Goal: Transaction & Acquisition: Book appointment/travel/reservation

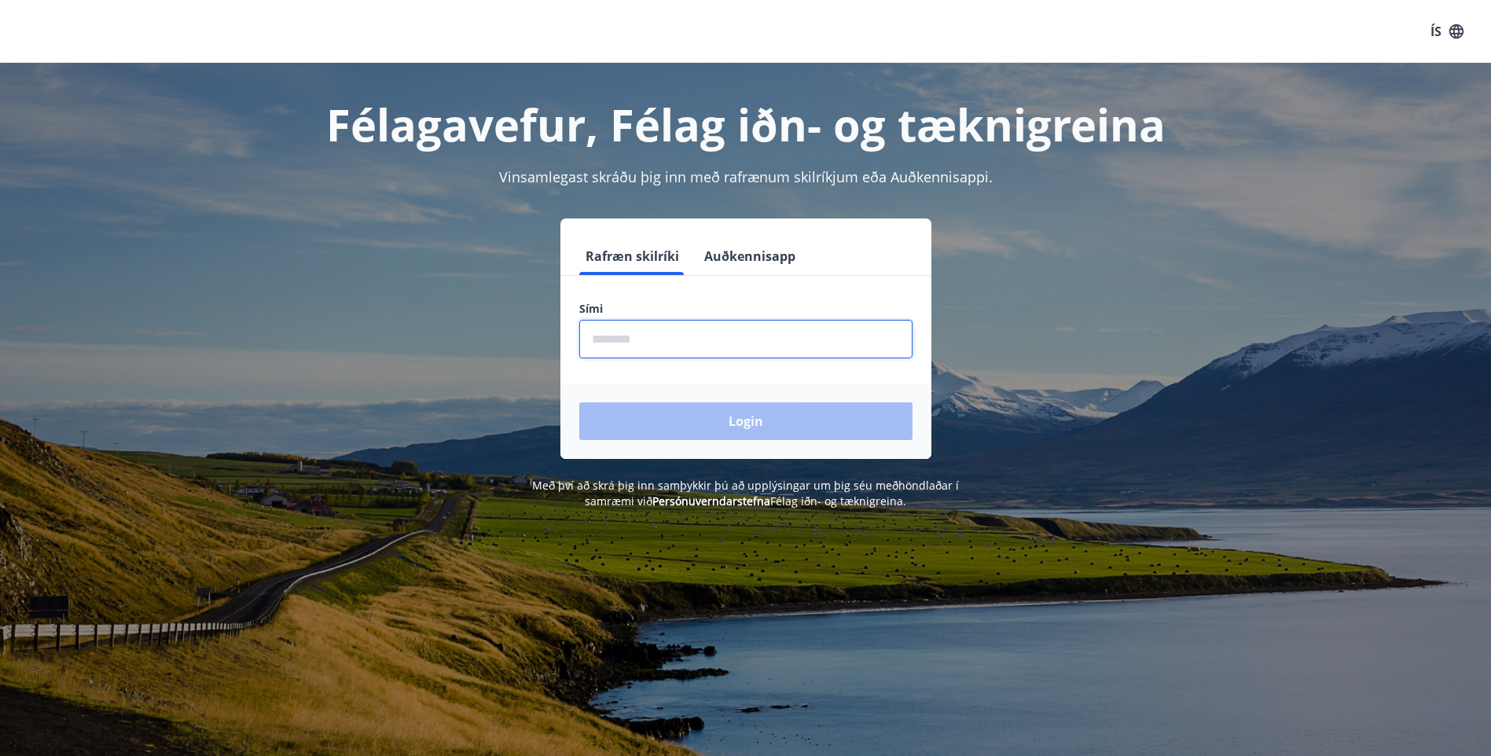
click at [637, 346] on input "phone" at bounding box center [745, 339] width 333 height 39
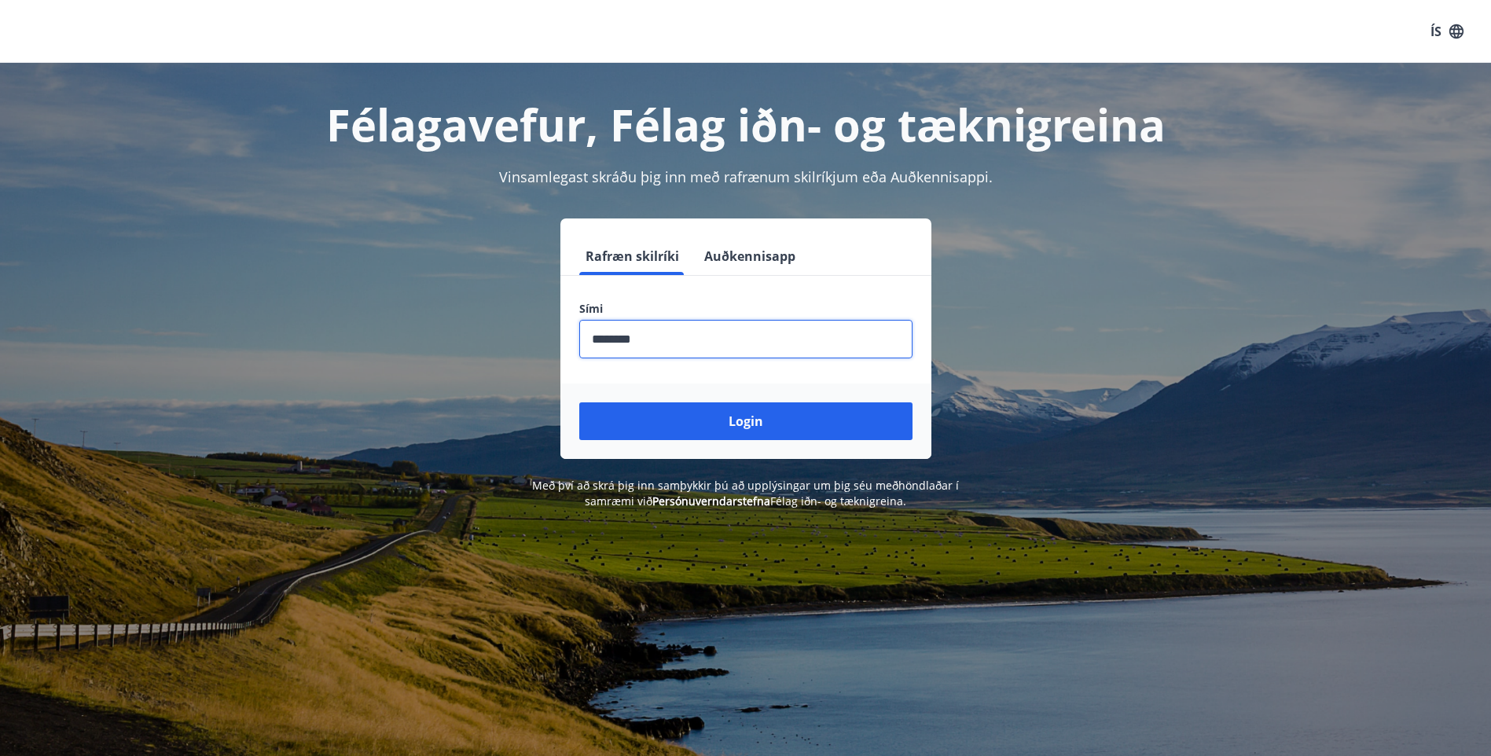
type input "********"
click at [579, 402] on button "Login" at bounding box center [745, 421] width 333 height 38
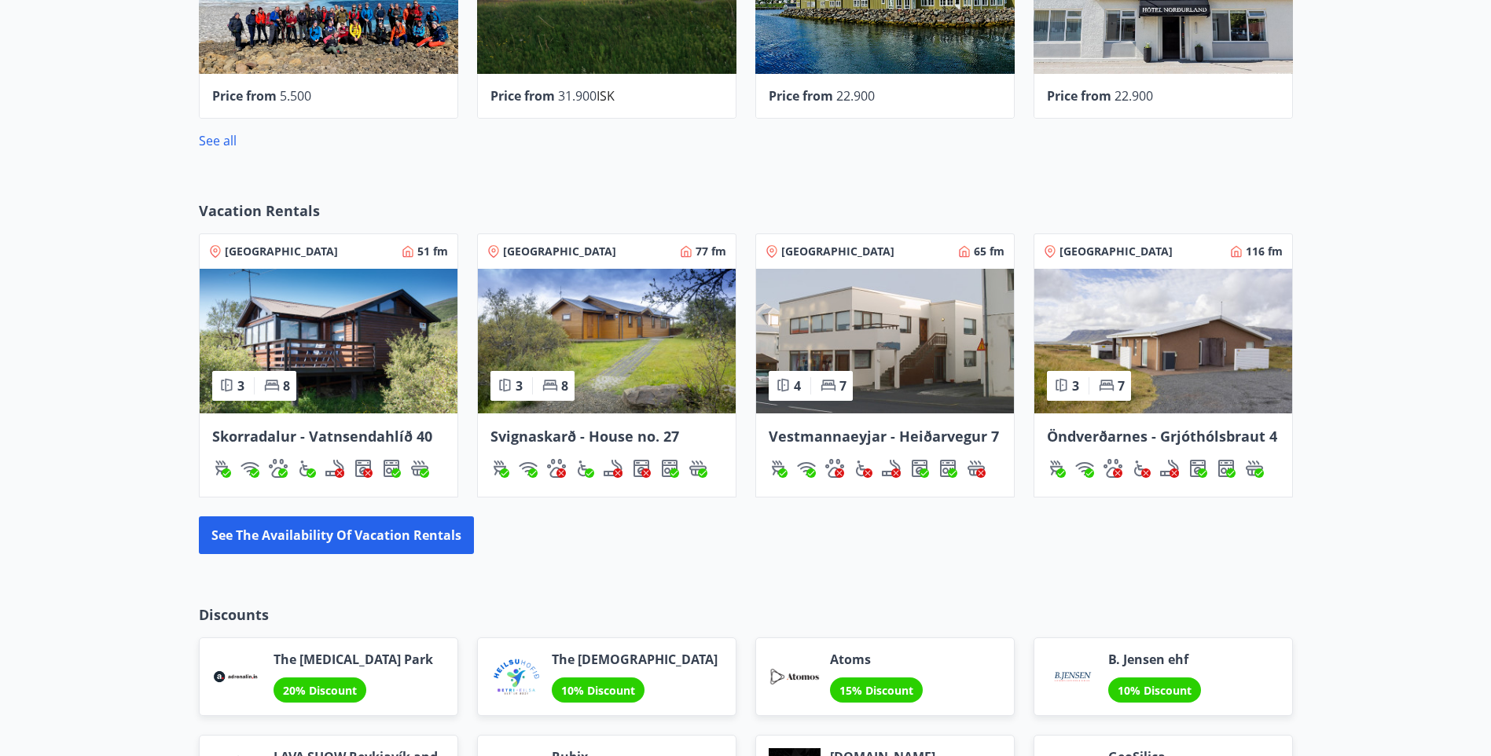
scroll to position [1179, 0]
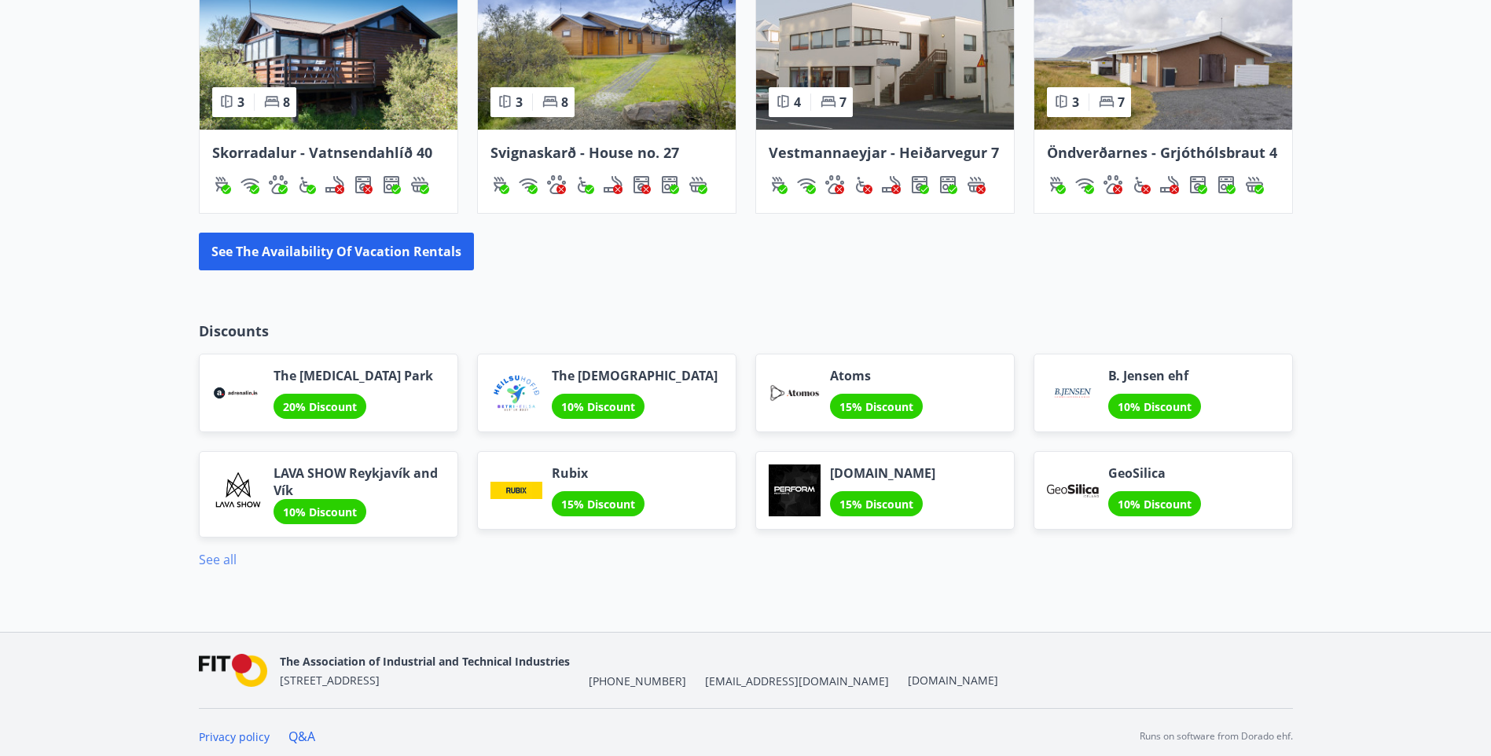
click at [226, 560] on link "See all" at bounding box center [218, 559] width 38 height 17
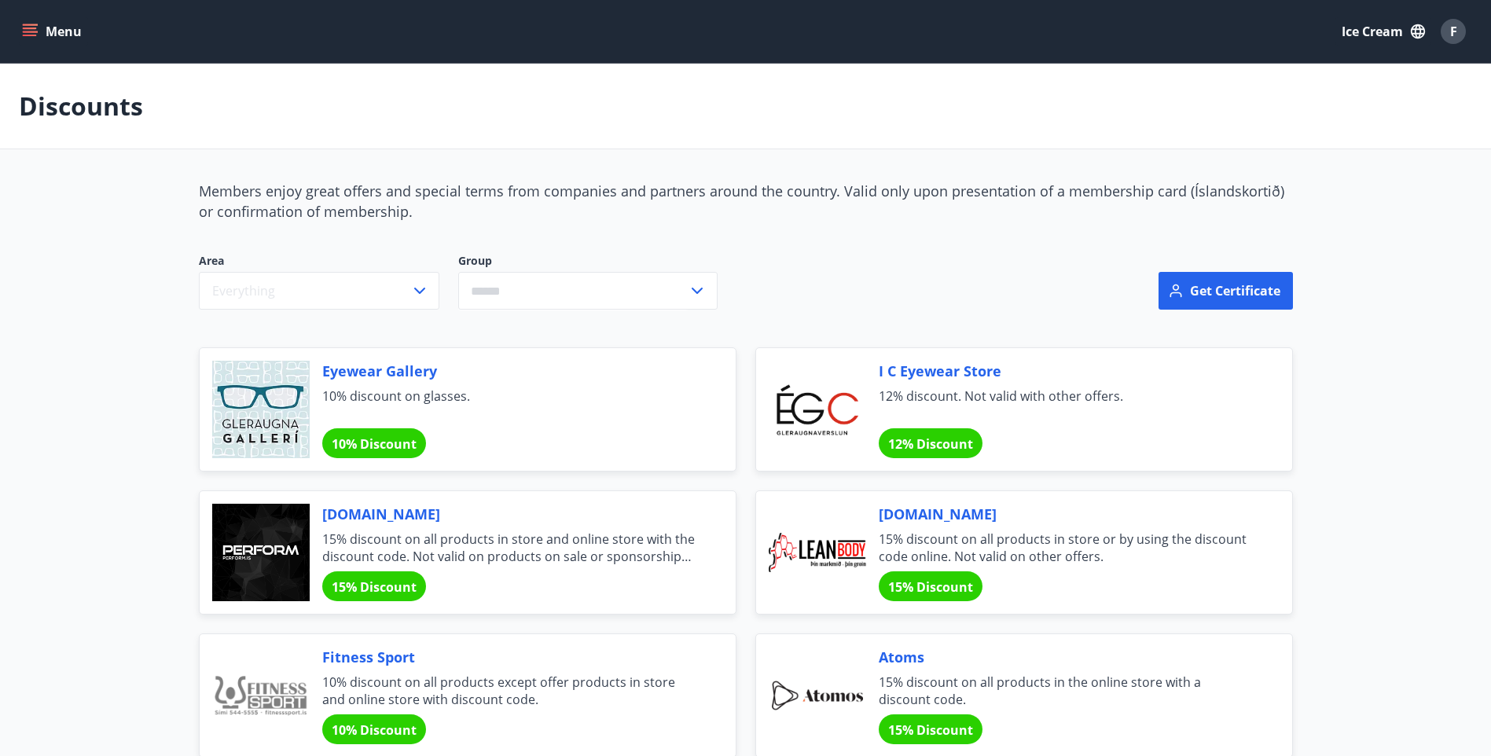
click at [59, 27] on font "Menu" at bounding box center [64, 31] width 36 height 17
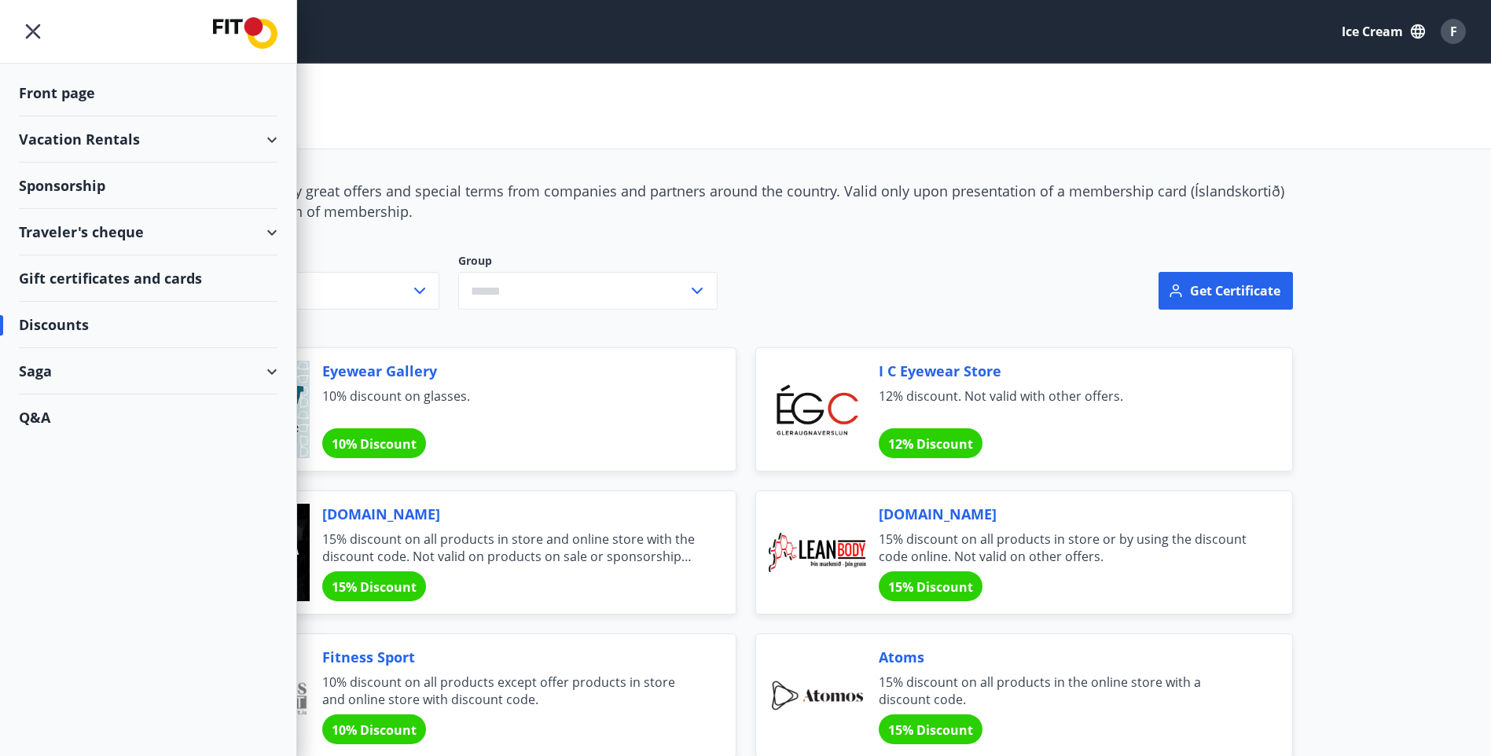
click at [118, 138] on div "Vacation Rentals" at bounding box center [148, 139] width 259 height 46
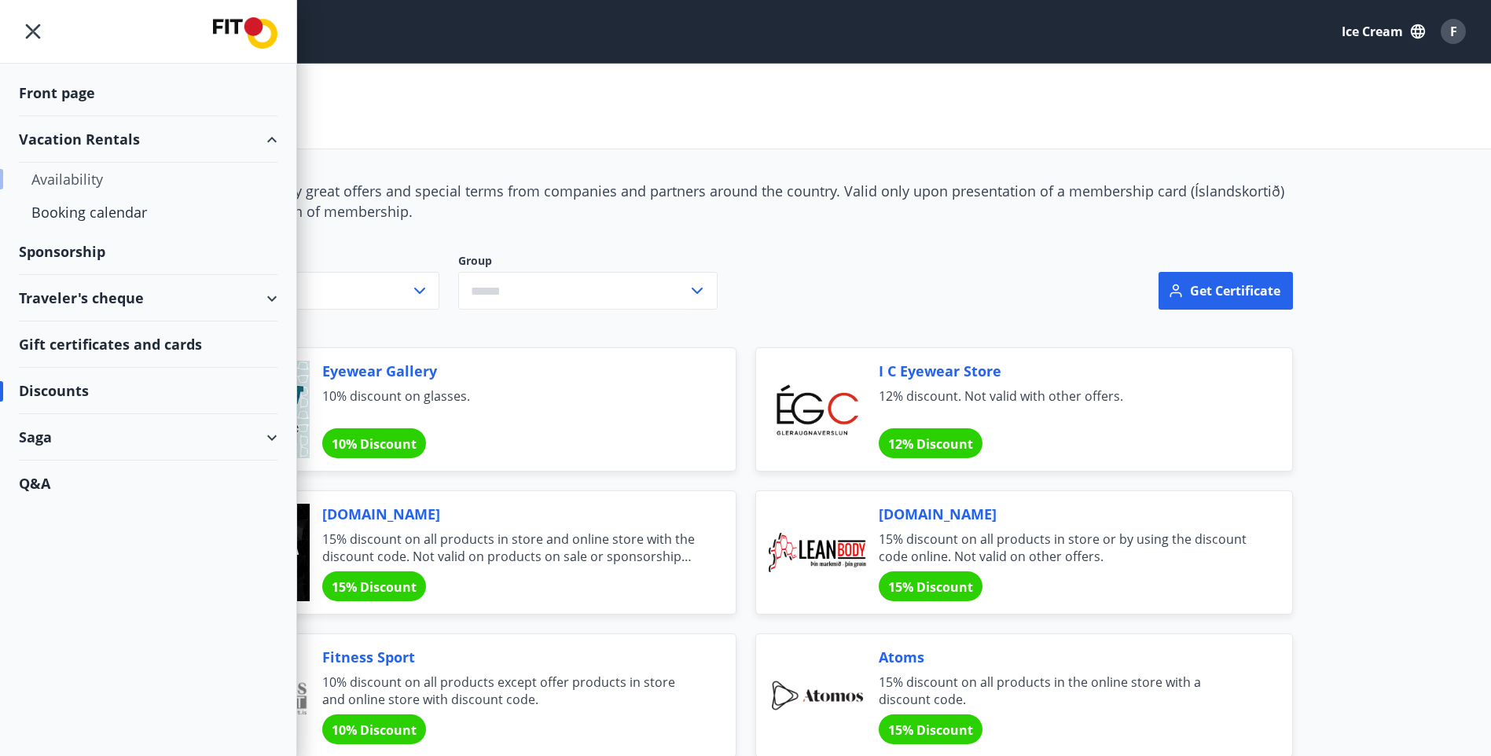
click at [98, 178] on div "Availability" at bounding box center [147, 179] width 233 height 33
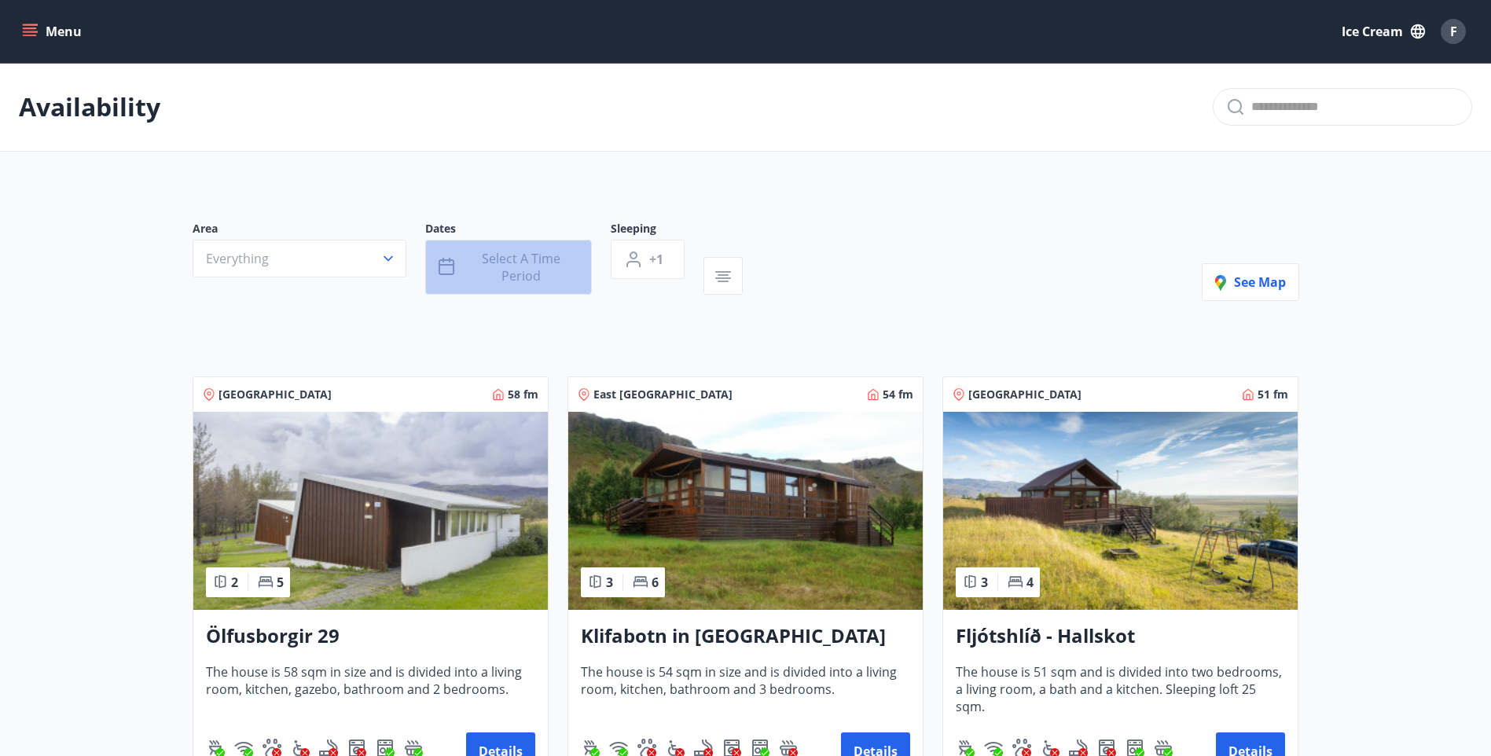
click at [521, 271] on span "Select a time period" at bounding box center [521, 267] width 115 height 35
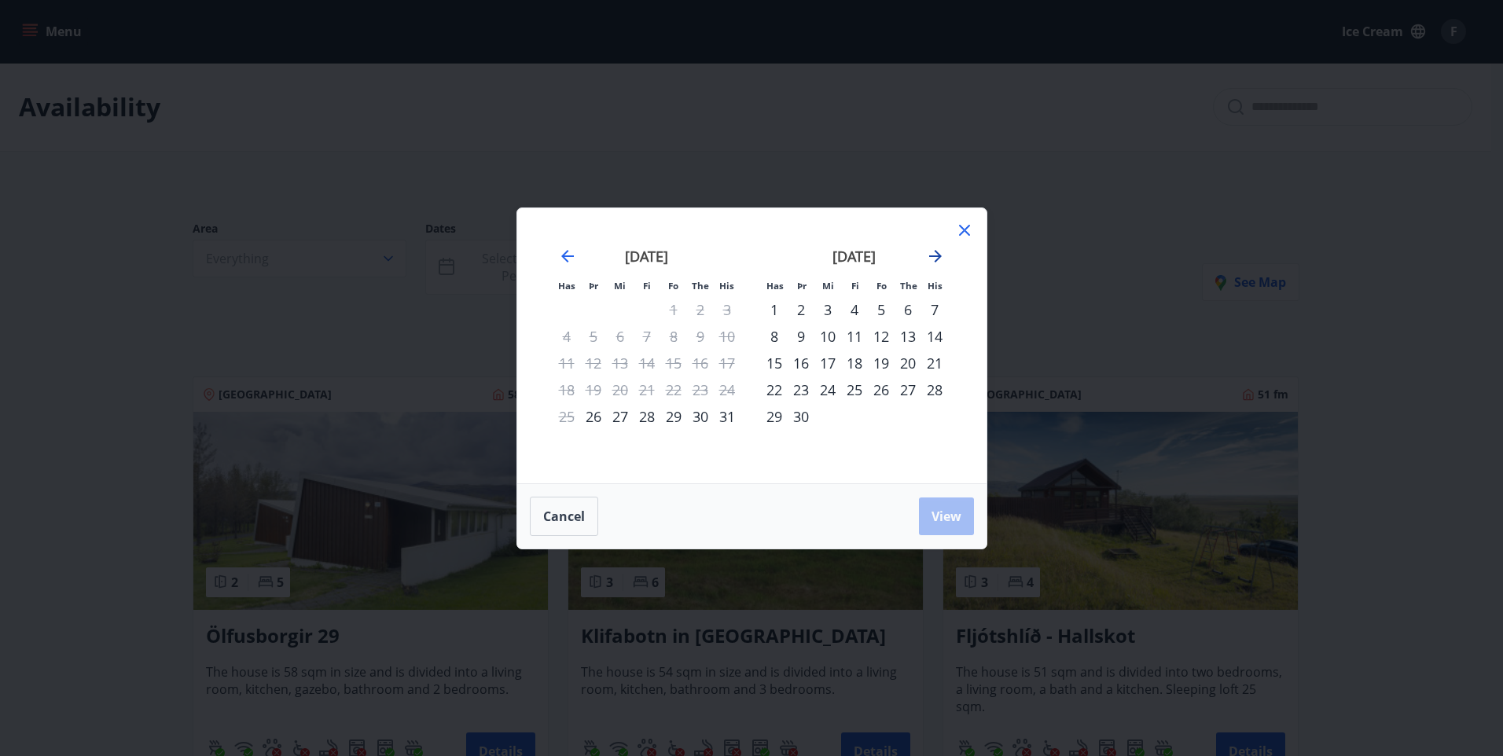
click at [937, 254] on icon "Move forward to switch to the next month." at bounding box center [935, 256] width 19 height 19
click at [939, 259] on icon "Move forward to switch to the next month." at bounding box center [935, 256] width 19 height 19
click at [937, 257] on icon "Move forward to switch to the next month." at bounding box center [935, 256] width 19 height 19
click at [860, 250] on strong "[DATE]" at bounding box center [853, 256] width 43 height 19
click at [863, 256] on strong "[DATE]" at bounding box center [853, 256] width 43 height 19
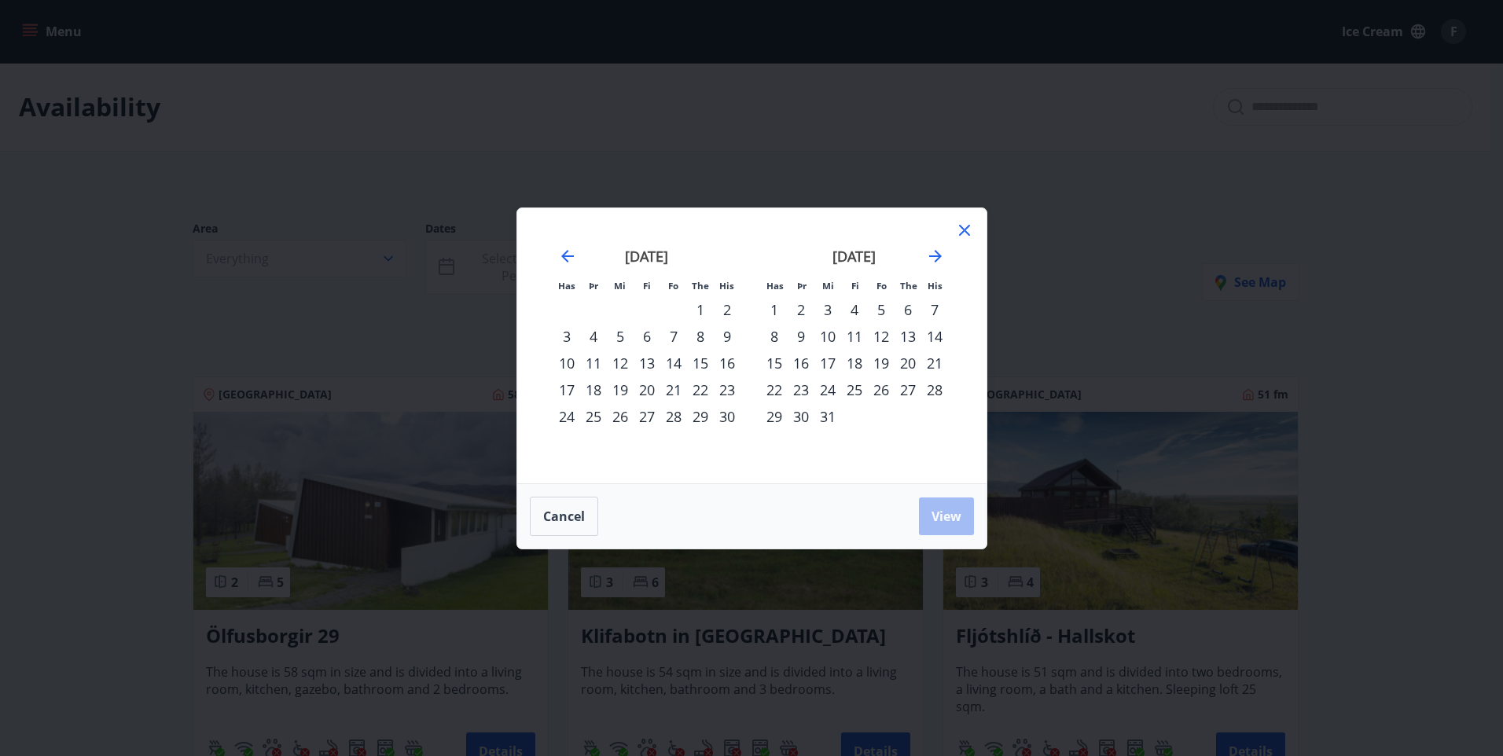
click at [863, 256] on strong "[DATE]" at bounding box center [853, 256] width 43 height 19
click at [829, 391] on div "24" at bounding box center [827, 389] width 27 height 27
click at [939, 391] on div "28" at bounding box center [934, 389] width 27 height 27
click at [960, 520] on span "View" at bounding box center [946, 516] width 30 height 17
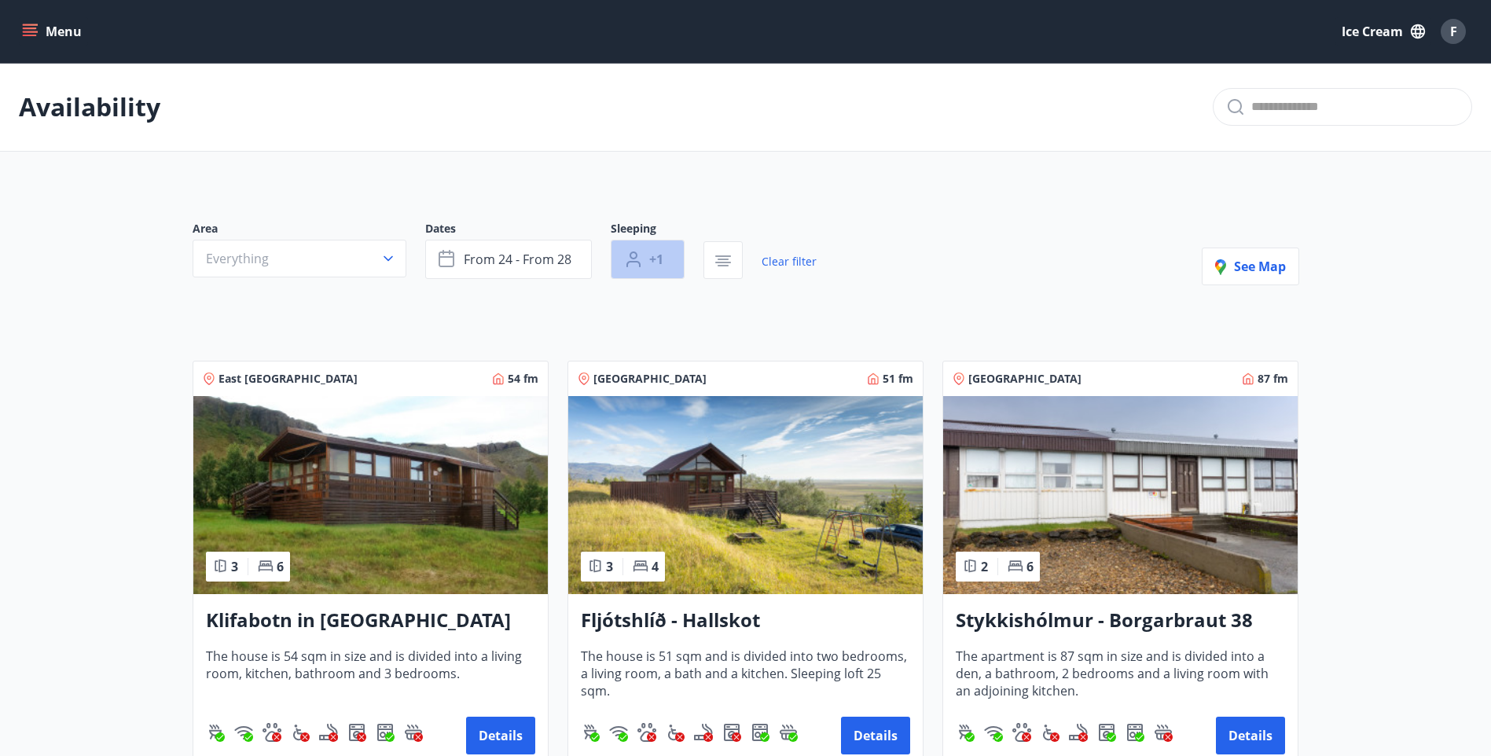
click at [638, 263] on icon "button" at bounding box center [633, 264] width 14 height 6
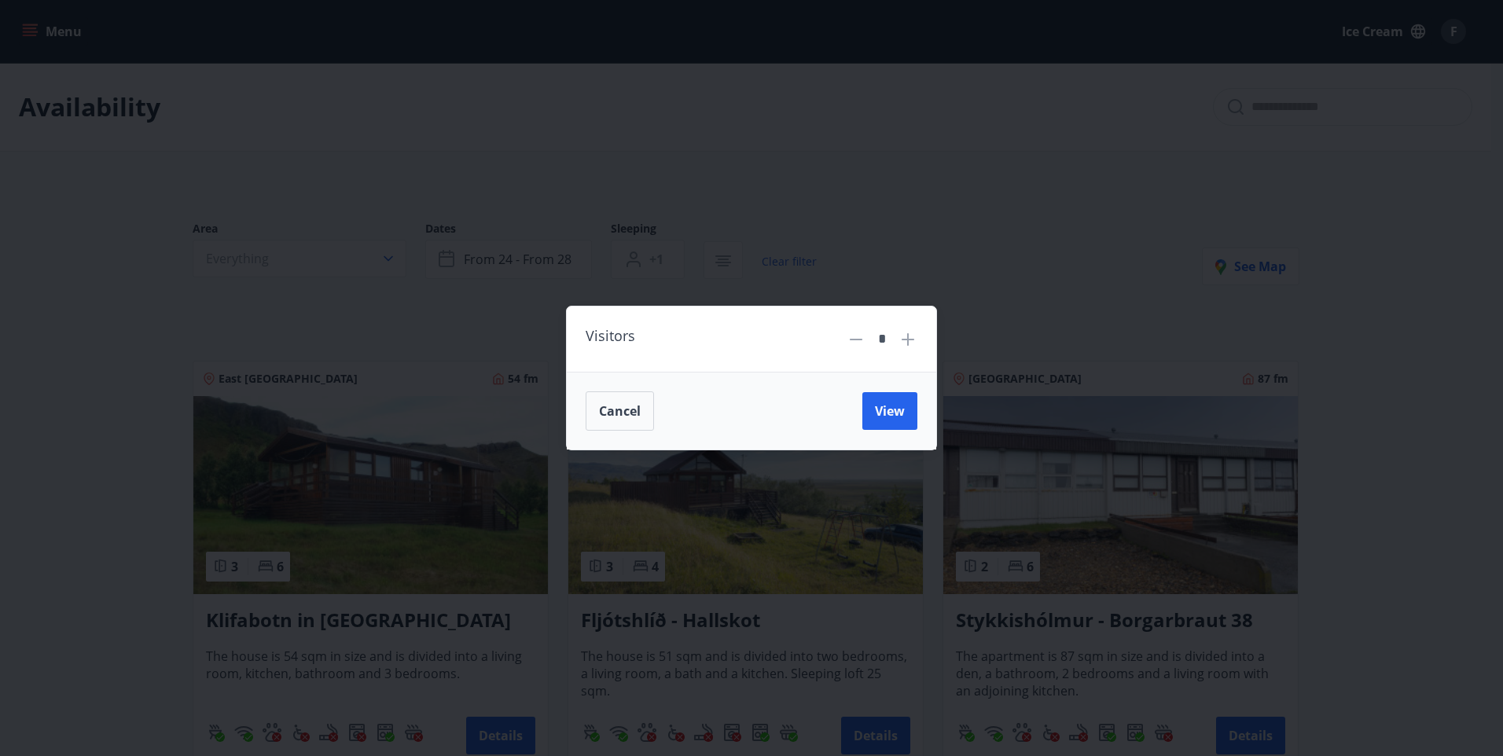
click at [913, 347] on icon at bounding box center [907, 339] width 19 height 19
type input "*"
click at [902, 416] on span "View" at bounding box center [890, 410] width 30 height 17
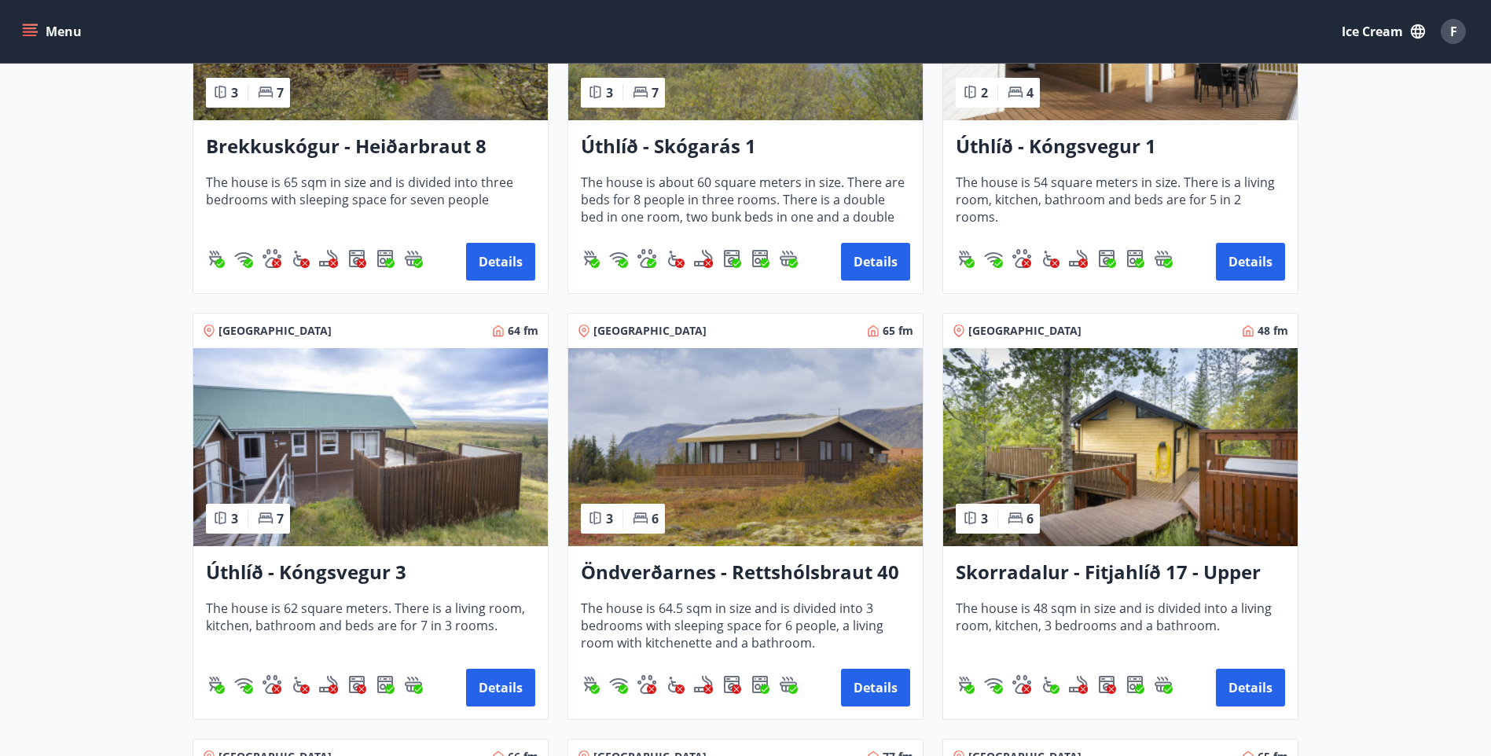
scroll to position [1415, 0]
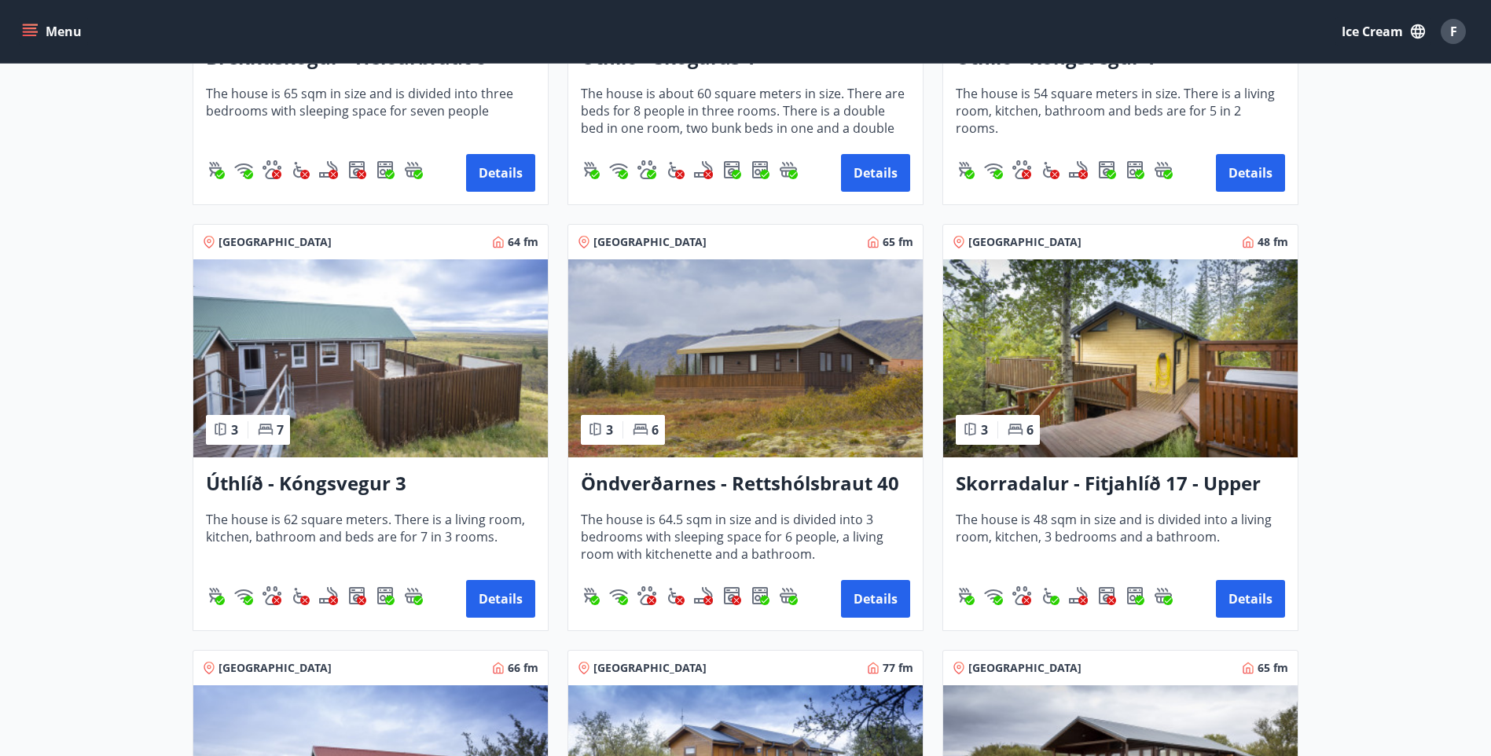
click at [1149, 487] on h3 "Skorradalur - Fitjahlíð 17 - Upper house" at bounding box center [1120, 484] width 329 height 28
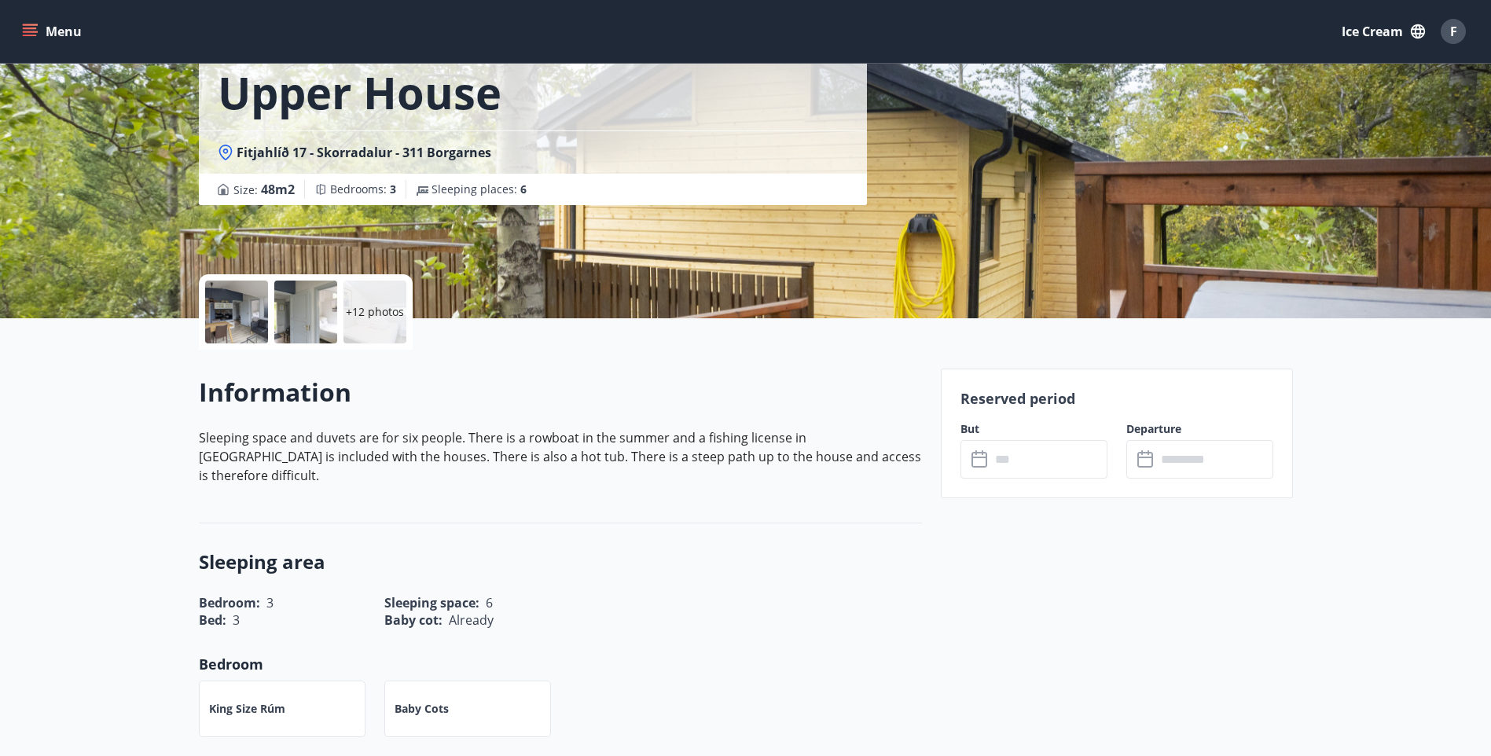
scroll to position [157, 0]
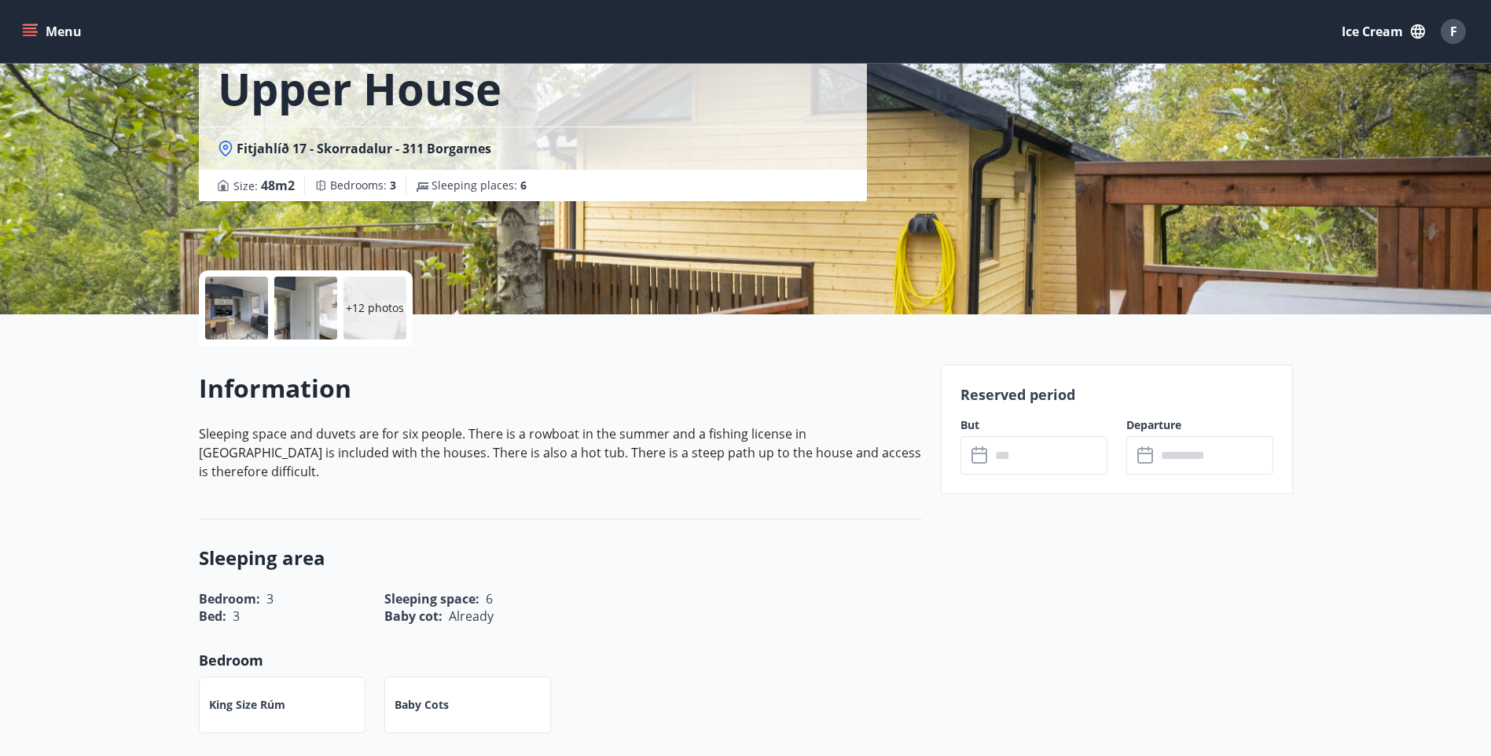
click at [1052, 462] on input "text" at bounding box center [1048, 455] width 117 height 39
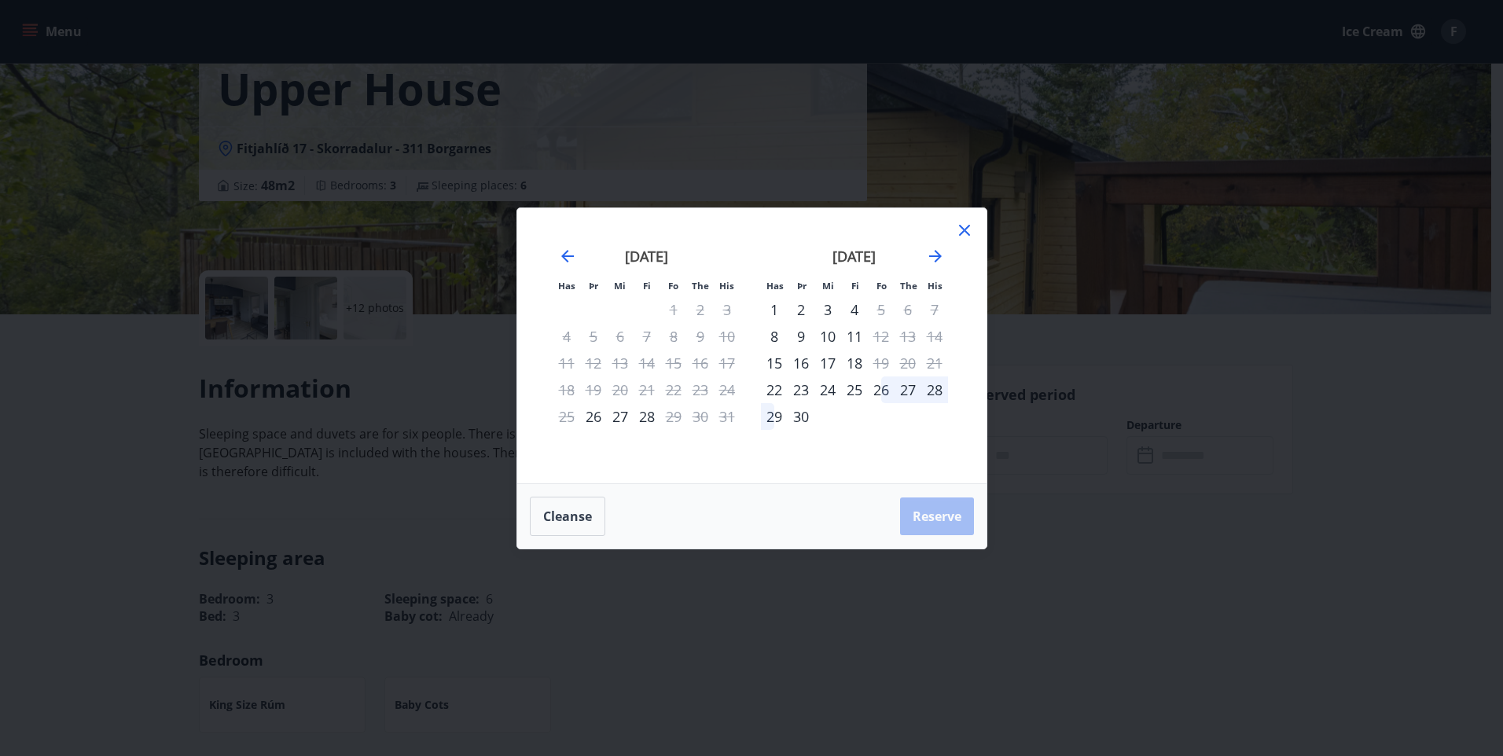
click at [946, 253] on div "[DATE]" at bounding box center [854, 261] width 187 height 69
click at [928, 258] on icon "Move forward to switch to the next month." at bounding box center [935, 256] width 19 height 19
click at [940, 258] on icon "Move forward to switch to the next month." at bounding box center [935, 256] width 19 height 19
click at [938, 257] on icon "Move forward to switch to the next month." at bounding box center [935, 256] width 19 height 19
click at [964, 226] on icon at bounding box center [964, 230] width 19 height 19
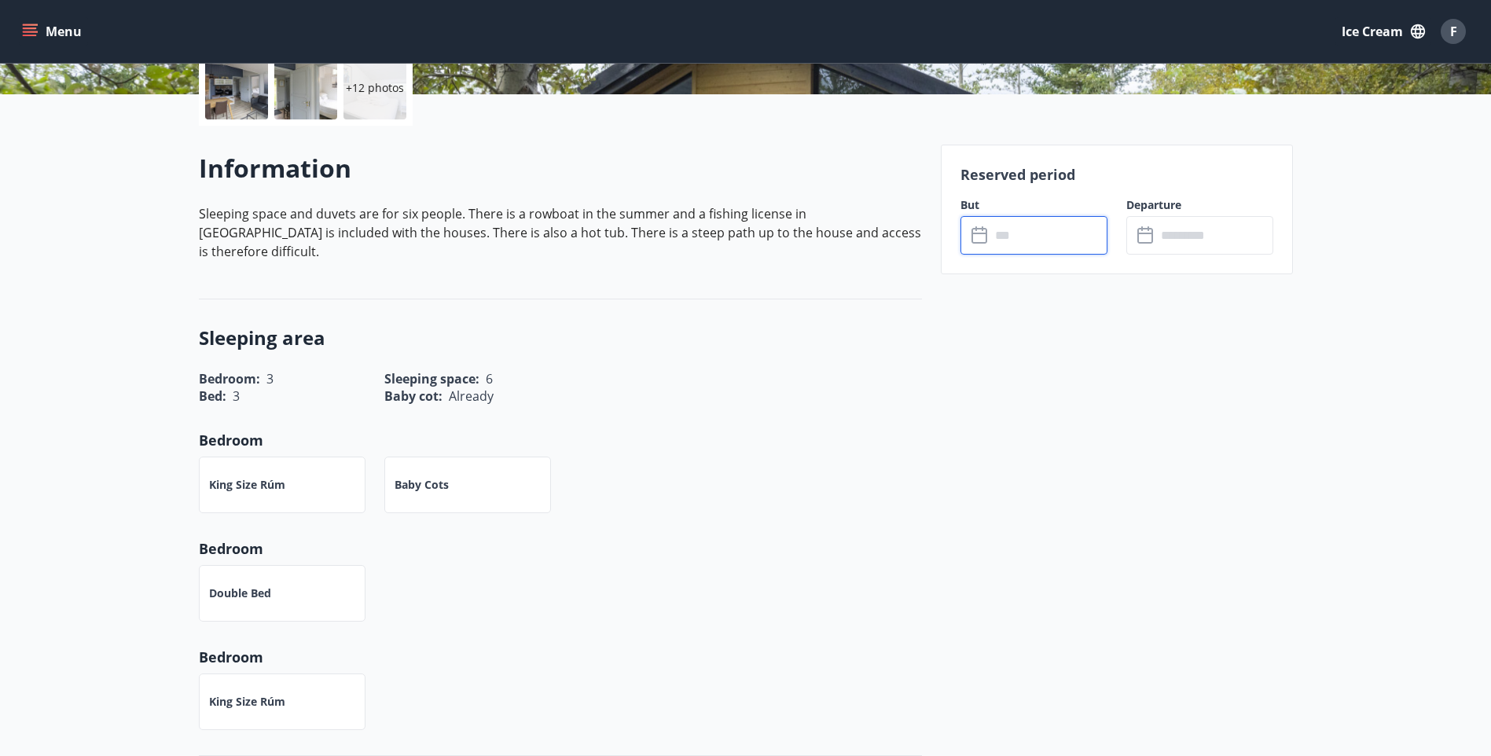
scroll to position [182, 0]
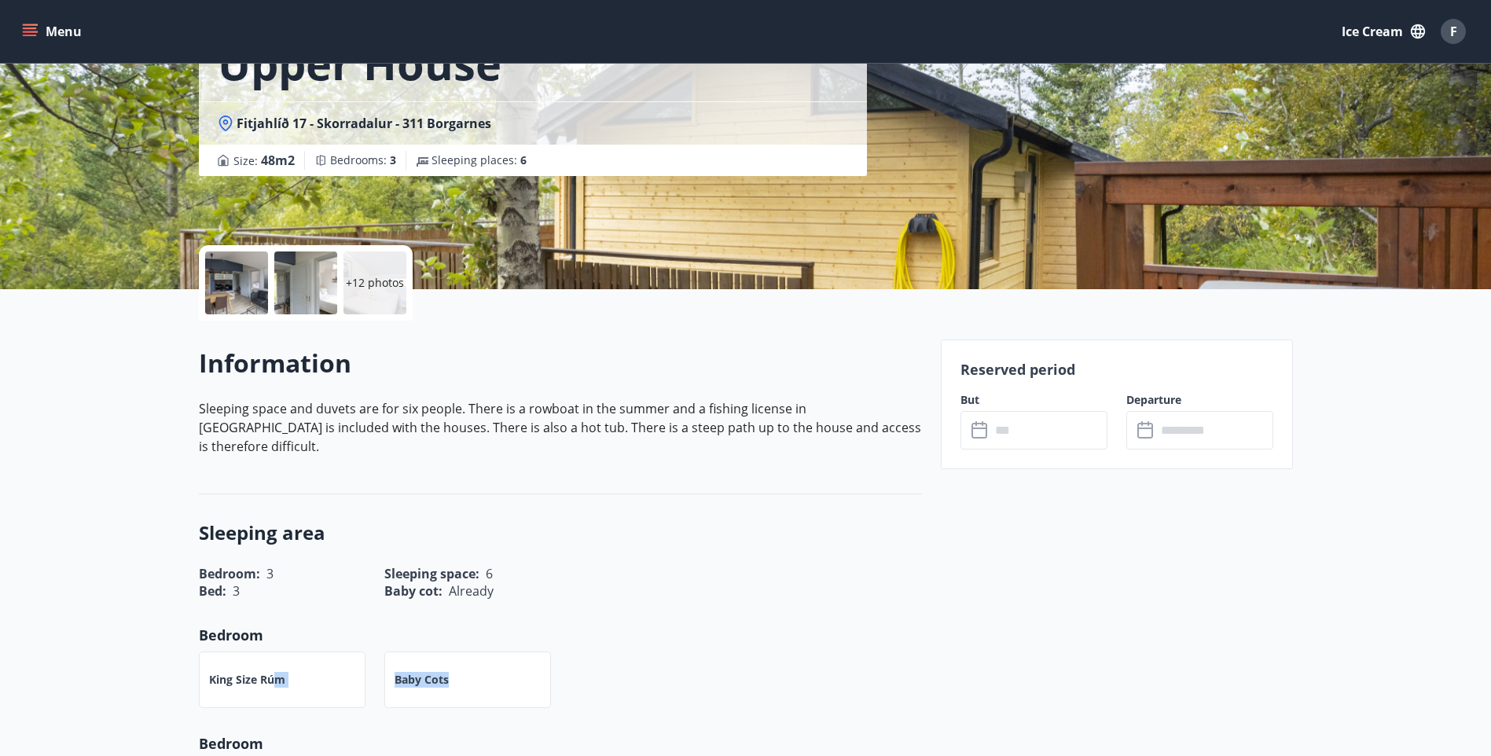
drag, startPoint x: 275, startPoint y: 666, endPoint x: 561, endPoint y: 605, distance: 292.4
click at [561, 605] on div "Sleeping area Bedroom: 3 Sleeping space: 6 Bed: 3 Baby cot: Already Bedroom Kin…" at bounding box center [560, 722] width 723 height 457
drag, startPoint x: 561, startPoint y: 605, endPoint x: 696, endPoint y: 536, distance: 151.2
click at [696, 546] on div "Bedroom: 3 Sleeping space: 6" at bounding box center [551, 564] width 742 height 36
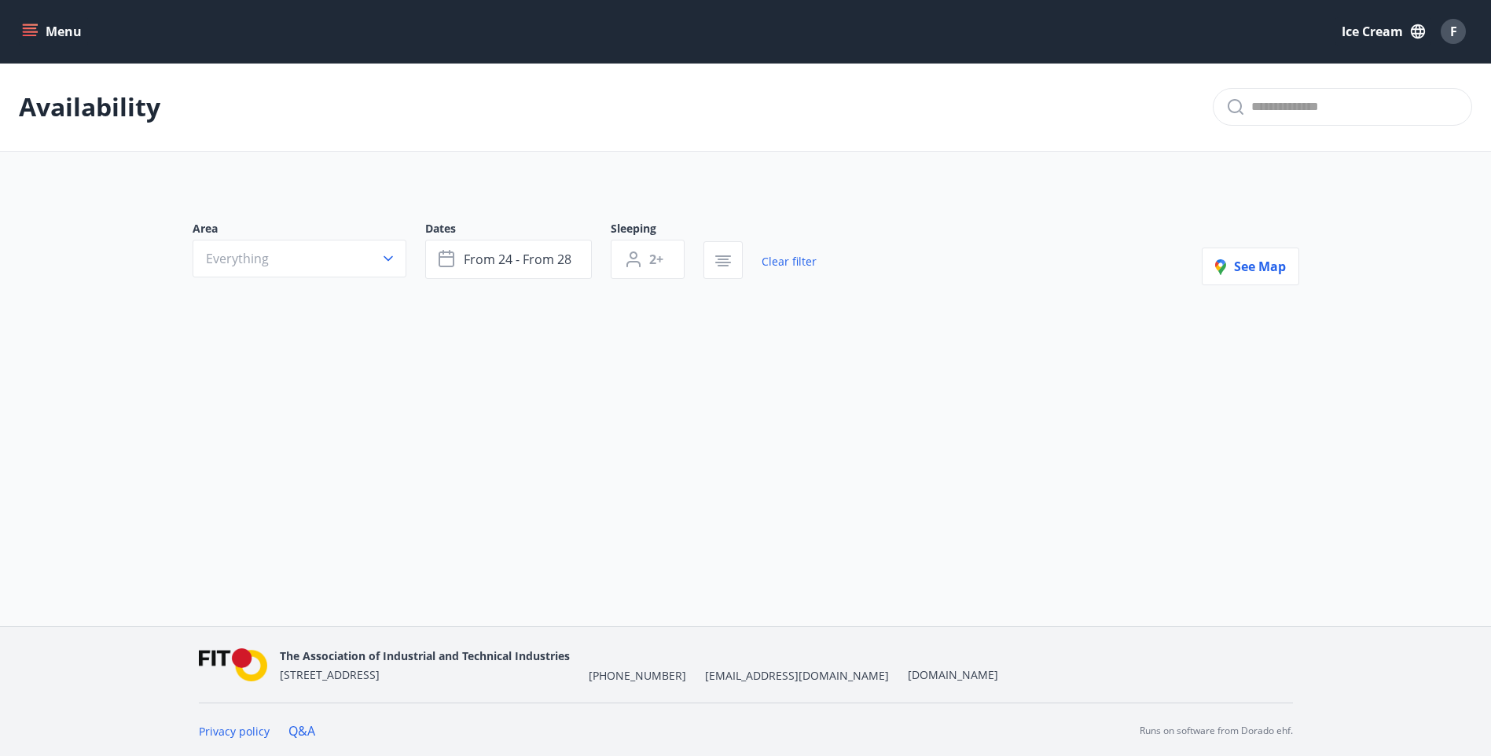
type input "*"
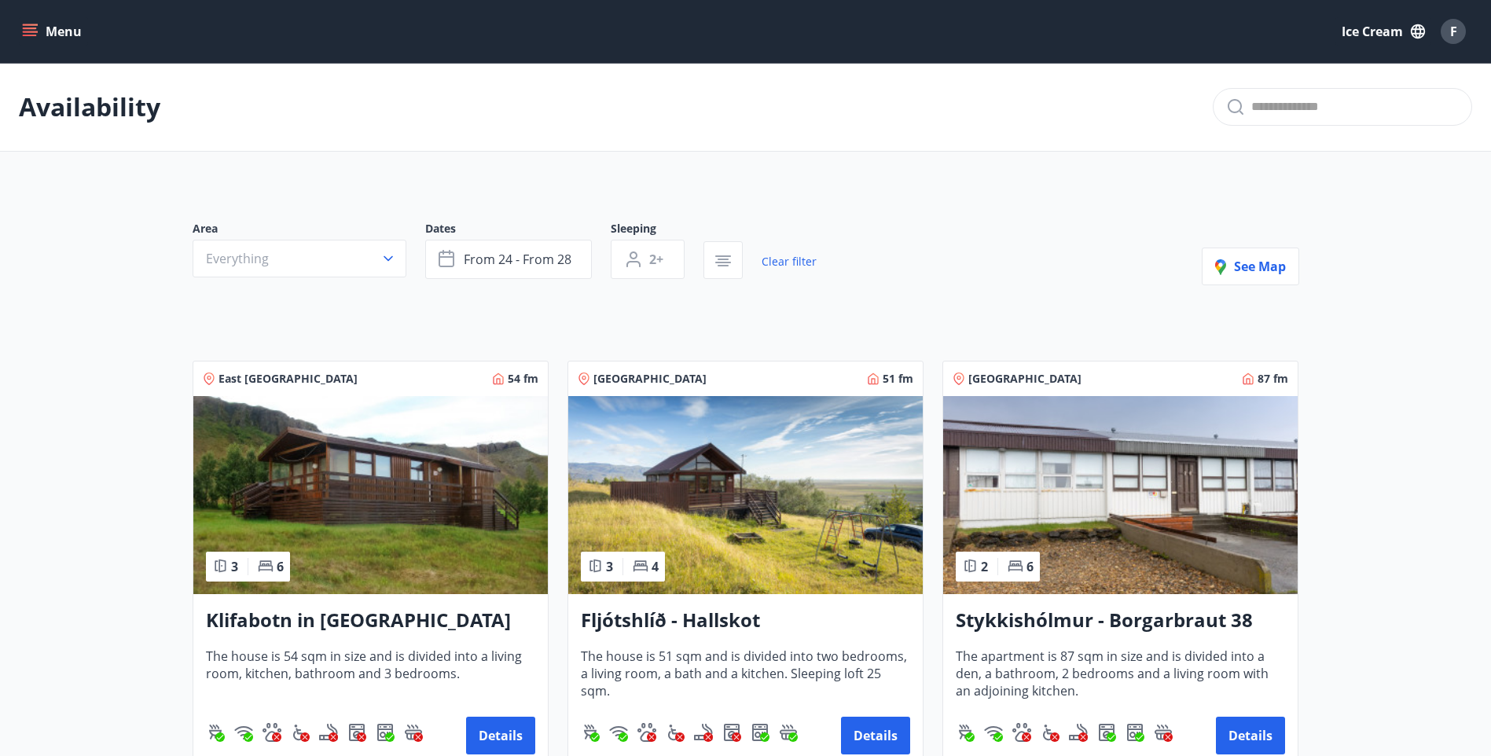
click at [68, 111] on p "Availability" at bounding box center [89, 107] width 141 height 35
click at [21, 33] on button "Menu" at bounding box center [53, 31] width 69 height 28
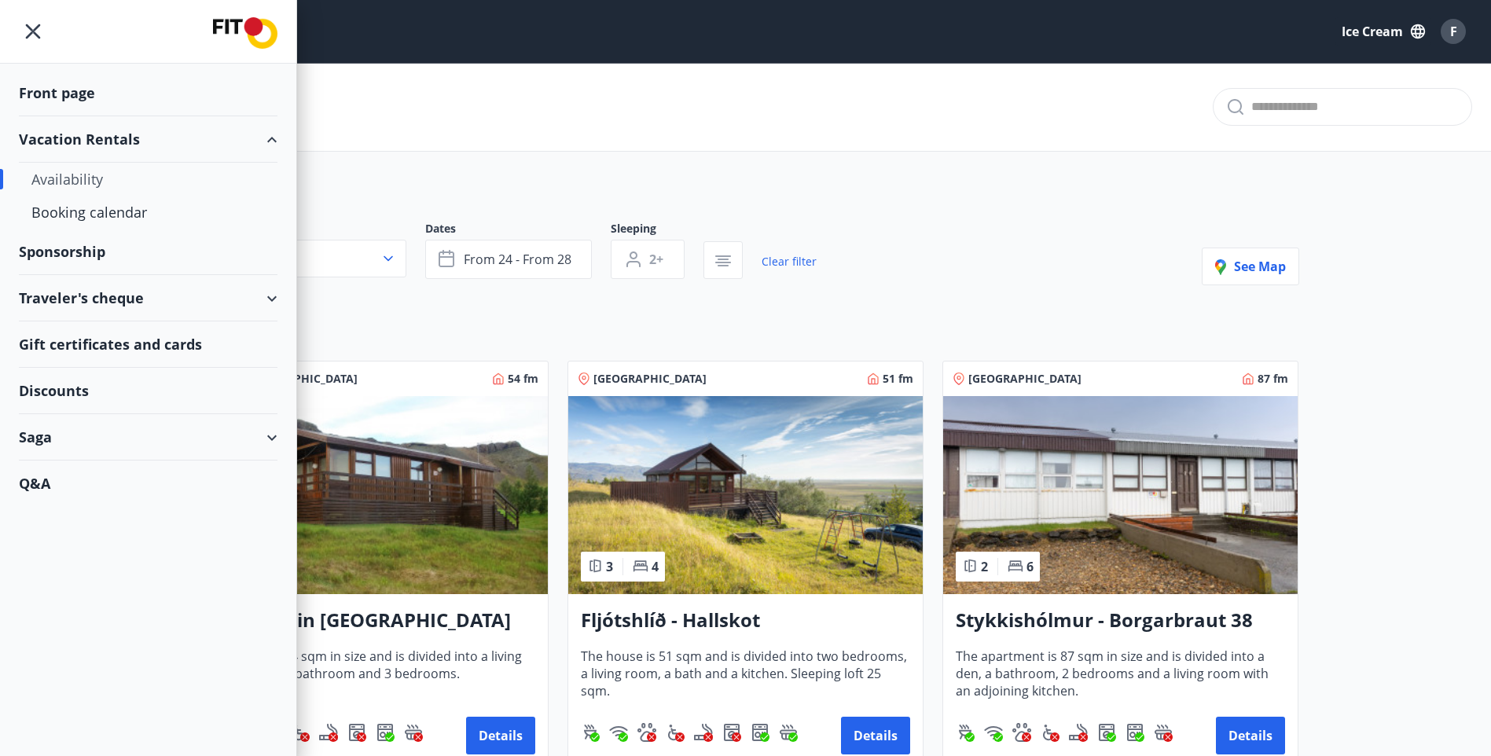
click at [88, 116] on div "Sponsorship" at bounding box center [148, 93] width 259 height 46
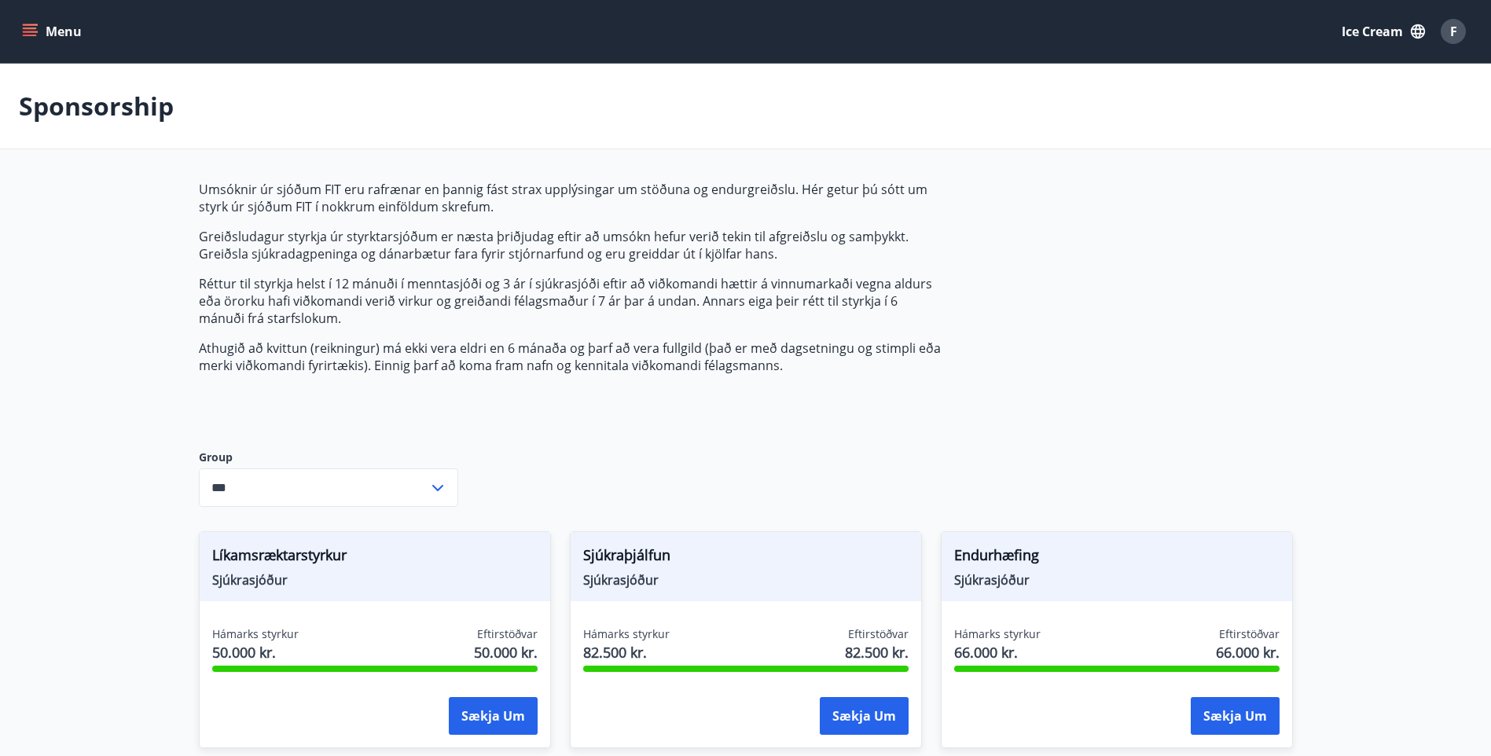
type input "***"
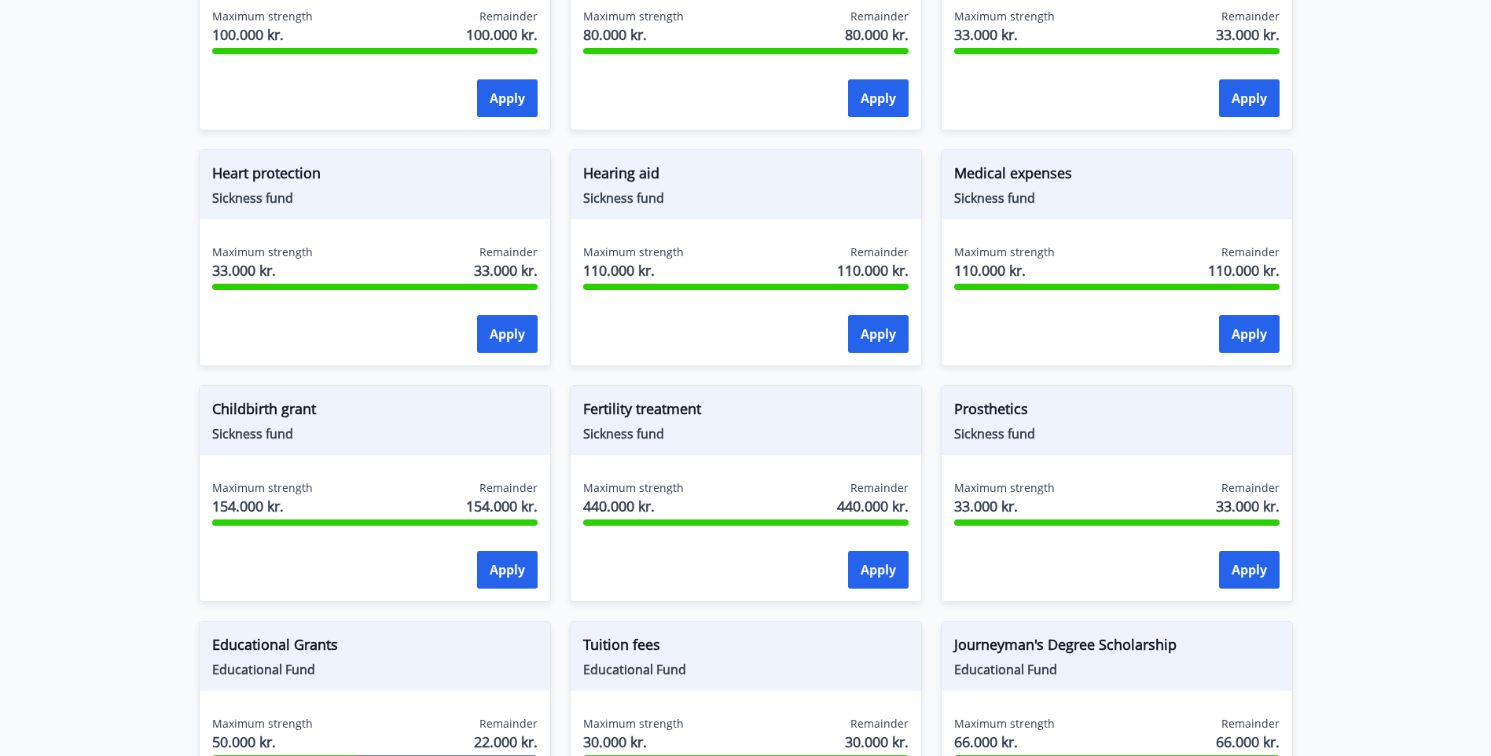
scroll to position [865, 0]
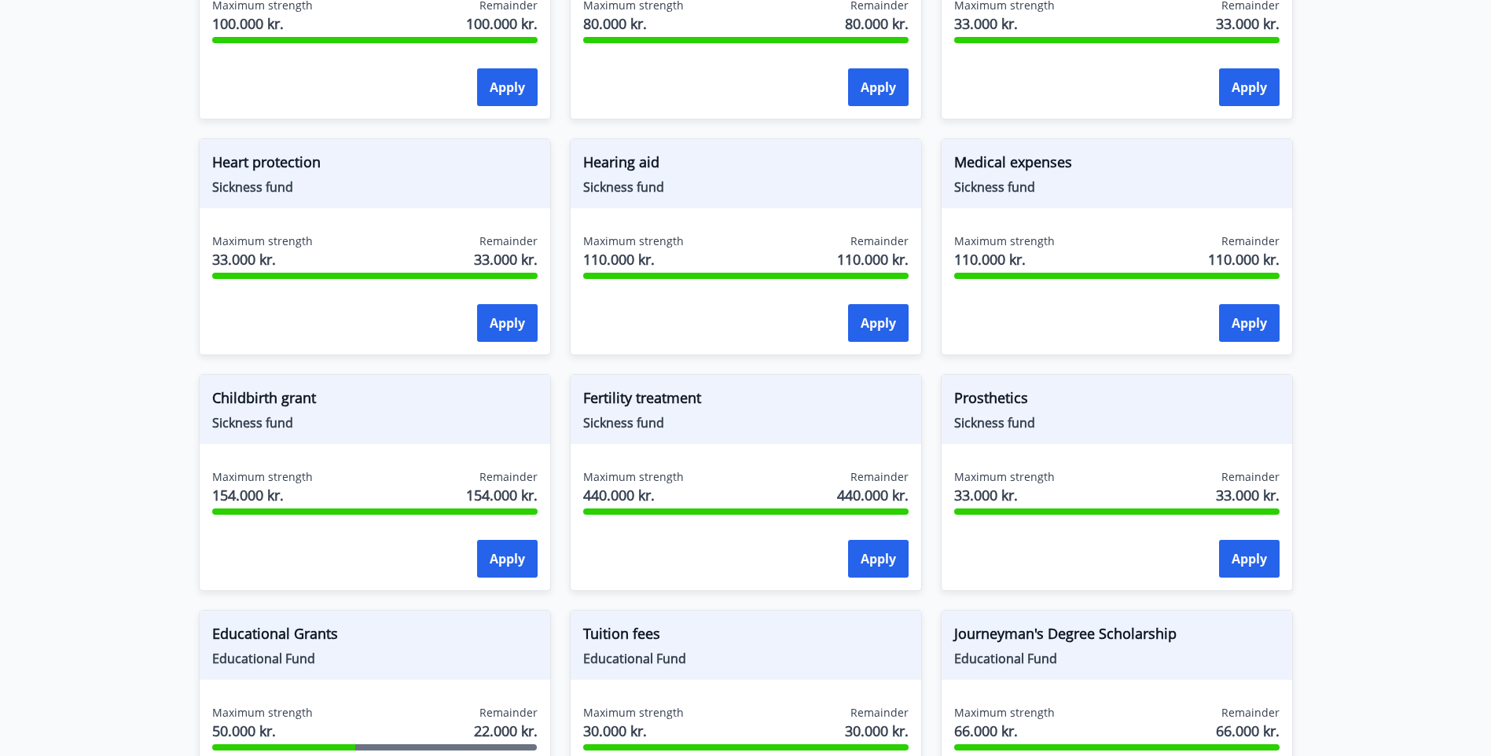
click at [646, 384] on div "Fertility treatment Sickness fund" at bounding box center [746, 409] width 351 height 69
click at [663, 394] on span "Fertility treatment" at bounding box center [745, 401] width 325 height 27
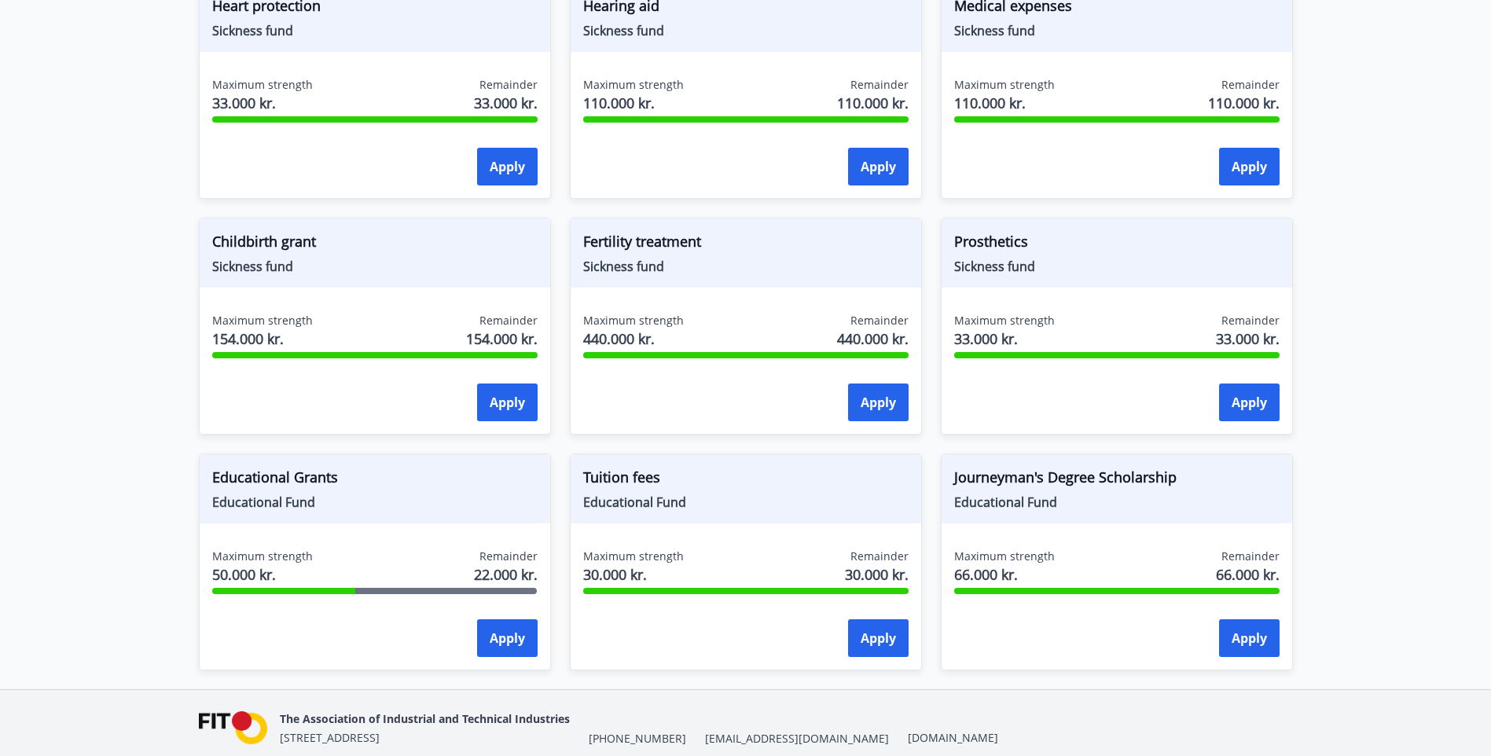
scroll to position [1022, 0]
drag, startPoint x: 319, startPoint y: 500, endPoint x: 215, endPoint y: 512, distance: 104.4
click at [215, 512] on div "Educational Grants Educational Fund" at bounding box center [375, 488] width 351 height 69
drag, startPoint x: 215, startPoint y: 512, endPoint x: 114, endPoint y: 459, distance: 114.3
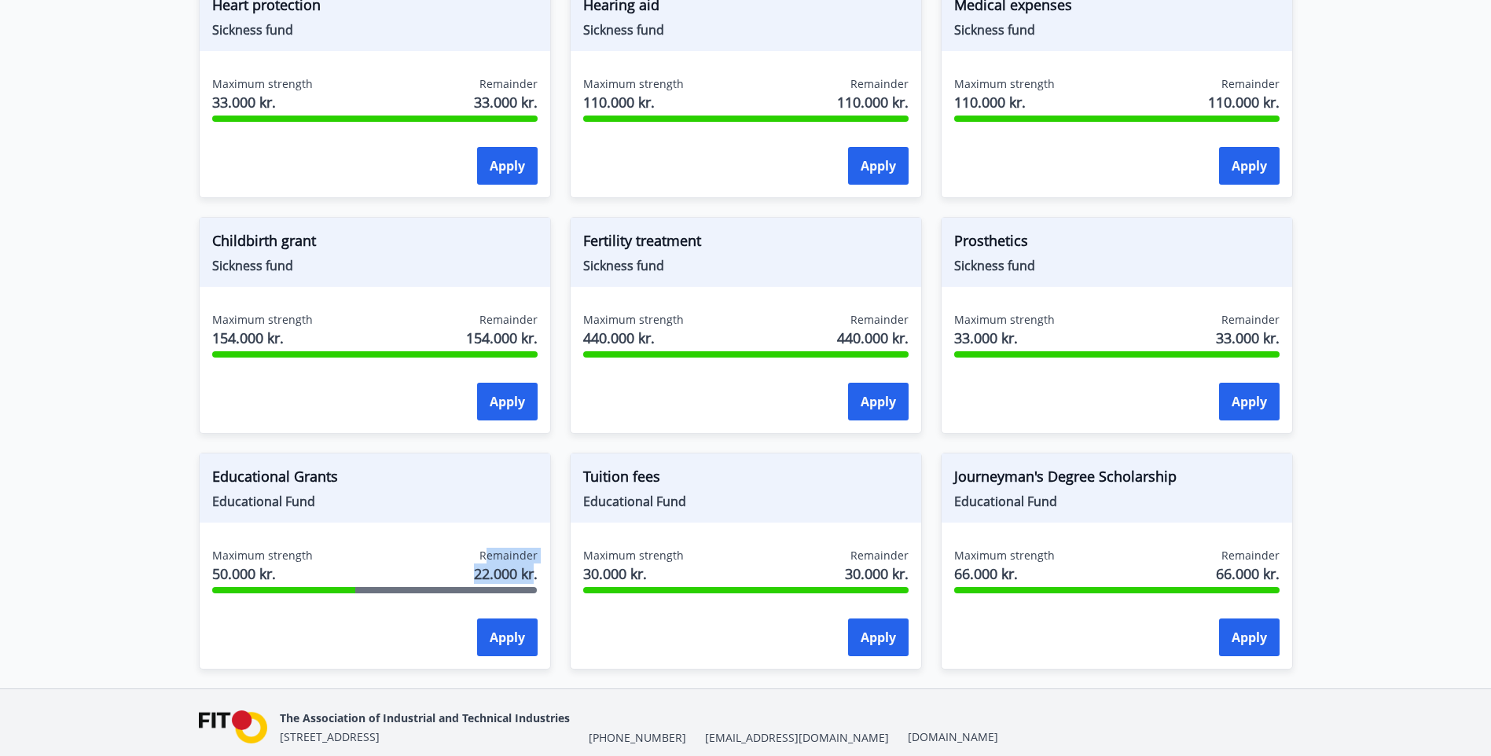
drag, startPoint x: 527, startPoint y: 564, endPoint x: 490, endPoint y: 563, distance: 37.0
click at [490, 563] on div "Remainder 22.000 kr." at bounding box center [506, 567] width 64 height 39
click at [726, 274] on div "Fertility treatment Sickness fund" at bounding box center [746, 252] width 351 height 69
click at [617, 255] on span "Fertility treatment" at bounding box center [745, 243] width 325 height 27
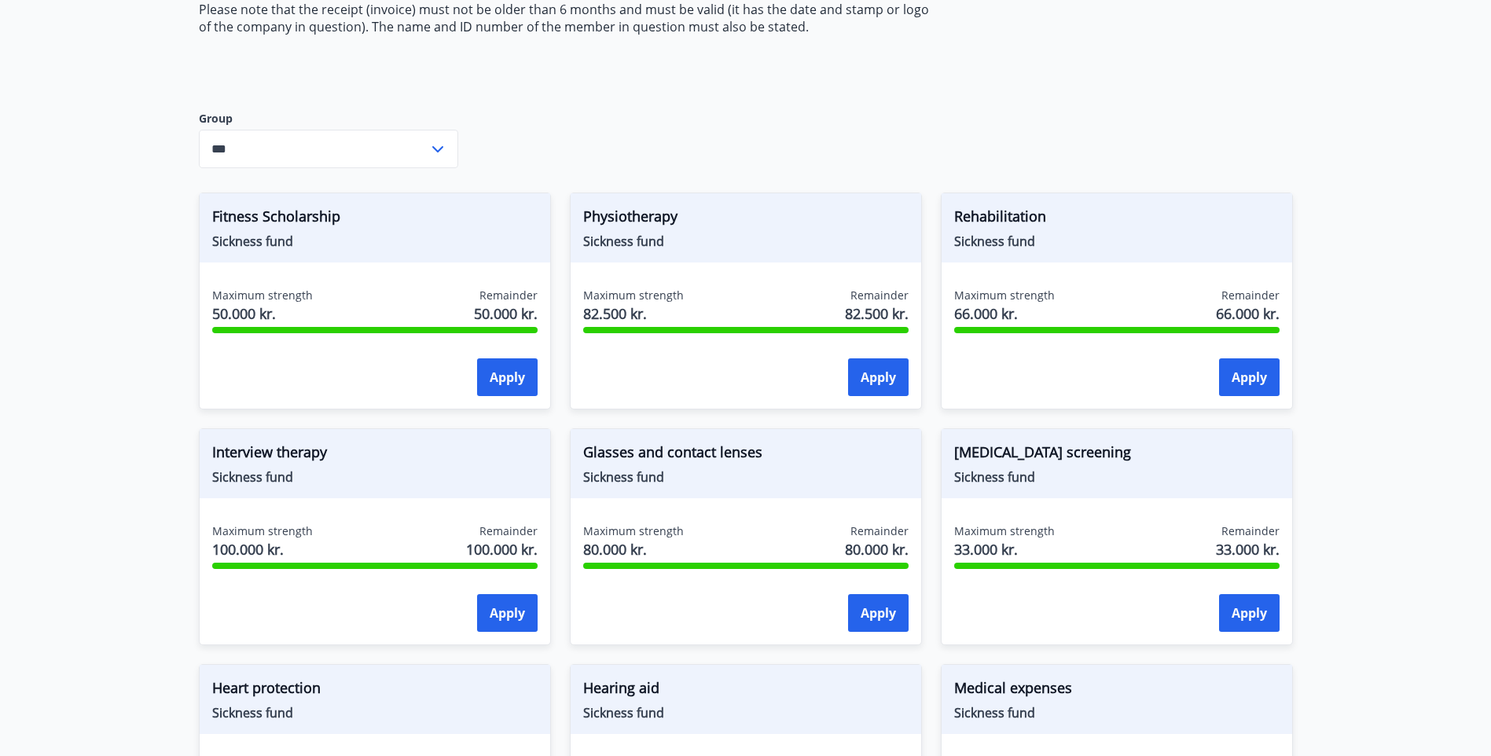
scroll to position [300, 0]
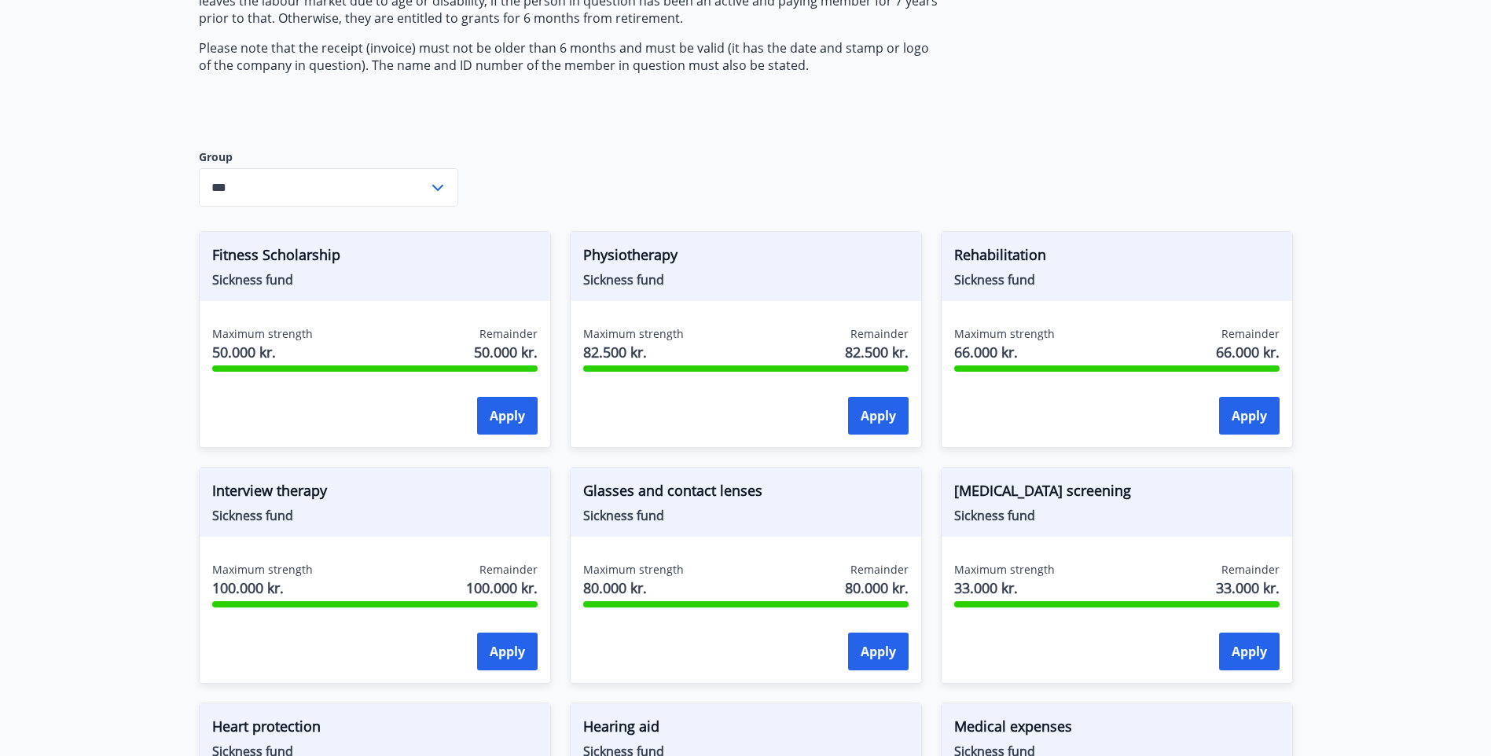
drag, startPoint x: 255, startPoint y: 235, endPoint x: 403, endPoint y: 351, distance: 188.7
click at [263, 252] on div "Fitness Scholarship Sickness fund" at bounding box center [375, 266] width 351 height 69
click at [455, 240] on div "Fitness Scholarship Sickness fund" at bounding box center [375, 266] width 351 height 69
click at [400, 175] on input "***" at bounding box center [314, 187] width 230 height 39
click at [403, 184] on input "***" at bounding box center [314, 187] width 230 height 39
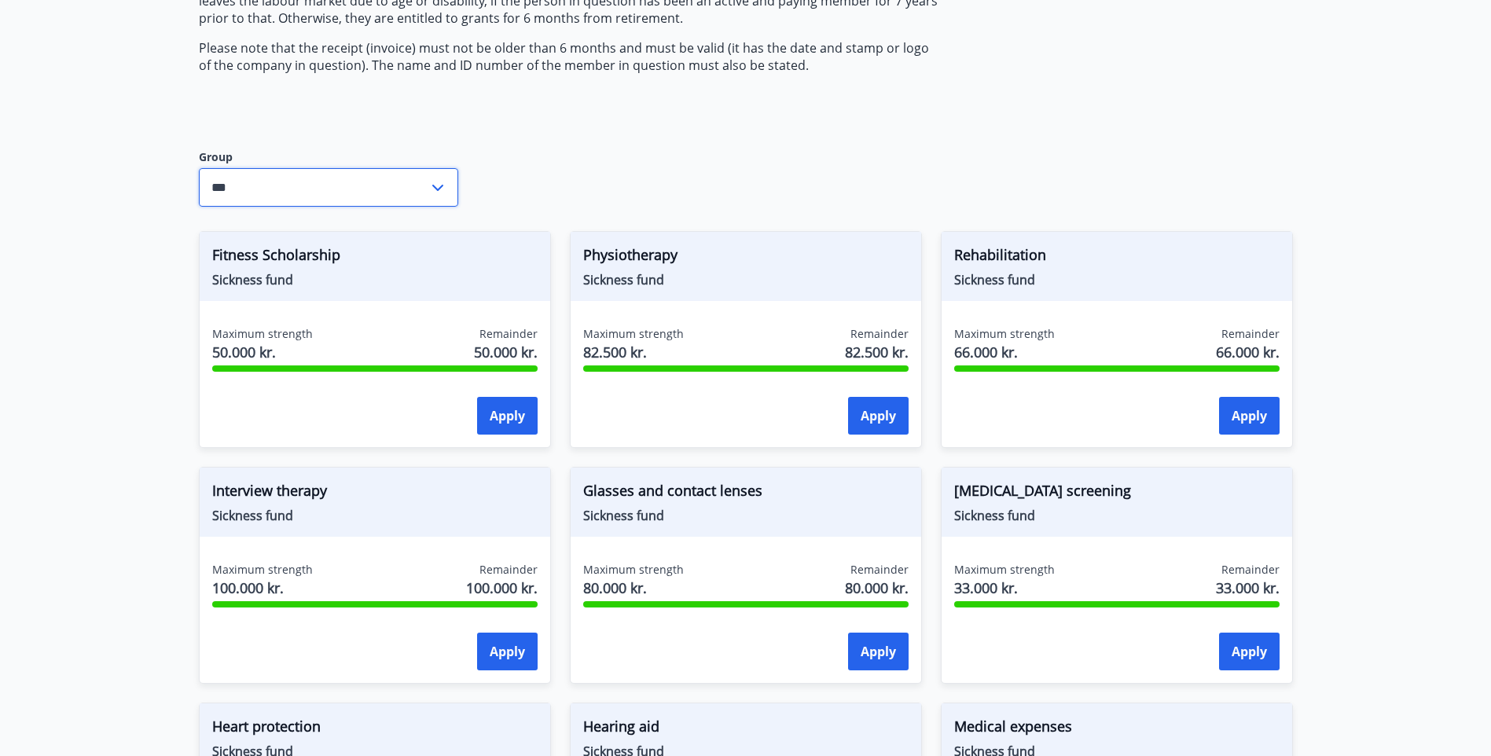
drag, startPoint x: 1003, startPoint y: 189, endPoint x: 1154, endPoint y: 187, distance: 150.9
click at [1013, 187] on div "Applications from FIT funds are electronic, which provides immediate informatio…" at bounding box center [746, 646] width 1094 height 1530
click at [678, 294] on div "Physiotherapy Sickness fund" at bounding box center [746, 266] width 351 height 69
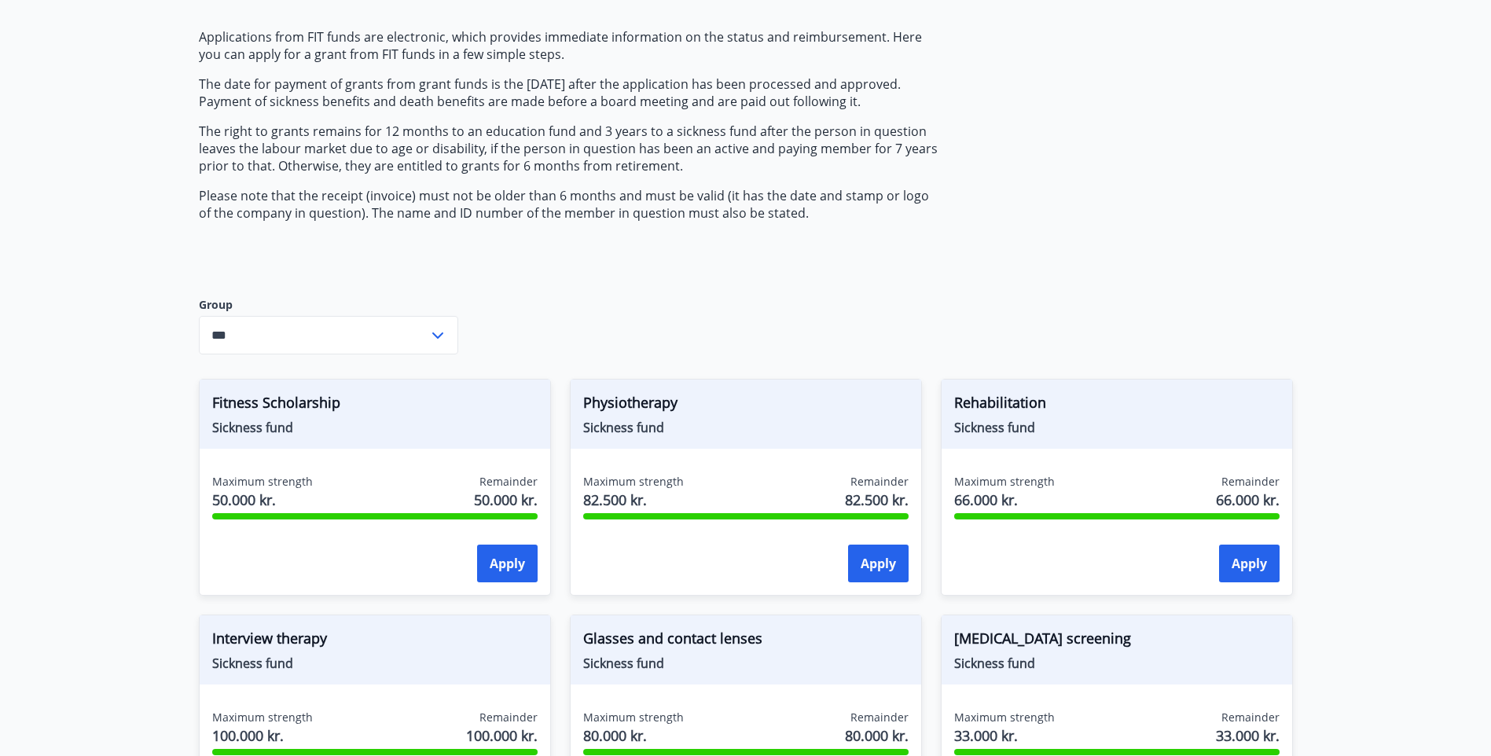
scroll to position [0, 0]
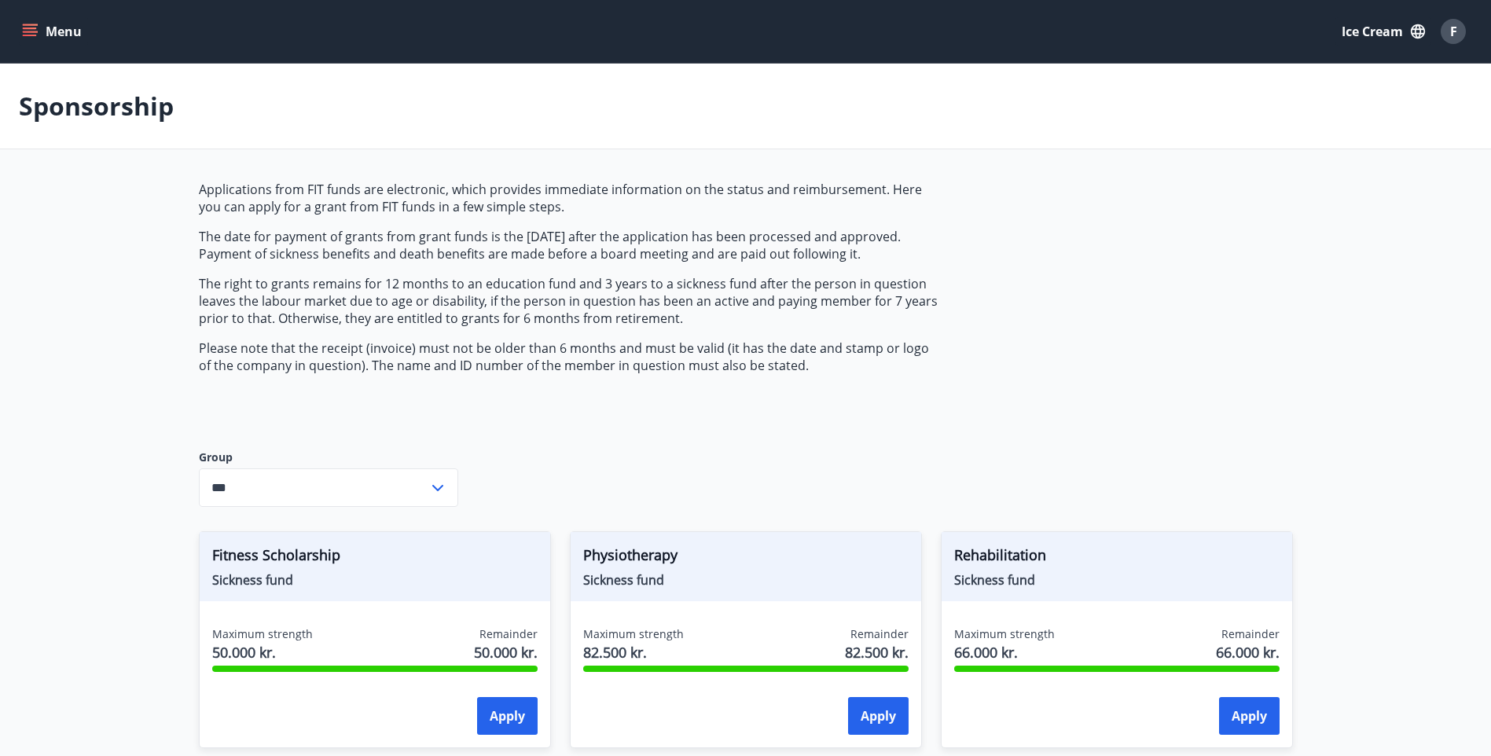
click at [17, 20] on div "Menu Ice cream F" at bounding box center [745, 31] width 1491 height 63
click at [28, 29] on icon "menu" at bounding box center [30, 29] width 14 height 2
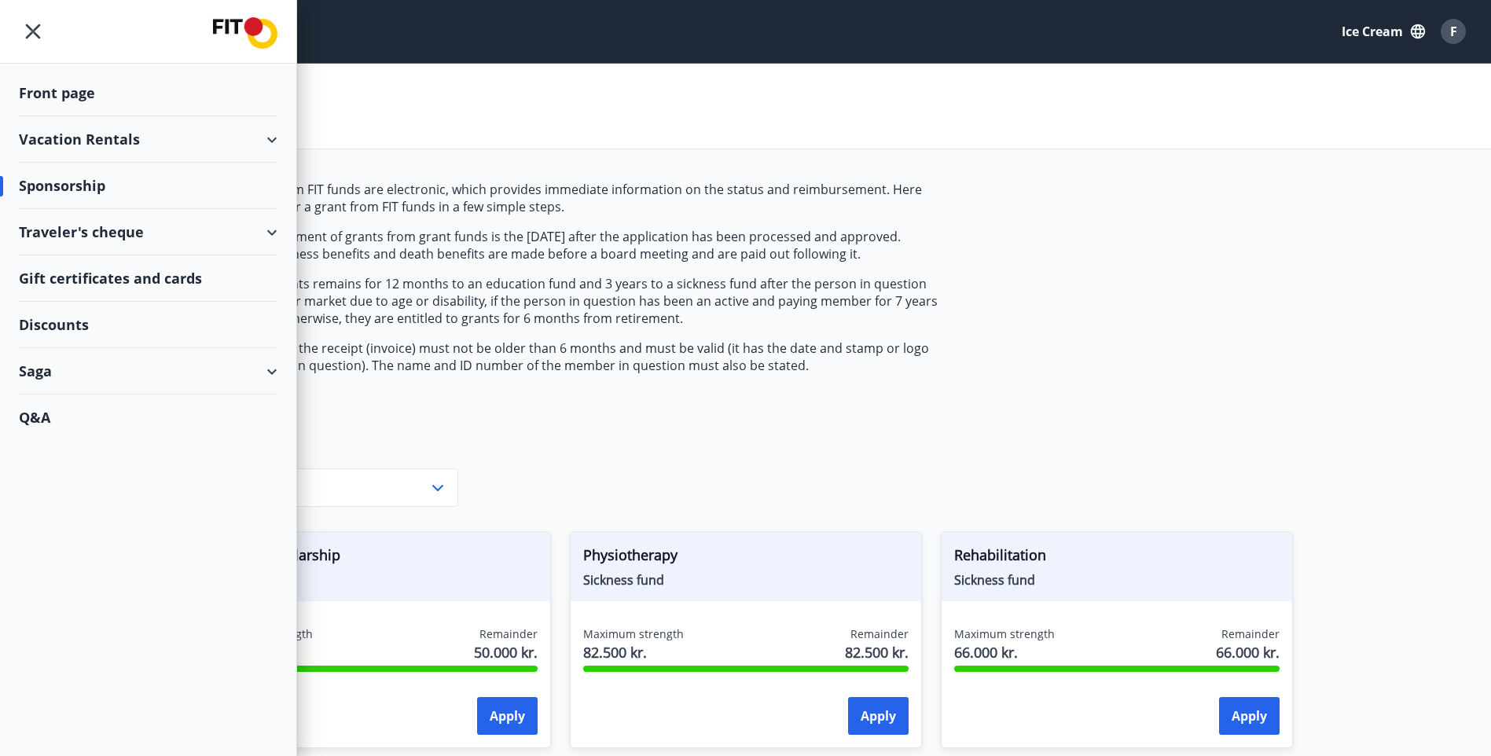
click at [118, 238] on div "Traveler's cheque" at bounding box center [148, 232] width 259 height 46
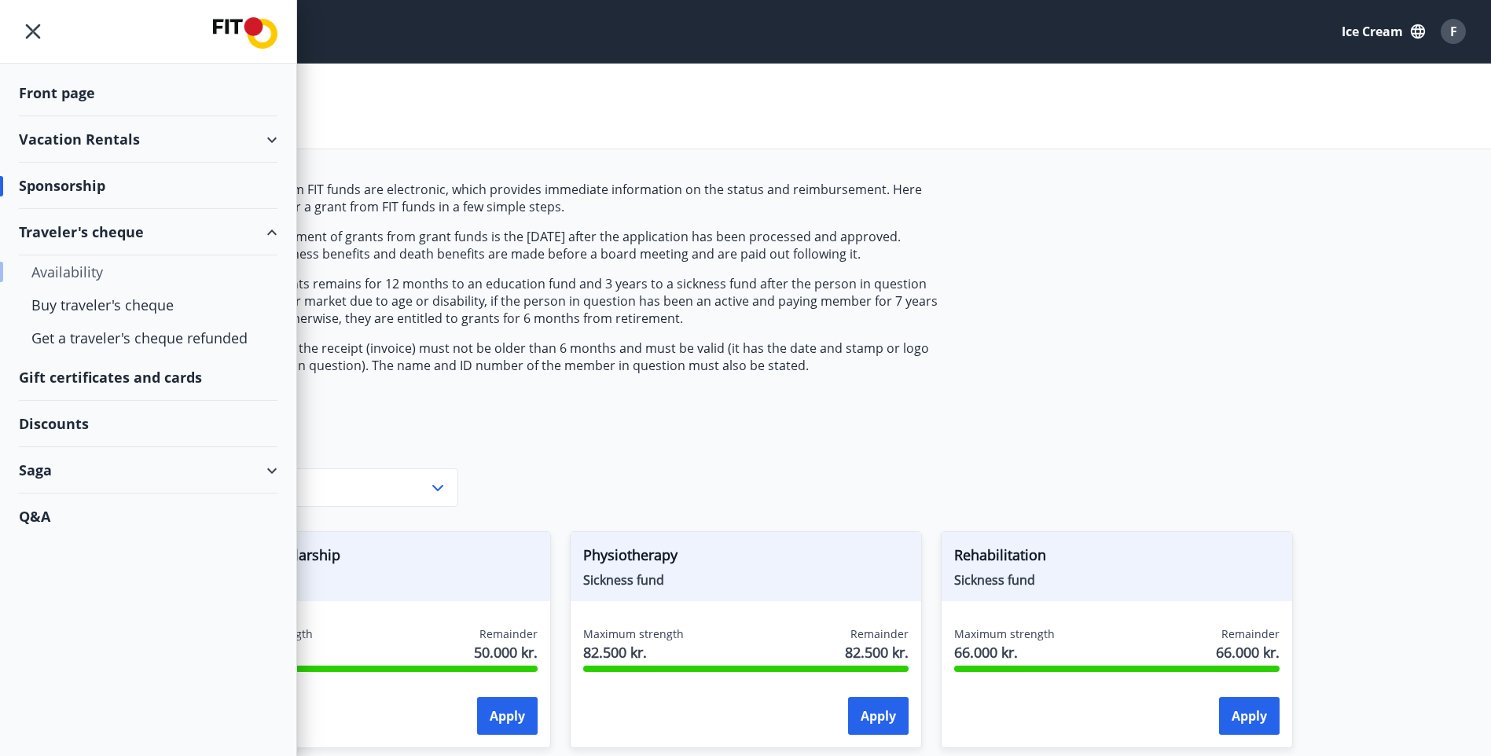
click at [93, 269] on div "Availability" at bounding box center [147, 271] width 233 height 33
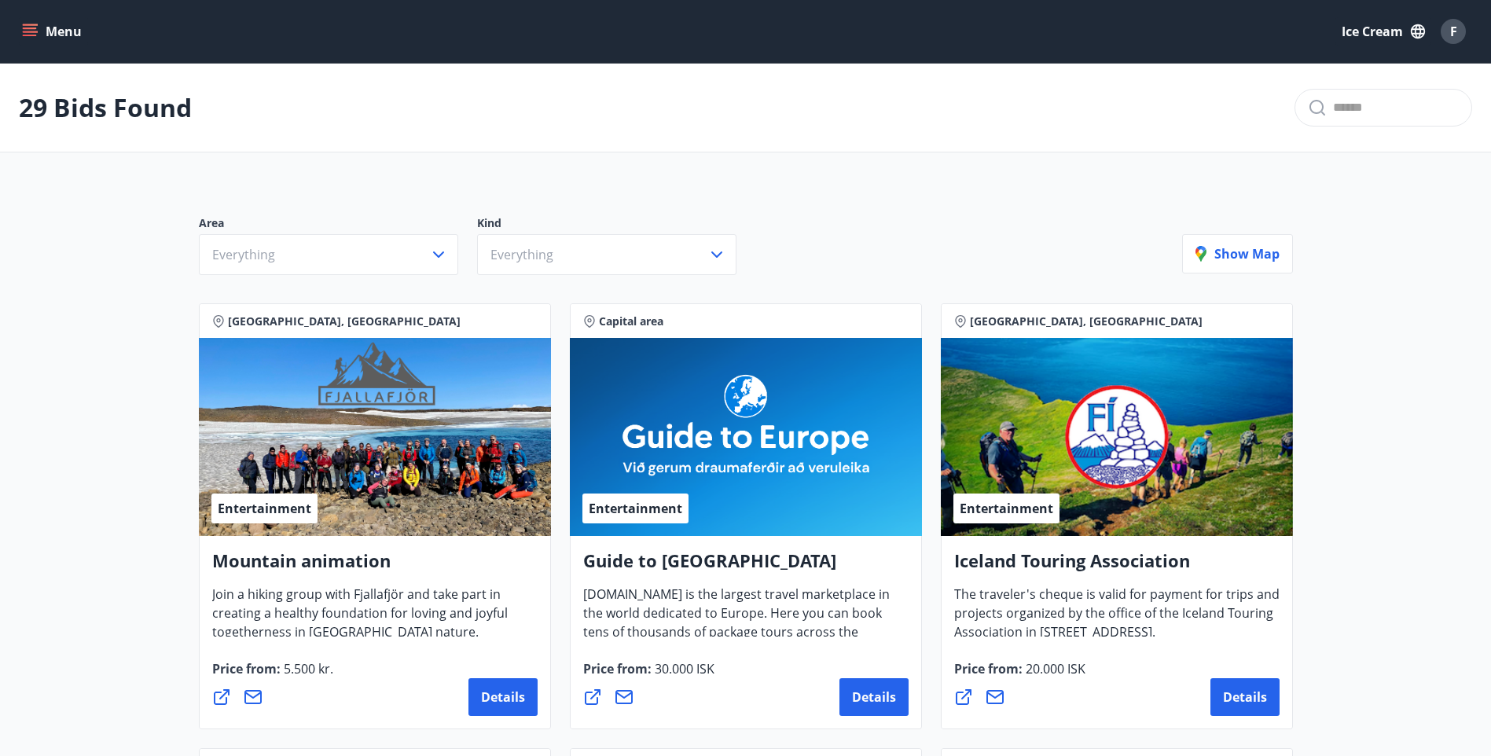
click at [22, 20] on button "Menu" at bounding box center [53, 31] width 69 height 28
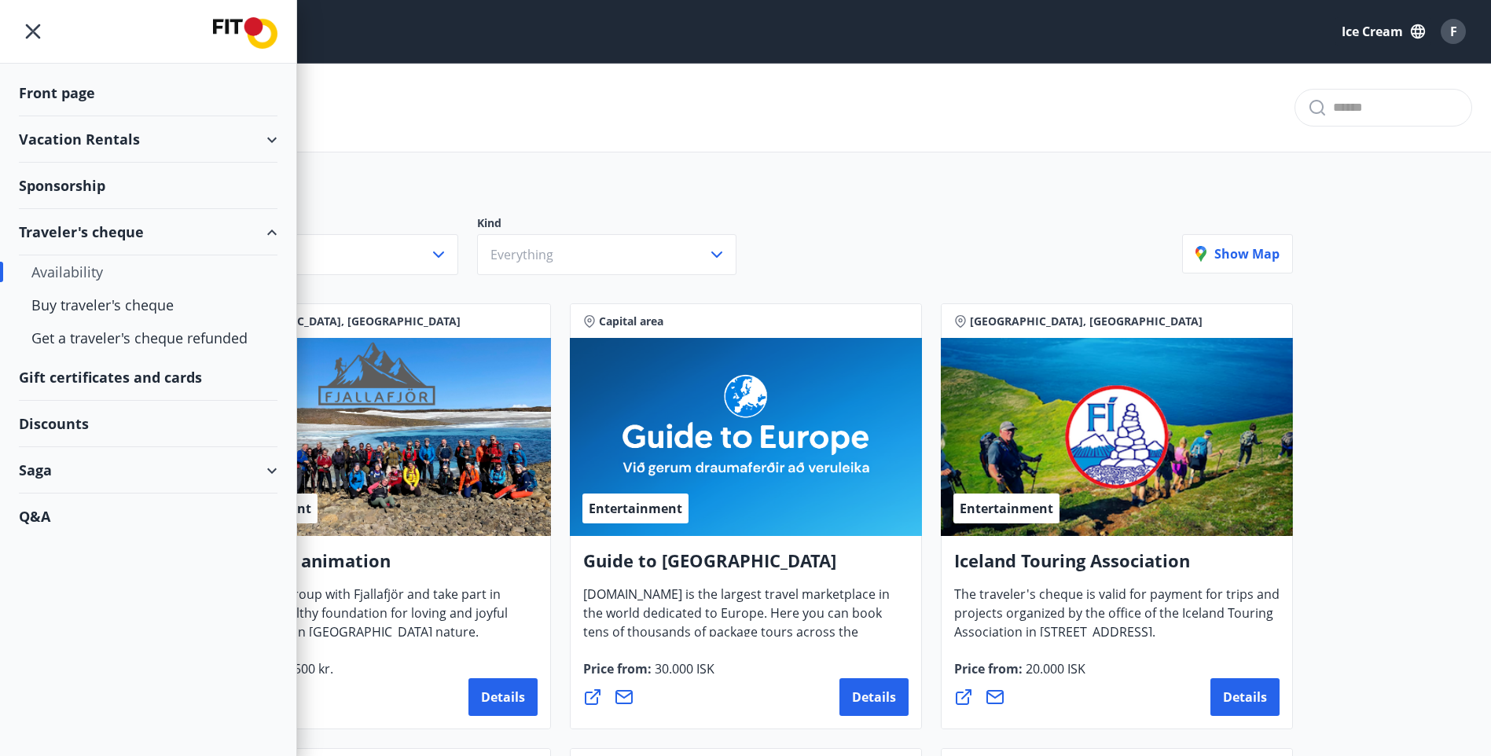
click at [141, 377] on div "Gift certificates and cards" at bounding box center [148, 377] width 259 height 46
click at [62, 424] on div "Discounts" at bounding box center [148, 424] width 259 height 46
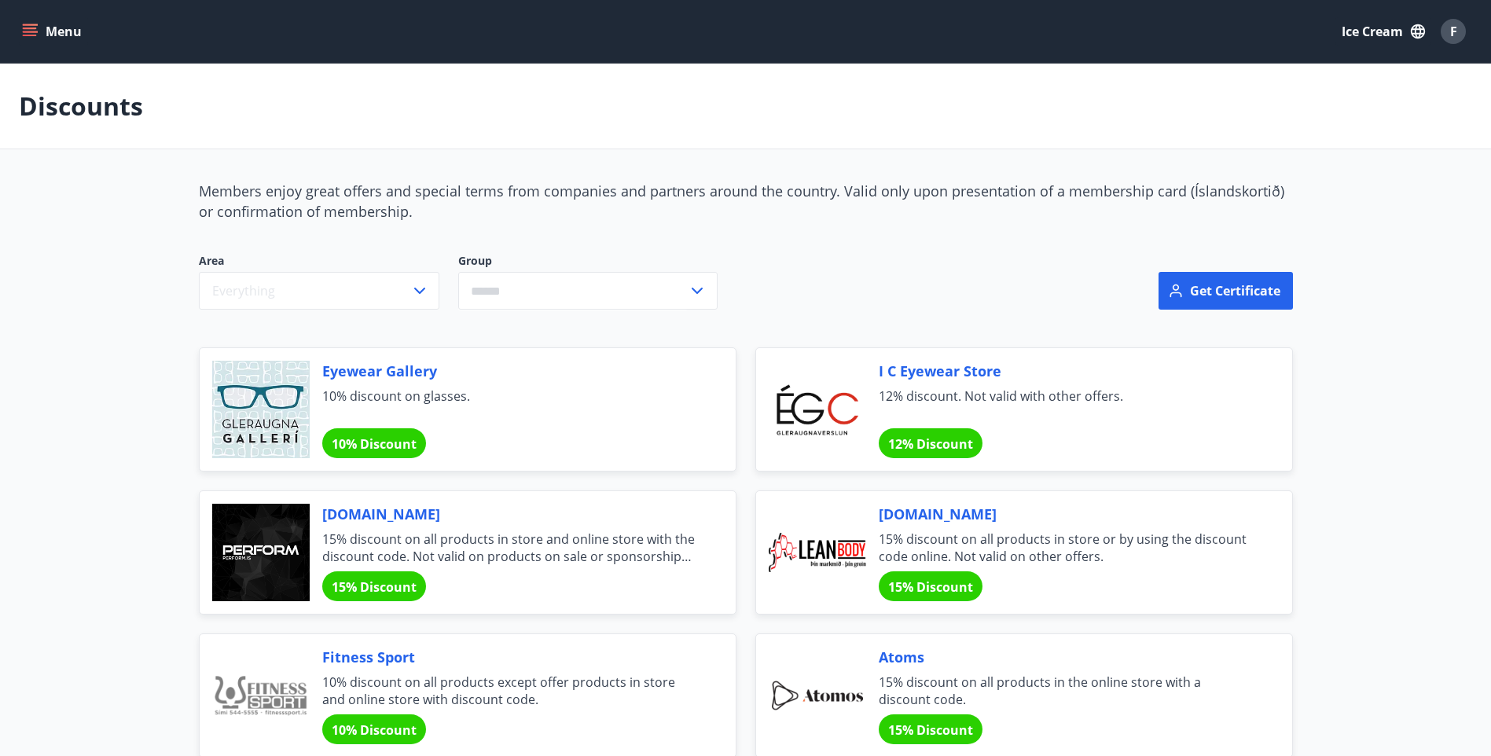
click at [24, 28] on icon "menu" at bounding box center [30, 29] width 14 height 2
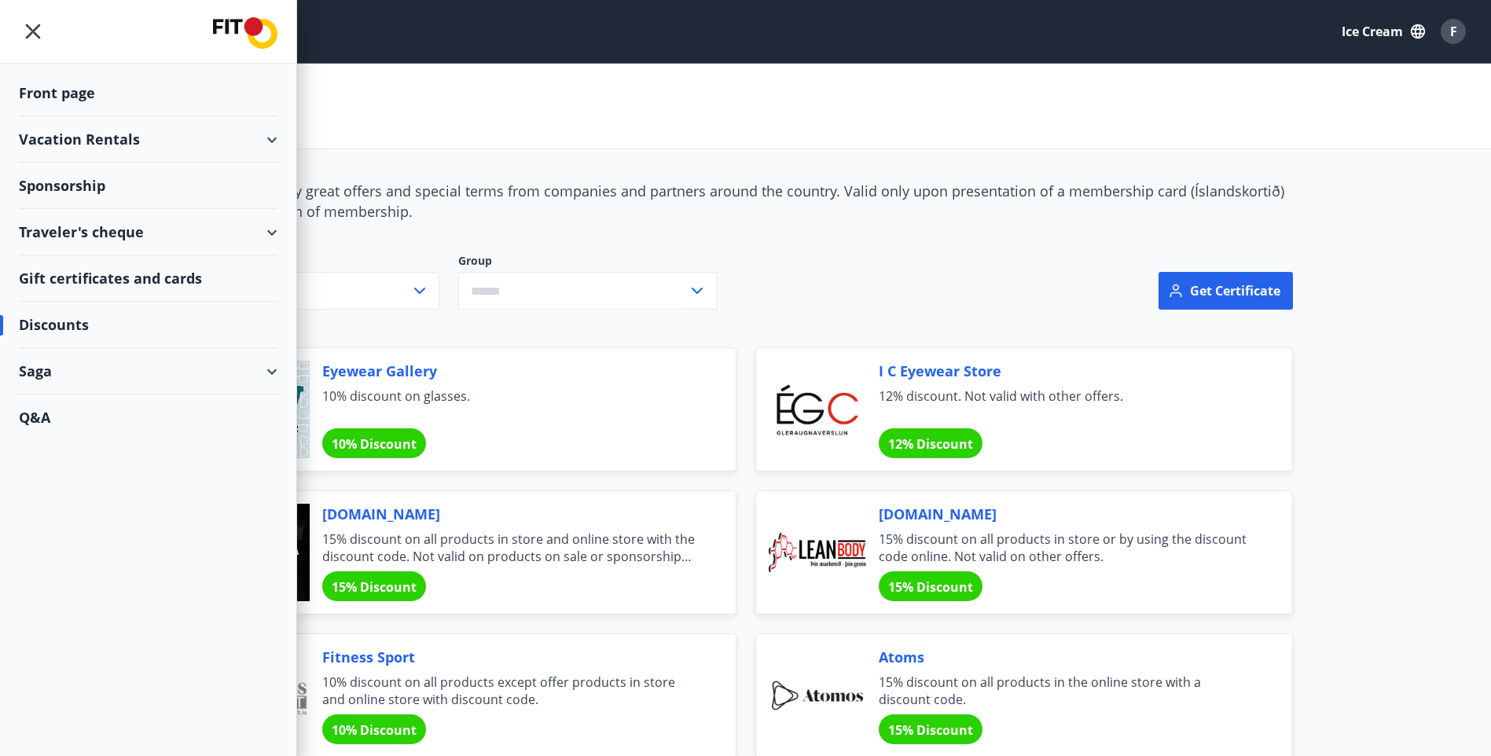
click at [108, 369] on div "Saga" at bounding box center [148, 371] width 259 height 46
click at [113, 483] on div "Applications" at bounding box center [147, 477] width 233 height 33
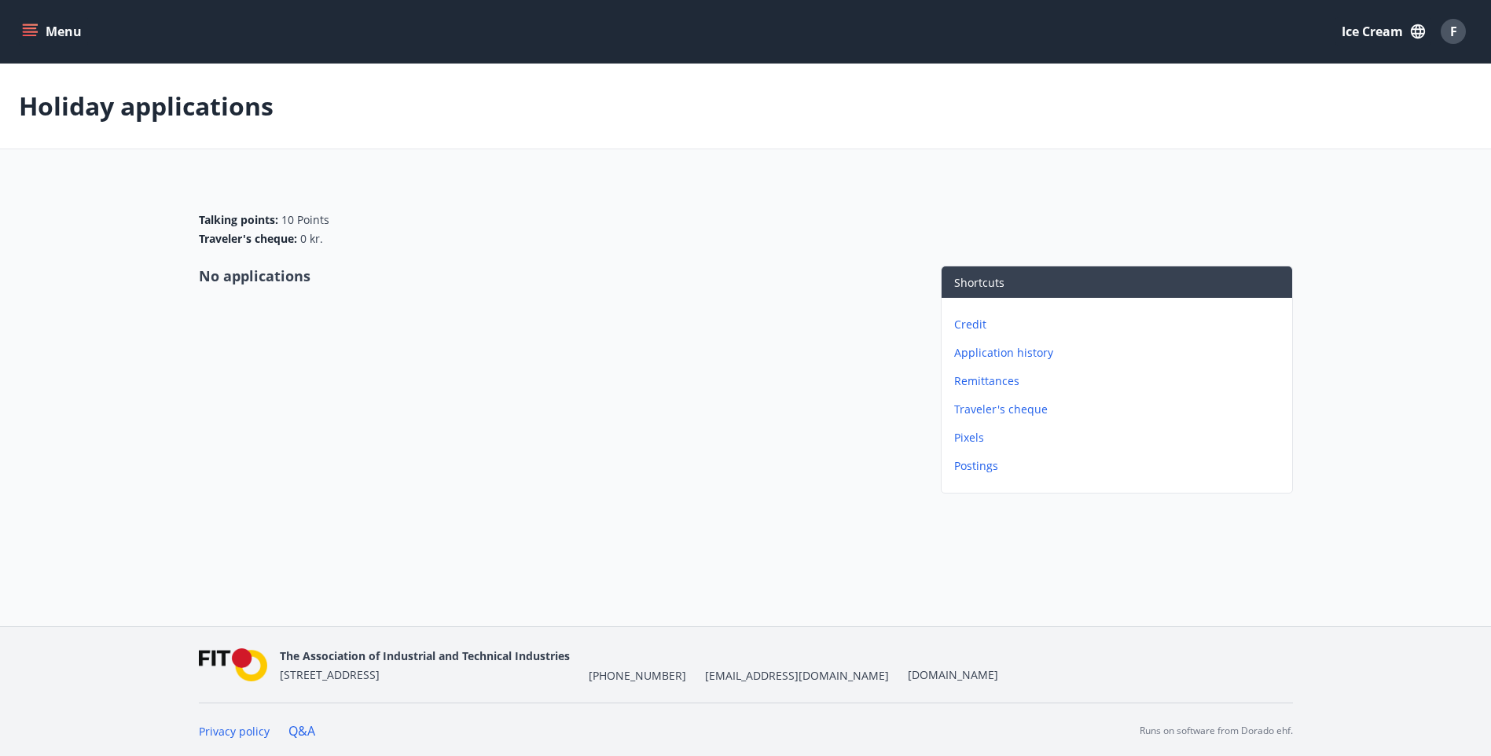
click at [35, 43] on button "Menu" at bounding box center [53, 31] width 69 height 28
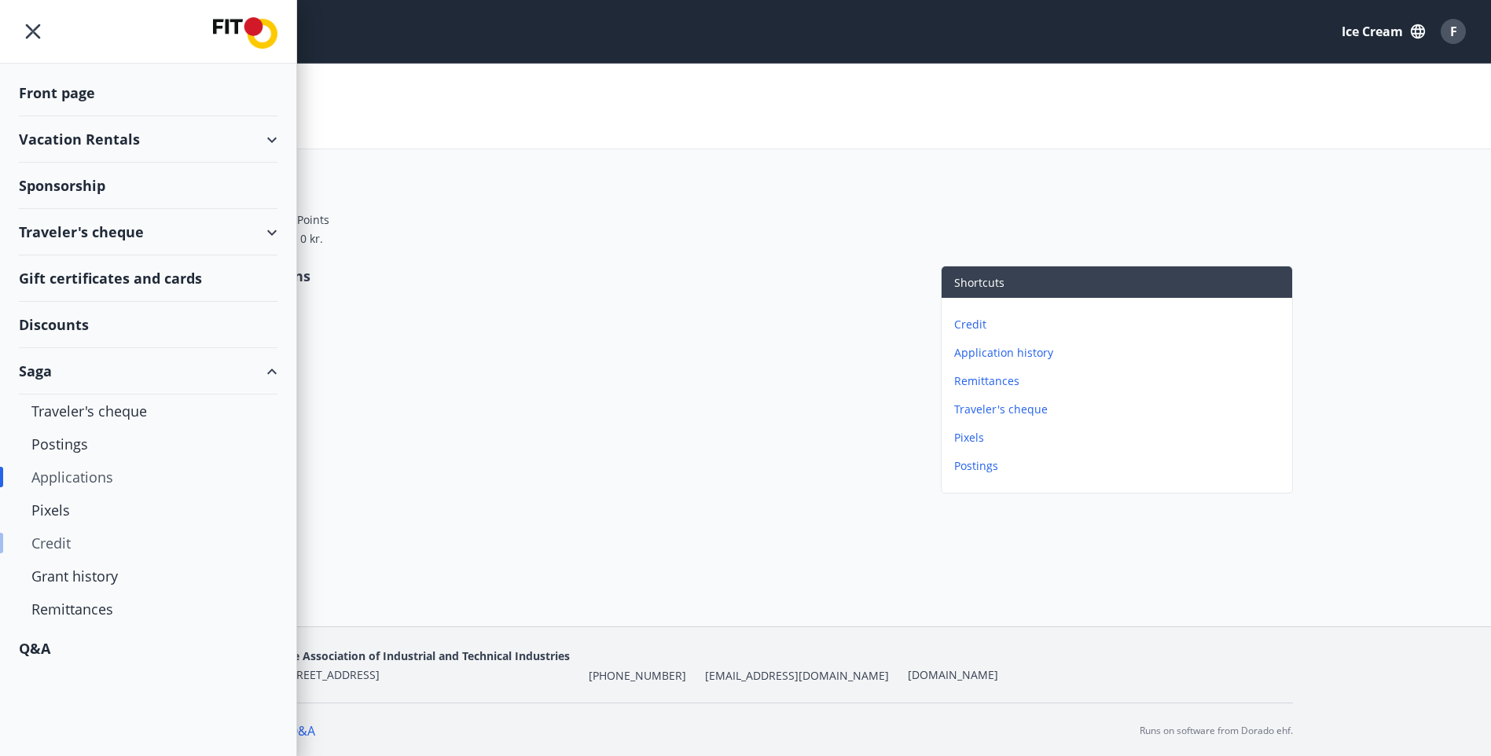
click at [105, 553] on div "Credit" at bounding box center [147, 543] width 233 height 33
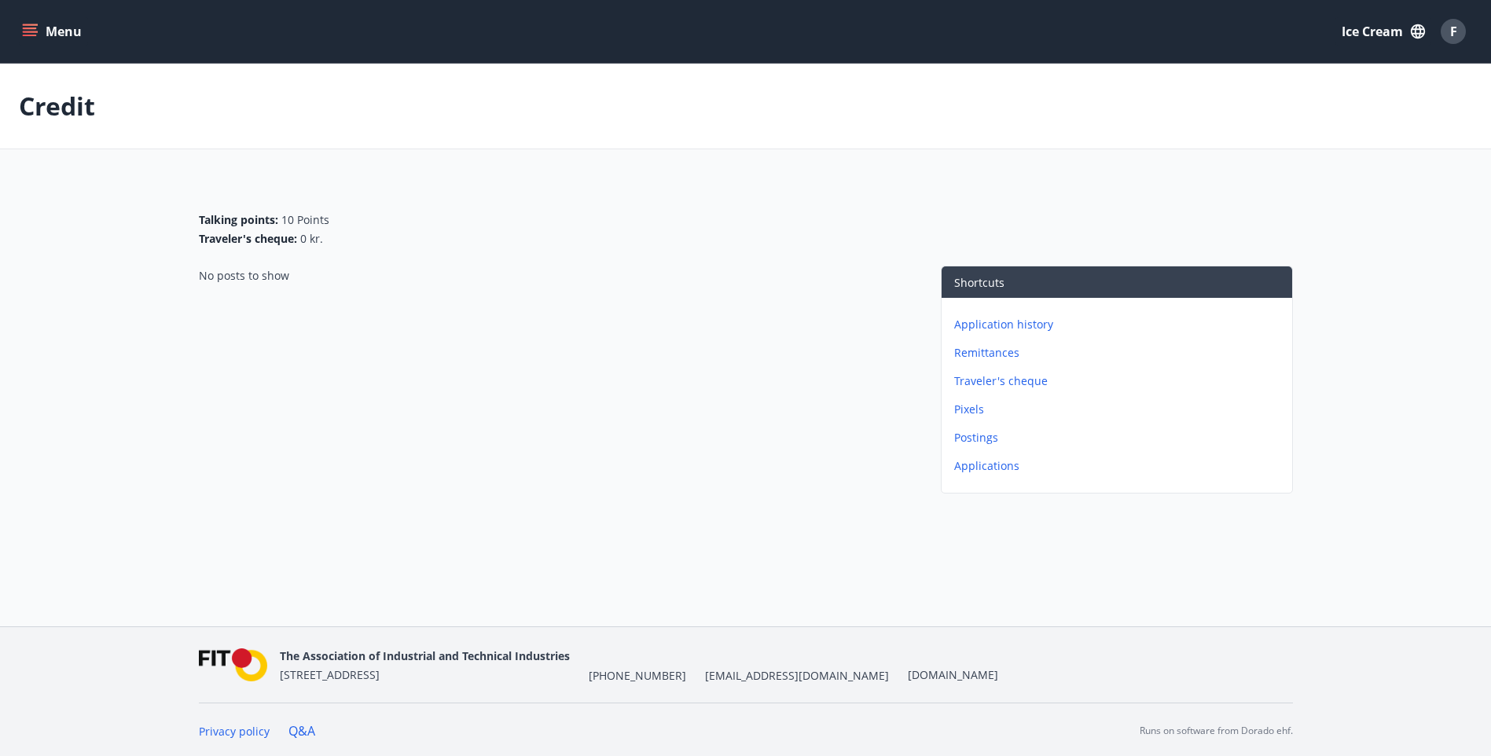
click at [993, 474] on div "Application history Remittances Traveler's cheque Pixels Postings Applications" at bounding box center [1117, 389] width 351 height 182
click at [1016, 329] on p "Application history" at bounding box center [1120, 325] width 332 height 16
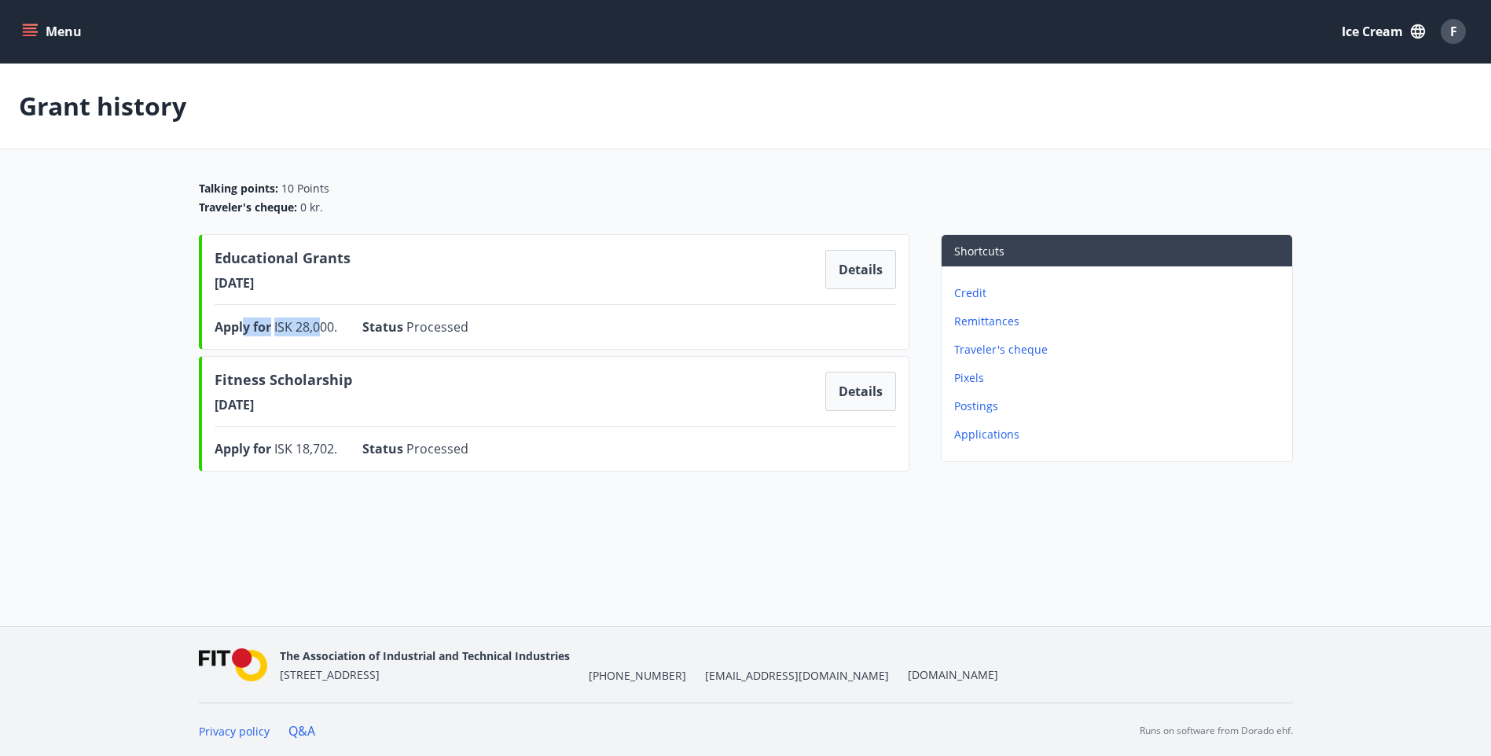
drag, startPoint x: 321, startPoint y: 332, endPoint x: 245, endPoint y: 328, distance: 76.4
click at [245, 328] on div "Apply for ISK 28,000." at bounding box center [276, 327] width 123 height 19
click at [108, 326] on main "Grant history Talking points: 10 Points Traveler's cheque: 0 kr. Educational Gr…" at bounding box center [745, 271] width 1491 height 414
drag, startPoint x: 339, startPoint y: 453, endPoint x: 237, endPoint y: 453, distance: 102.2
click at [237, 453] on div "Apply for ISK 18,702. Status Processed Nánar" at bounding box center [555, 448] width 681 height 19
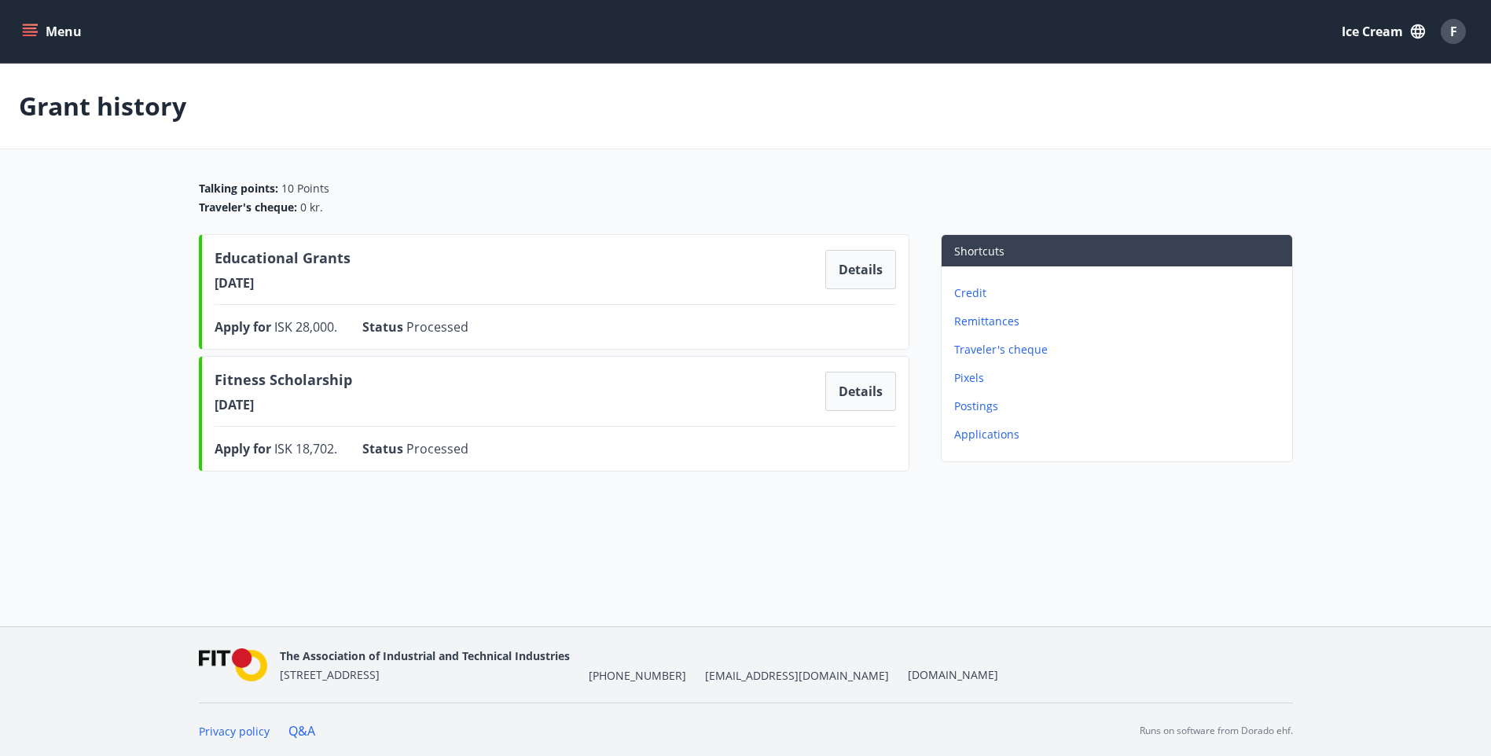
click at [56, 321] on main "Grant history Talking points: 10 Points Traveler's cheque: 0 kr. Educational Gr…" at bounding box center [745, 271] width 1491 height 414
drag, startPoint x: 345, startPoint y: 454, endPoint x: 272, endPoint y: 454, distance: 73.1
click at [272, 454] on div "Apply for ISK 18,702. Status Processed Nánar" at bounding box center [555, 448] width 681 height 19
click at [47, 313] on main "Grant history Talking points: 10 Points Traveler's cheque: 0 kr. Educational Gr…" at bounding box center [745, 271] width 1491 height 414
click at [32, 31] on icon "menu" at bounding box center [31, 32] width 17 height 2
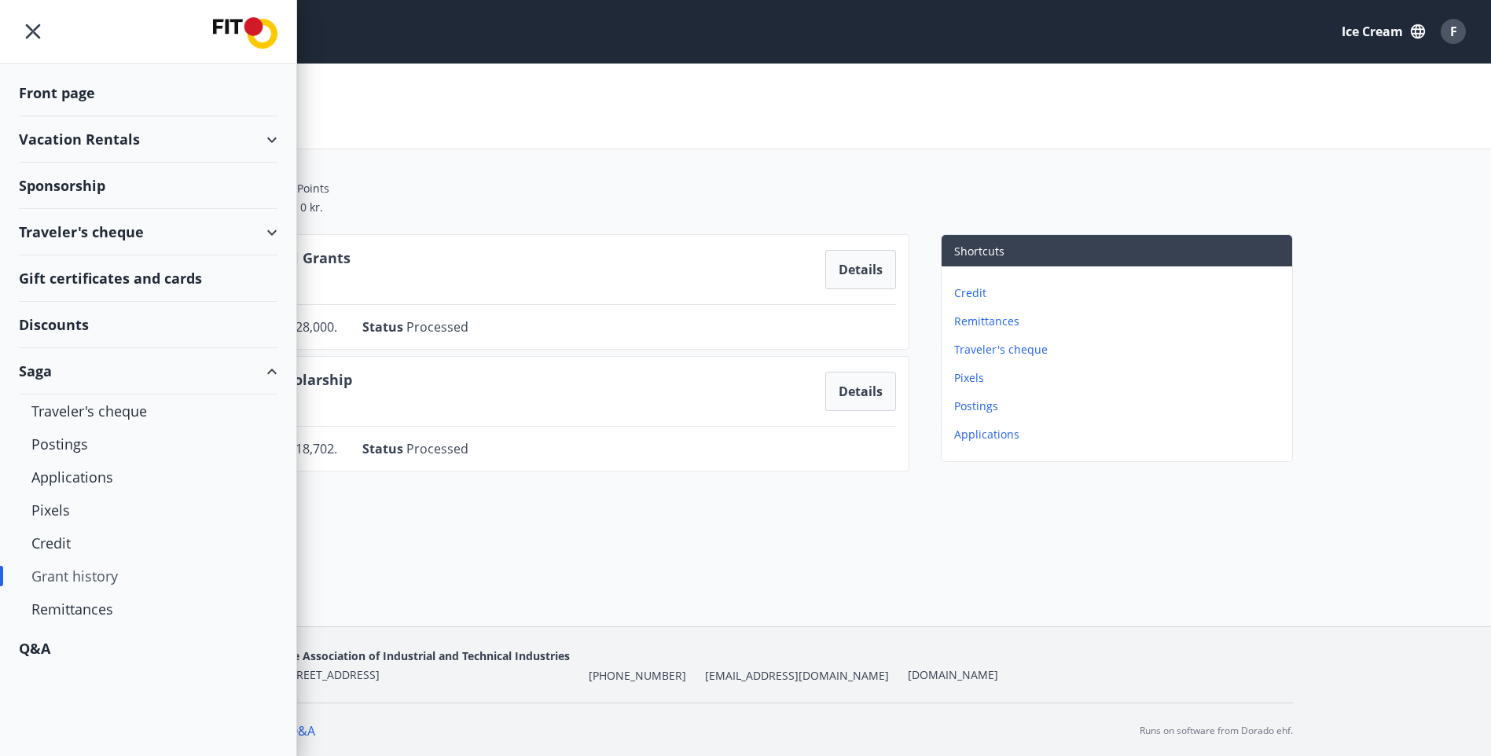
click at [71, 96] on div "Front page" at bounding box center [148, 93] width 259 height 46
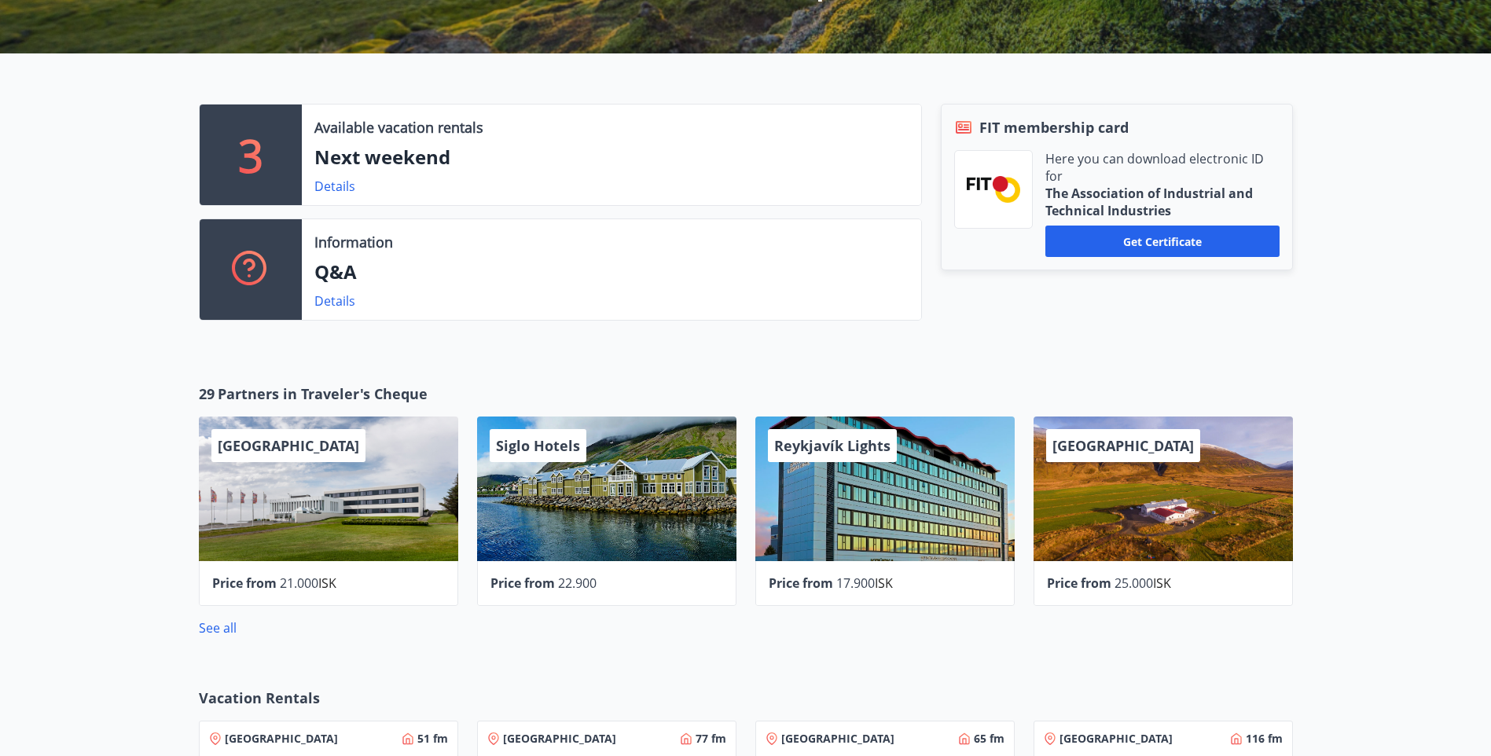
scroll to position [472, 0]
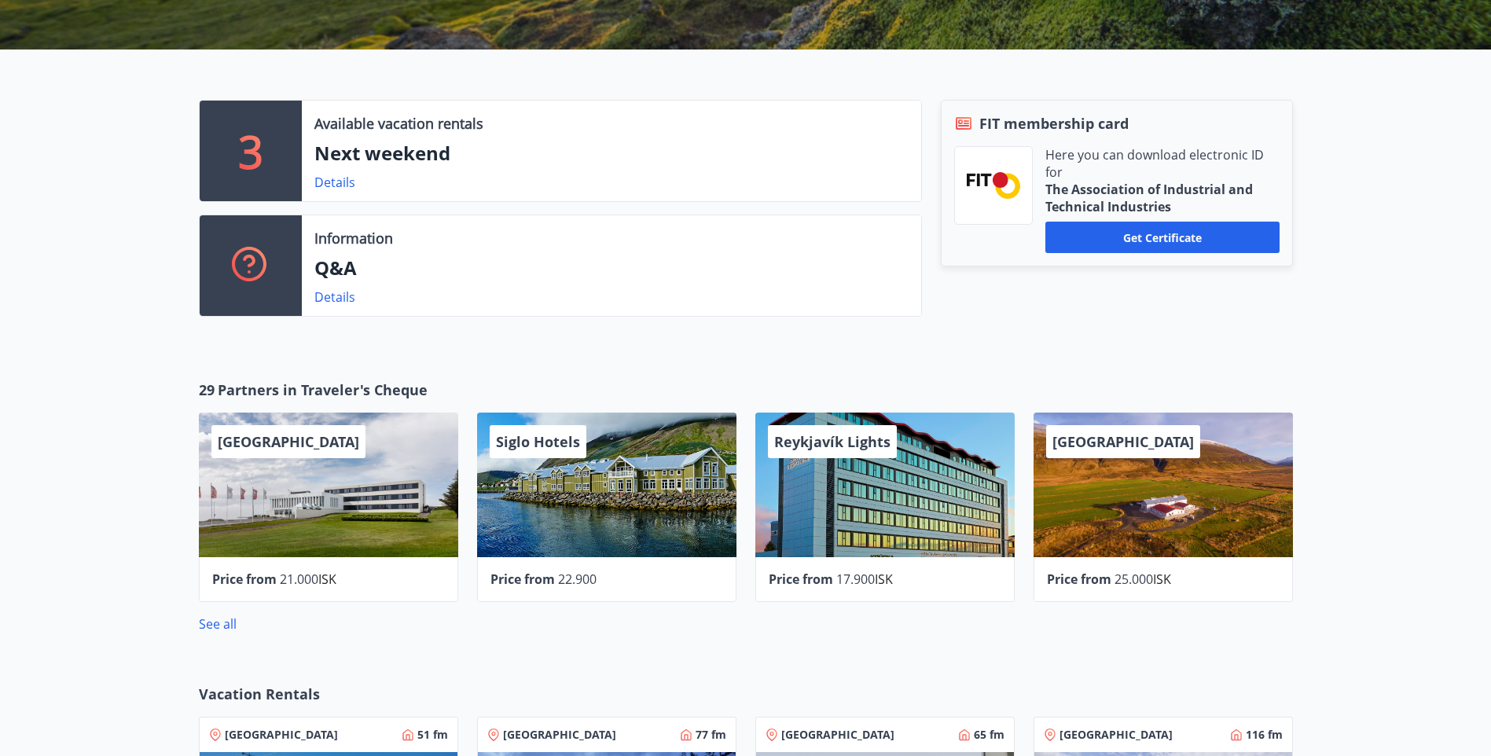
click at [386, 169] on div "Available vacation rentals Next weekend Details" at bounding box center [611, 151] width 619 height 101
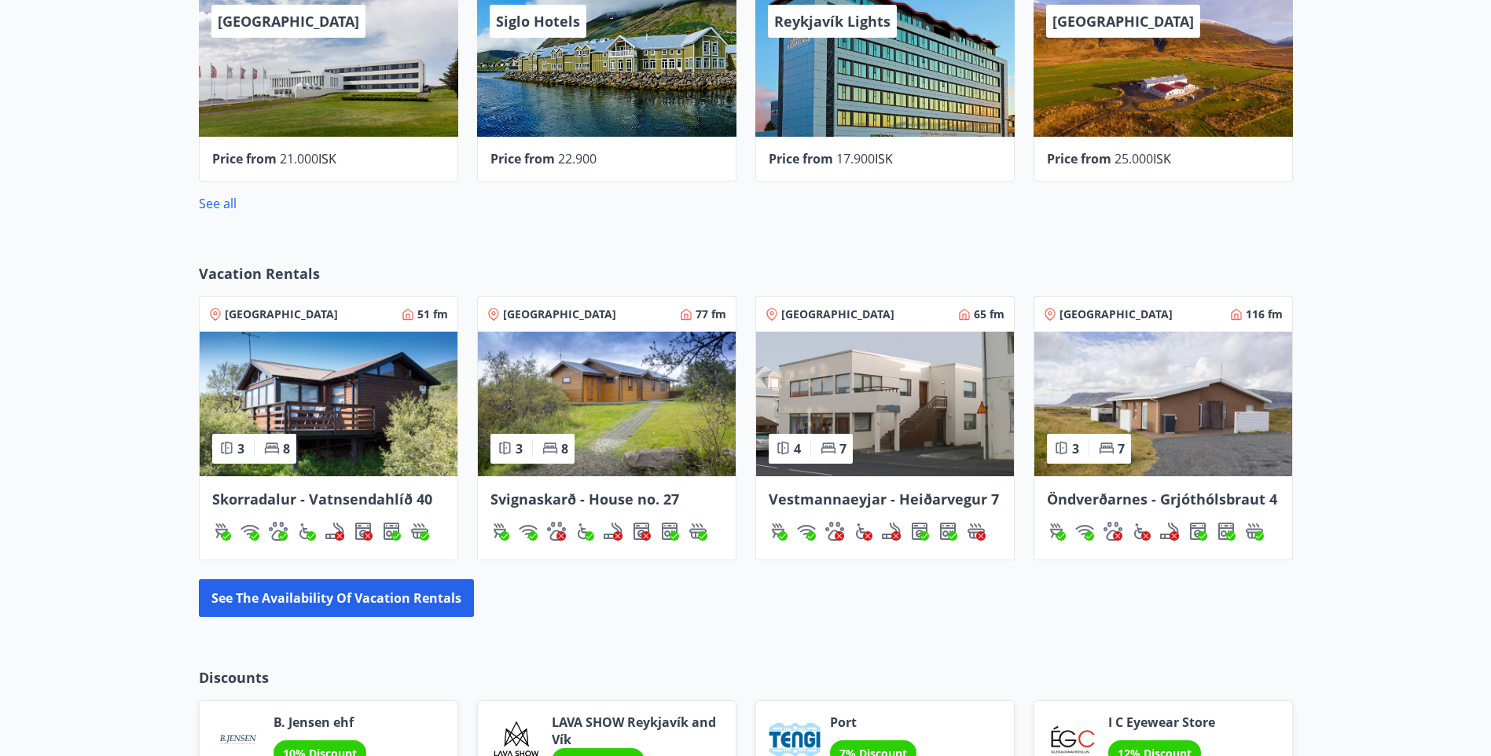
scroll to position [865, 0]
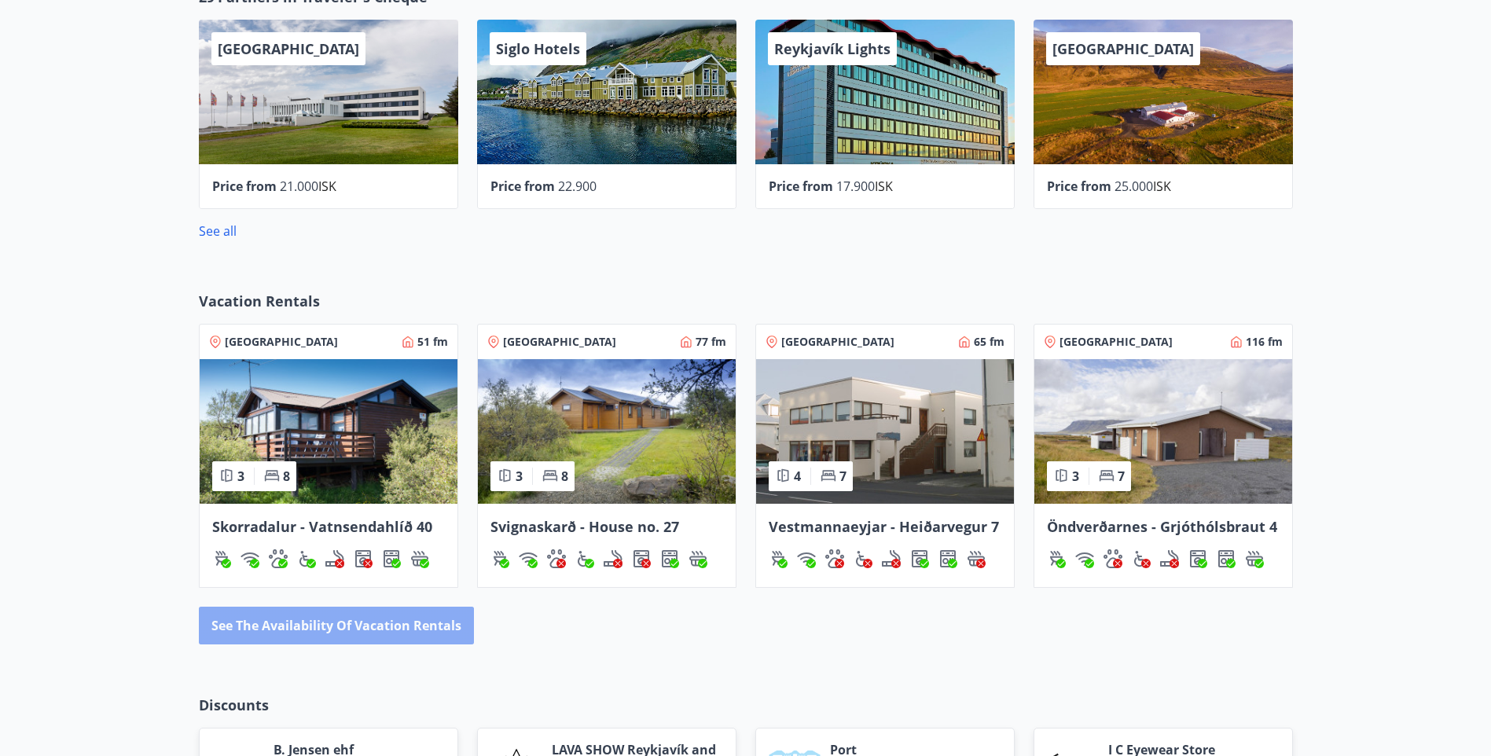
click at [462, 633] on button "See the availability of vacation rentals" at bounding box center [336, 626] width 275 height 38
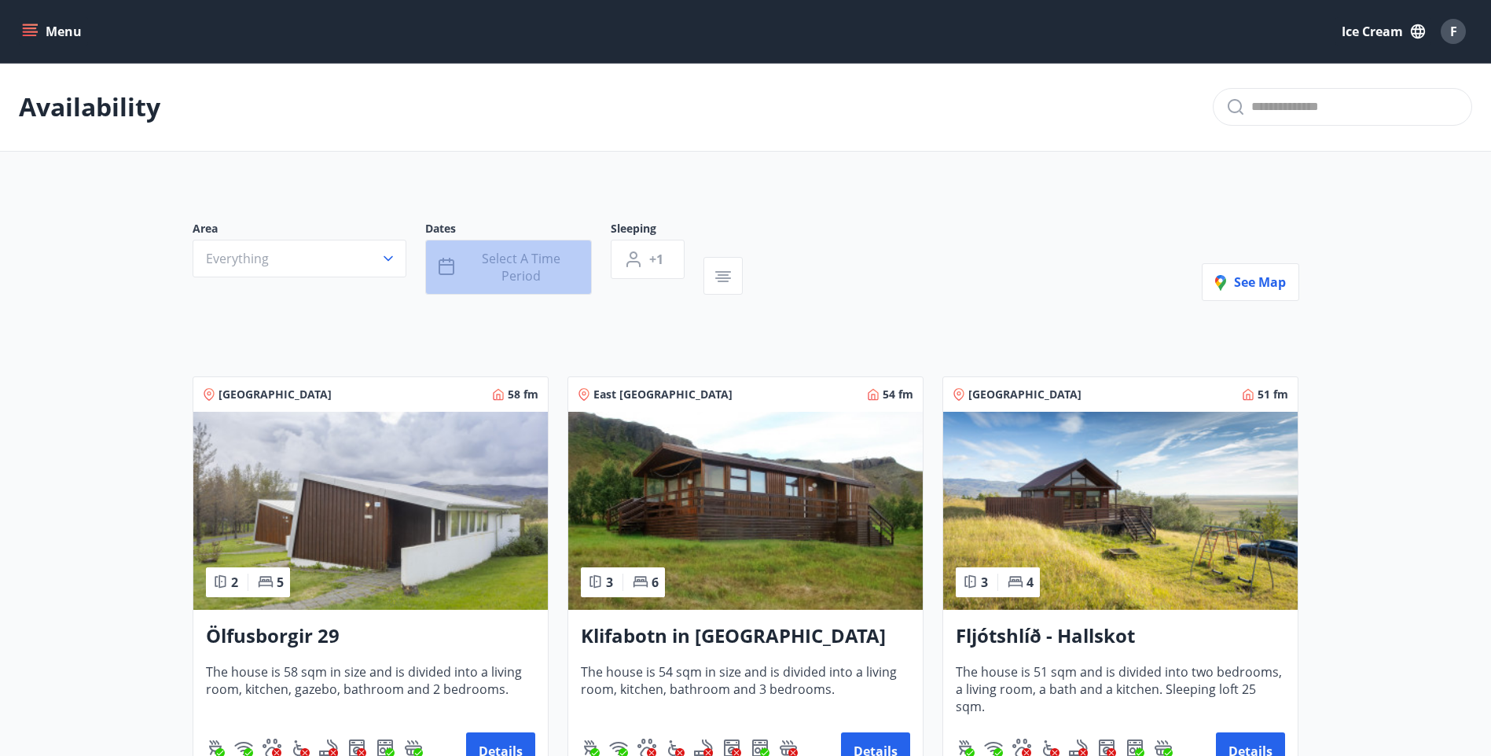
click at [517, 261] on span "Select a time period" at bounding box center [521, 267] width 115 height 35
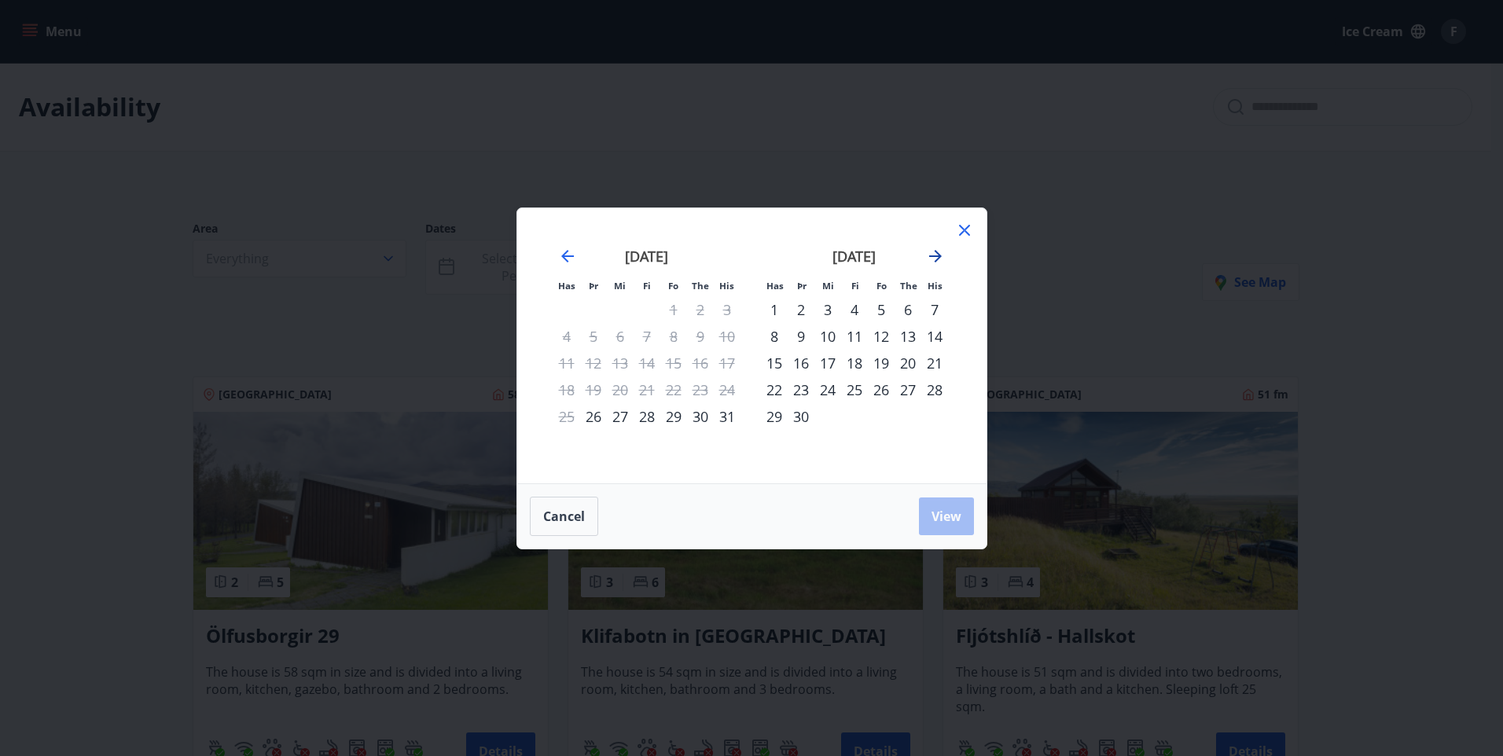
click at [939, 254] on icon "Move forward to switch to the next month." at bounding box center [935, 256] width 13 height 13
click at [938, 254] on icon "Move forward to switch to the next month." at bounding box center [935, 256] width 13 height 13
click at [828, 391] on div "24" at bounding box center [827, 389] width 27 height 27
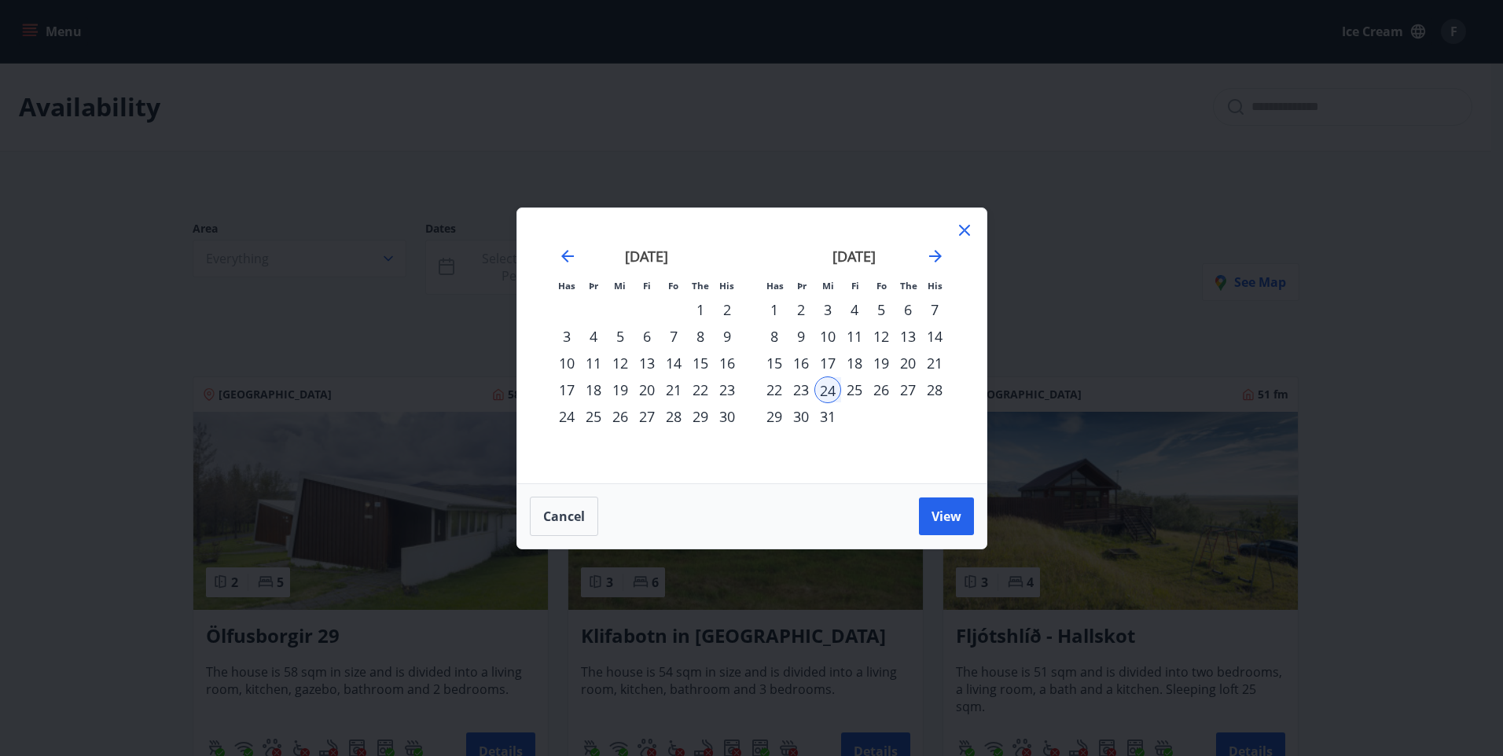
click at [937, 391] on div "28" at bounding box center [934, 389] width 27 height 27
click at [945, 517] on span "View" at bounding box center [946, 516] width 30 height 17
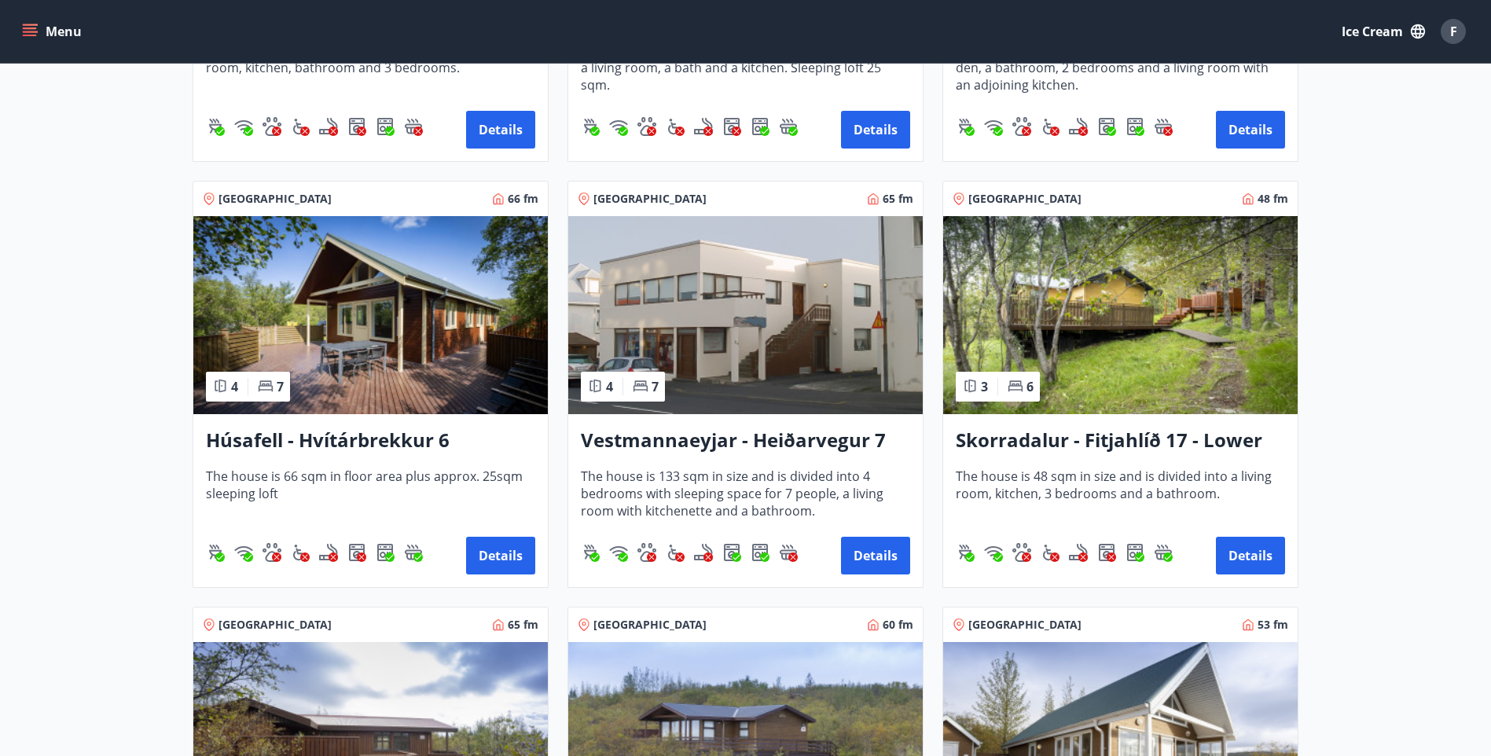
scroll to position [629, 0]
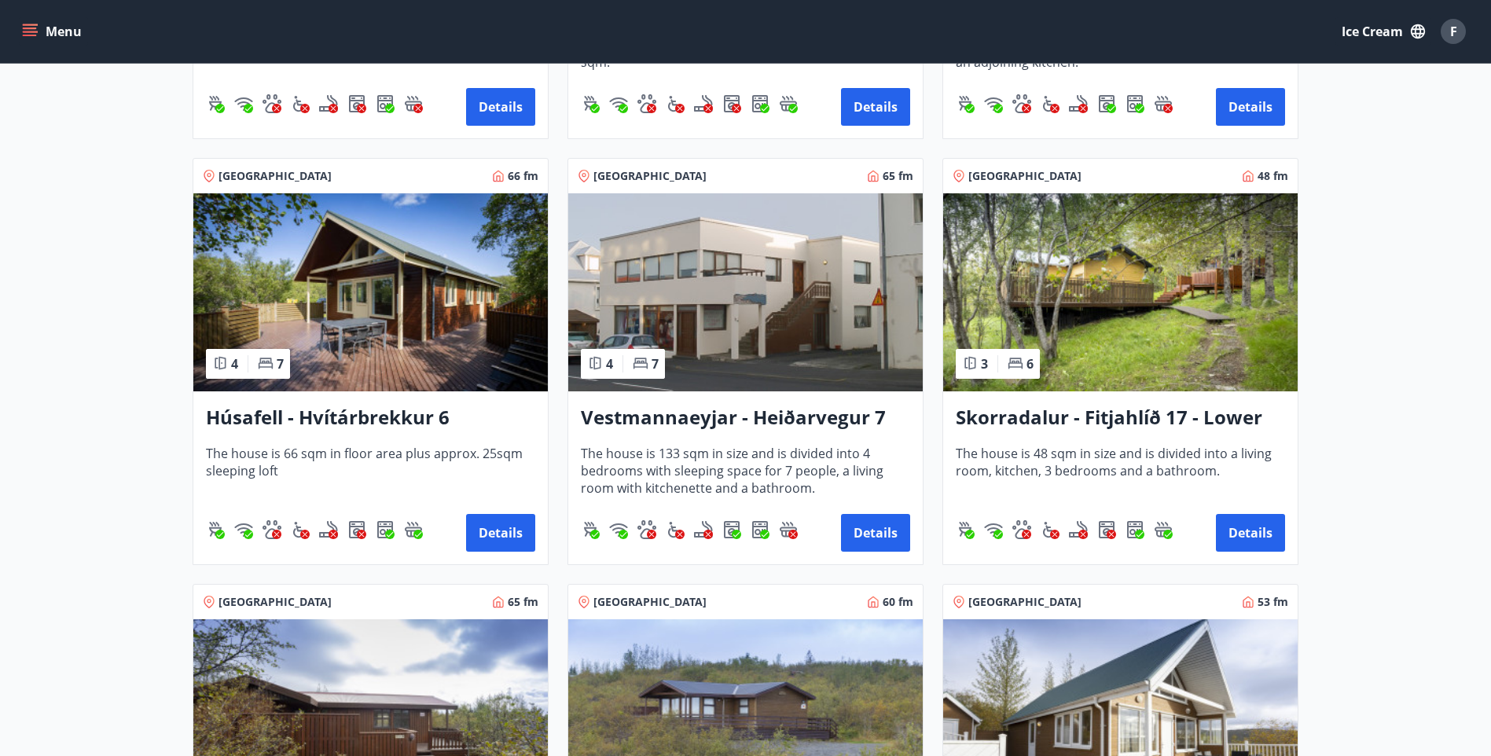
click at [1086, 414] on h3 "Skorradalur - Fitjahlíð 17 - Lower house" at bounding box center [1120, 418] width 329 height 28
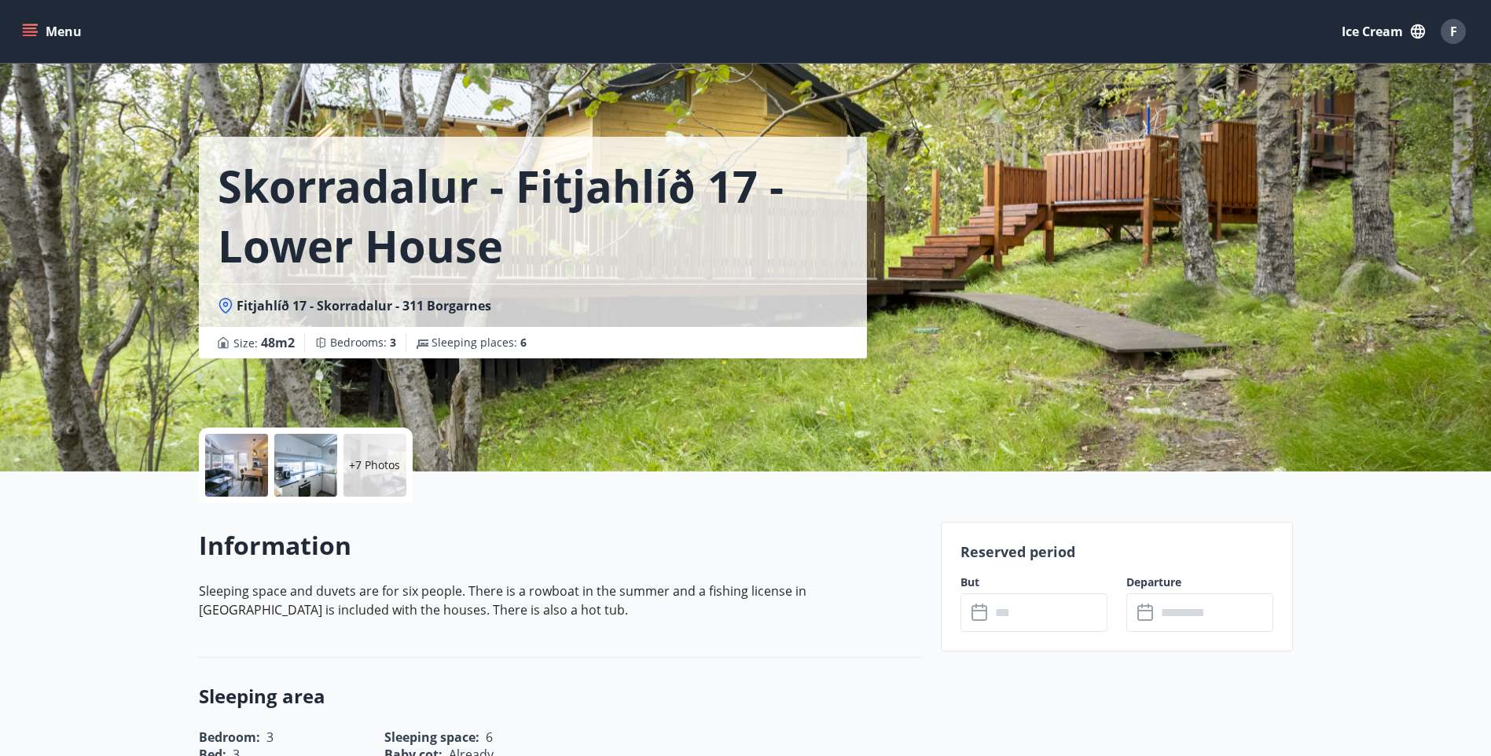
click at [244, 479] on div at bounding box center [236, 465] width 63 height 63
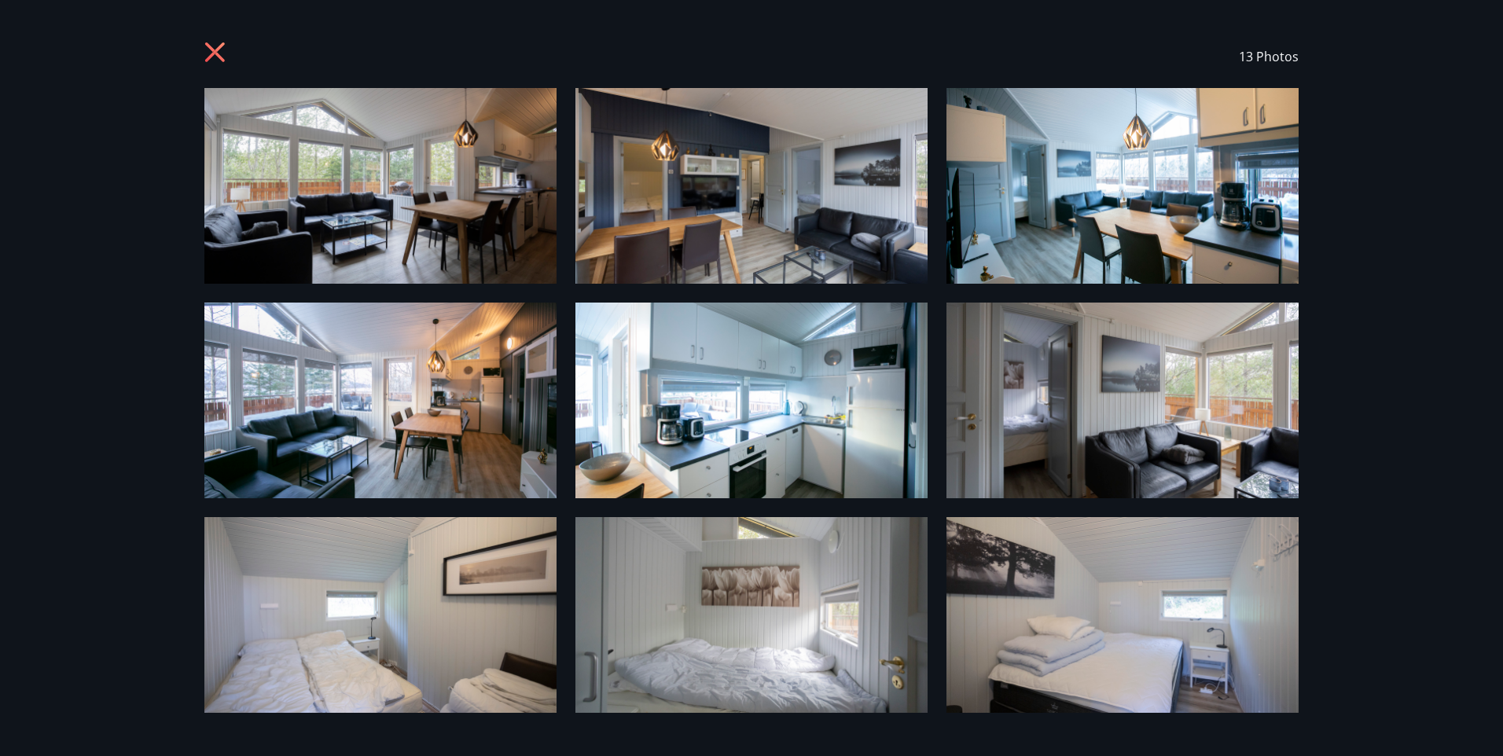
click at [211, 48] on icon at bounding box center [215, 52] width 20 height 20
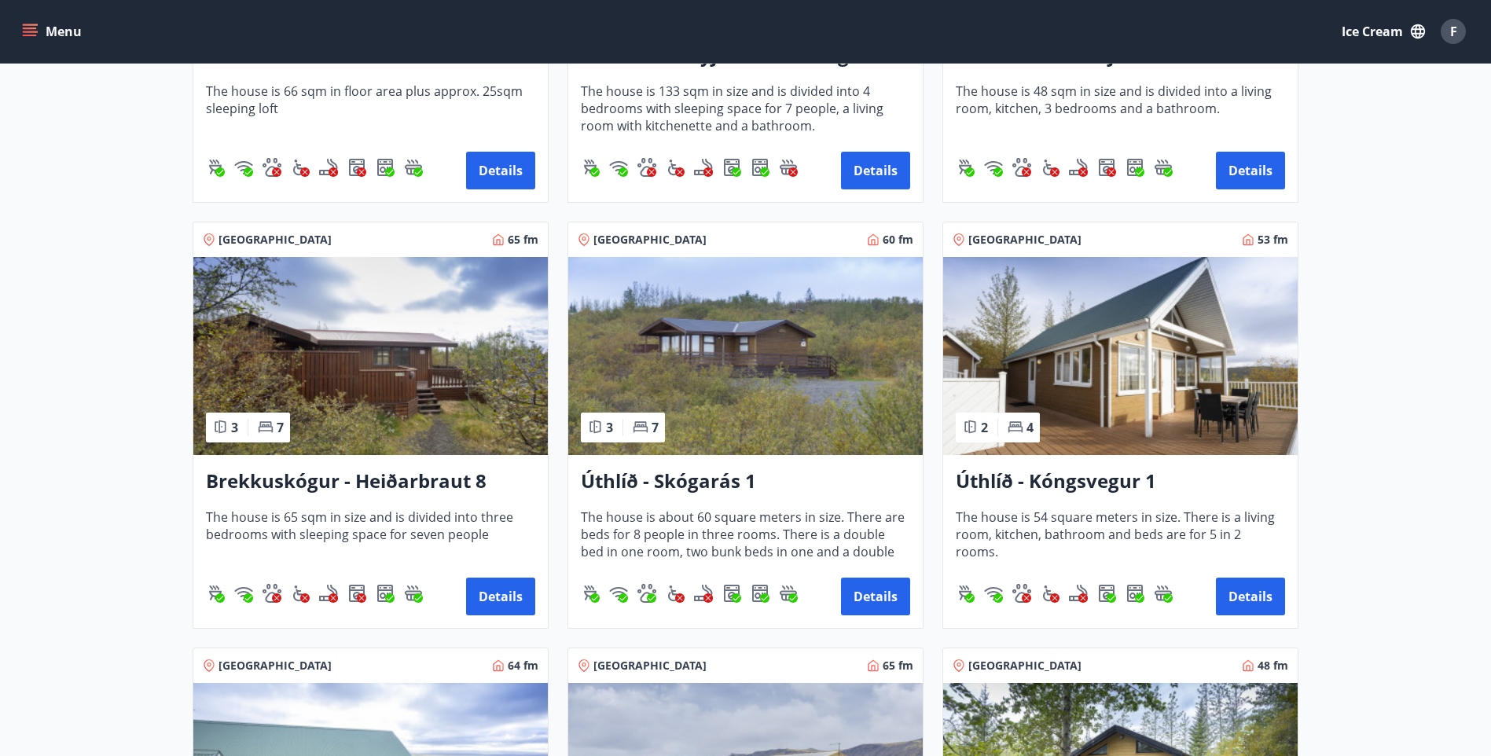
scroll to position [1022, 0]
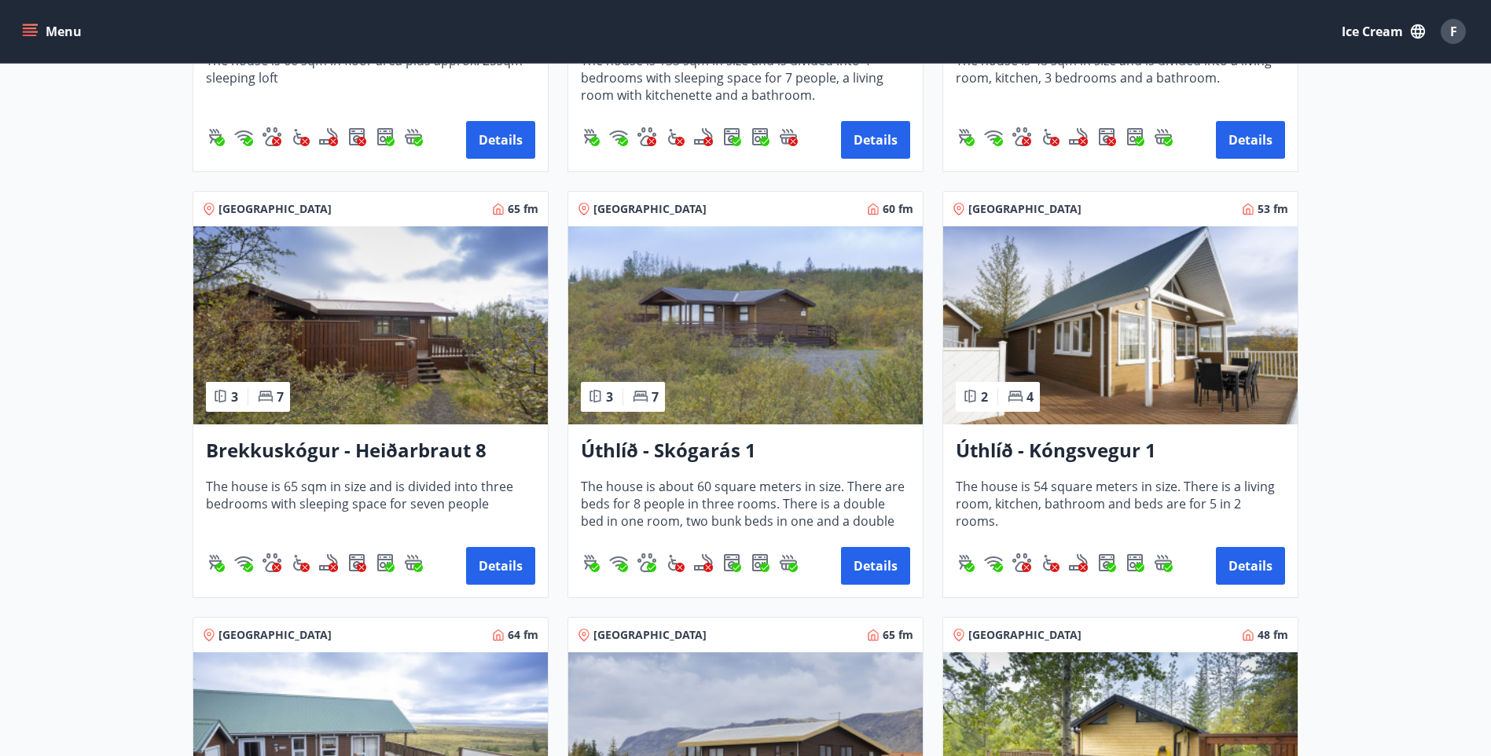
click at [1098, 457] on h3 "Úthlíð - Kóngsvegur 1" at bounding box center [1120, 451] width 329 height 28
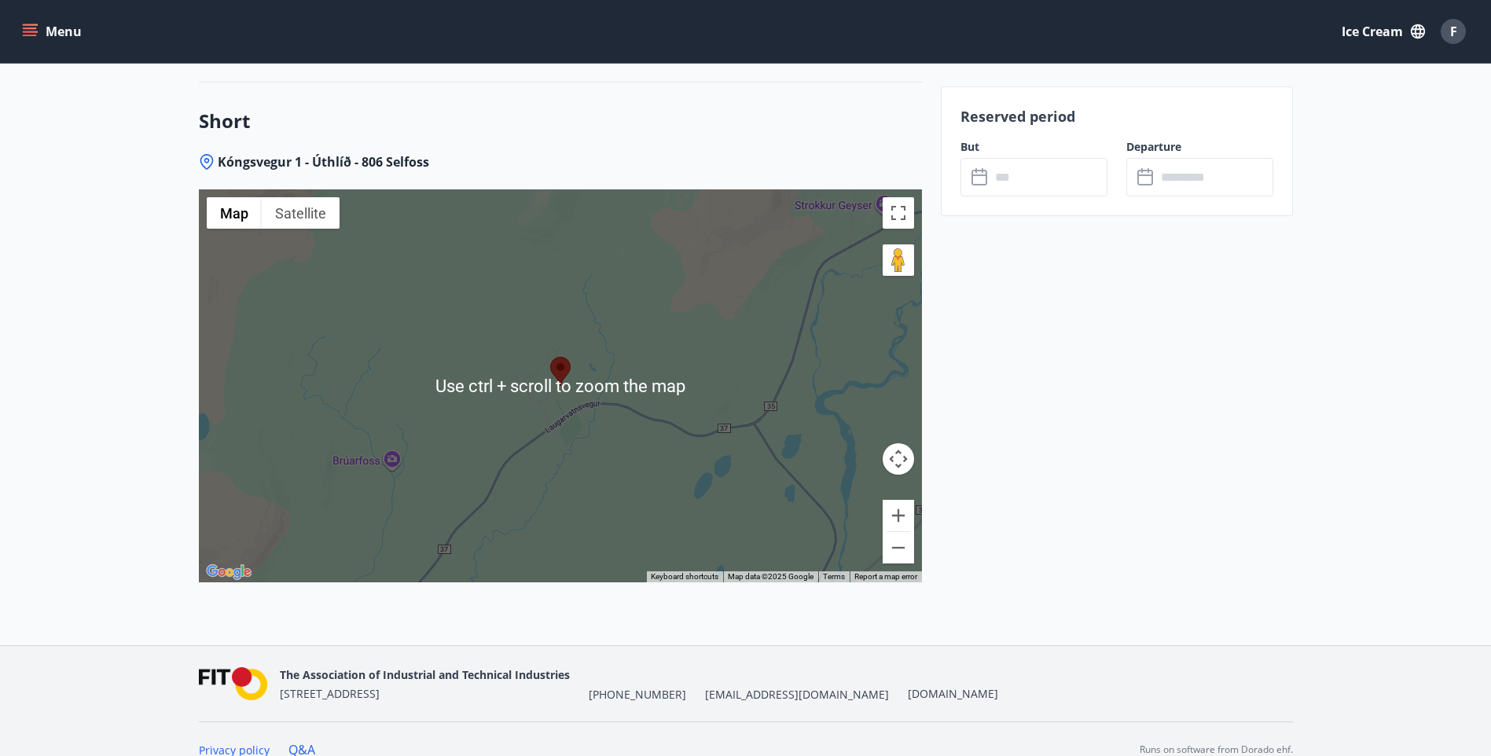
scroll to position [1863, 0]
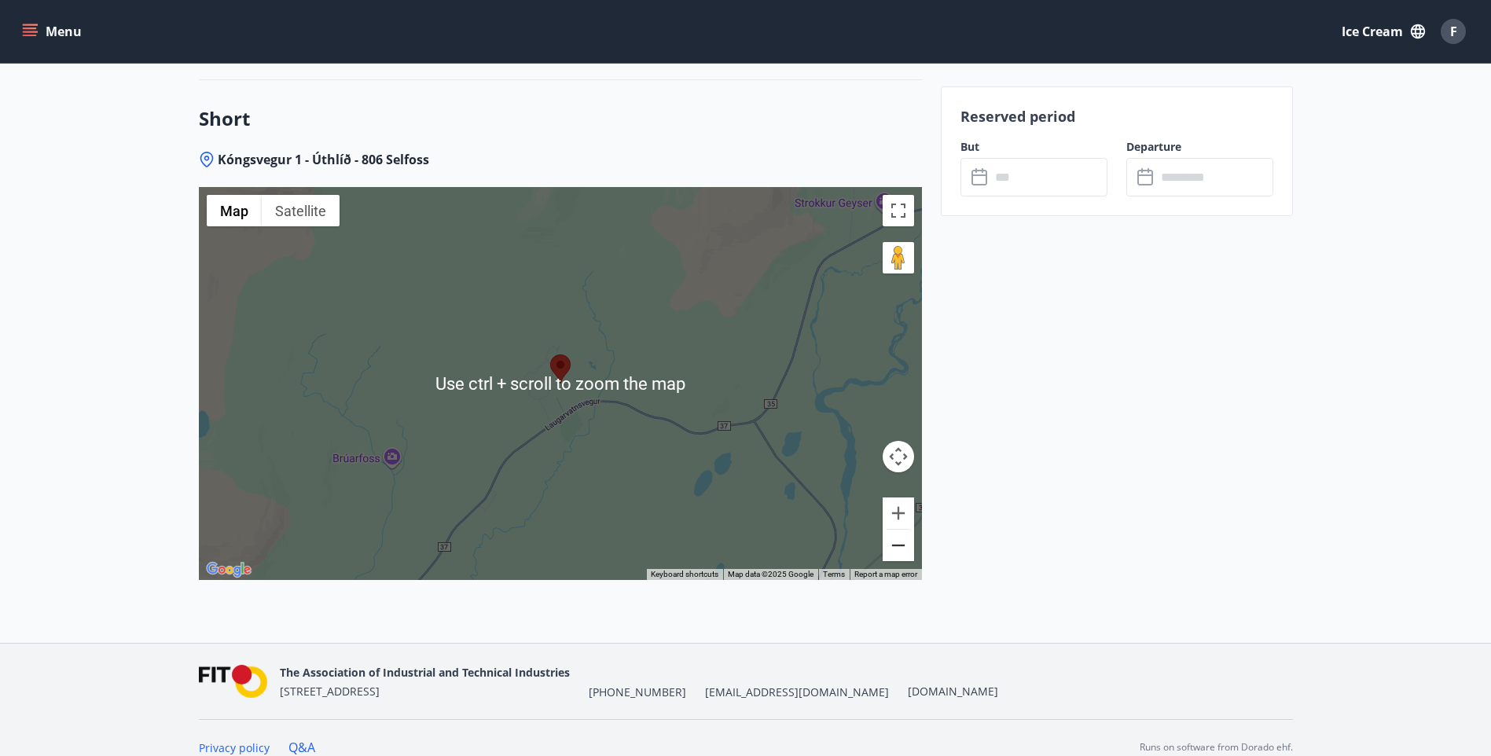
click at [901, 531] on button "Zoom out" at bounding box center [898, 545] width 31 height 31
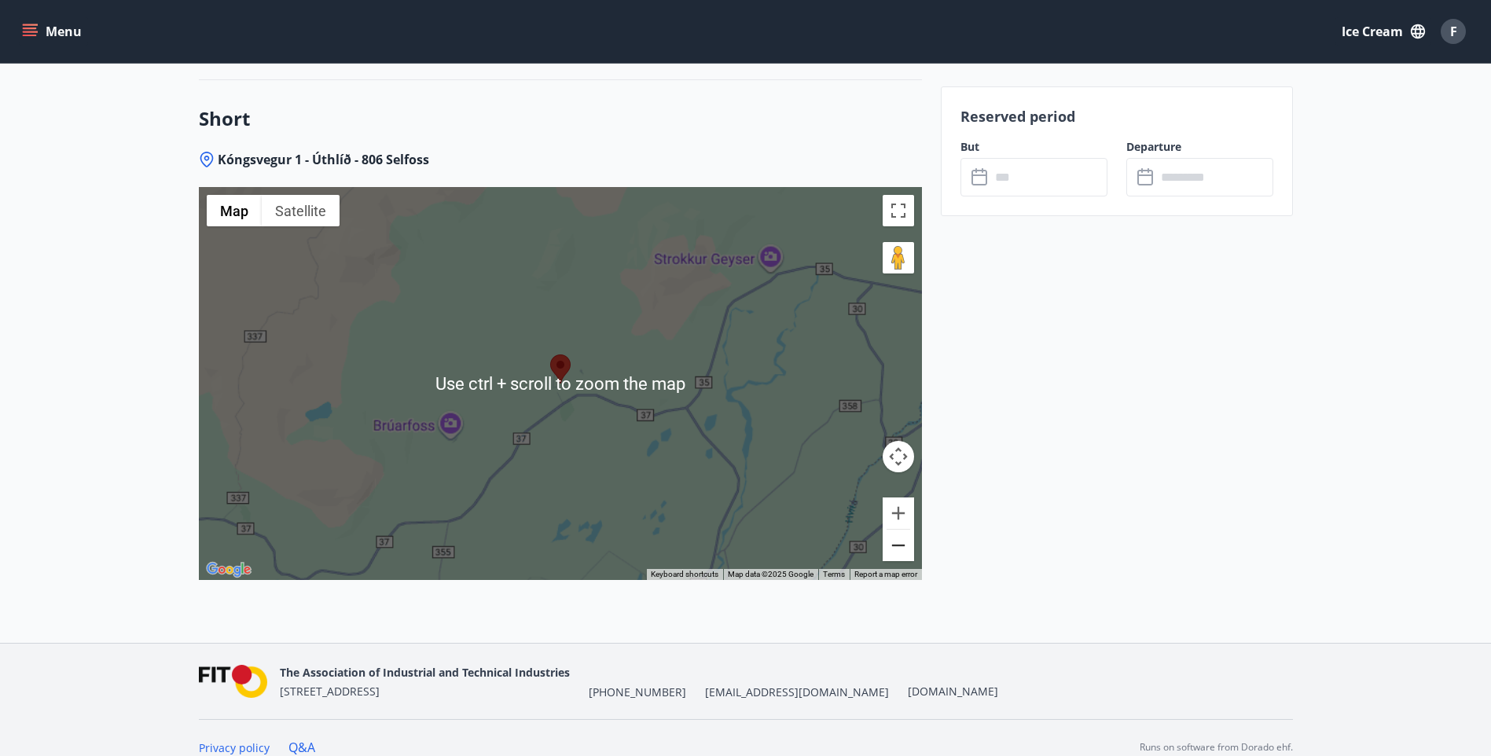
click at [901, 531] on button "Zoom out" at bounding box center [898, 545] width 31 height 31
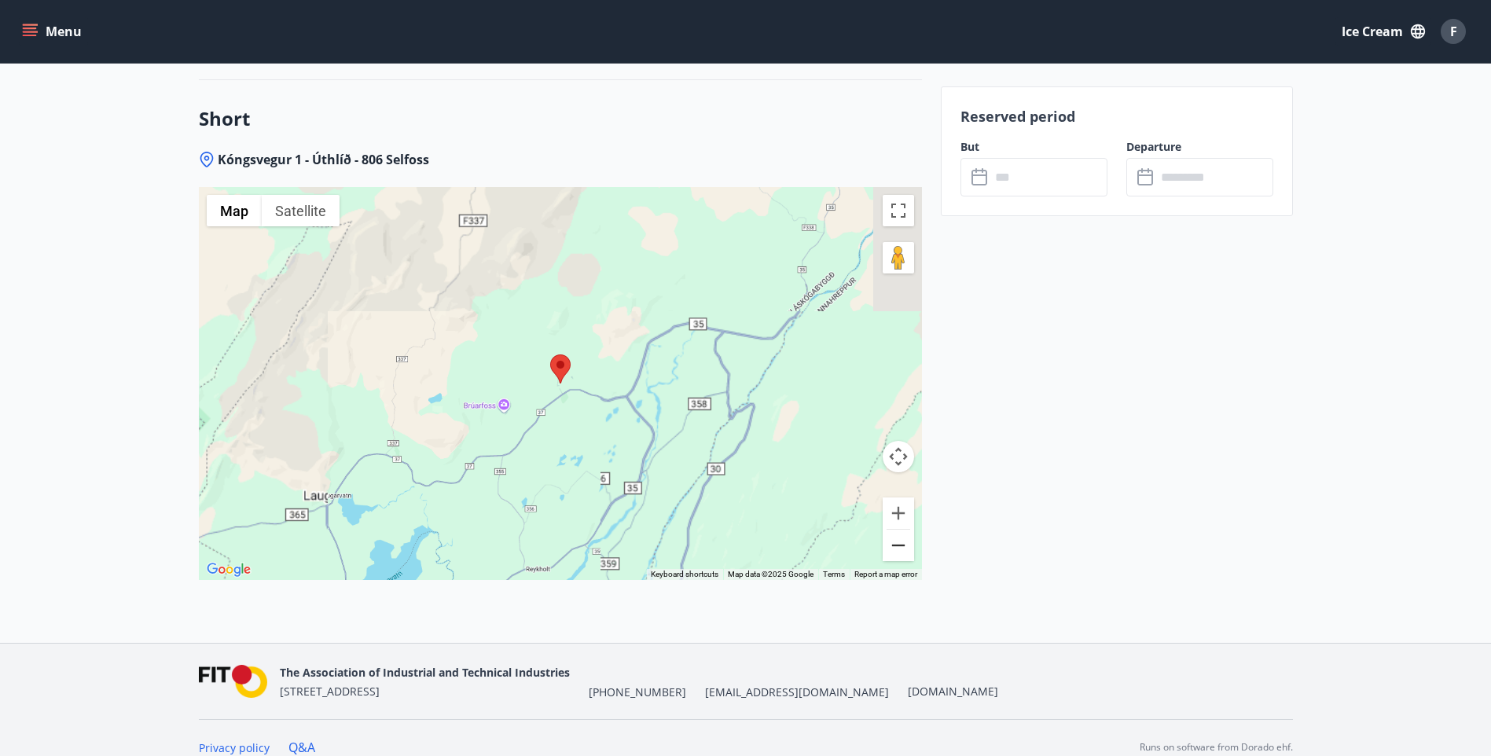
click at [901, 531] on button "Zoom out" at bounding box center [898, 545] width 31 height 31
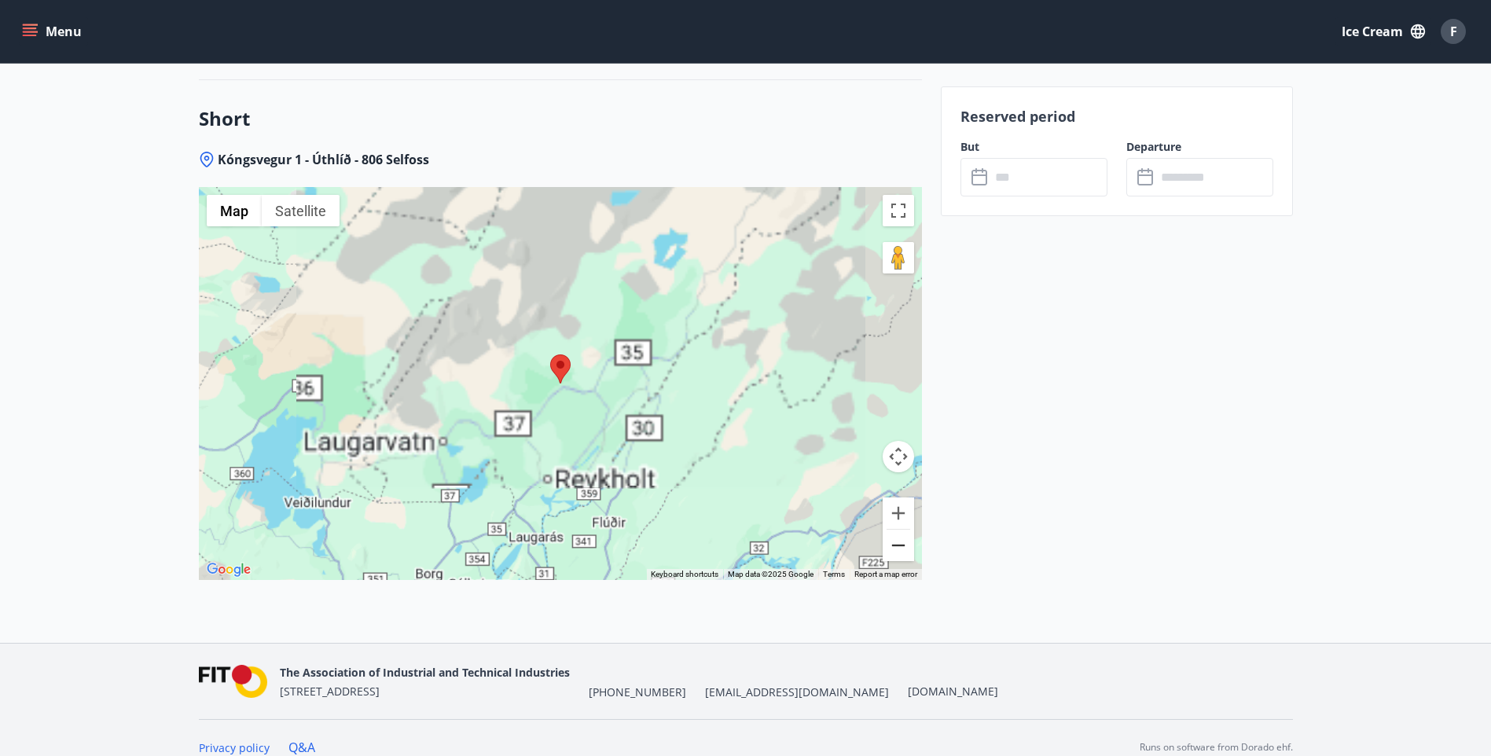
click at [901, 531] on button "Zoom out" at bounding box center [898, 545] width 31 height 31
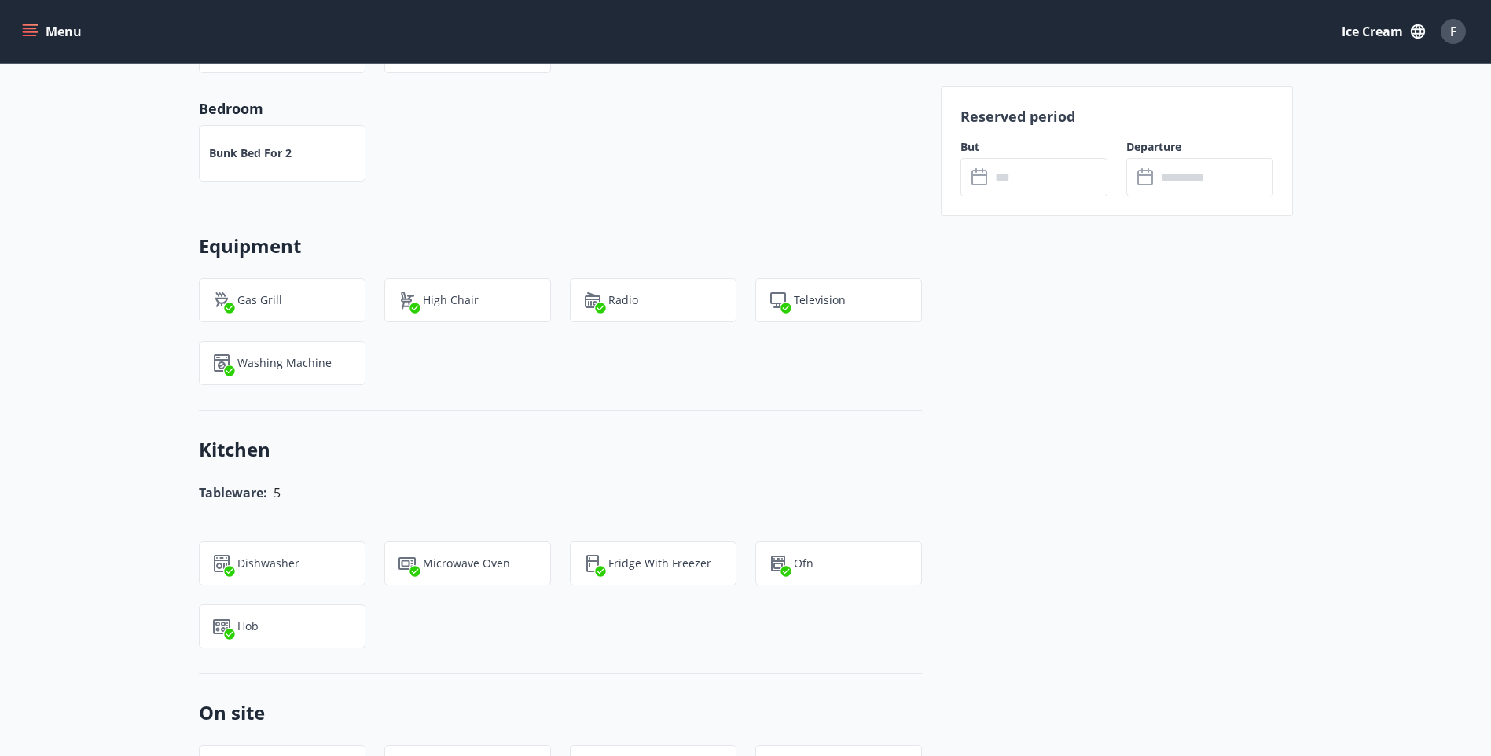
scroll to position [314, 0]
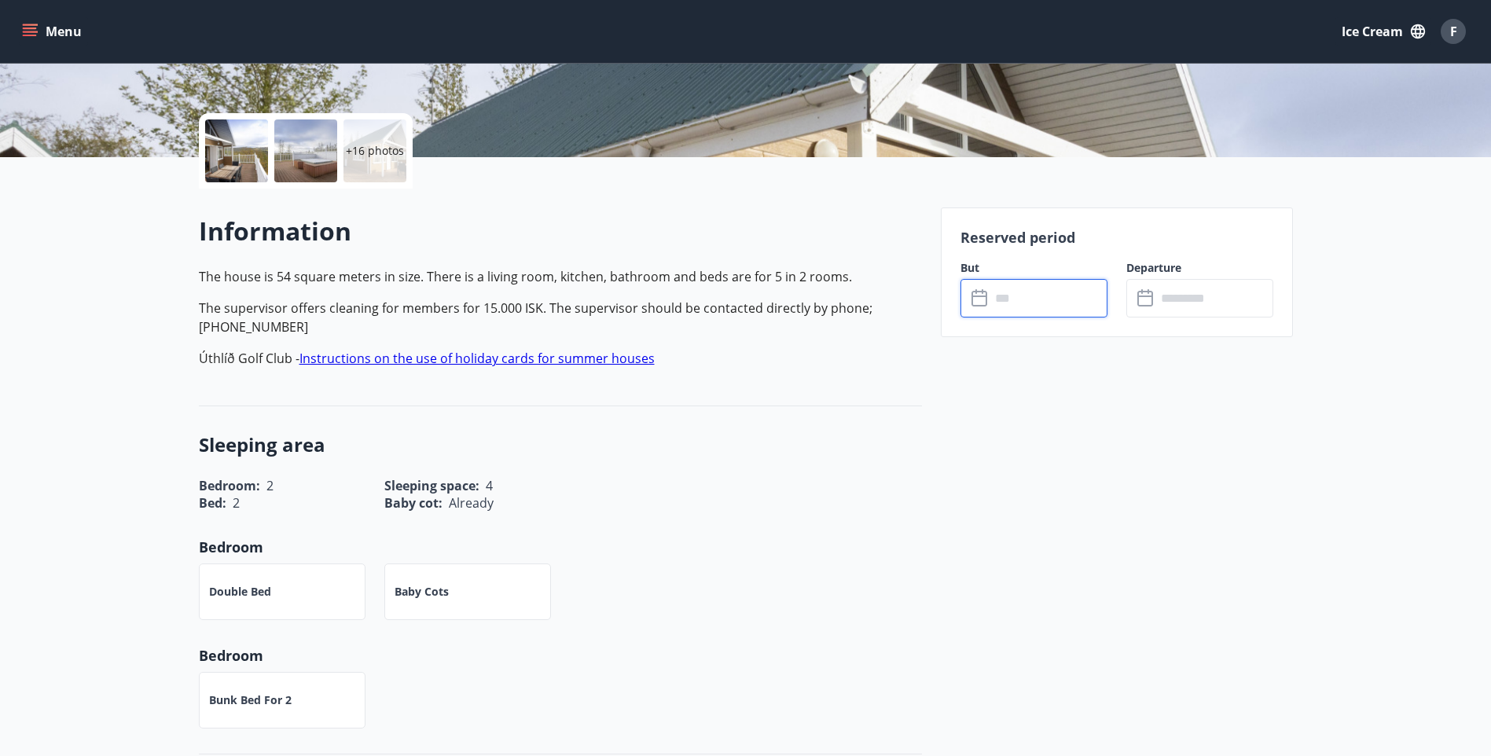
click at [1028, 295] on input "text" at bounding box center [1048, 298] width 117 height 39
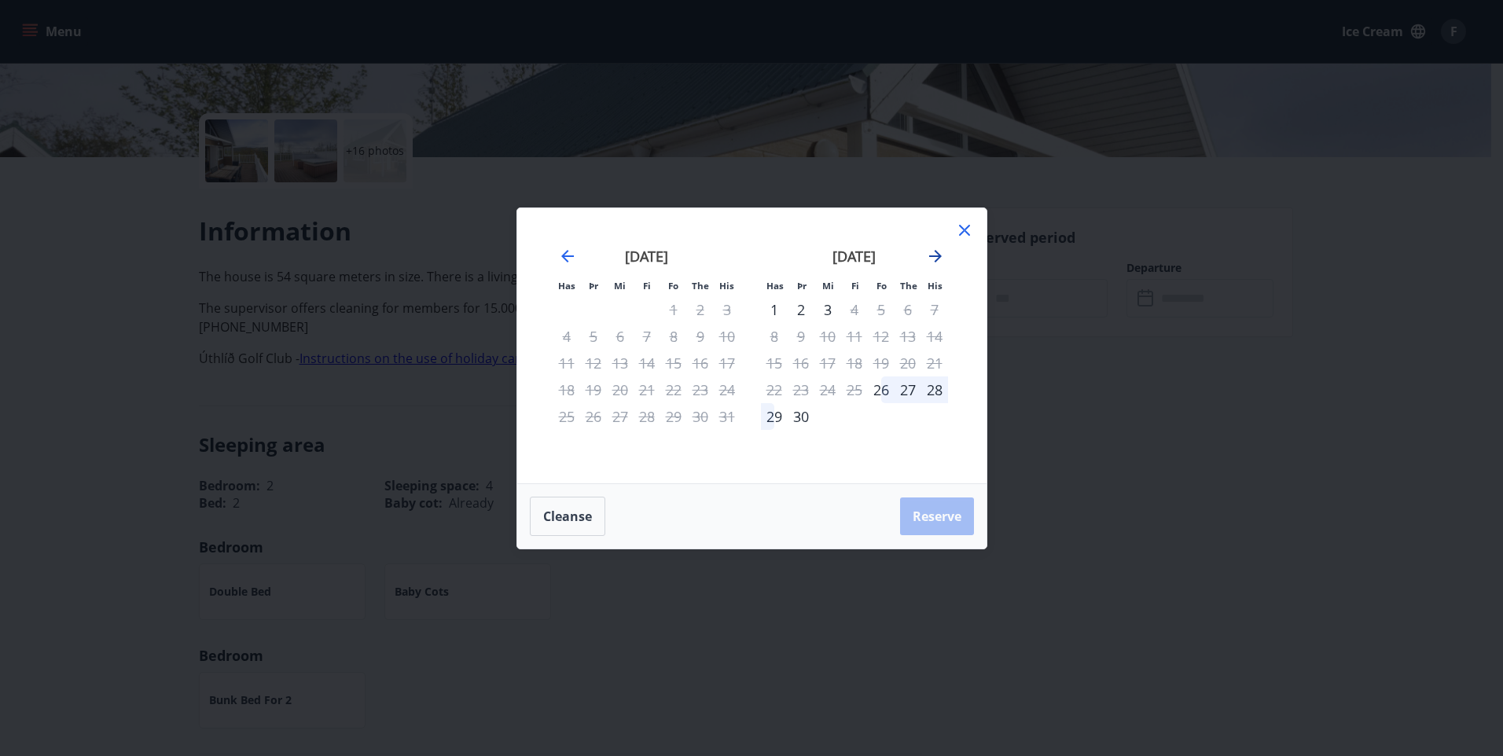
click at [933, 252] on icon "Move forward to switch to the next month." at bounding box center [935, 256] width 19 height 19
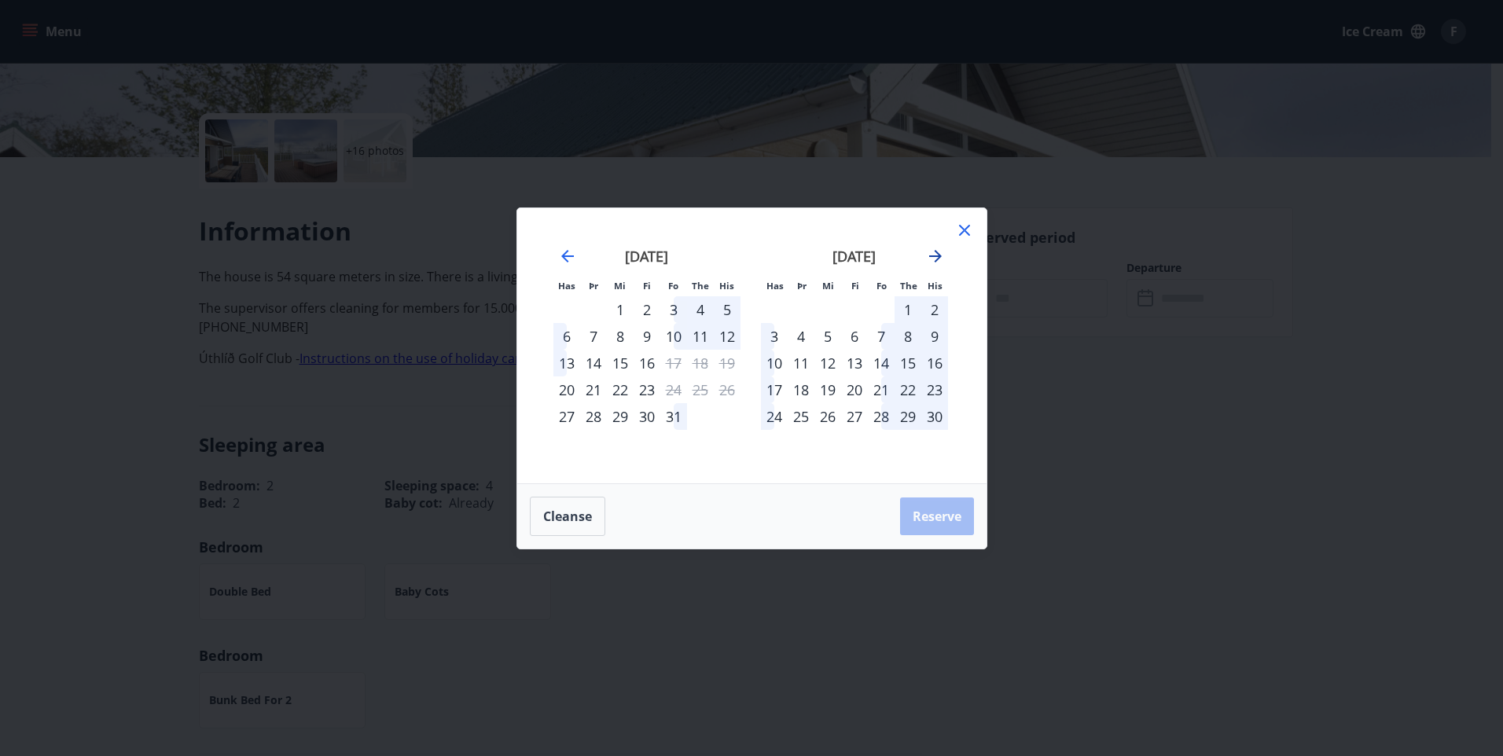
click at [937, 255] on icon "Move forward to switch to the next month." at bounding box center [935, 256] width 13 height 13
click at [960, 233] on icon at bounding box center [964, 230] width 19 height 19
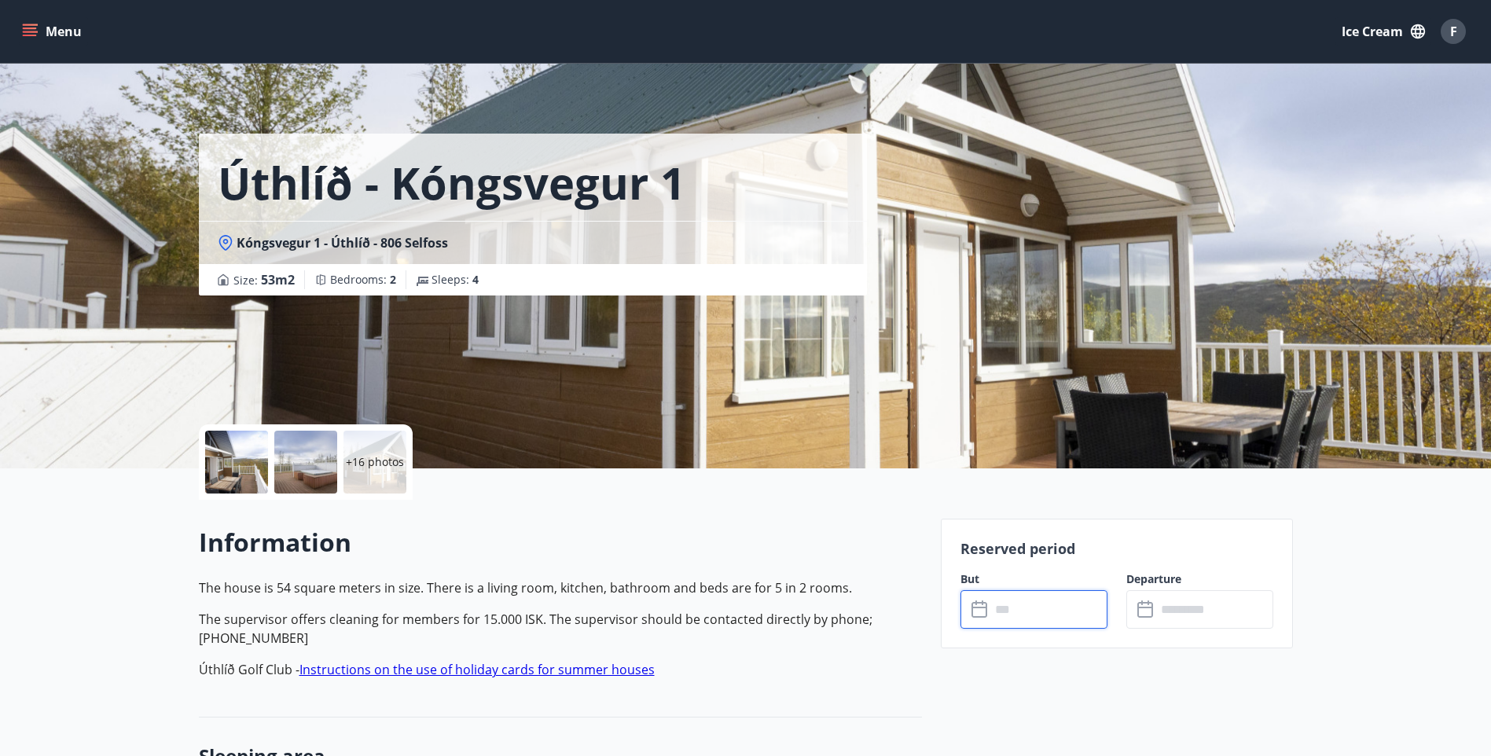
scroll to position [0, 0]
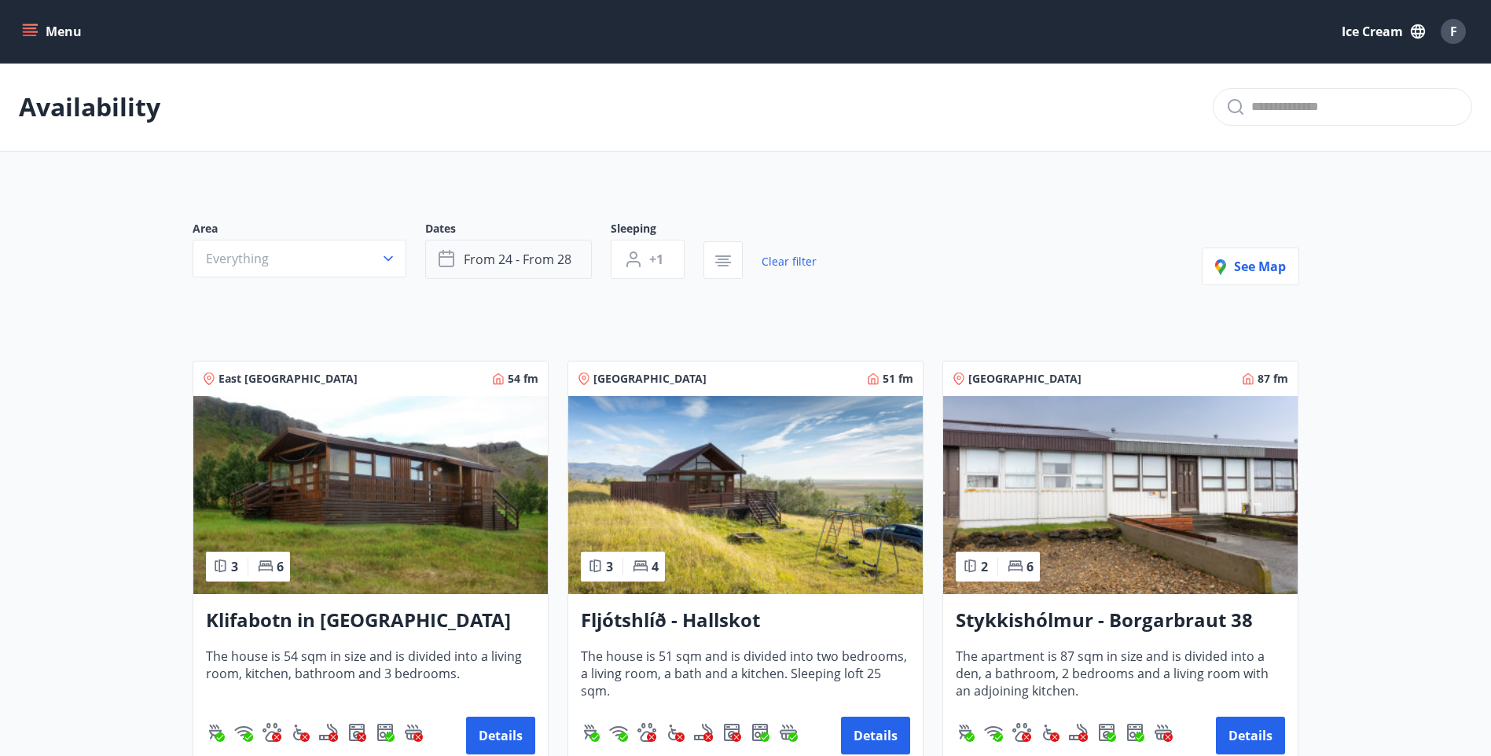
click at [561, 263] on span "from 24 - from 28" at bounding box center [518, 259] width 108 height 17
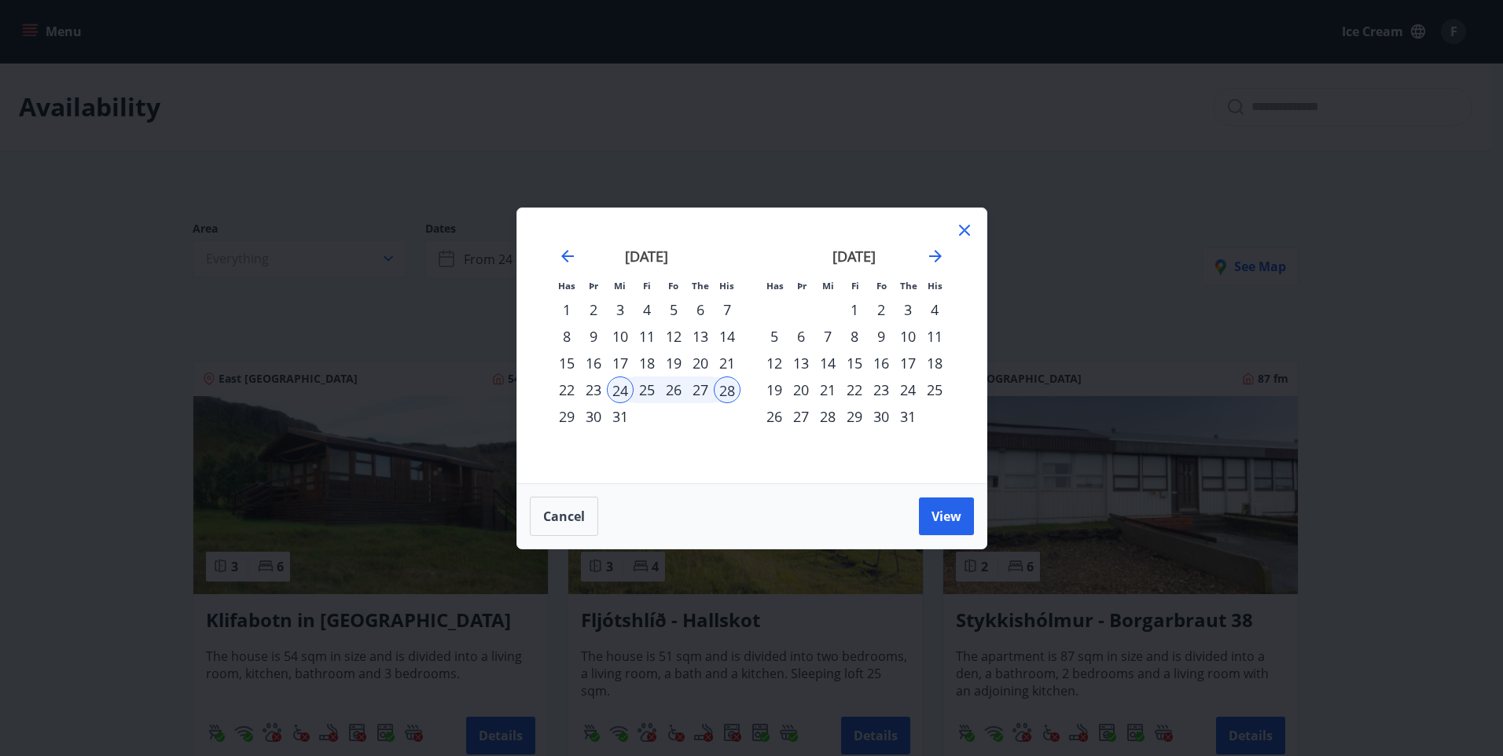
click at [670, 389] on div "26" at bounding box center [673, 389] width 27 height 27
click at [938, 515] on span "View" at bounding box center [946, 516] width 30 height 17
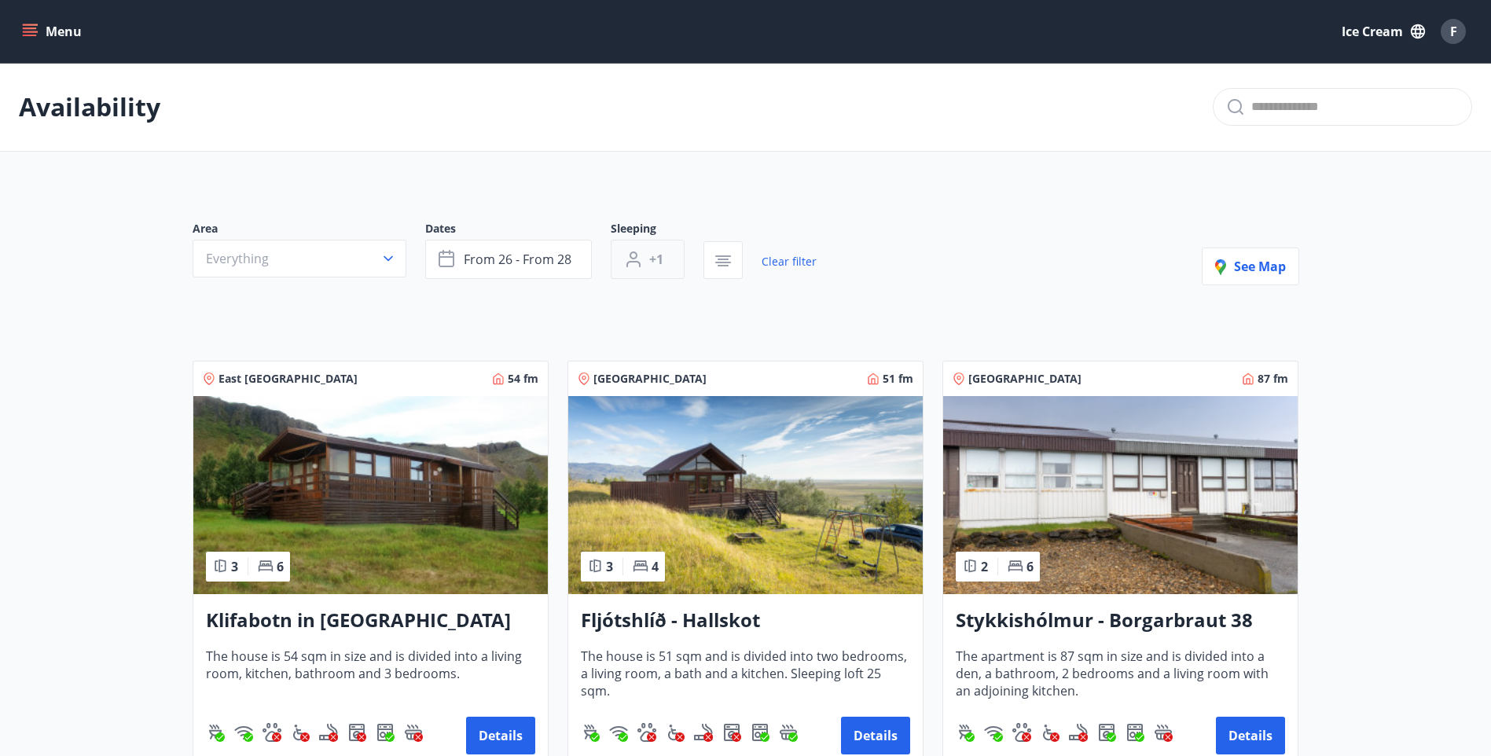
click at [672, 259] on button "+1" at bounding box center [648, 259] width 74 height 39
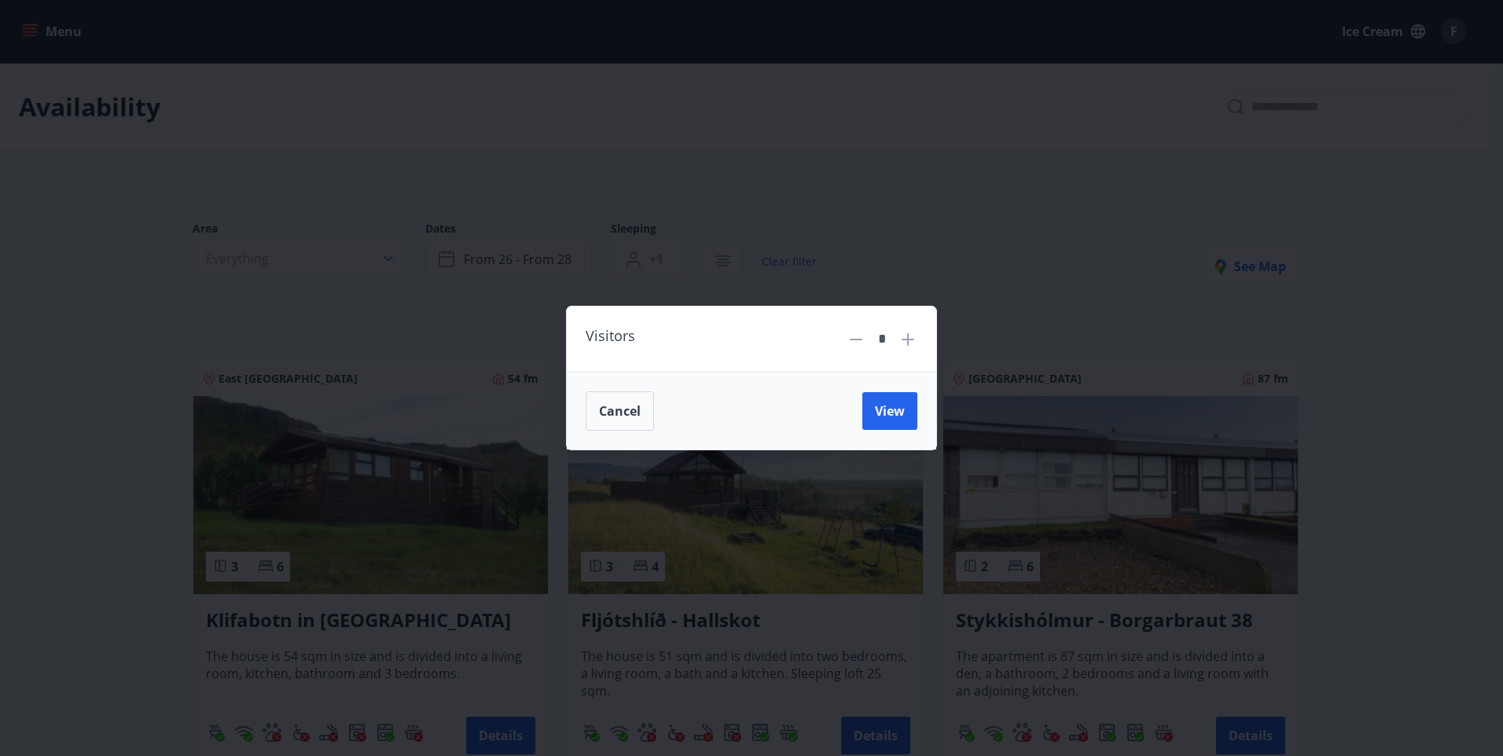
click at [914, 342] on icon at bounding box center [907, 339] width 19 height 19
type input "*"
click at [888, 405] on span "View" at bounding box center [890, 410] width 30 height 17
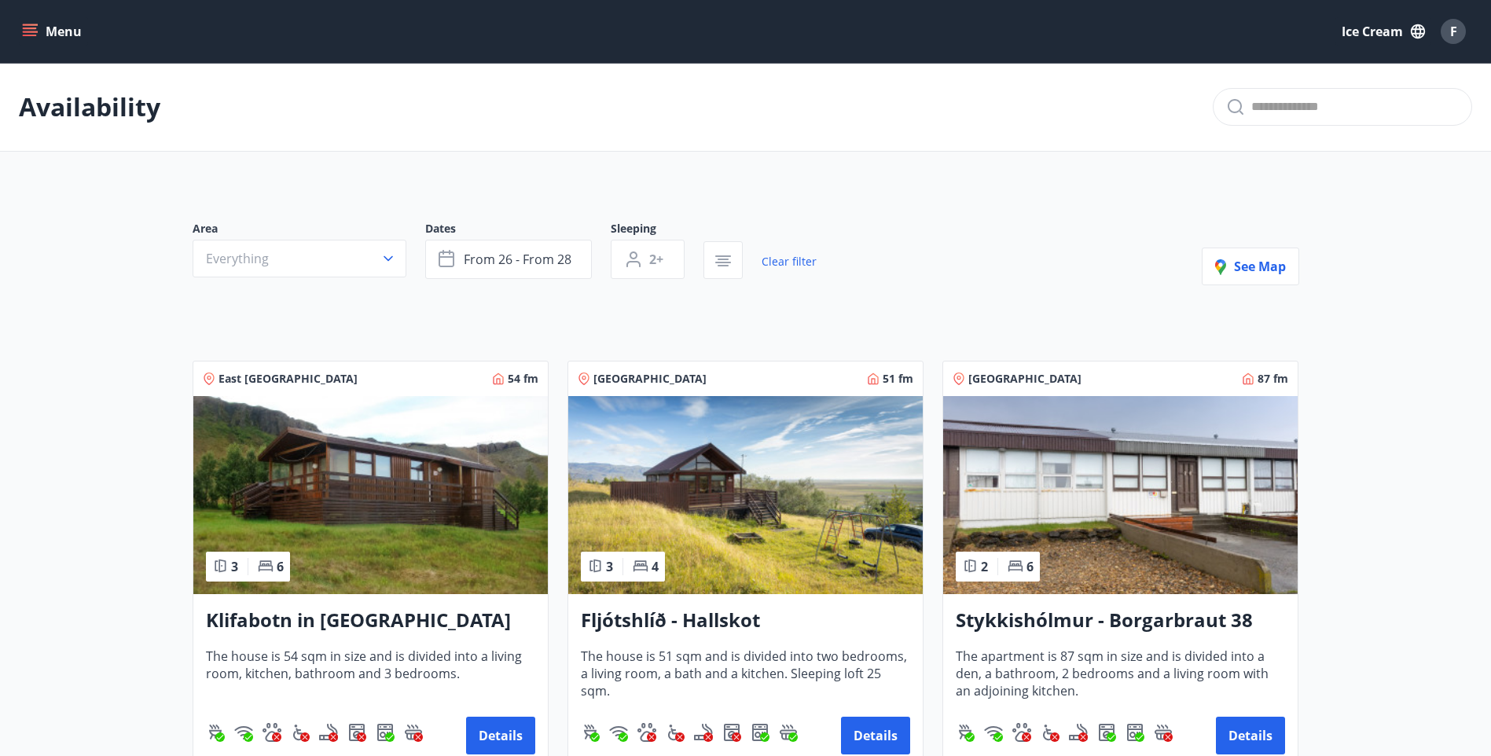
click at [611, 240] on button "2+" at bounding box center [648, 259] width 74 height 39
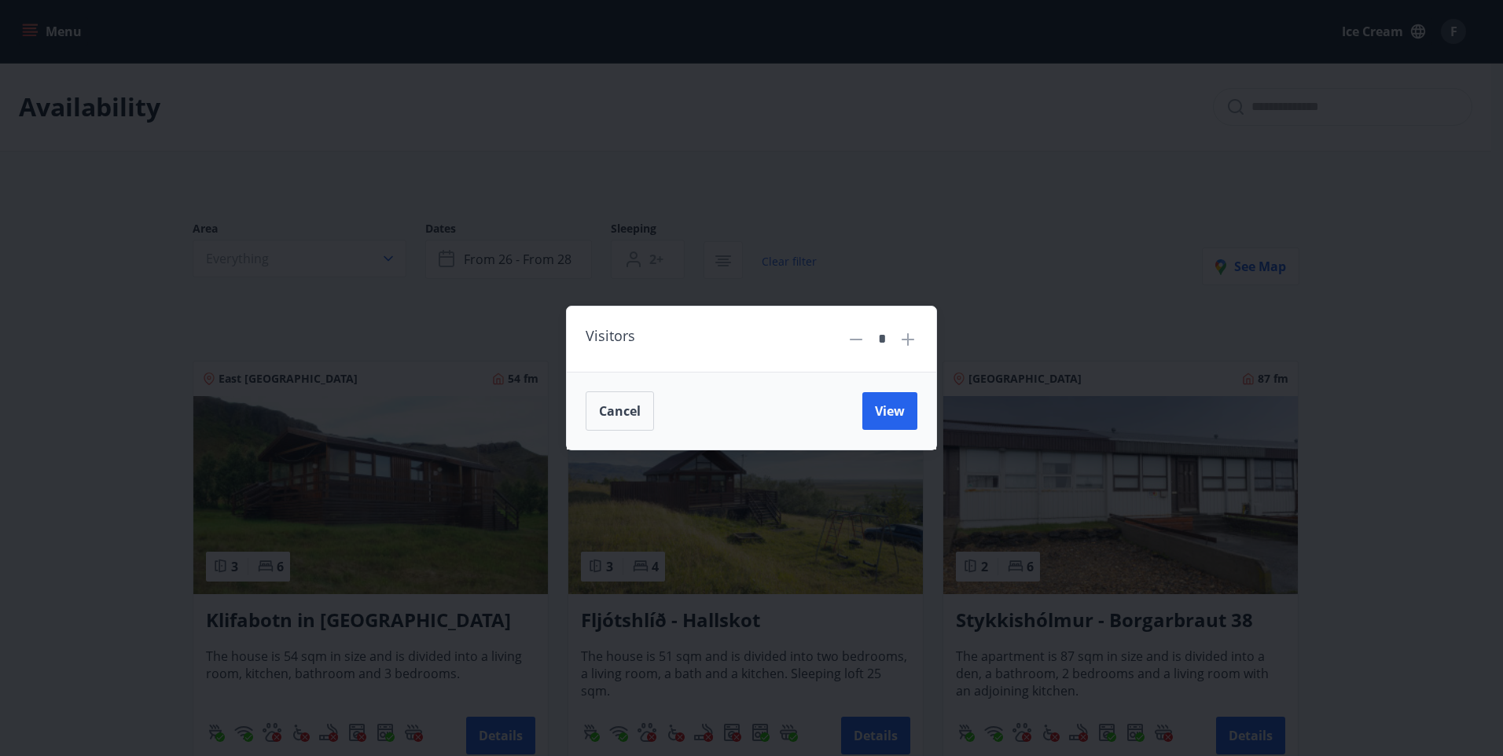
click at [886, 391] on div "Cancel View" at bounding box center [752, 410] width 332 height 39
drag, startPoint x: 919, startPoint y: 408, endPoint x: 908, endPoint y: 408, distance: 11.0
click at [917, 408] on div "Cancel View" at bounding box center [751, 411] width 369 height 78
click at [879, 411] on span "View" at bounding box center [890, 410] width 30 height 17
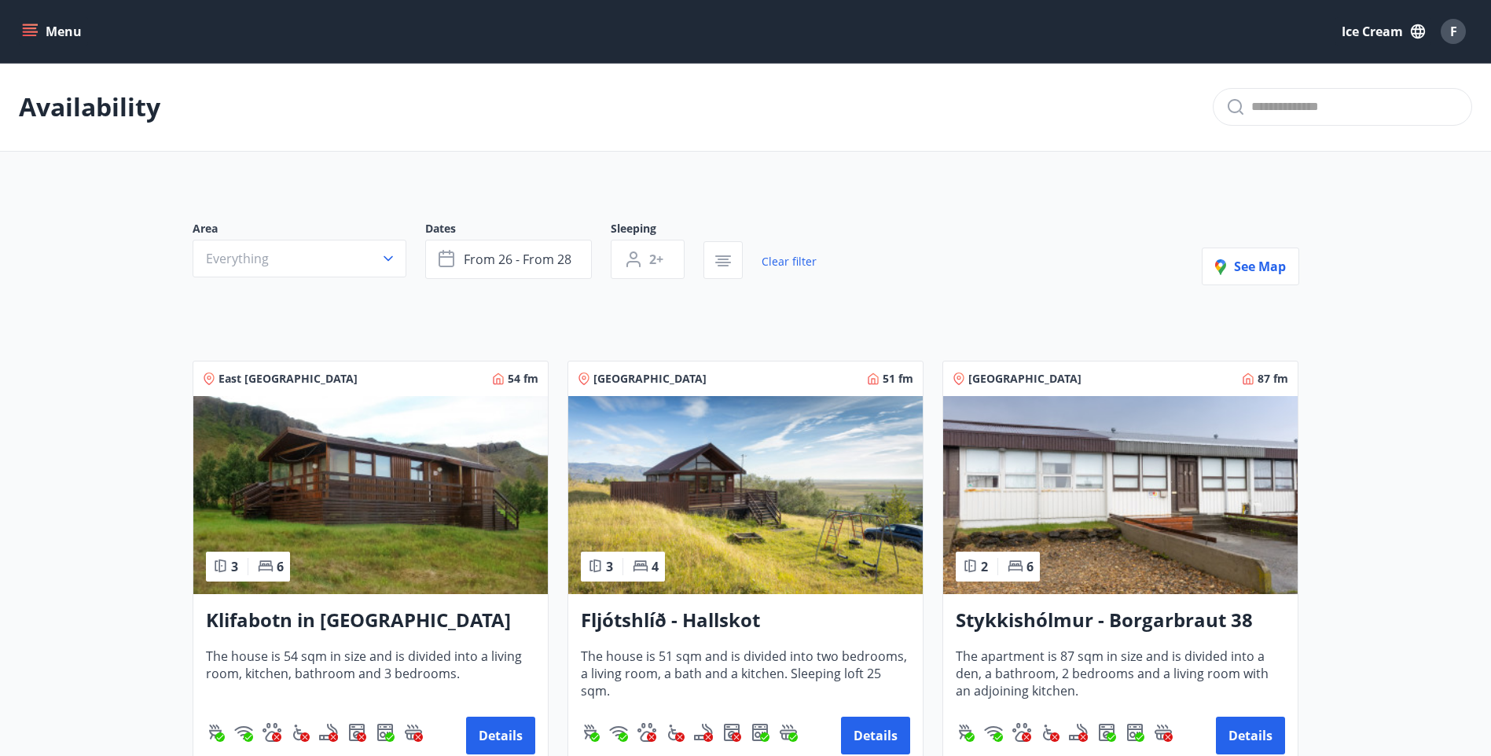
click at [339, 272] on button "Everything" at bounding box center [300, 259] width 214 height 38
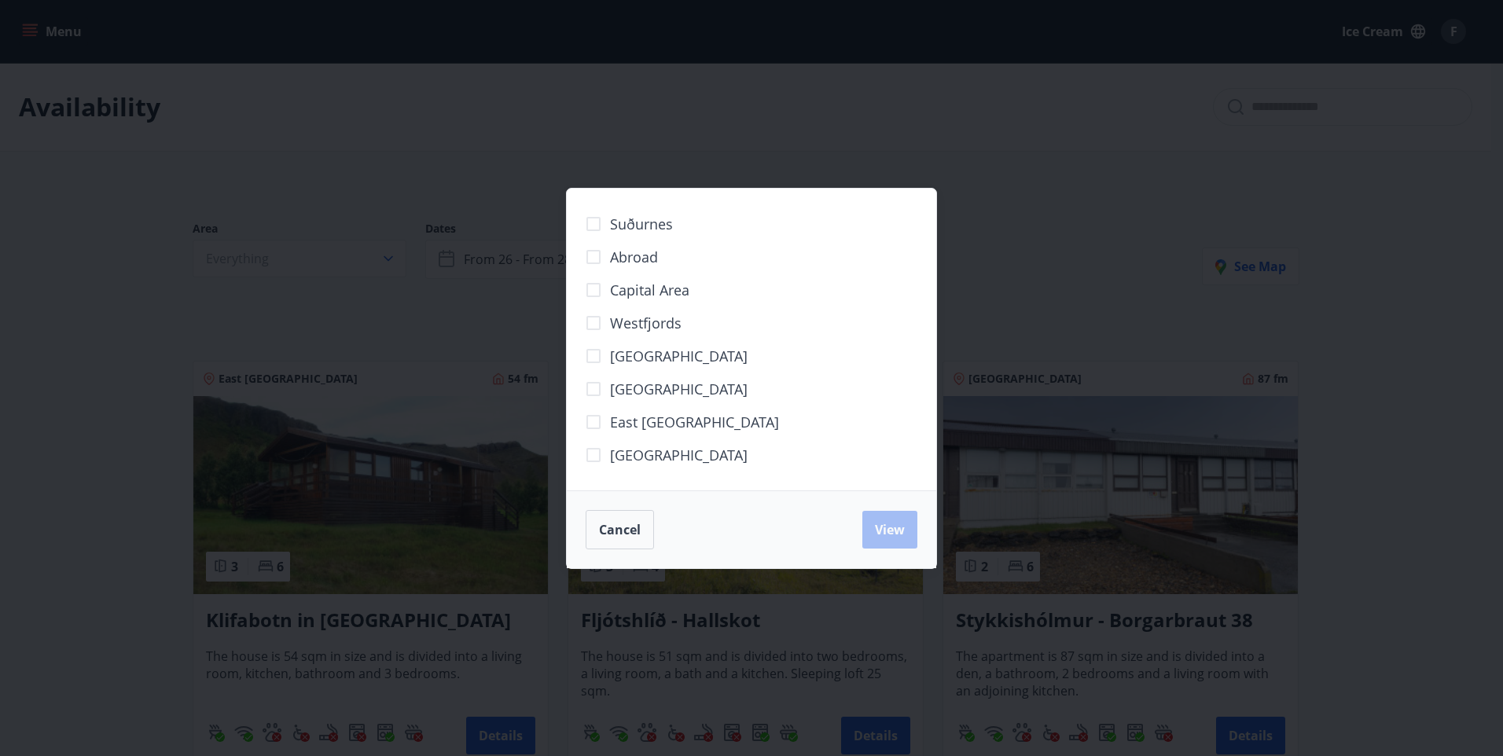
click at [705, 139] on div "Suðurnes Abroad Capital area [GEOGRAPHIC_DATA] [GEOGRAPHIC_DATA] [GEOGRAPHIC_DA…" at bounding box center [751, 378] width 1503 height 756
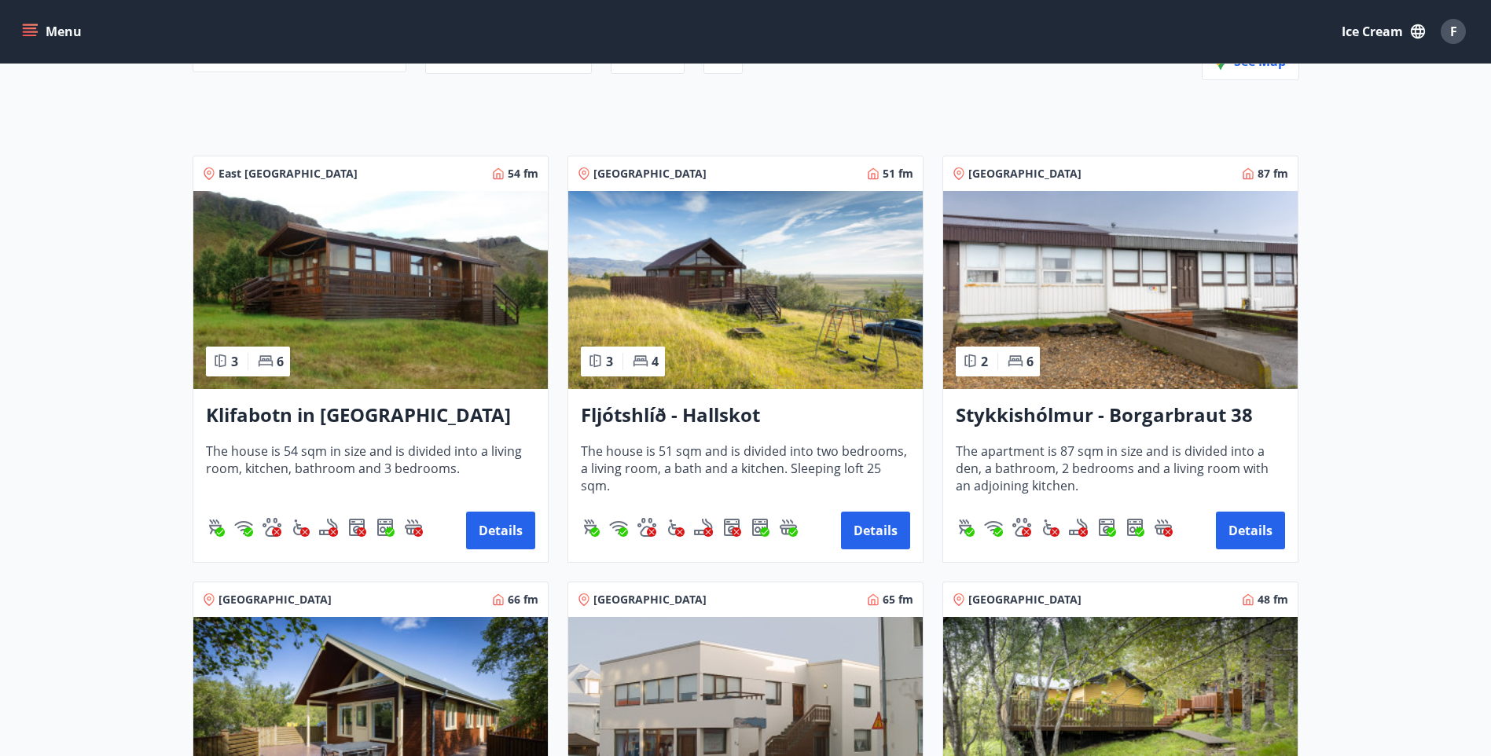
scroll to position [314, 0]
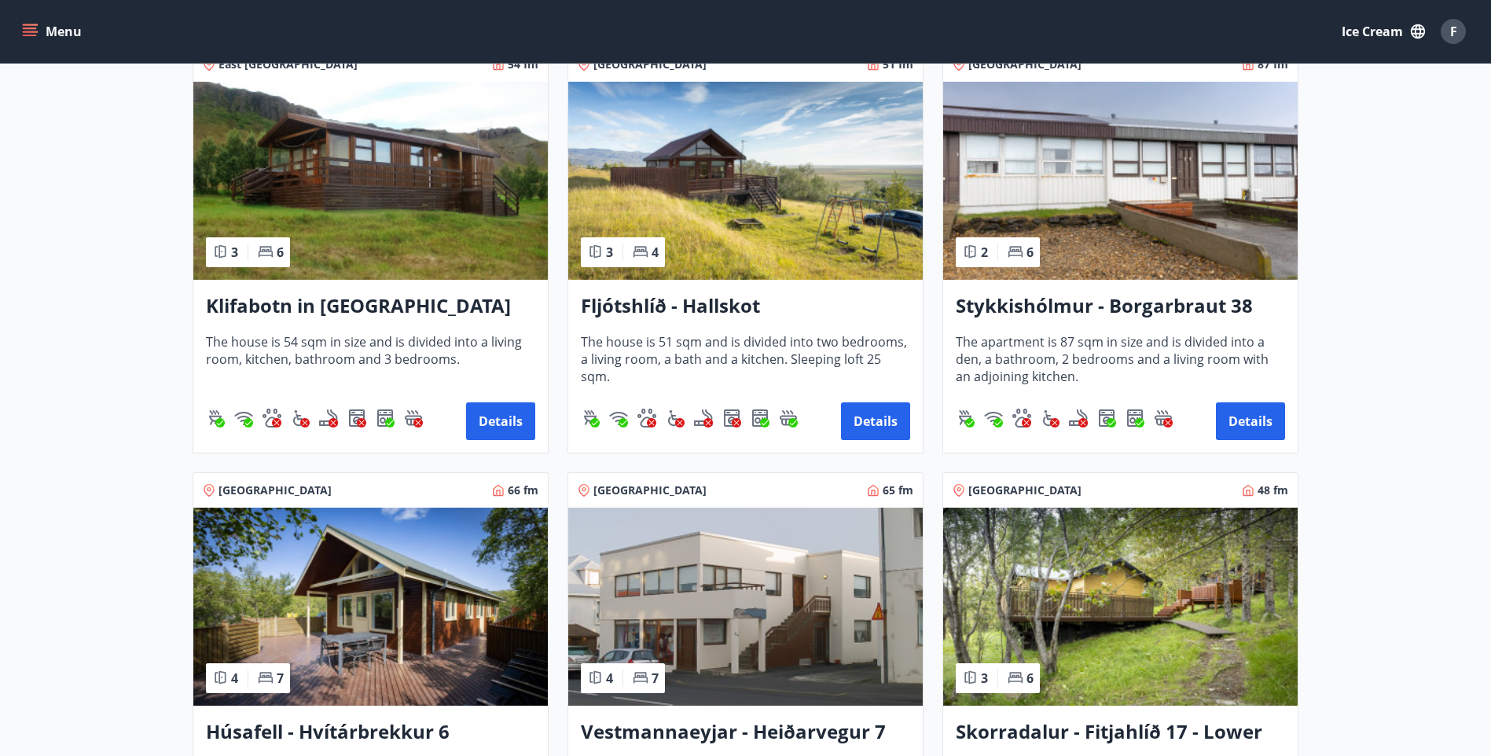
click at [317, 308] on h3 "Klifabotn in [GEOGRAPHIC_DATA]" at bounding box center [370, 306] width 329 height 28
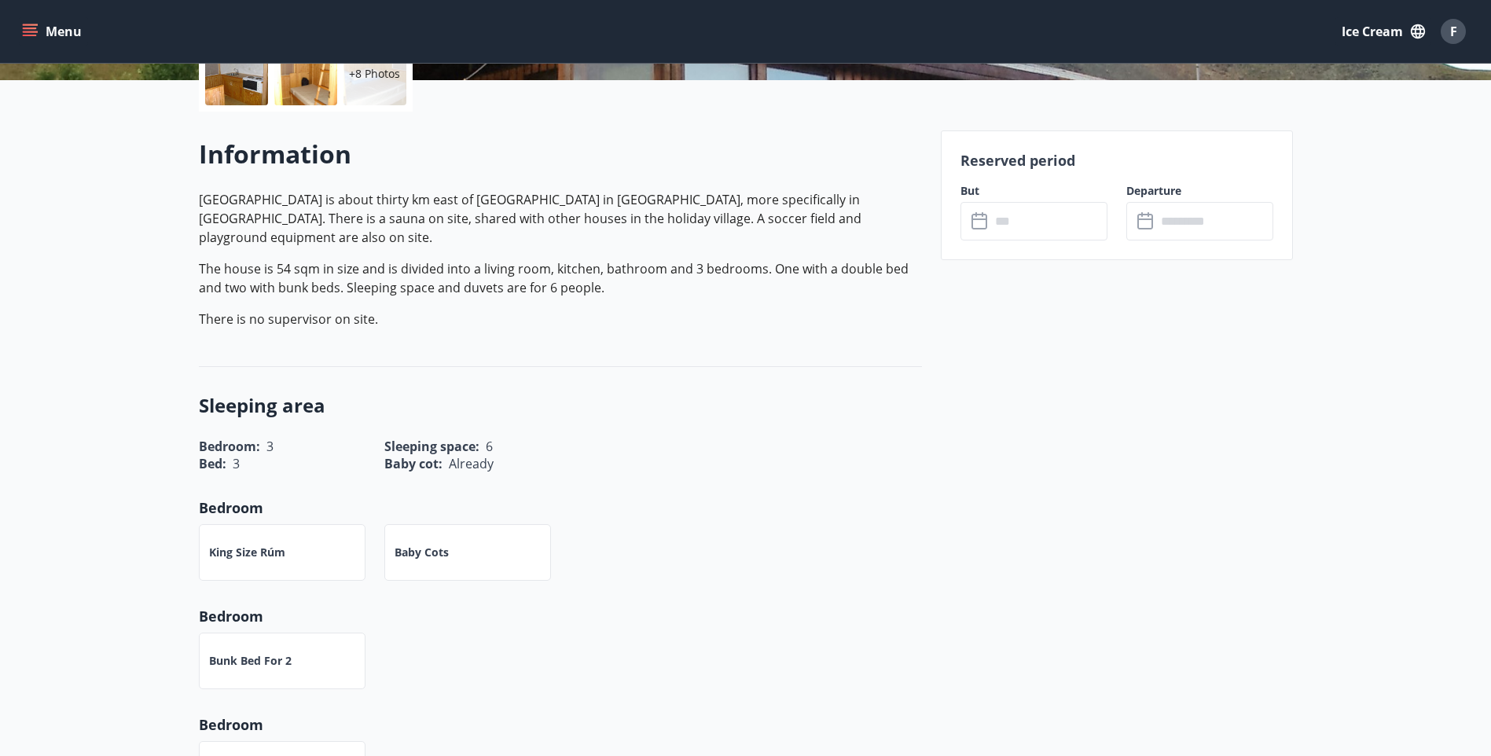
scroll to position [393, 0]
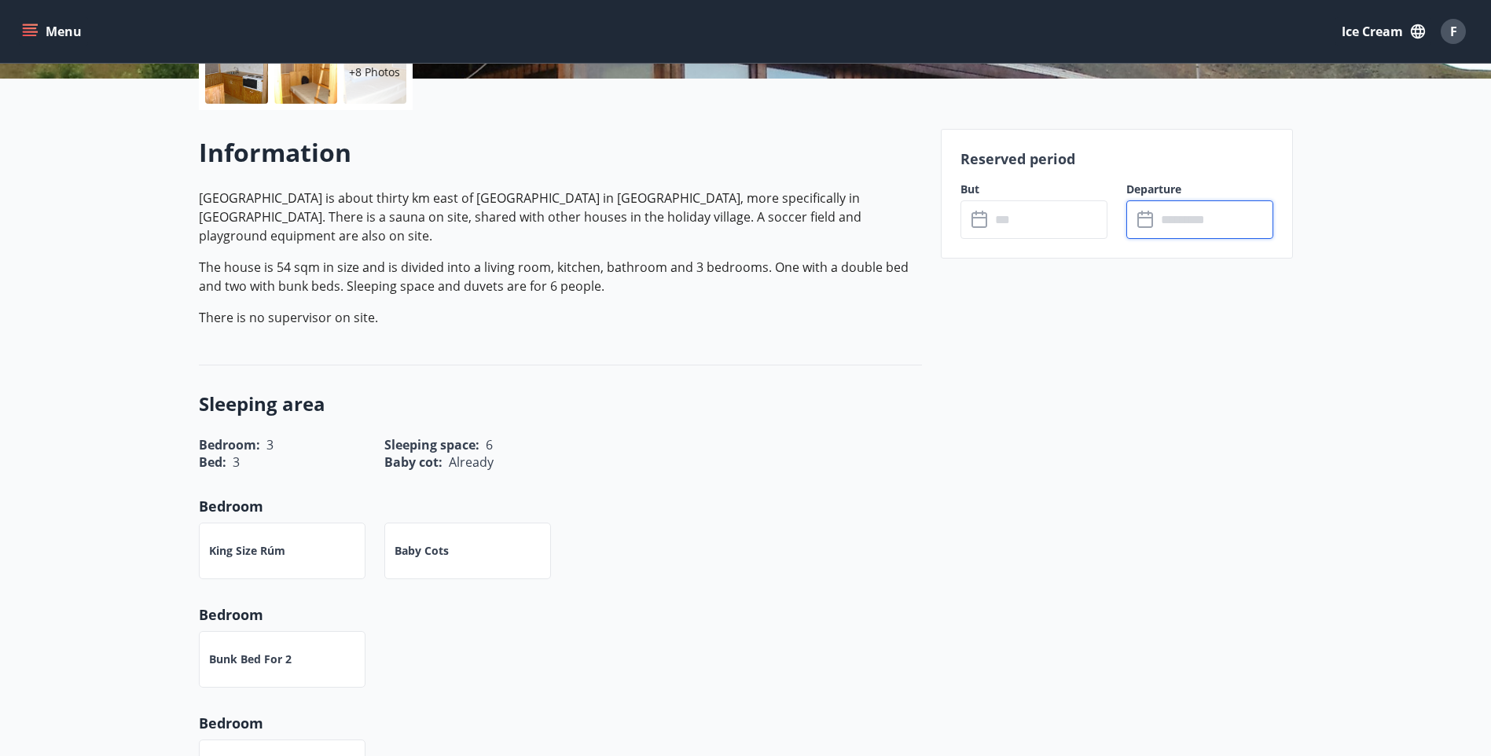
click at [1210, 217] on input "text" at bounding box center [1214, 219] width 117 height 39
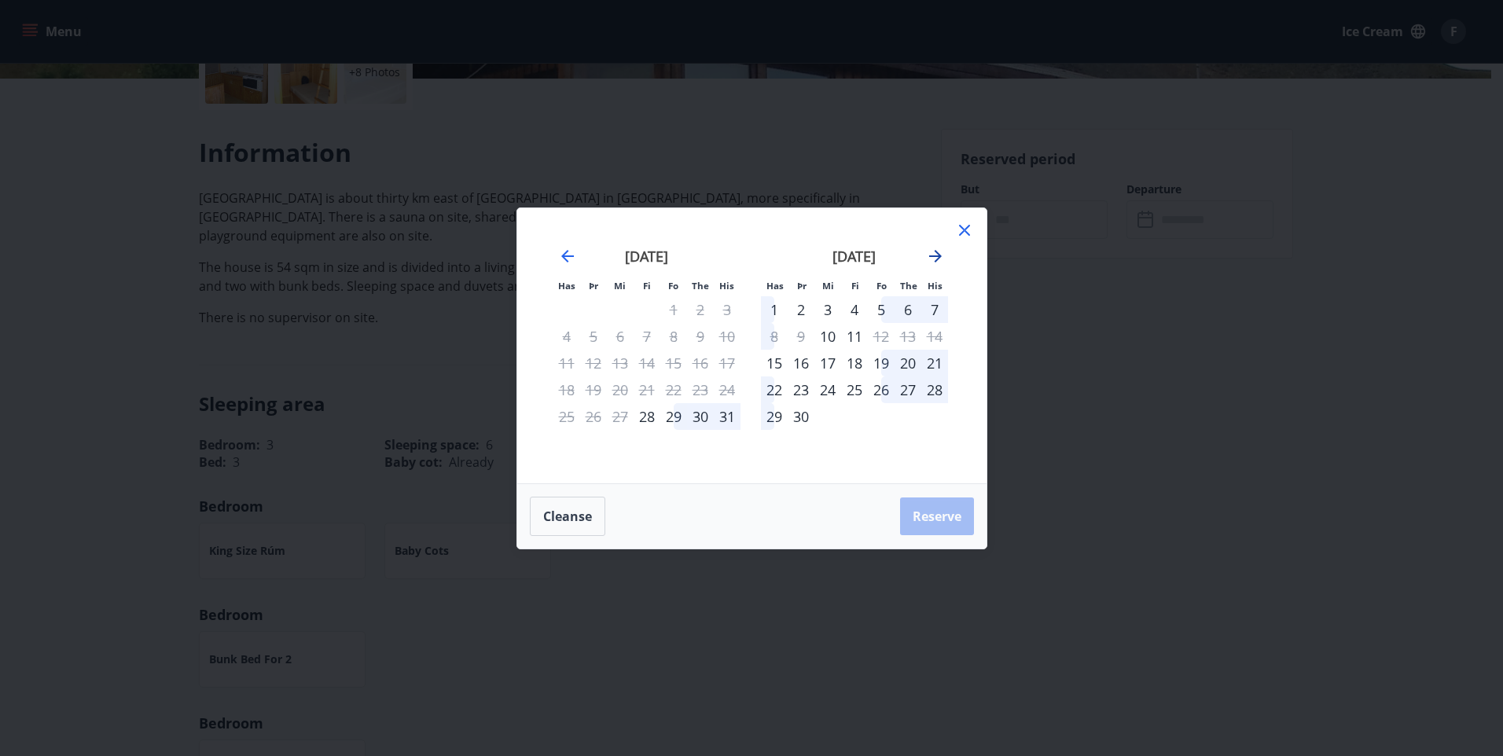
click at [937, 248] on icon "Move forward to switch to the next month." at bounding box center [935, 256] width 19 height 19
click at [906, 389] on div "27" at bounding box center [907, 389] width 27 height 27
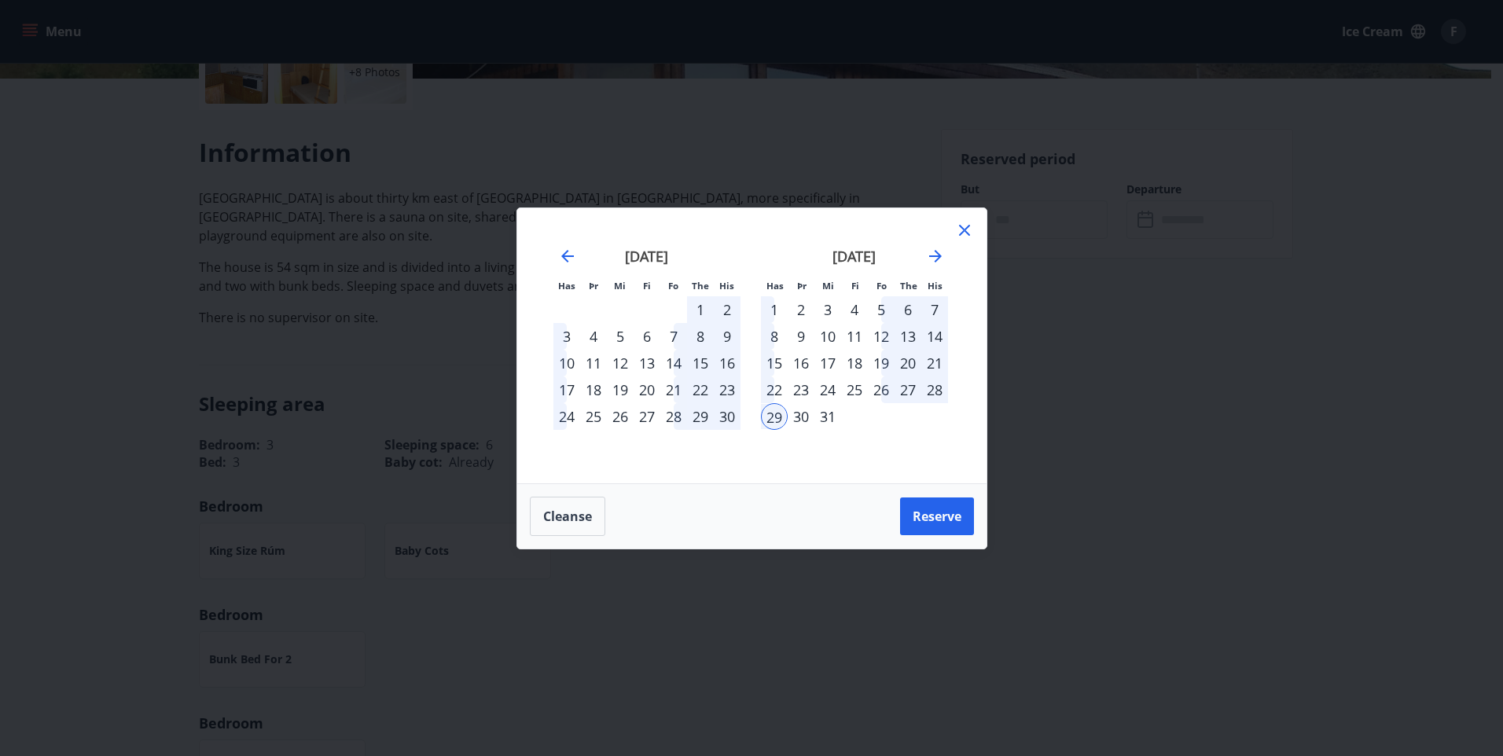
click at [968, 229] on icon at bounding box center [964, 230] width 19 height 19
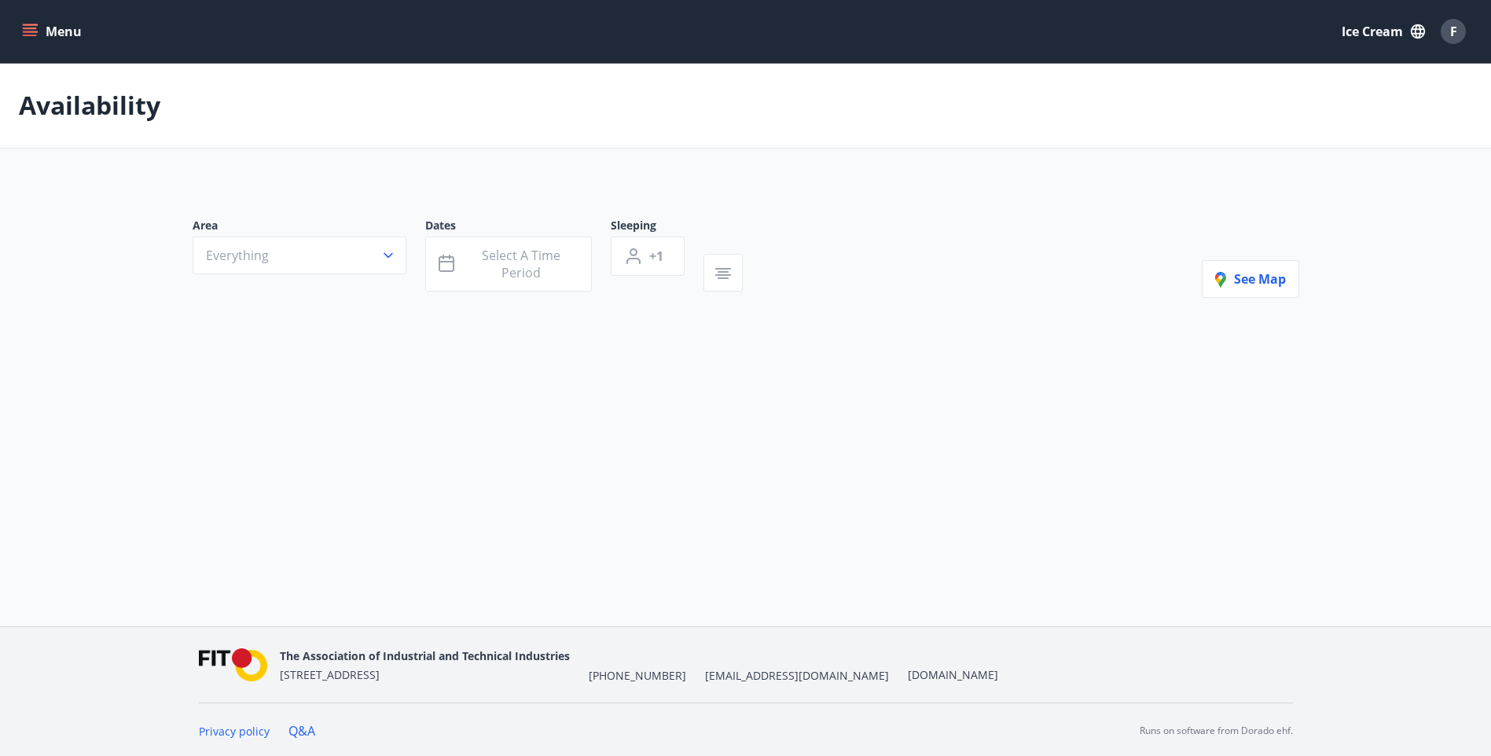
type input "*"
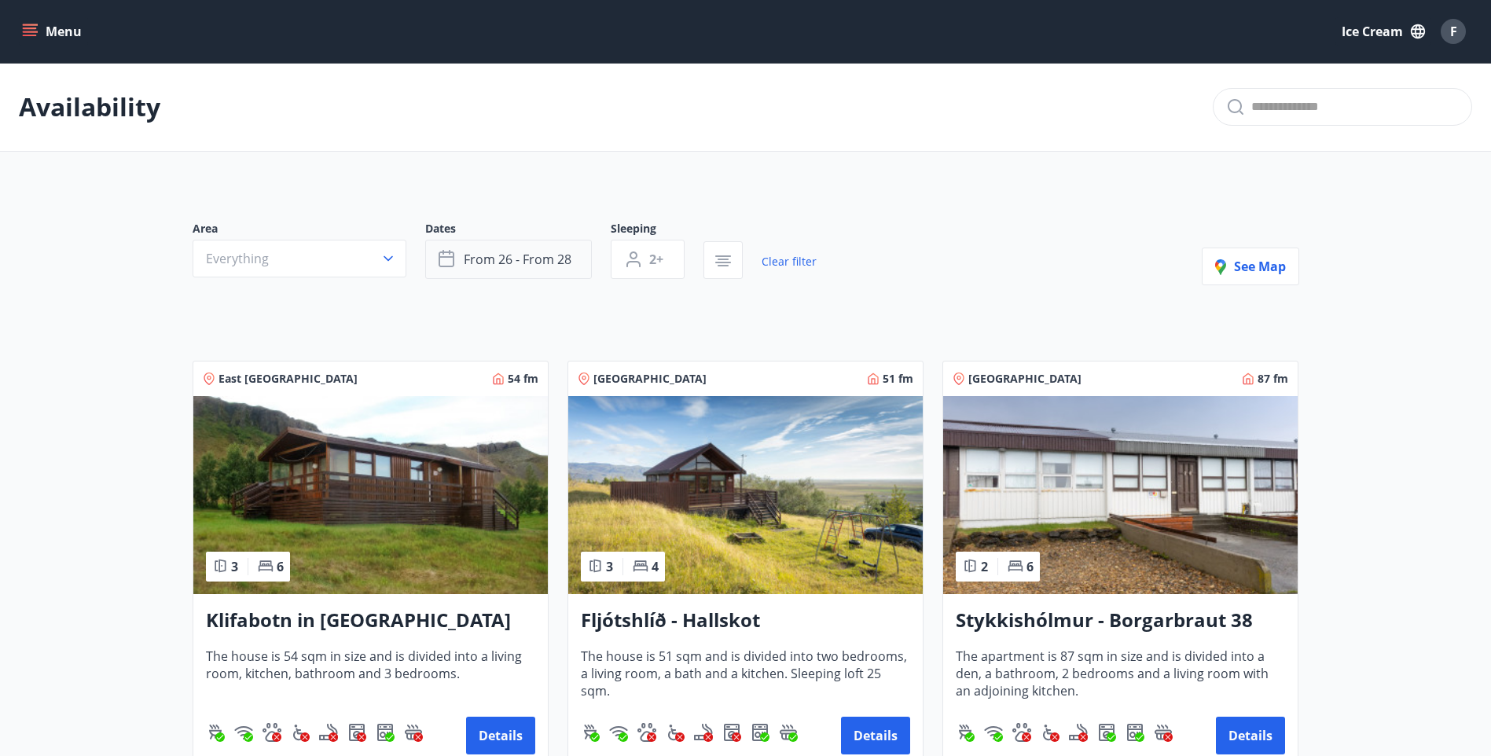
click at [498, 242] on button "from 26 - from 28" at bounding box center [508, 259] width 167 height 39
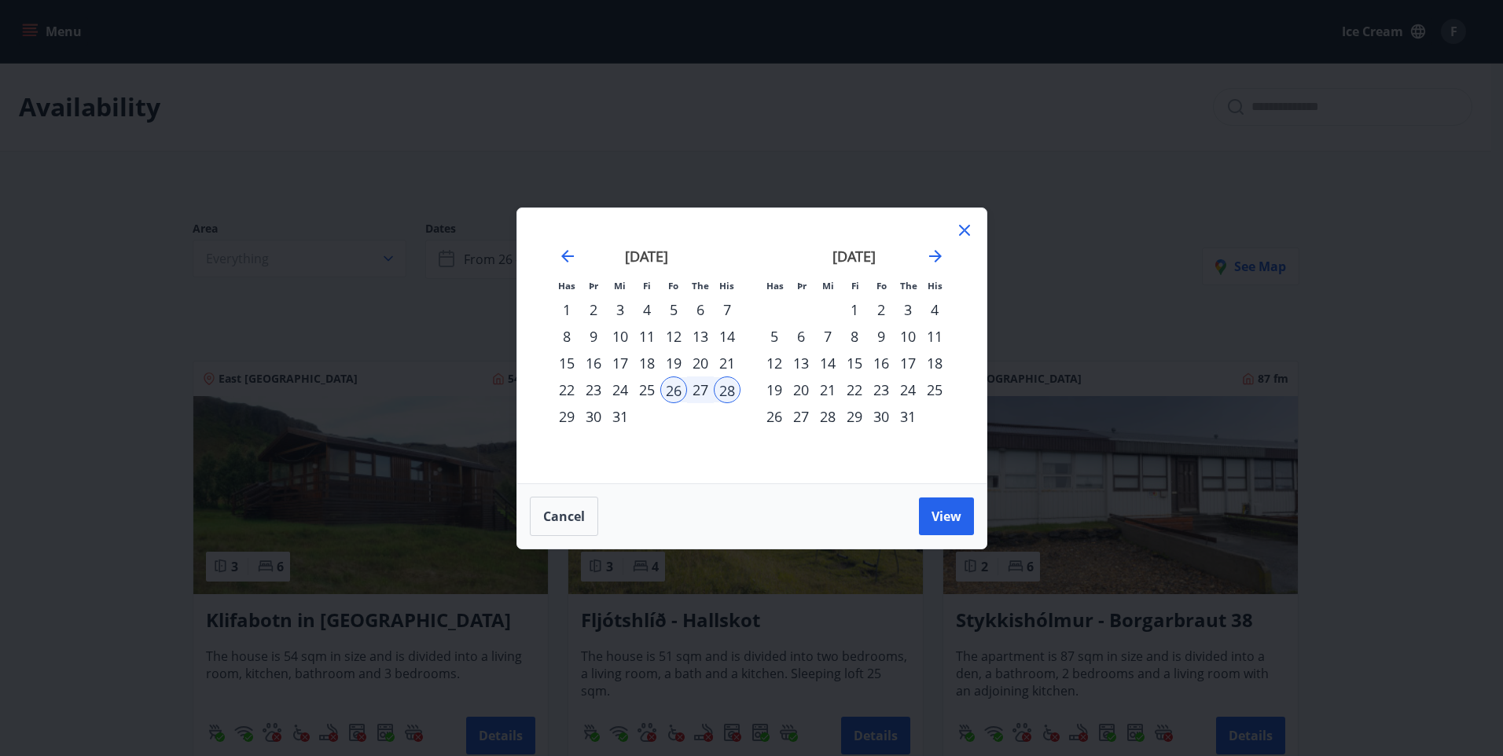
click at [625, 388] on div "24" at bounding box center [620, 389] width 27 height 27
click at [938, 517] on span "View" at bounding box center [946, 516] width 30 height 17
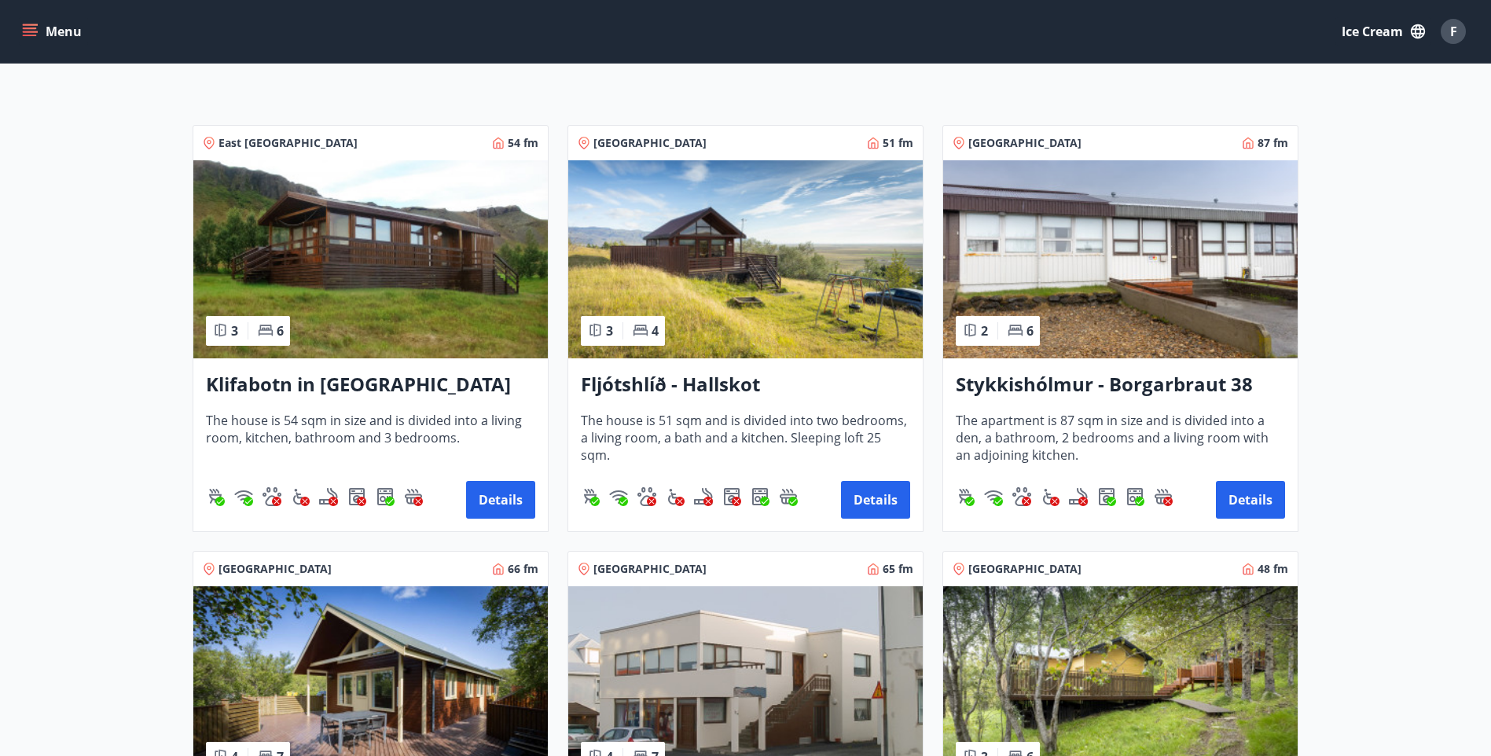
click at [704, 392] on h3 "Fljótshlíð - Hallskot" at bounding box center [745, 385] width 329 height 28
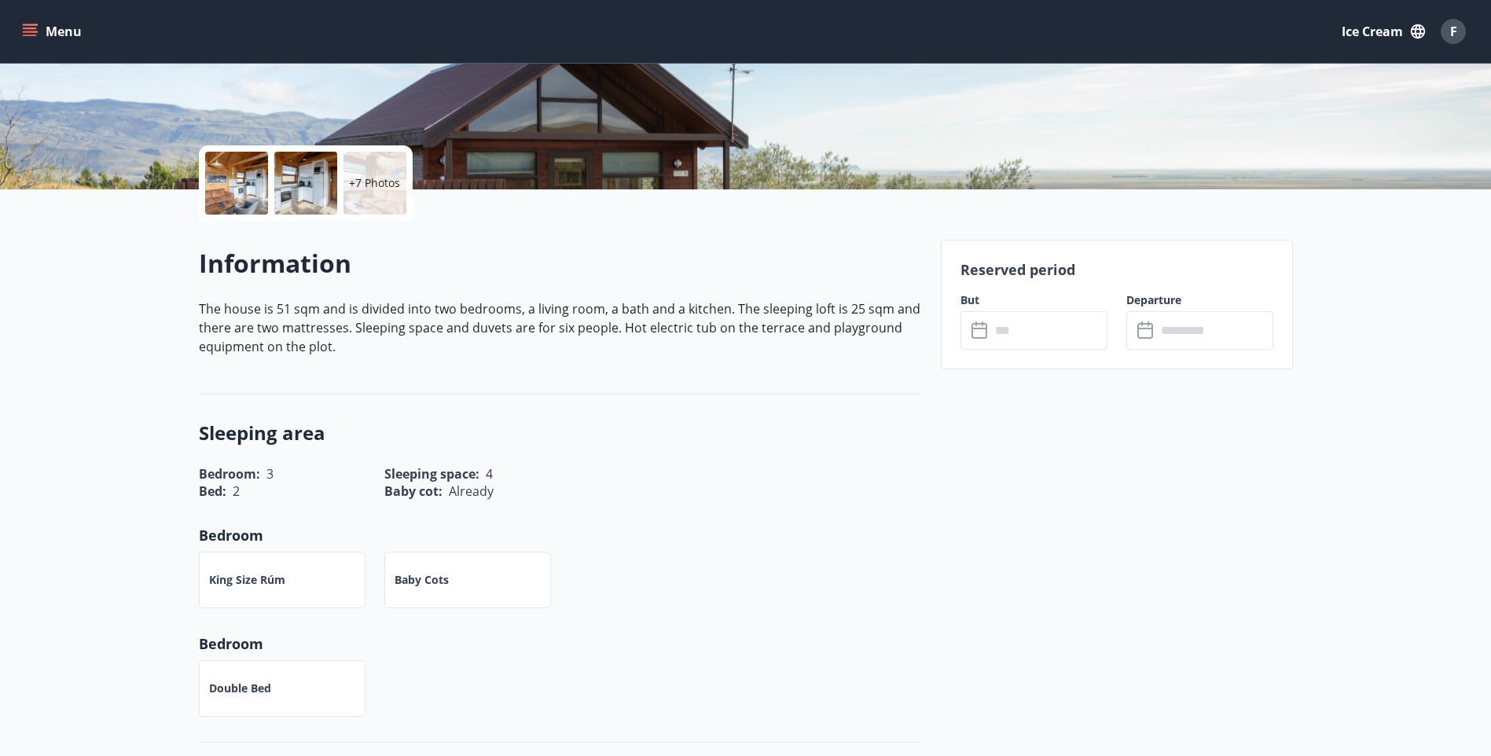
scroll to position [393, 0]
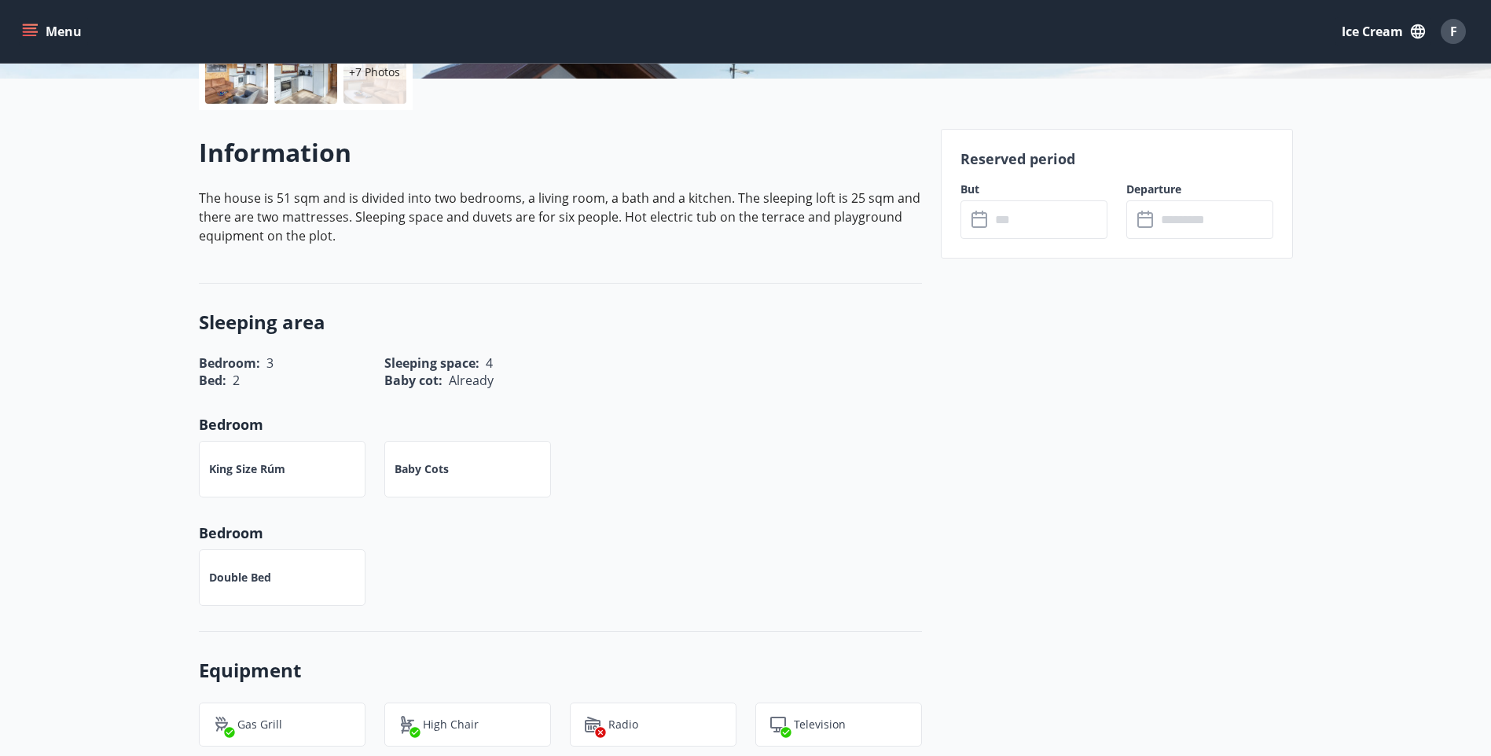
click at [1046, 219] on input "text" at bounding box center [1048, 219] width 117 height 39
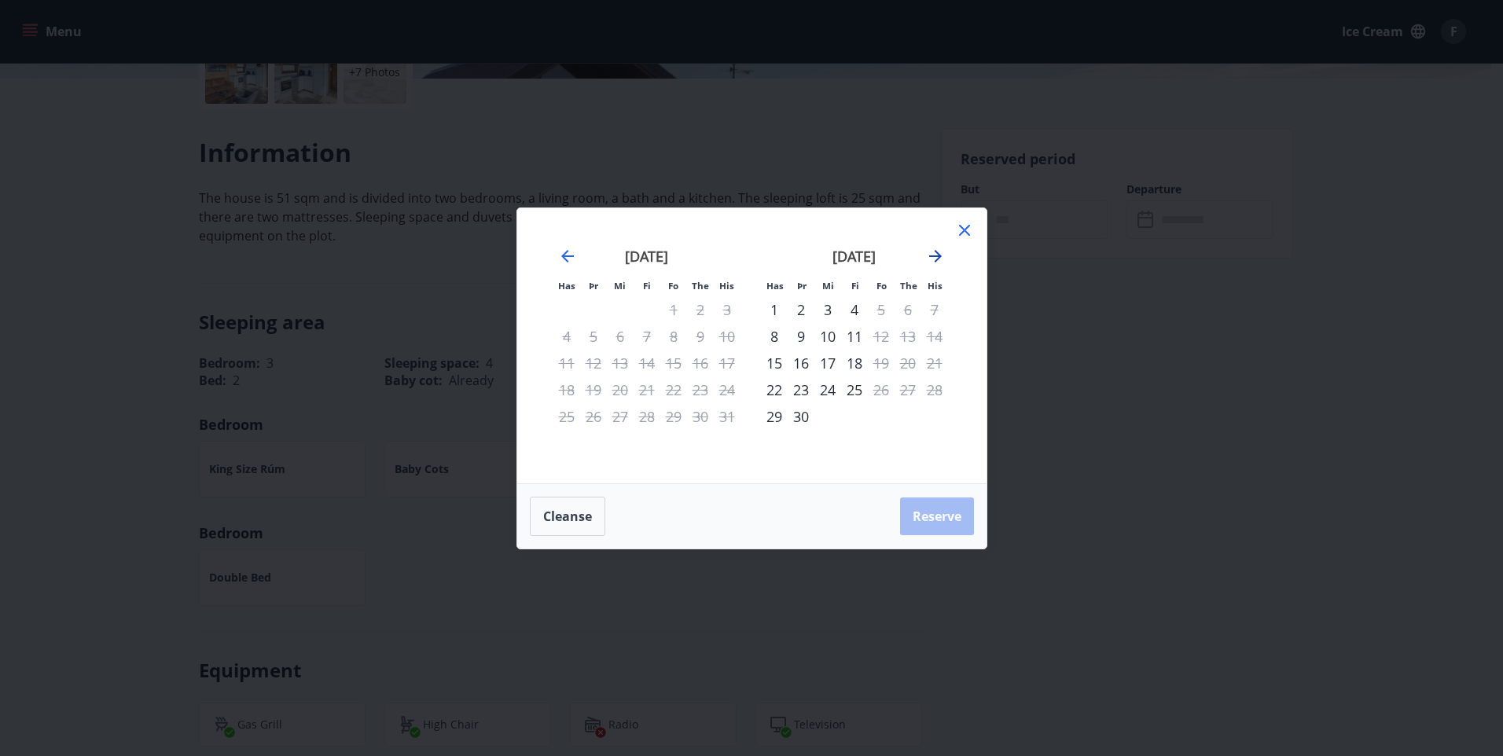
click at [933, 252] on icon "Move forward to switch to the next month." at bounding box center [935, 256] width 19 height 19
click at [937, 252] on icon "Move forward to switch to the next month." at bounding box center [935, 256] width 13 height 13
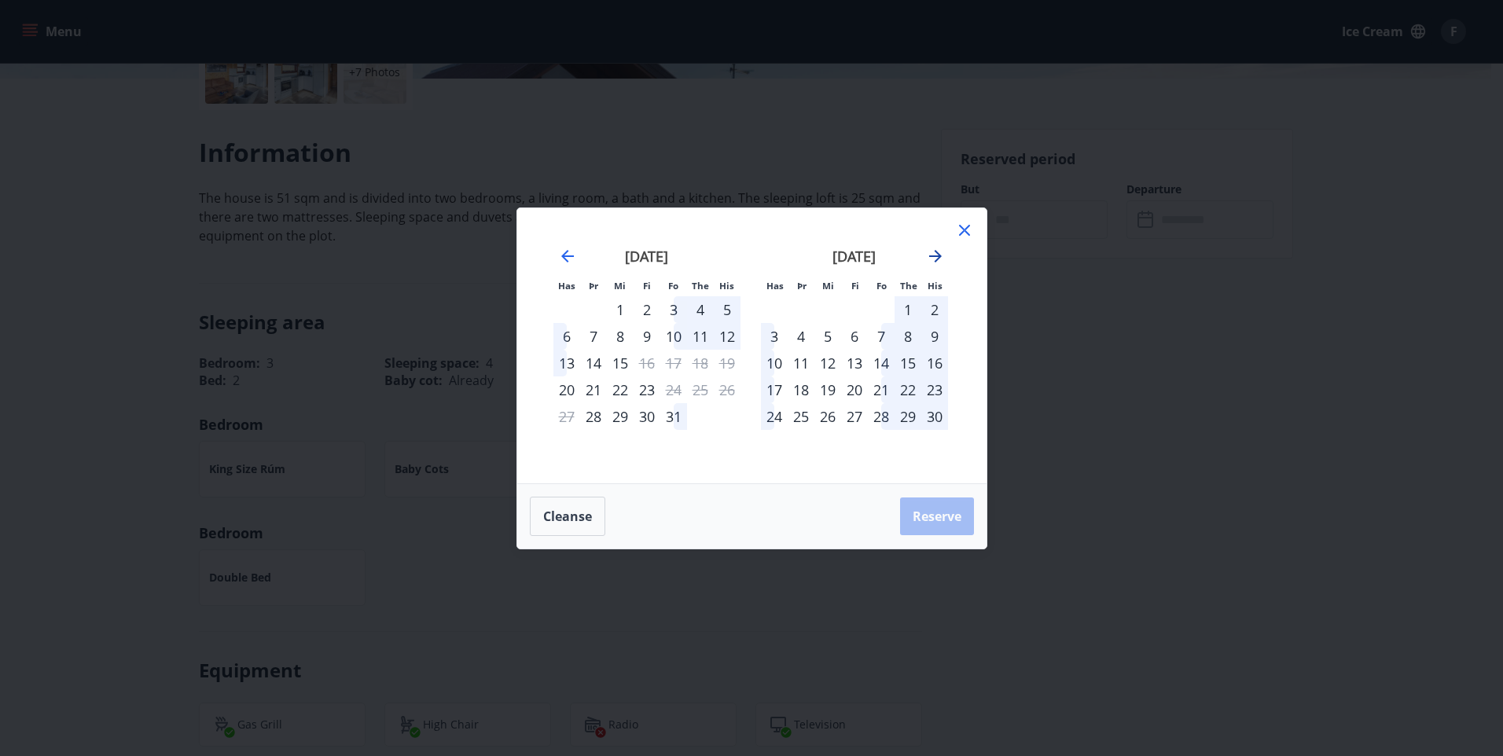
click at [938, 252] on icon "Move forward to switch to the next month." at bounding box center [935, 256] width 19 height 19
click at [972, 231] on icon at bounding box center [964, 230] width 19 height 19
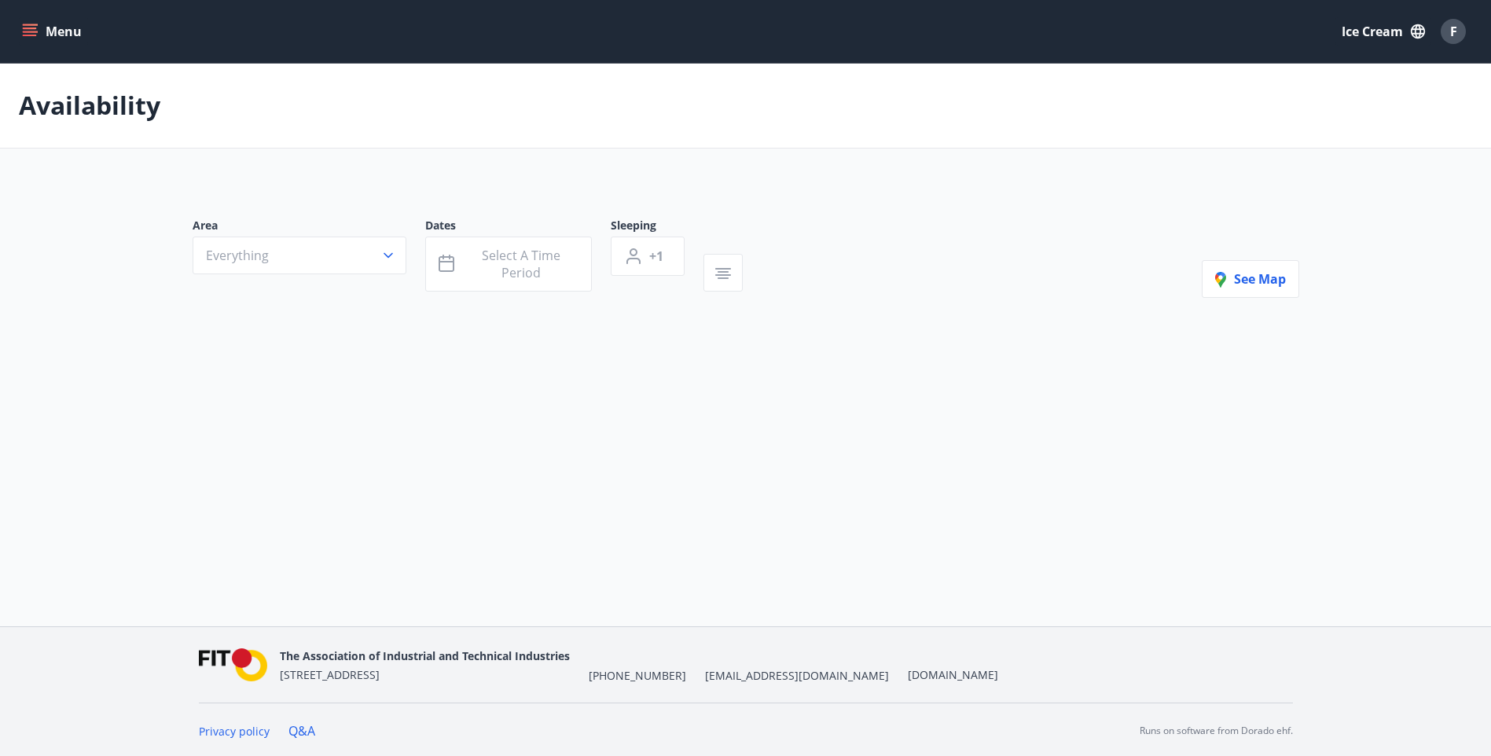
type input "*"
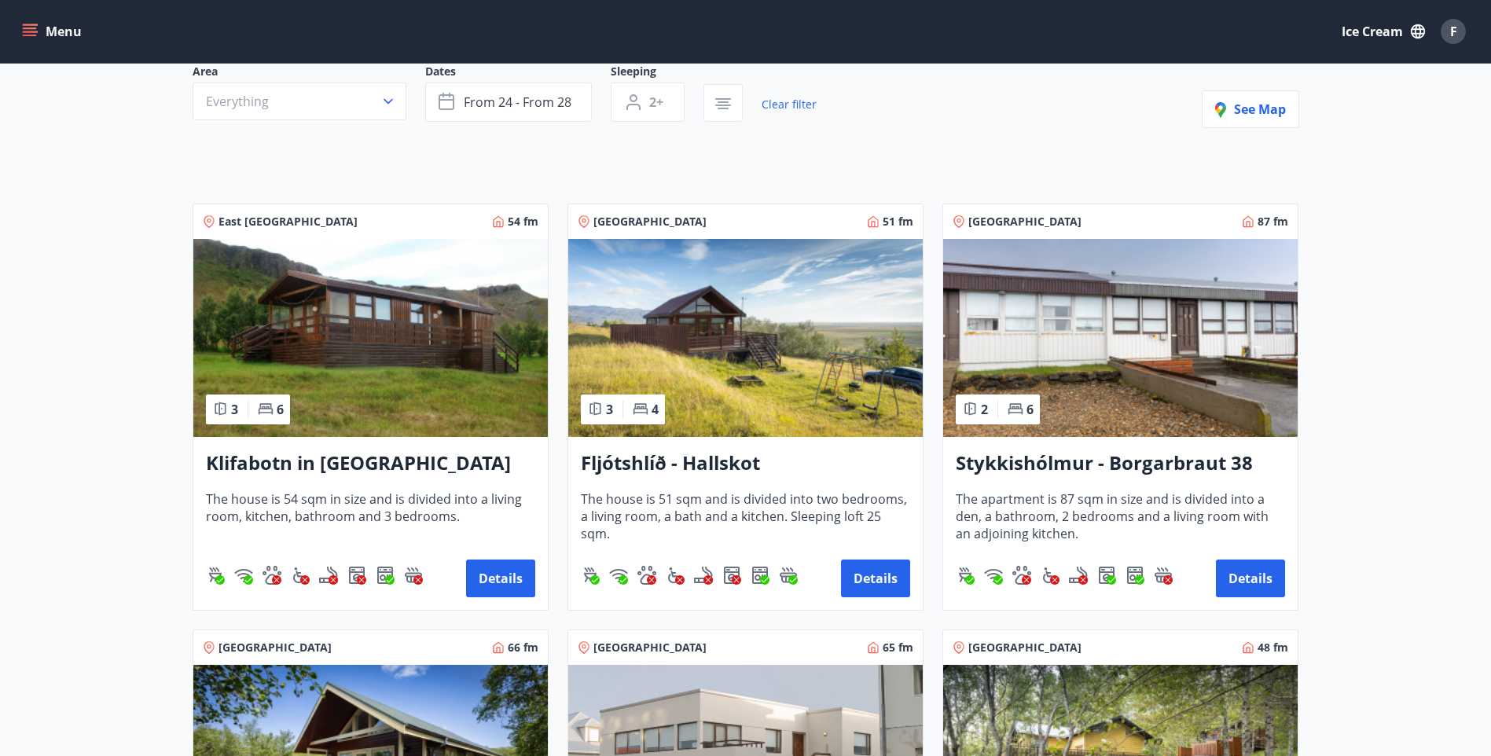
click at [1186, 468] on h3 "Stykkishólmur - Borgarbraut 38" at bounding box center [1120, 464] width 329 height 28
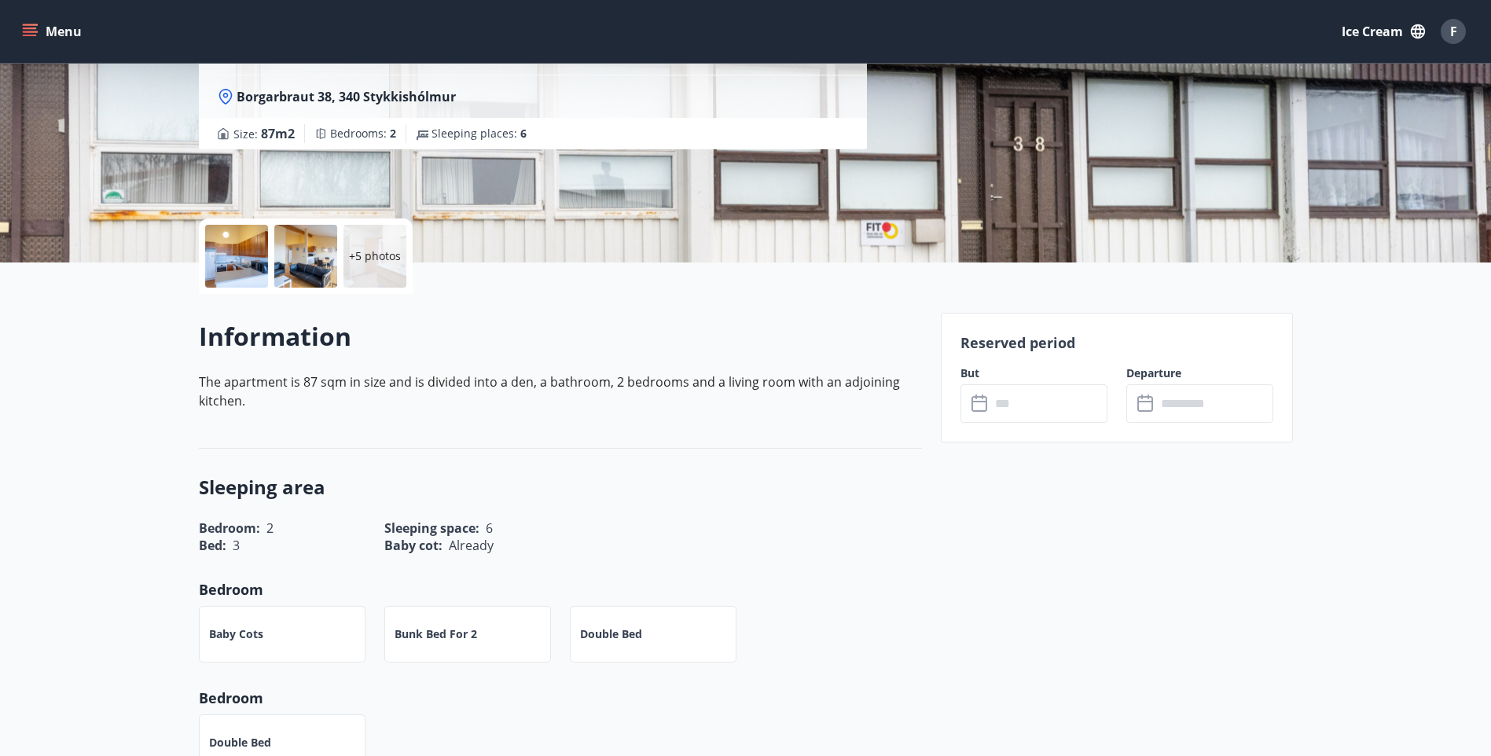
scroll to position [236, 0]
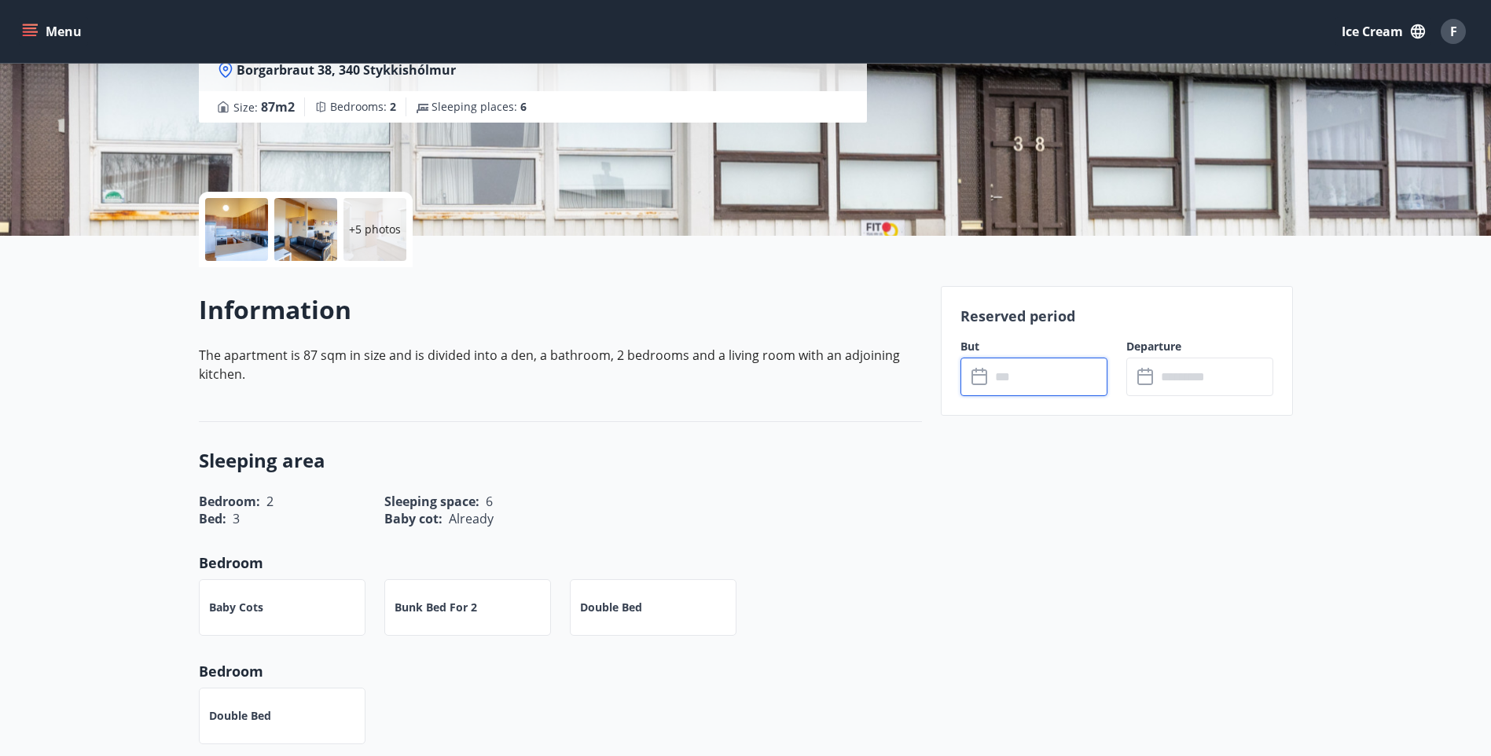
click at [1049, 374] on input "text" at bounding box center [1048, 377] width 117 height 39
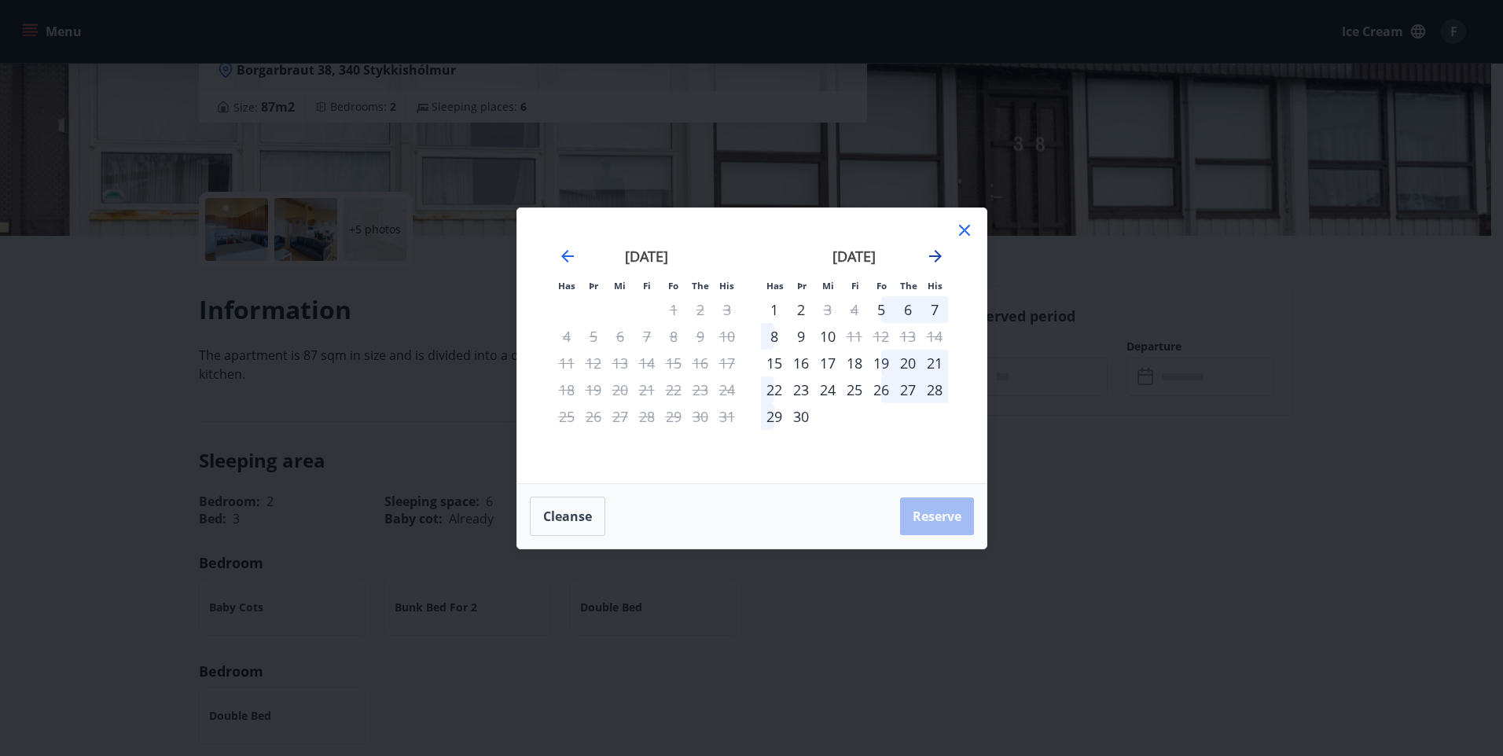
click at [935, 262] on icon "Move forward to switch to the next month." at bounding box center [935, 256] width 13 height 13
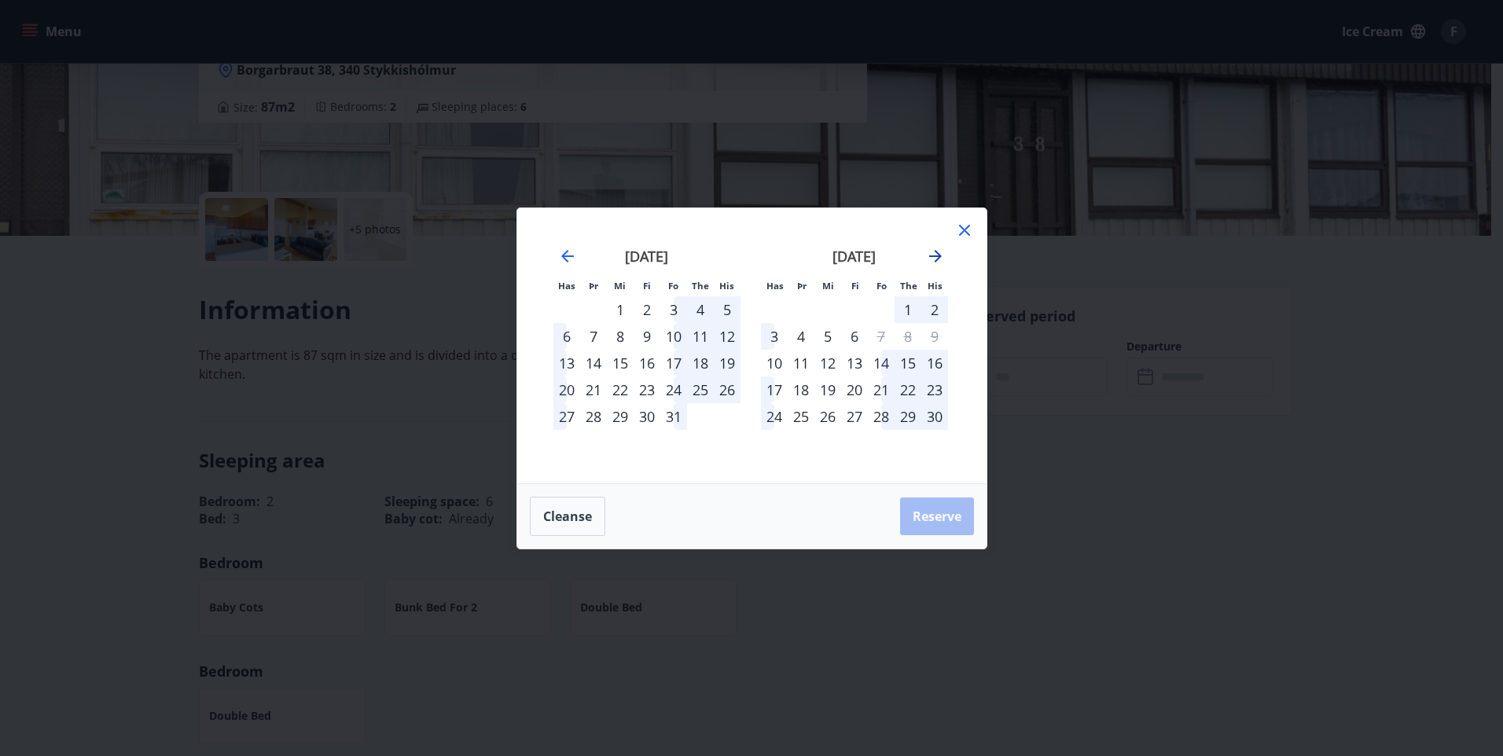
click at [935, 259] on icon "Move forward to switch to the next month." at bounding box center [935, 256] width 19 height 19
click at [968, 227] on icon at bounding box center [964, 230] width 11 height 11
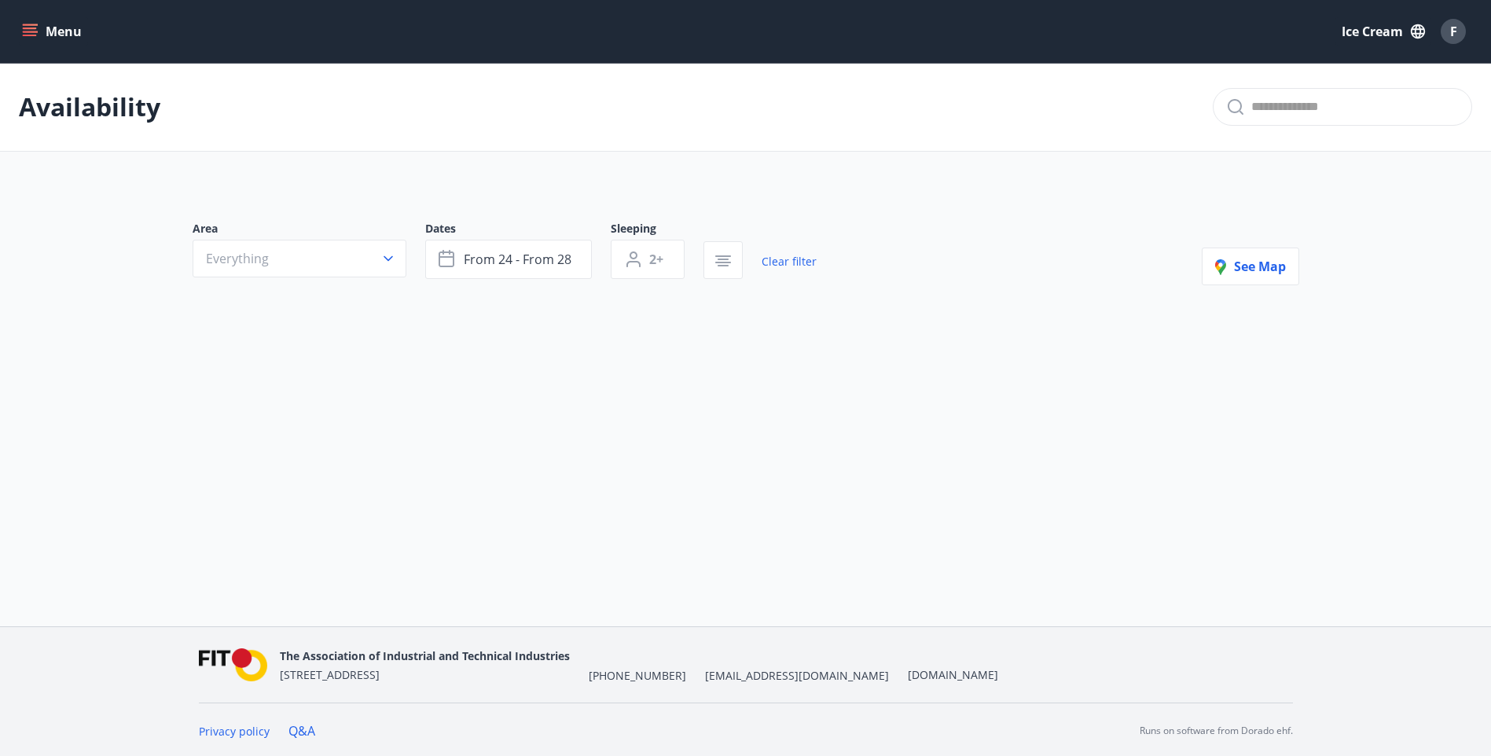
type input "*"
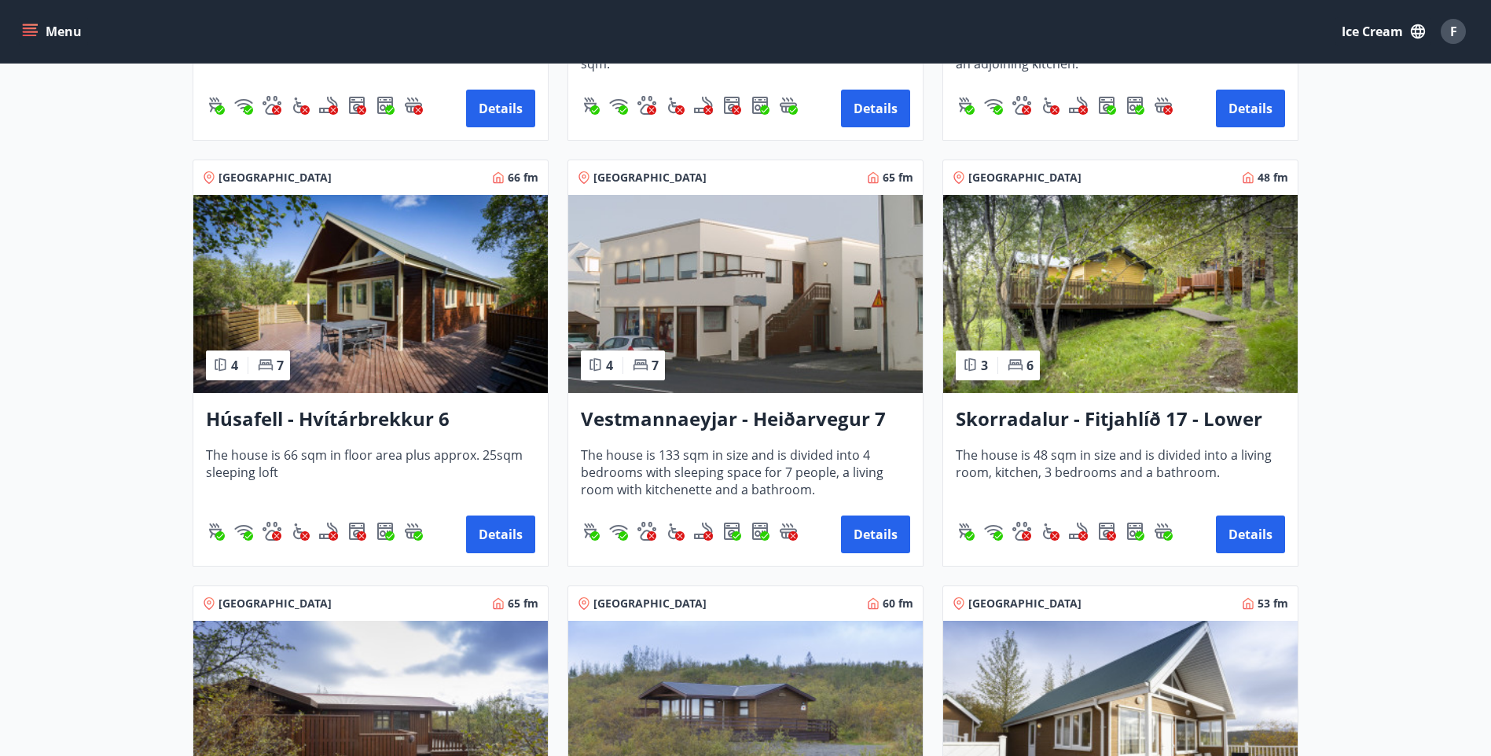
scroll to position [629, 0]
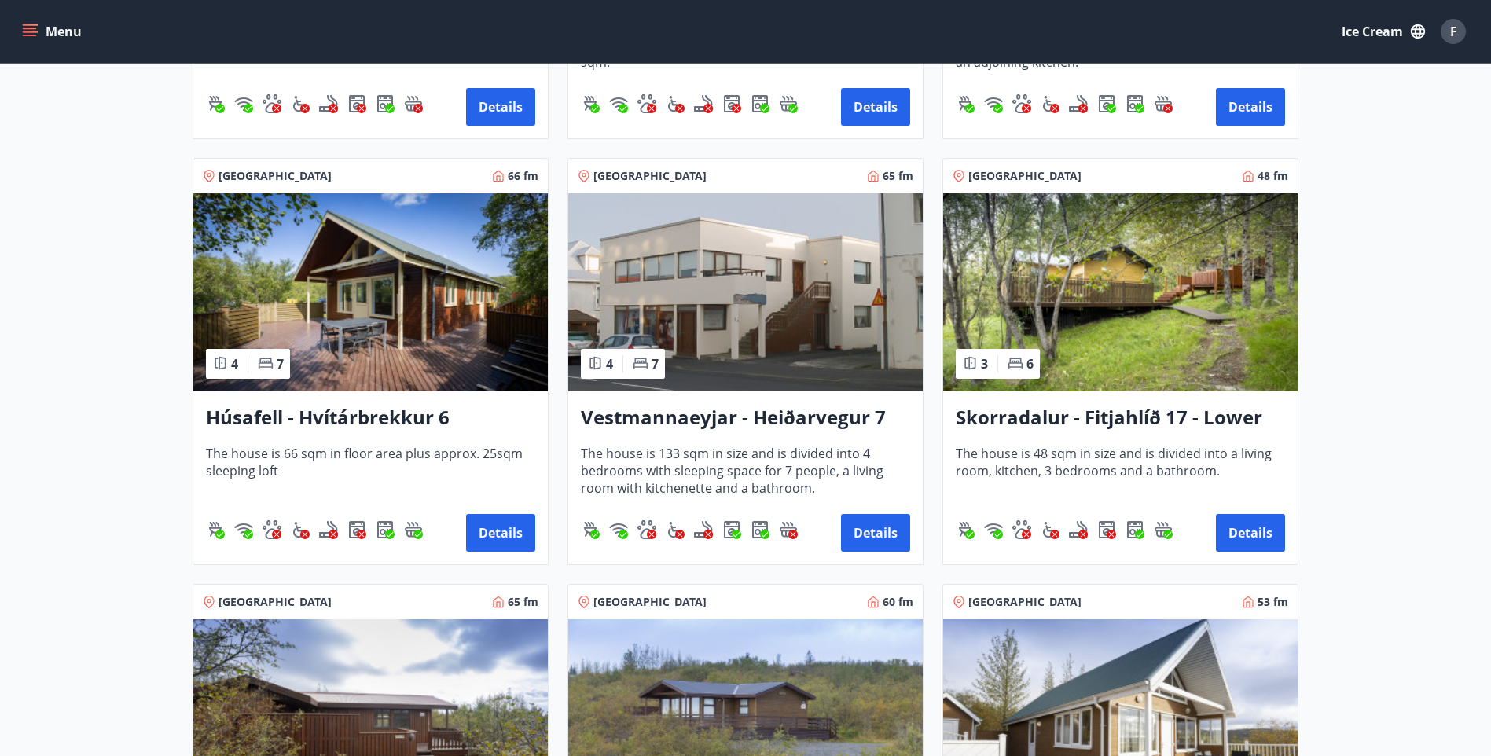
click at [344, 426] on h3 "Húsafell - Hvítárbrekkur 6" at bounding box center [370, 418] width 329 height 28
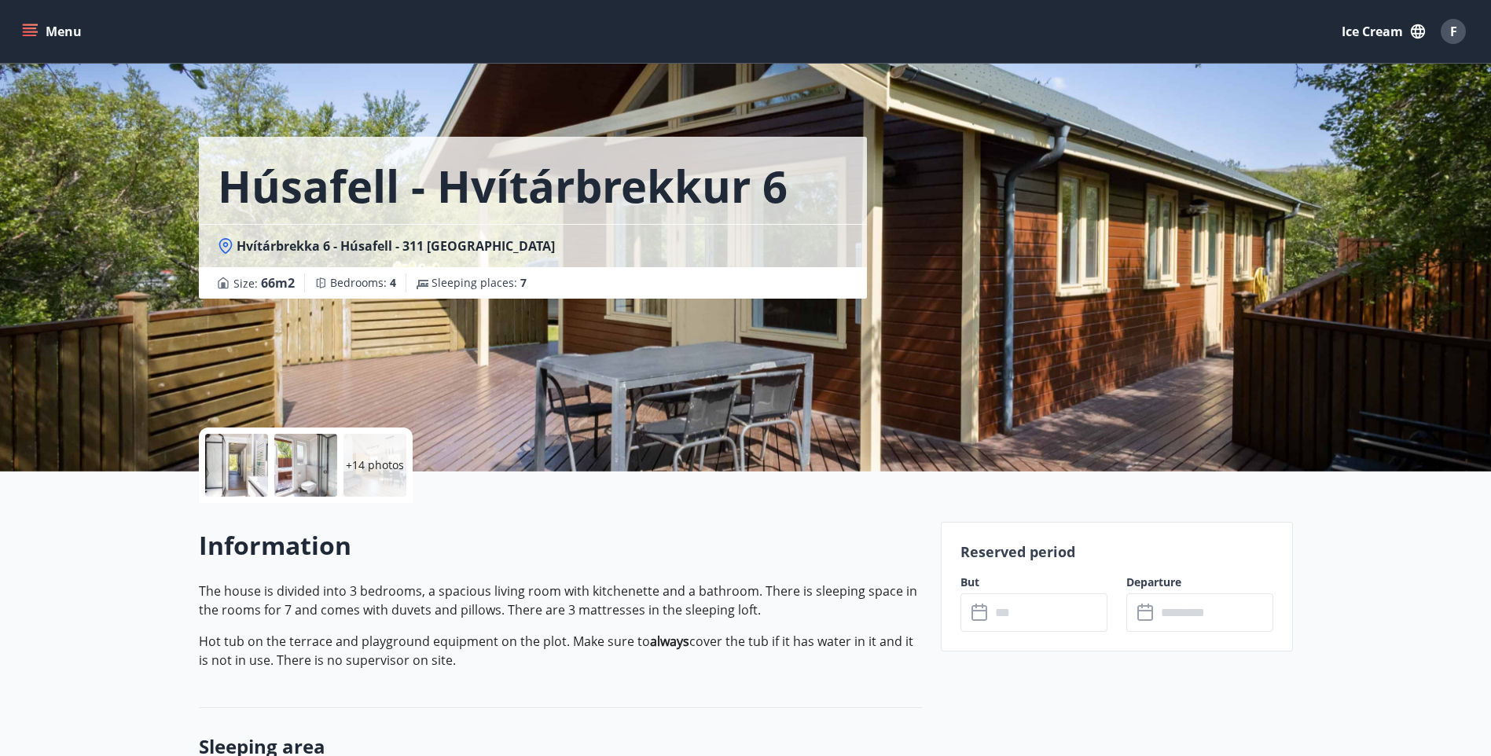
click at [1014, 621] on input "text" at bounding box center [1048, 612] width 117 height 39
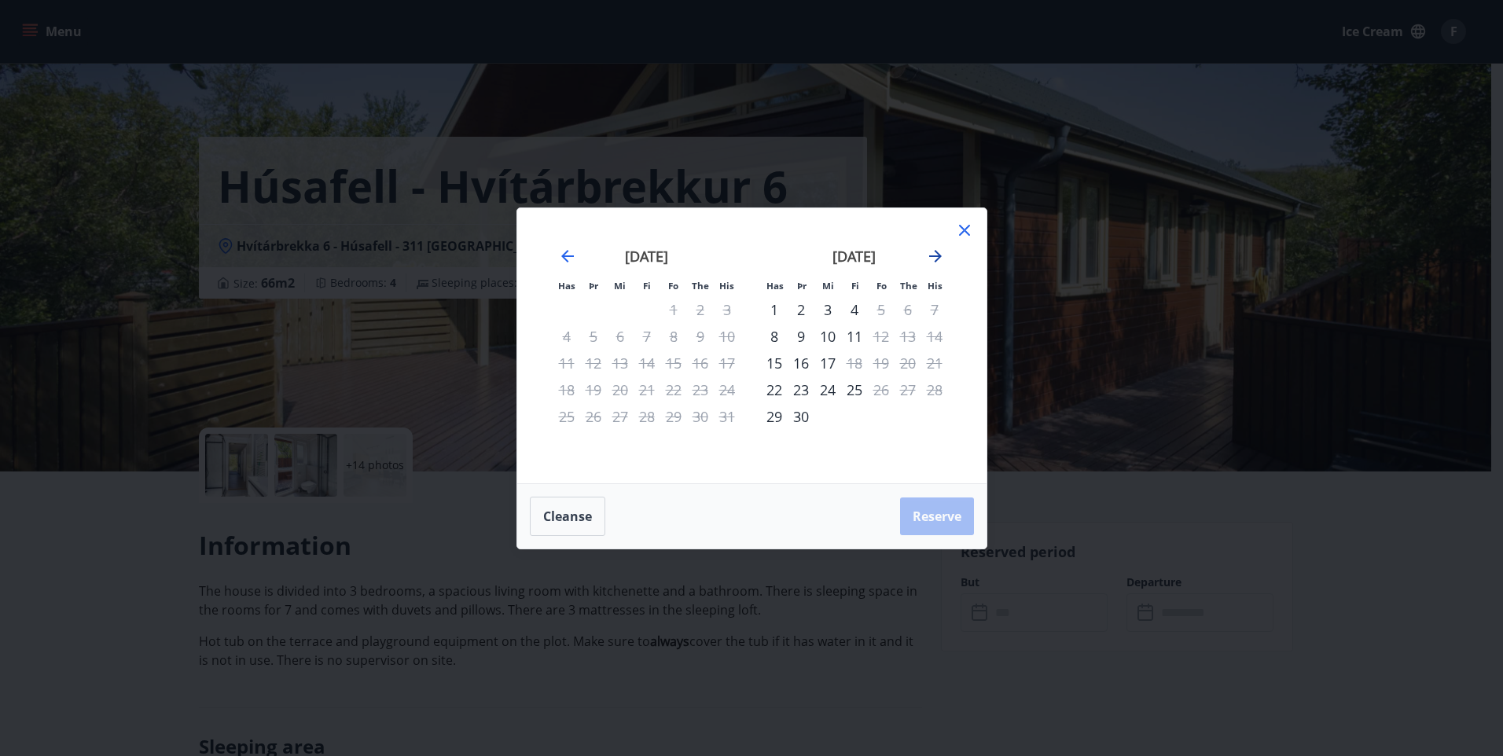
click at [928, 255] on icon "Move forward to switch to the next month." at bounding box center [935, 256] width 19 height 19
click at [939, 253] on icon "Move forward to switch to the next month." at bounding box center [935, 256] width 19 height 19
click at [935, 263] on icon "Move forward to switch to the next month." at bounding box center [935, 256] width 19 height 19
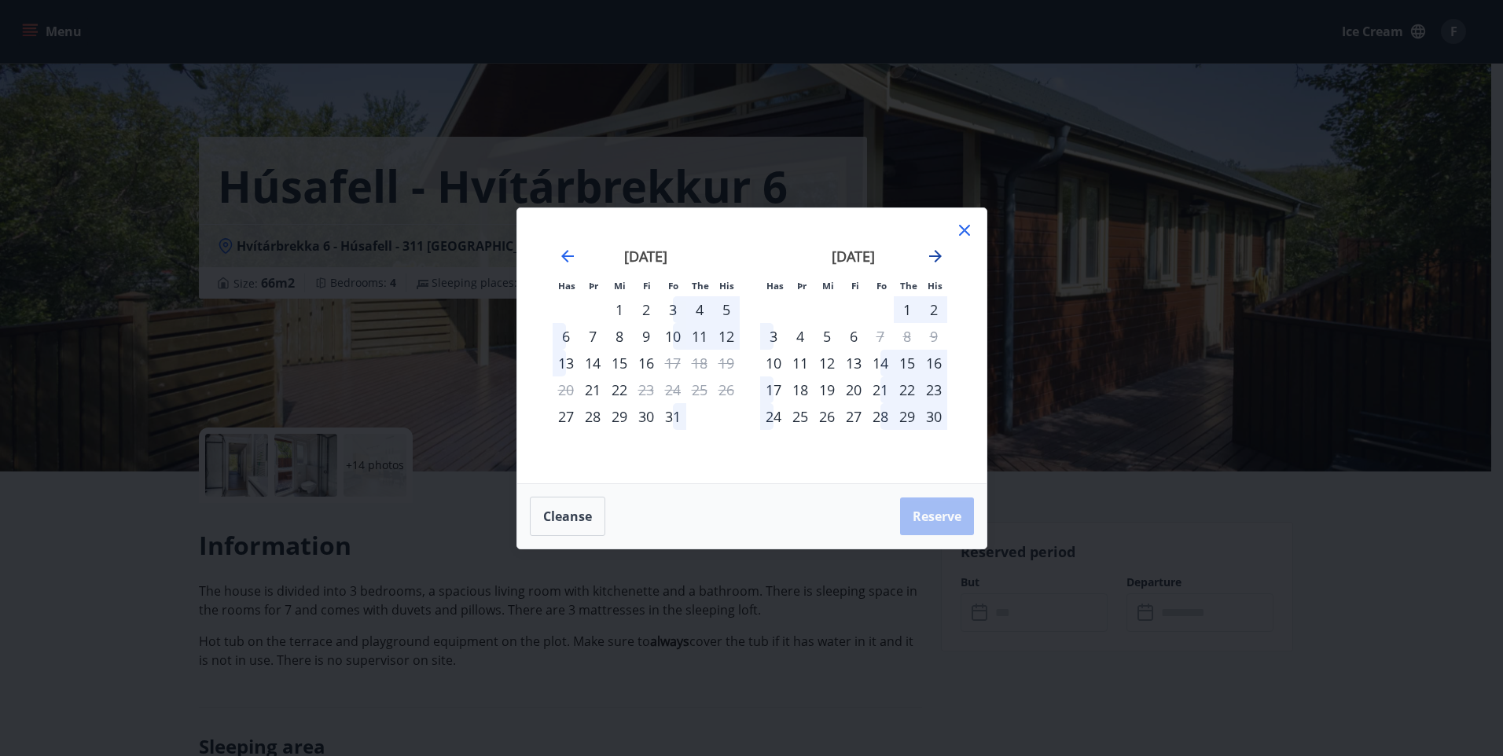
click at [935, 263] on icon "Move forward to switch to the next month." at bounding box center [935, 256] width 19 height 19
click at [963, 230] on icon at bounding box center [964, 230] width 11 height 11
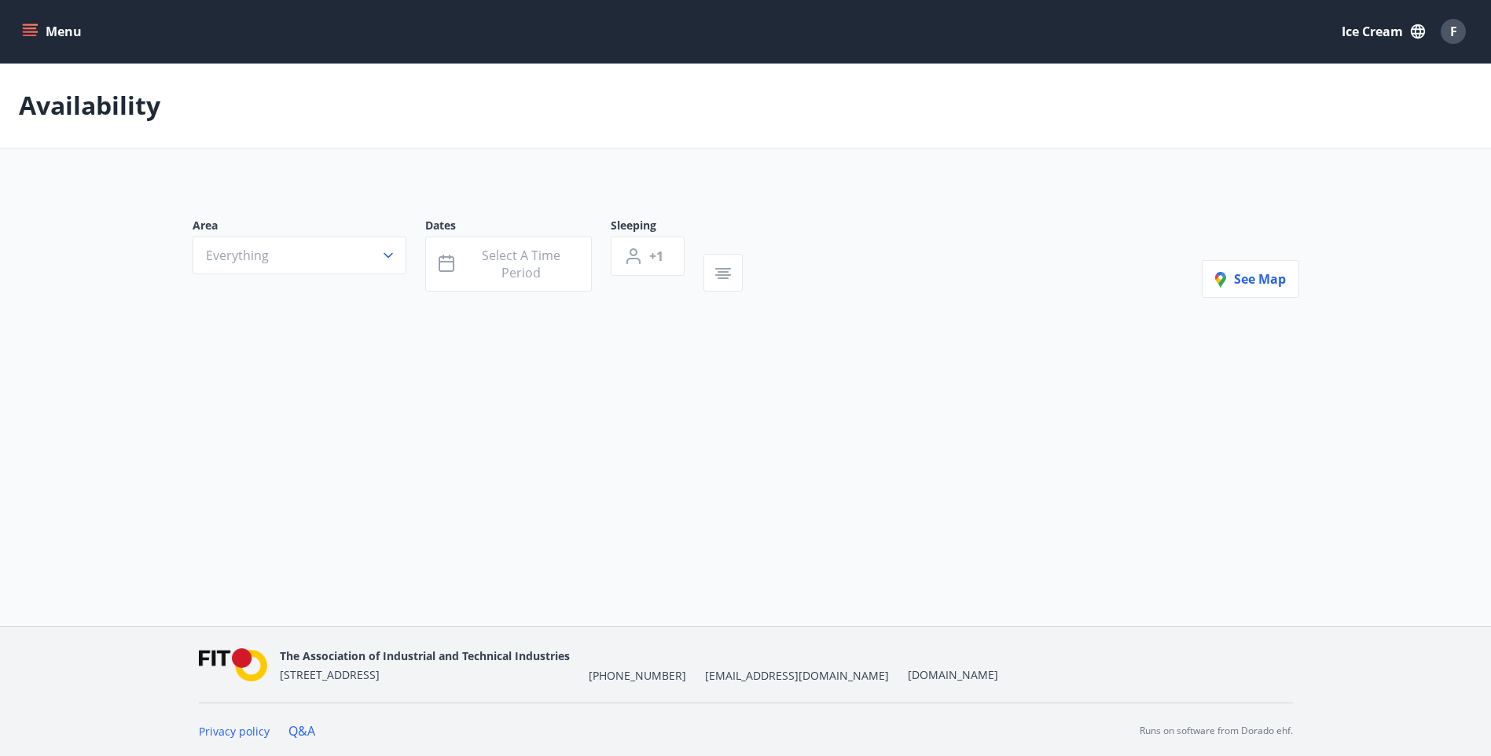
type input "*"
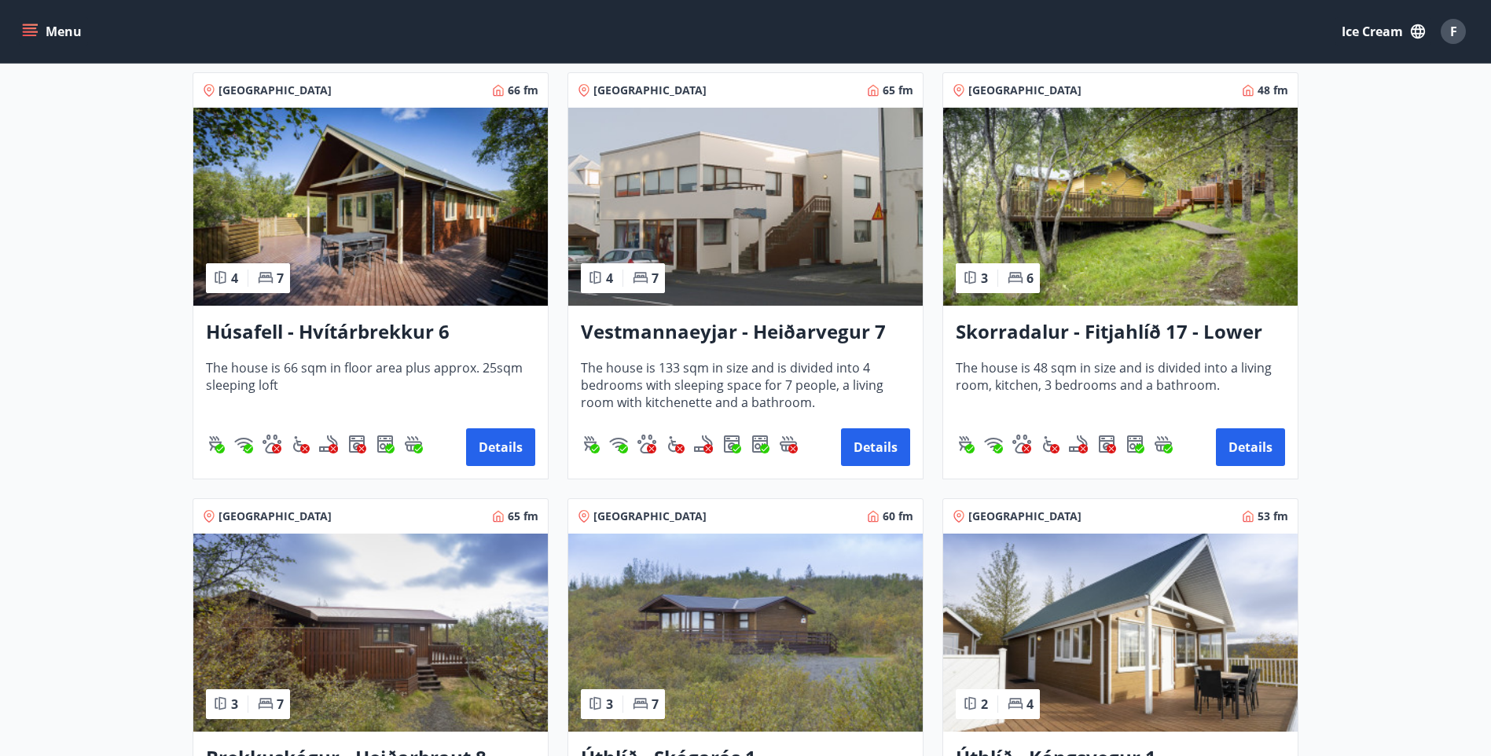
scroll to position [631, 0]
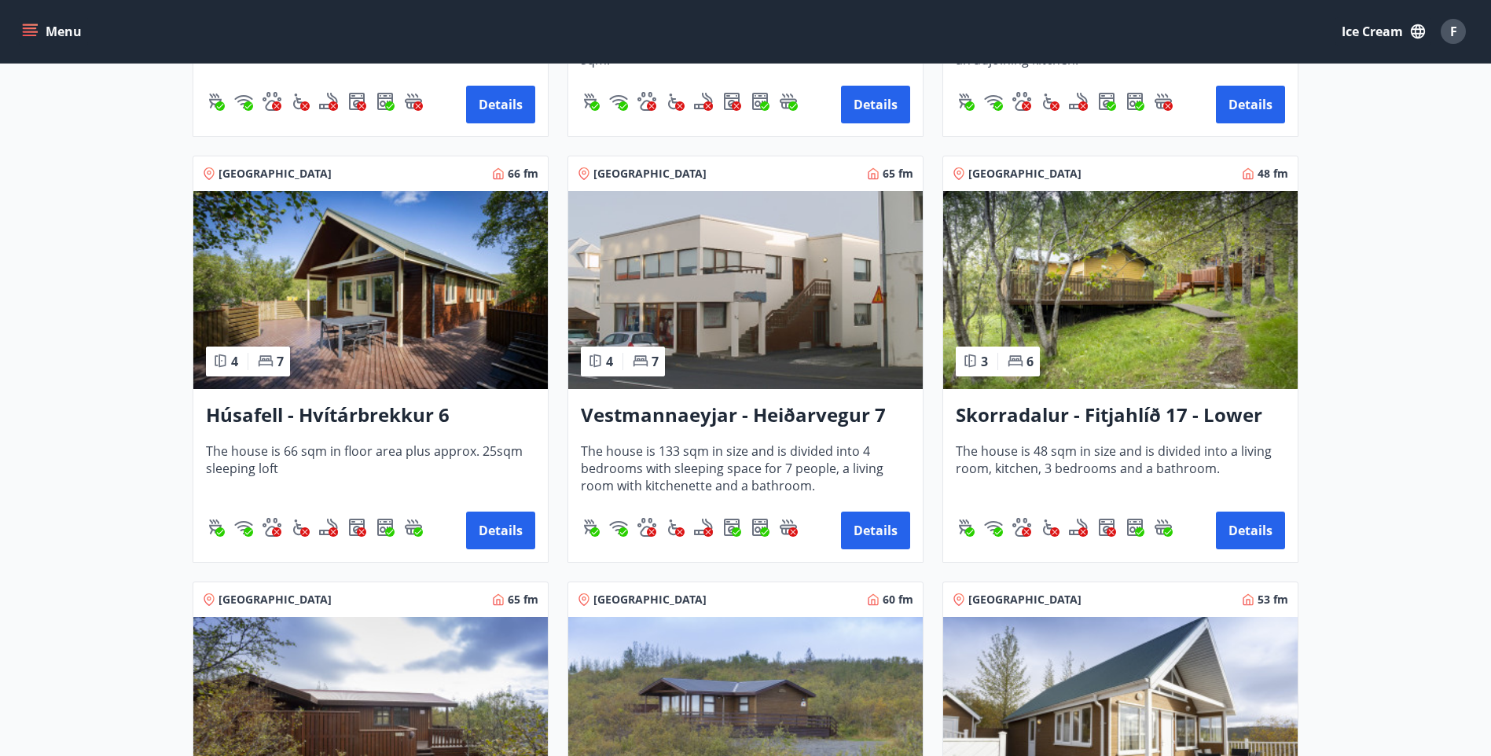
click at [1061, 427] on h3 "Skorradalur - Fitjahlíð 17 - Lower house" at bounding box center [1120, 416] width 329 height 28
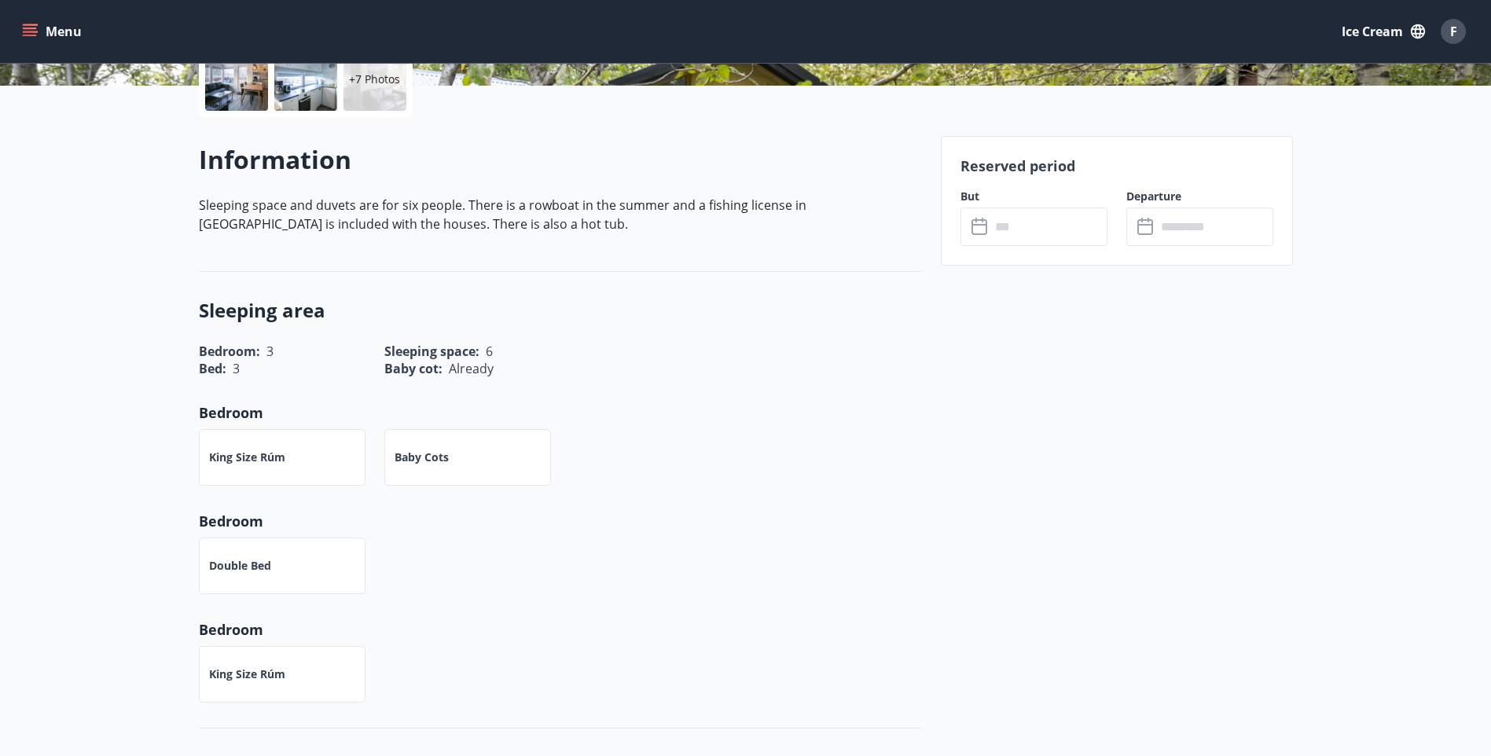
scroll to position [393, 0]
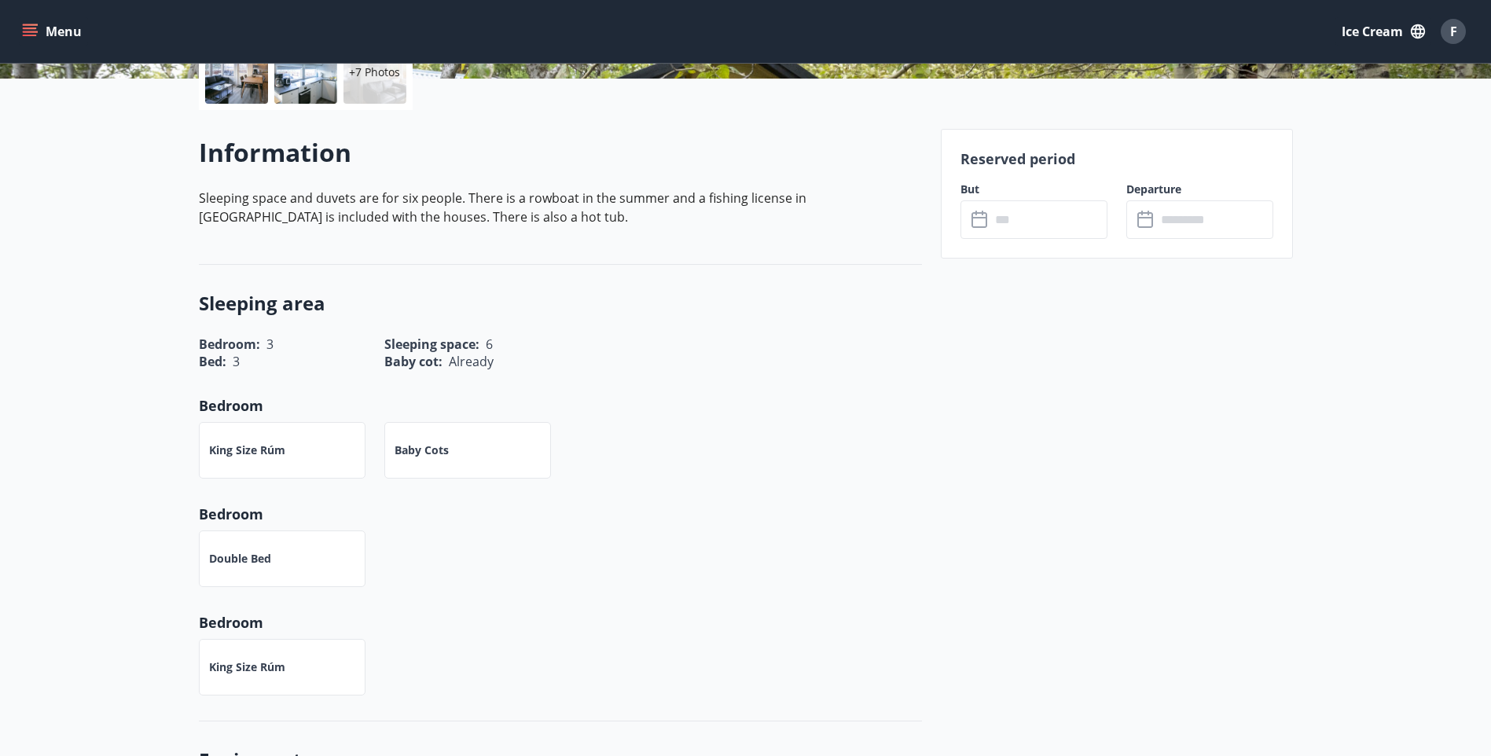
click at [1041, 215] on input "text" at bounding box center [1048, 219] width 117 height 39
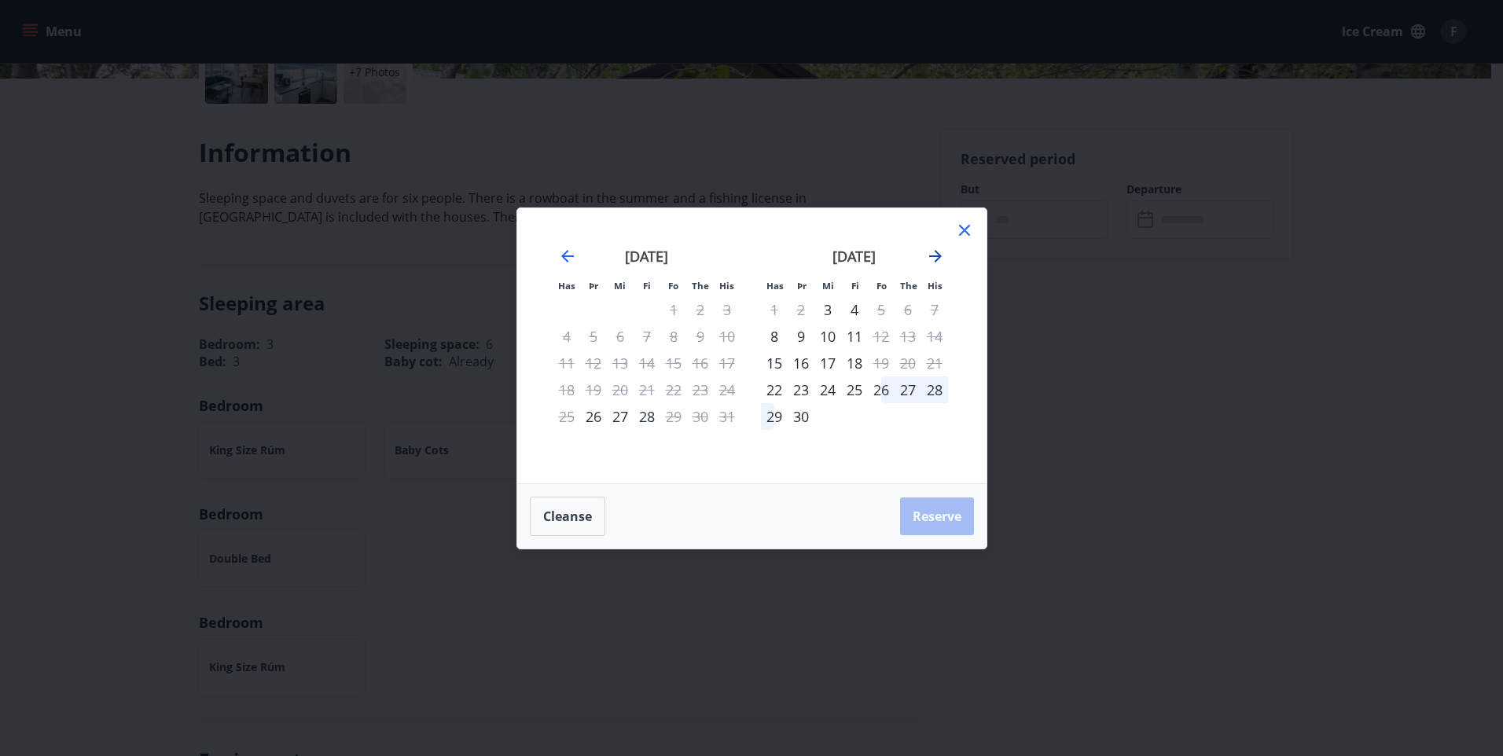
click at [935, 265] on icon "Move forward to switch to the next month." at bounding box center [935, 256] width 19 height 19
click at [935, 264] on icon "Move forward to switch to the next month." at bounding box center [935, 256] width 19 height 19
click at [939, 257] on icon "Move forward to switch to the next month." at bounding box center [935, 256] width 13 height 13
click at [960, 232] on icon at bounding box center [964, 230] width 19 height 19
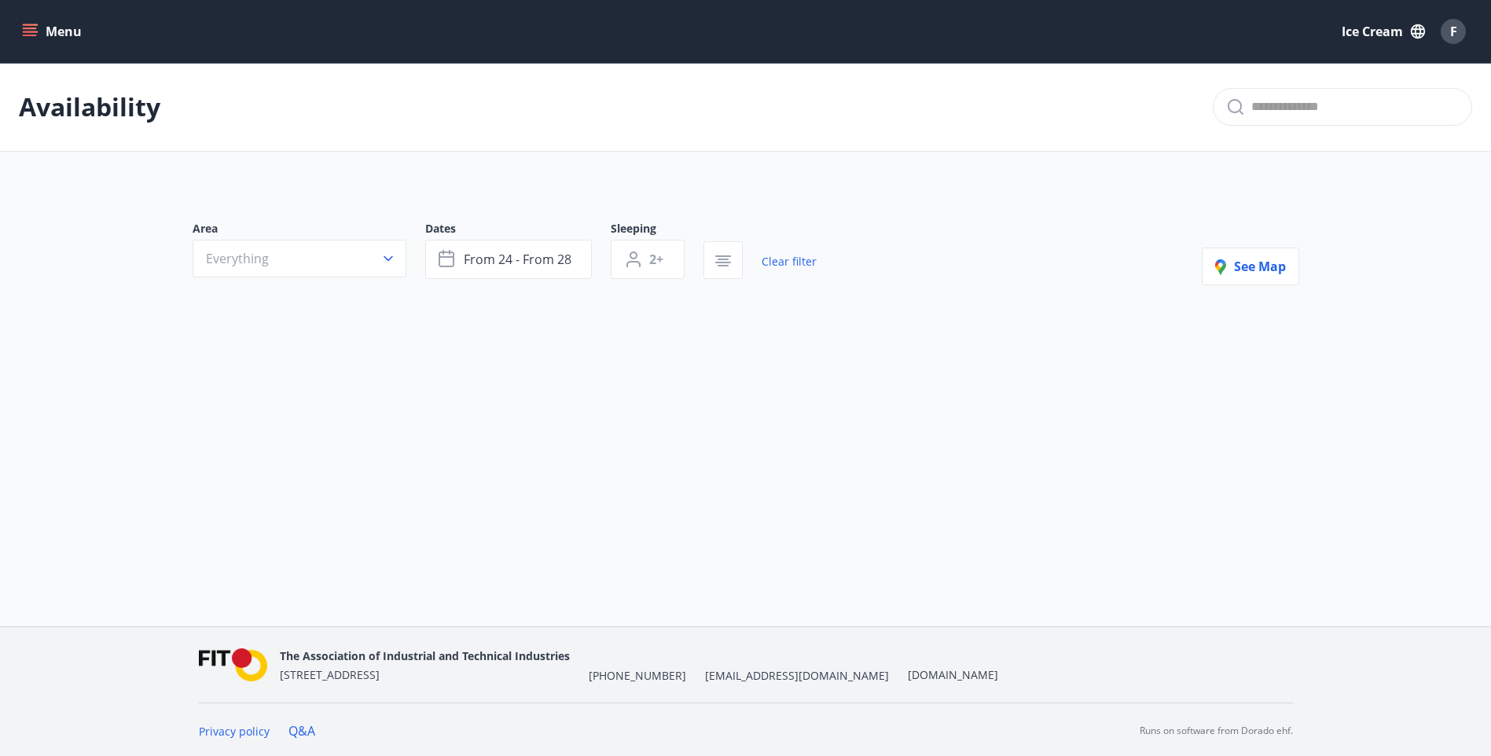
type input "*"
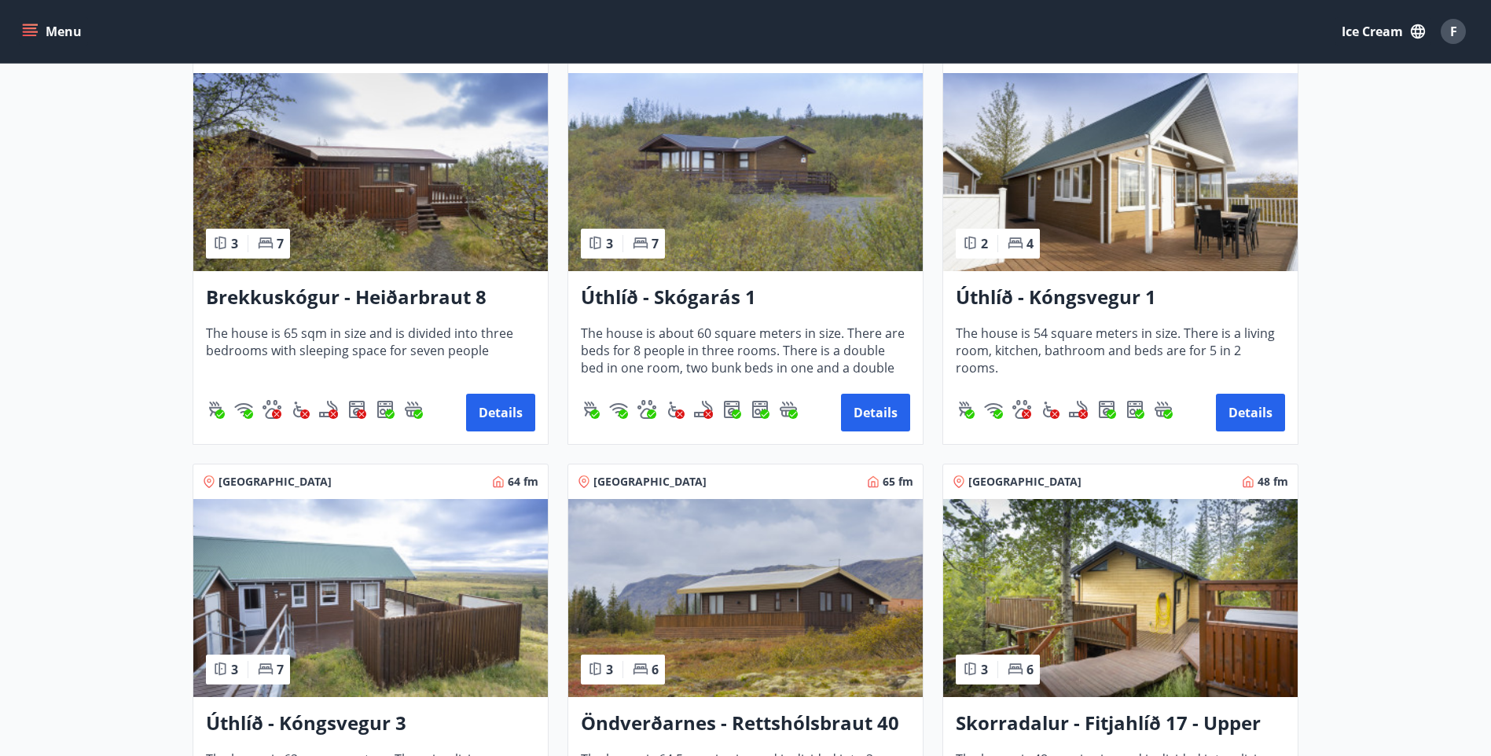
scroll to position [1179, 0]
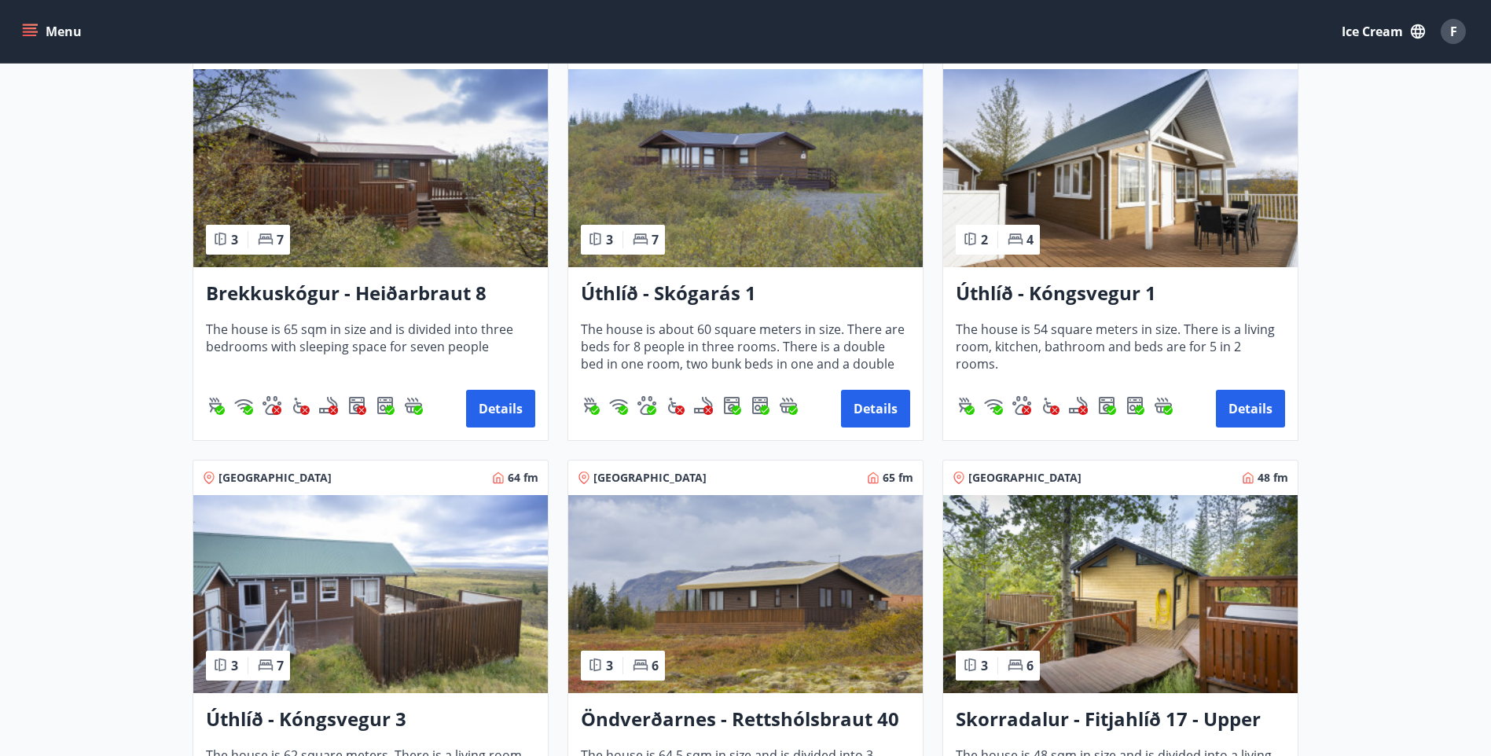
click at [324, 299] on h3 "Brekkuskógur - Heiðarbraut 8" at bounding box center [370, 294] width 329 height 28
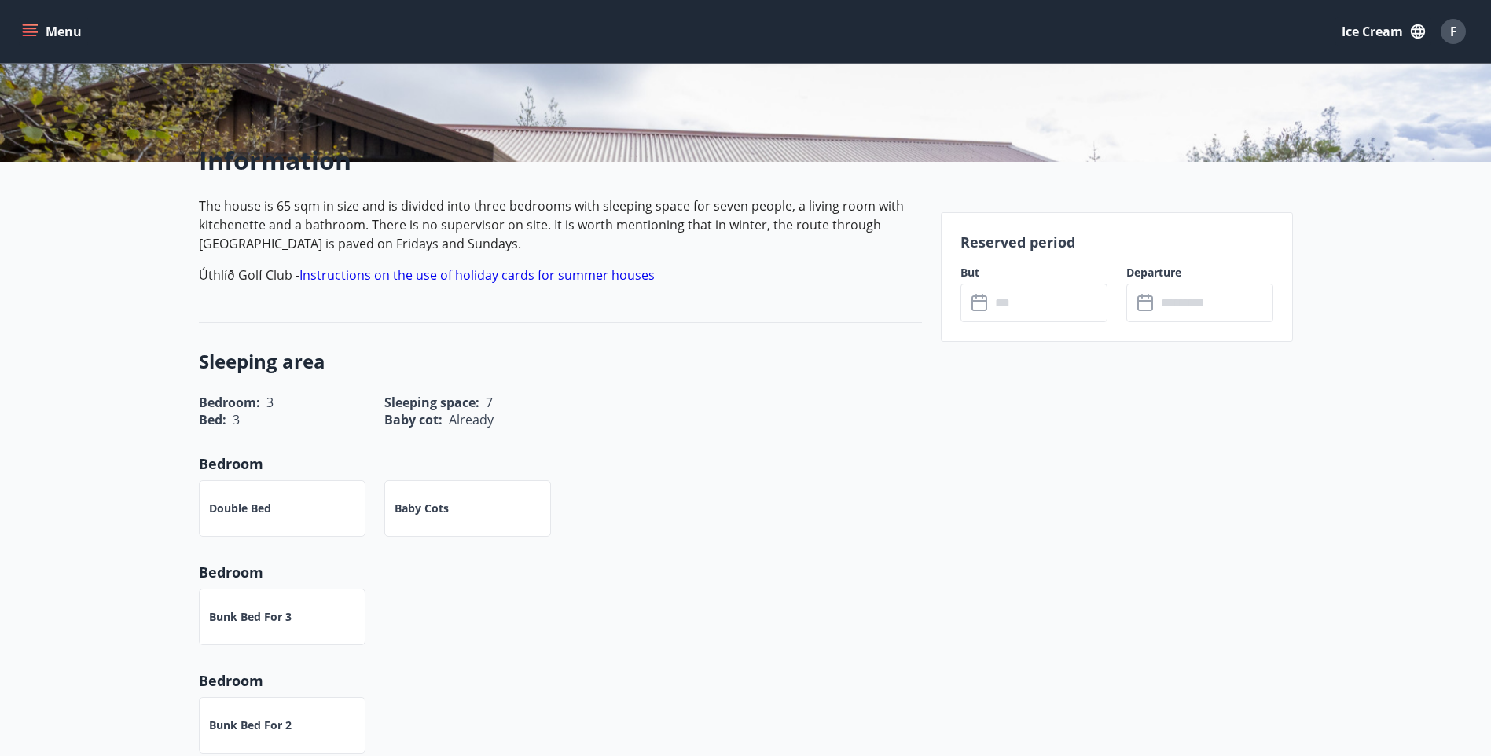
scroll to position [314, 0]
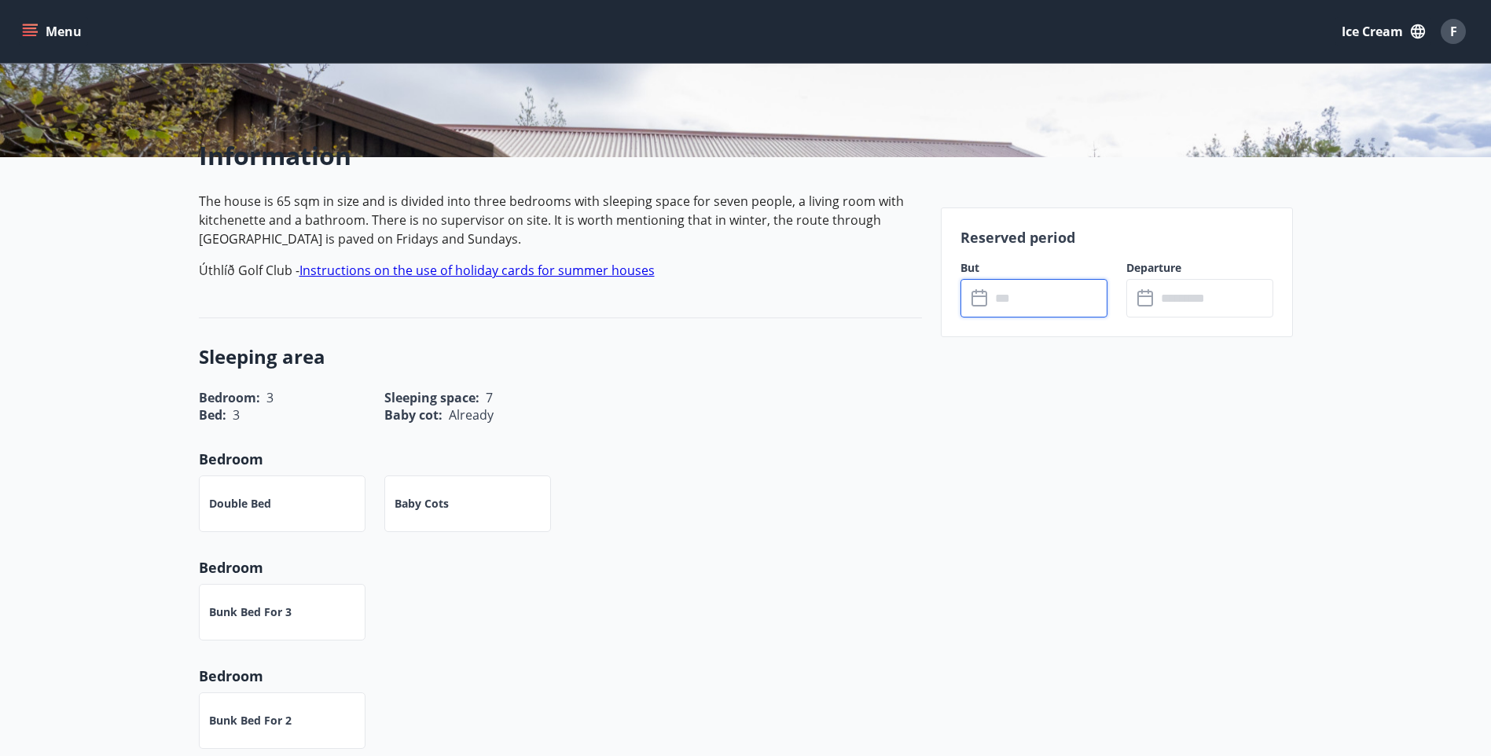
click at [1060, 289] on input "text" at bounding box center [1048, 298] width 117 height 39
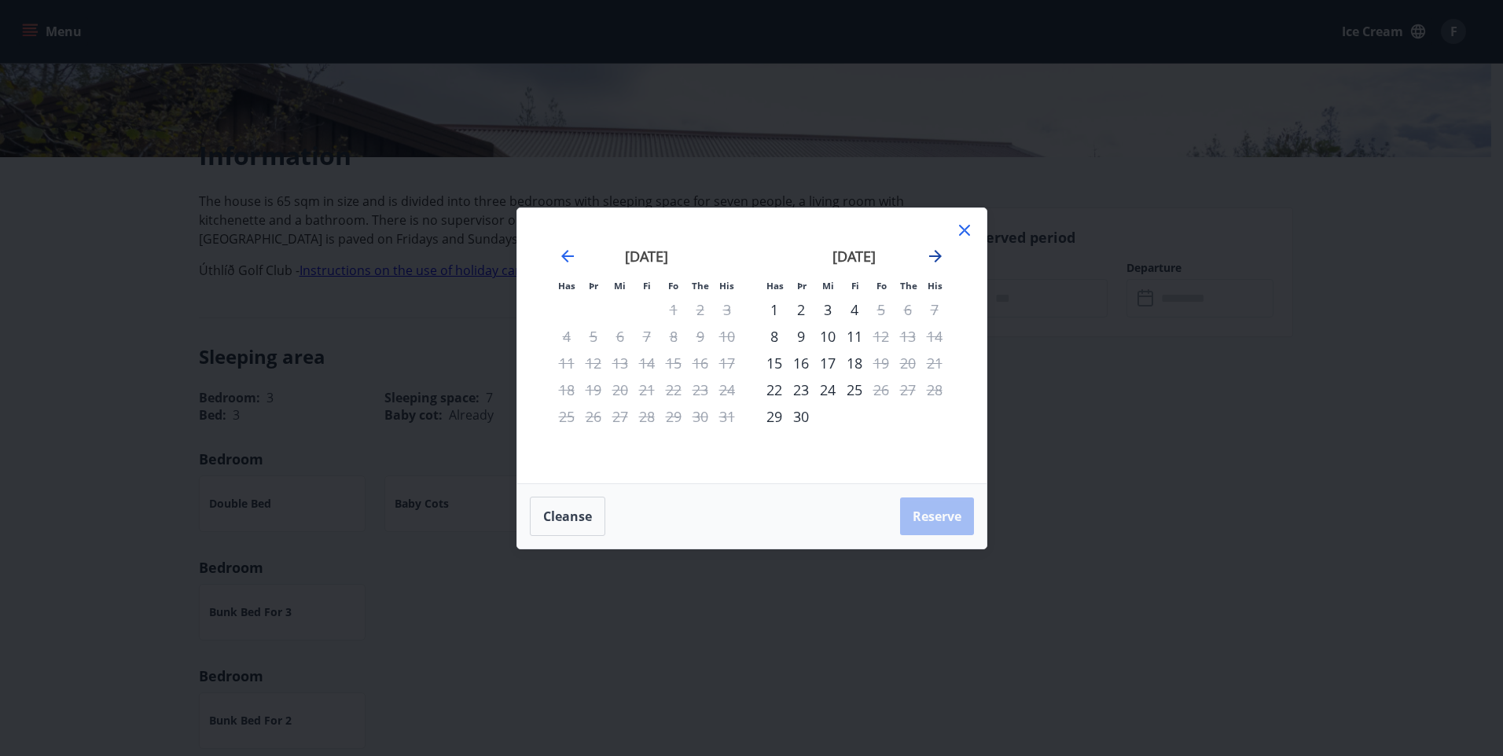
click at [931, 258] on icon "Move forward to switch to the next month." at bounding box center [935, 256] width 19 height 19
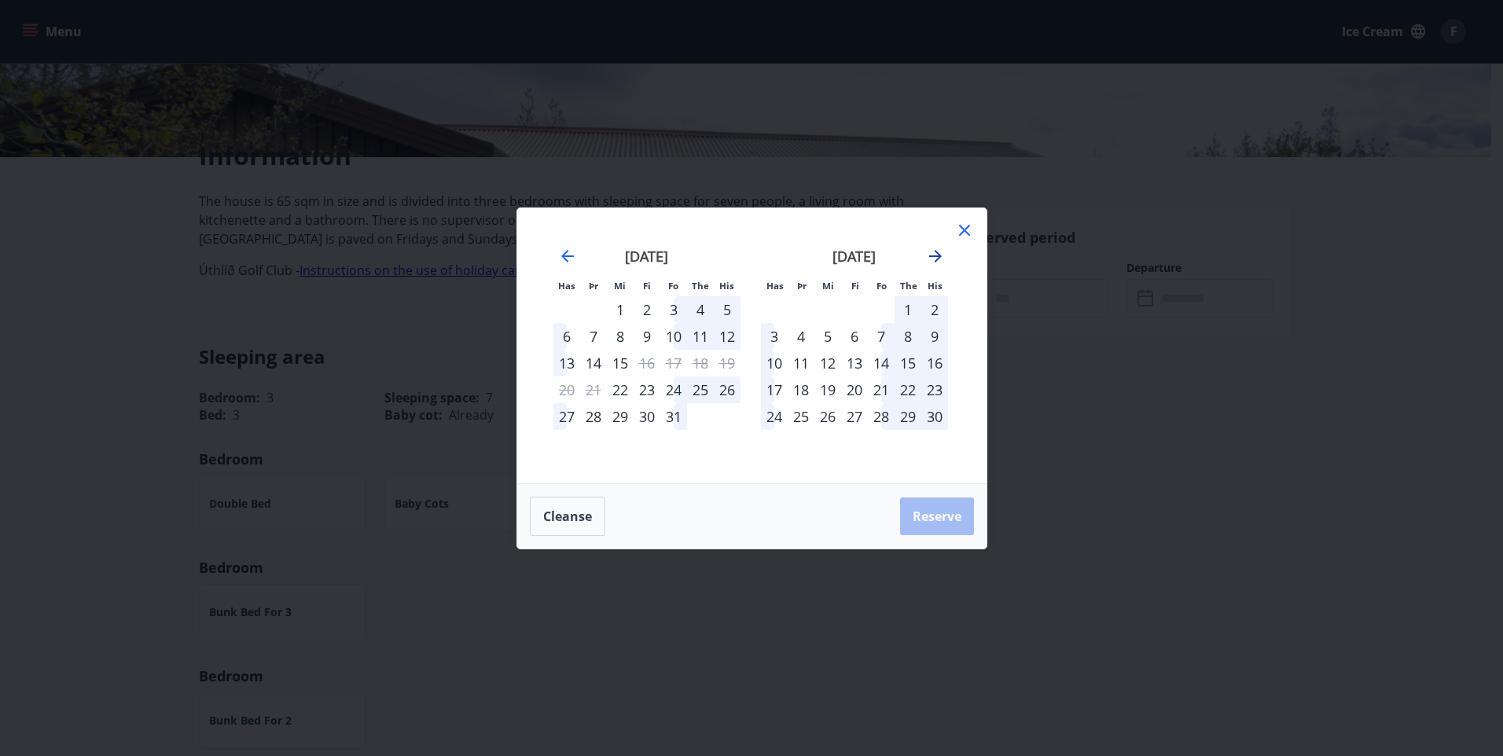
click at [931, 257] on icon "Move forward to switch to the next month." at bounding box center [935, 256] width 19 height 19
click at [951, 241] on div "[DATE] 1 2 3 4 5 6 7 8 9 10 11 12 13 14 15 16 17 18 19 20 21 22 23 24 25 26 27 …" at bounding box center [855, 356] width 208 height 258
click at [957, 233] on icon at bounding box center [964, 230] width 19 height 19
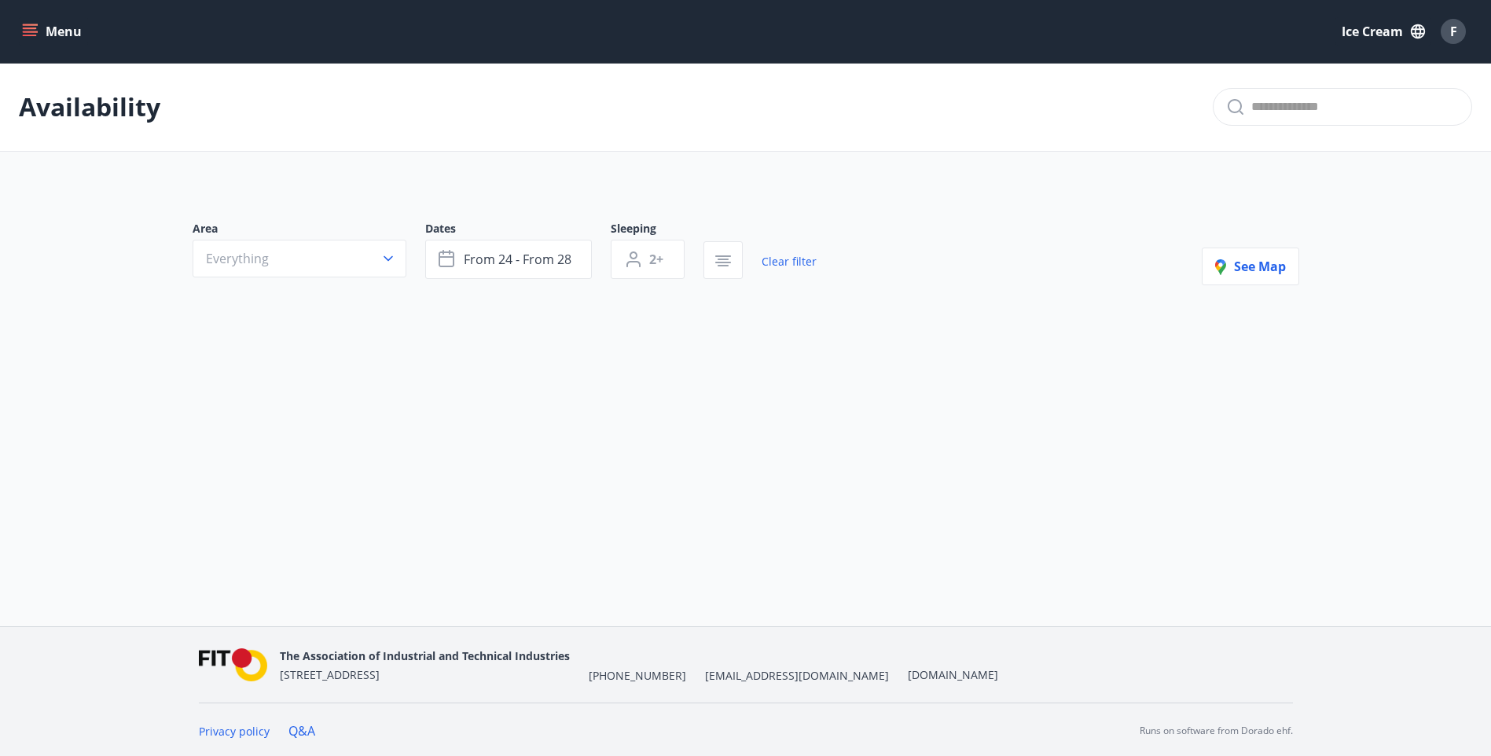
type input "*"
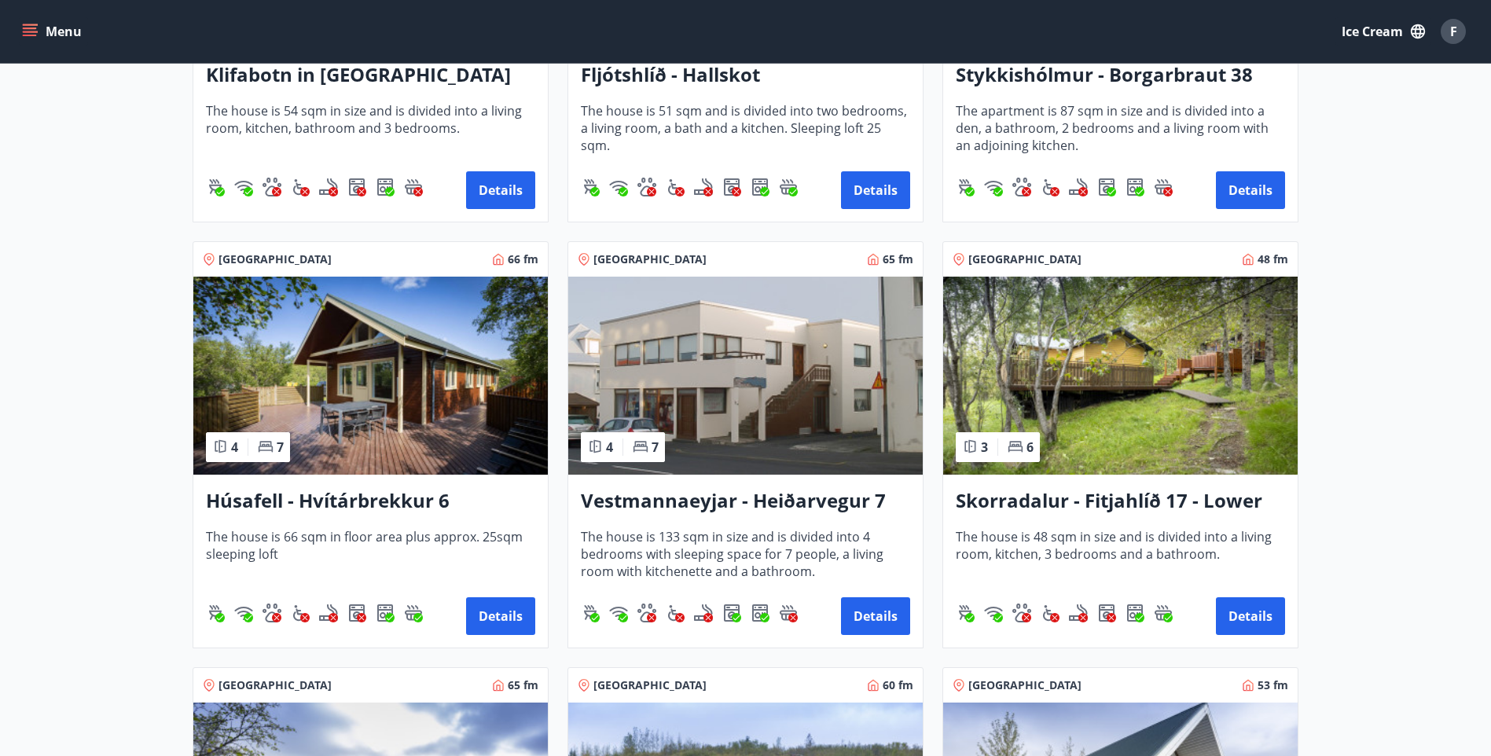
scroll to position [631, 0]
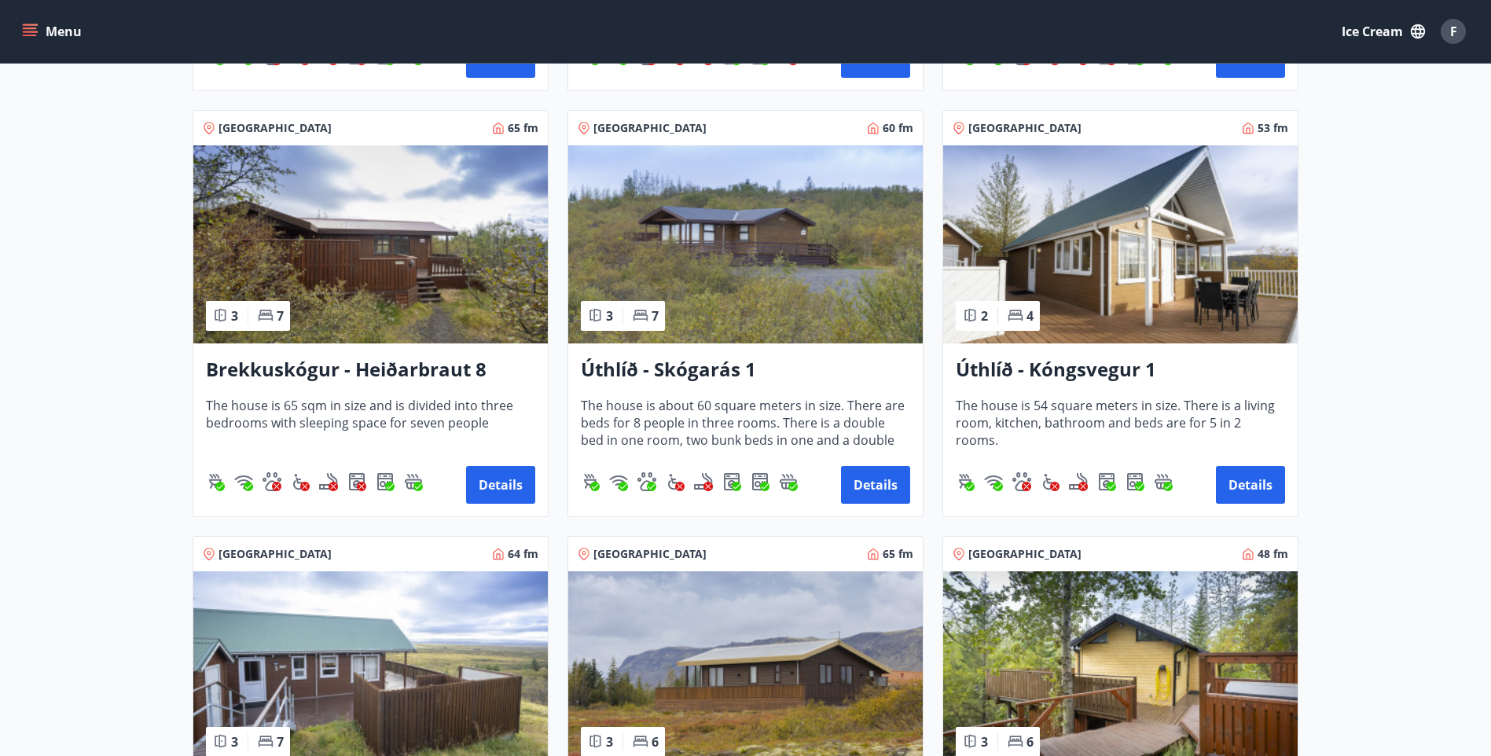
click at [710, 380] on h3 "Úthlíð - Skógarás 1" at bounding box center [745, 370] width 329 height 28
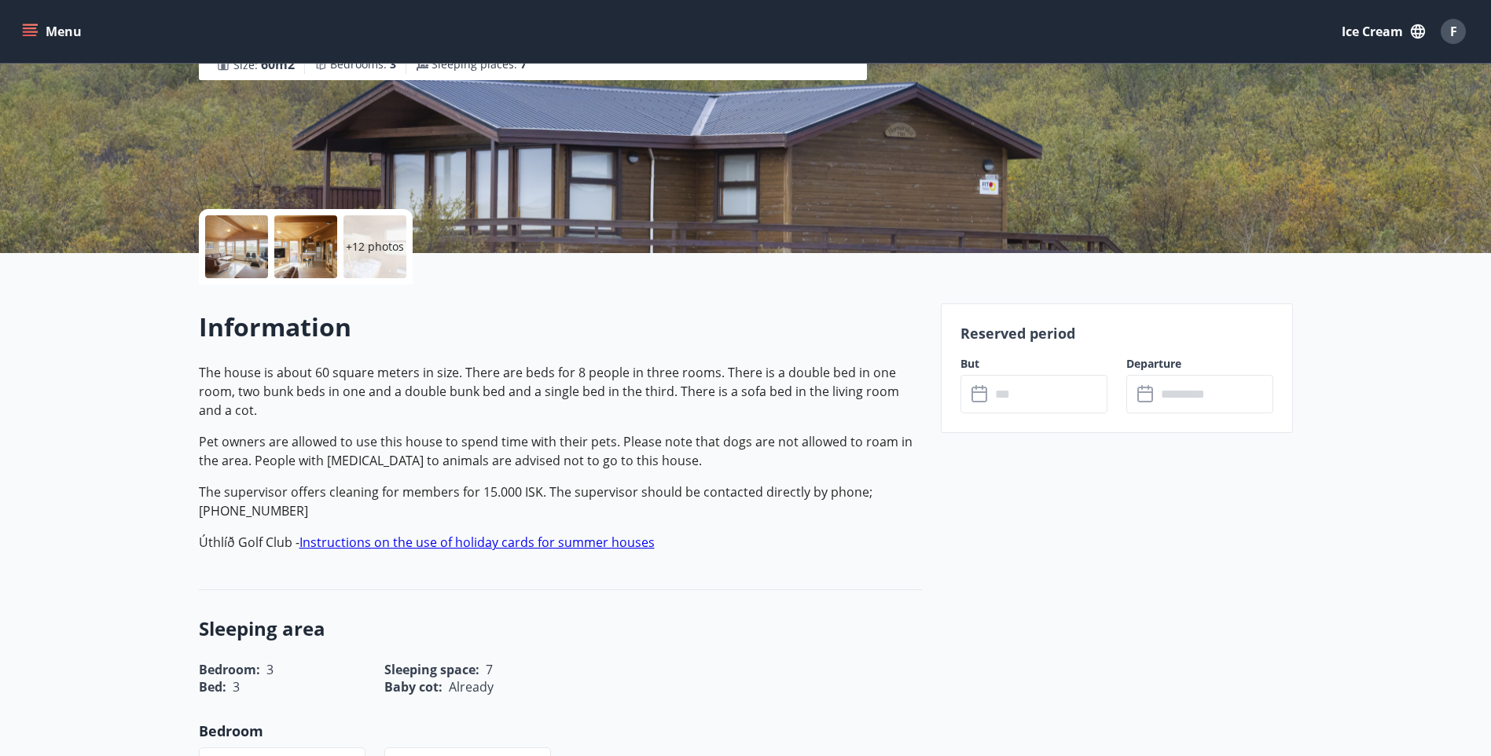
scroll to position [236, 0]
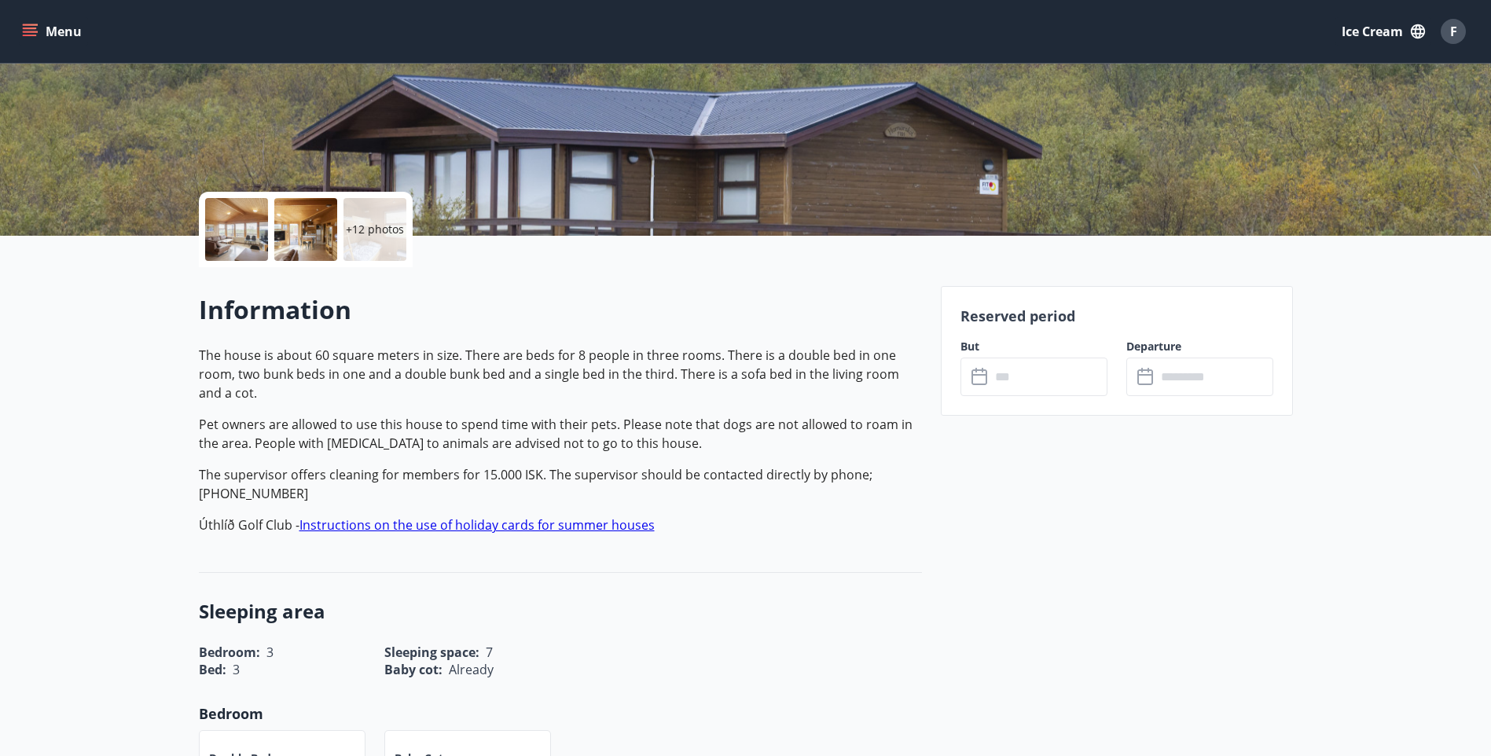
click at [1027, 375] on input "text" at bounding box center [1048, 377] width 117 height 39
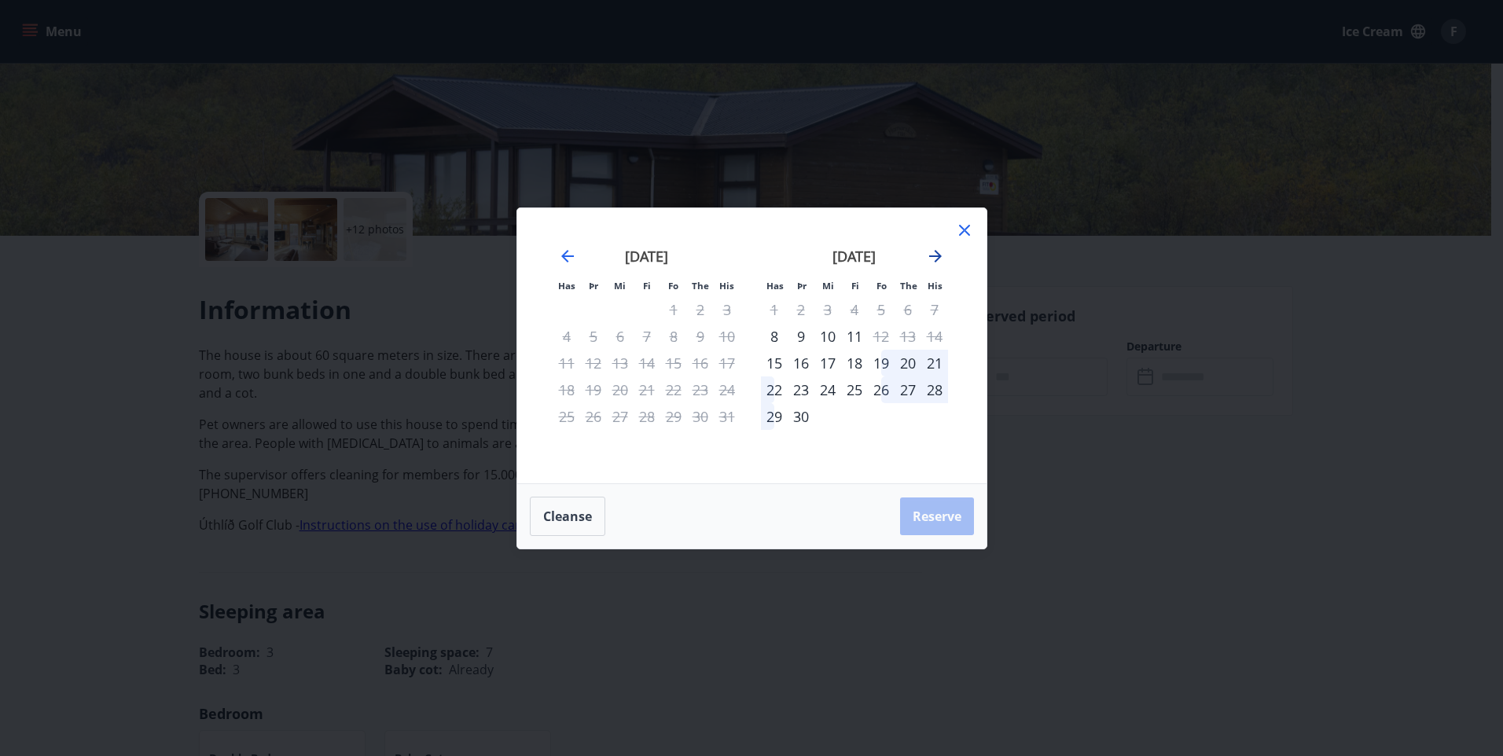
click at [931, 261] on icon "Move forward to switch to the next month." at bounding box center [935, 256] width 19 height 19
click at [912, 392] on div "22" at bounding box center [907, 389] width 27 height 27
click at [904, 391] on div "22" at bounding box center [907, 389] width 27 height 27
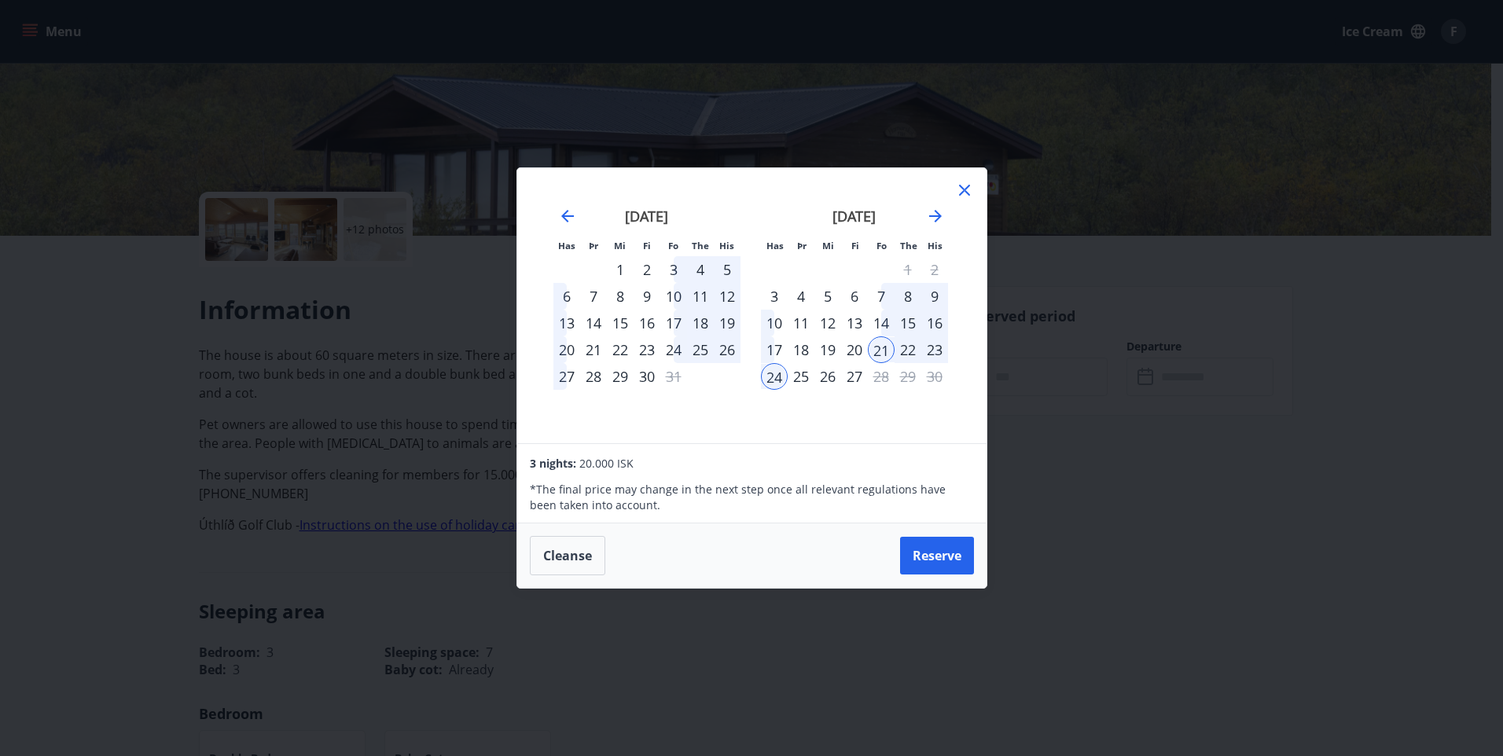
click at [909, 353] on div "22" at bounding box center [907, 349] width 27 height 27
click at [903, 353] on div "22" at bounding box center [907, 349] width 27 height 27
click at [865, 349] on div "20" at bounding box center [854, 349] width 27 height 27
click at [878, 350] on div "21" at bounding box center [881, 349] width 27 height 27
click at [933, 215] on icon "Move forward to switch to the next month." at bounding box center [935, 216] width 13 height 13
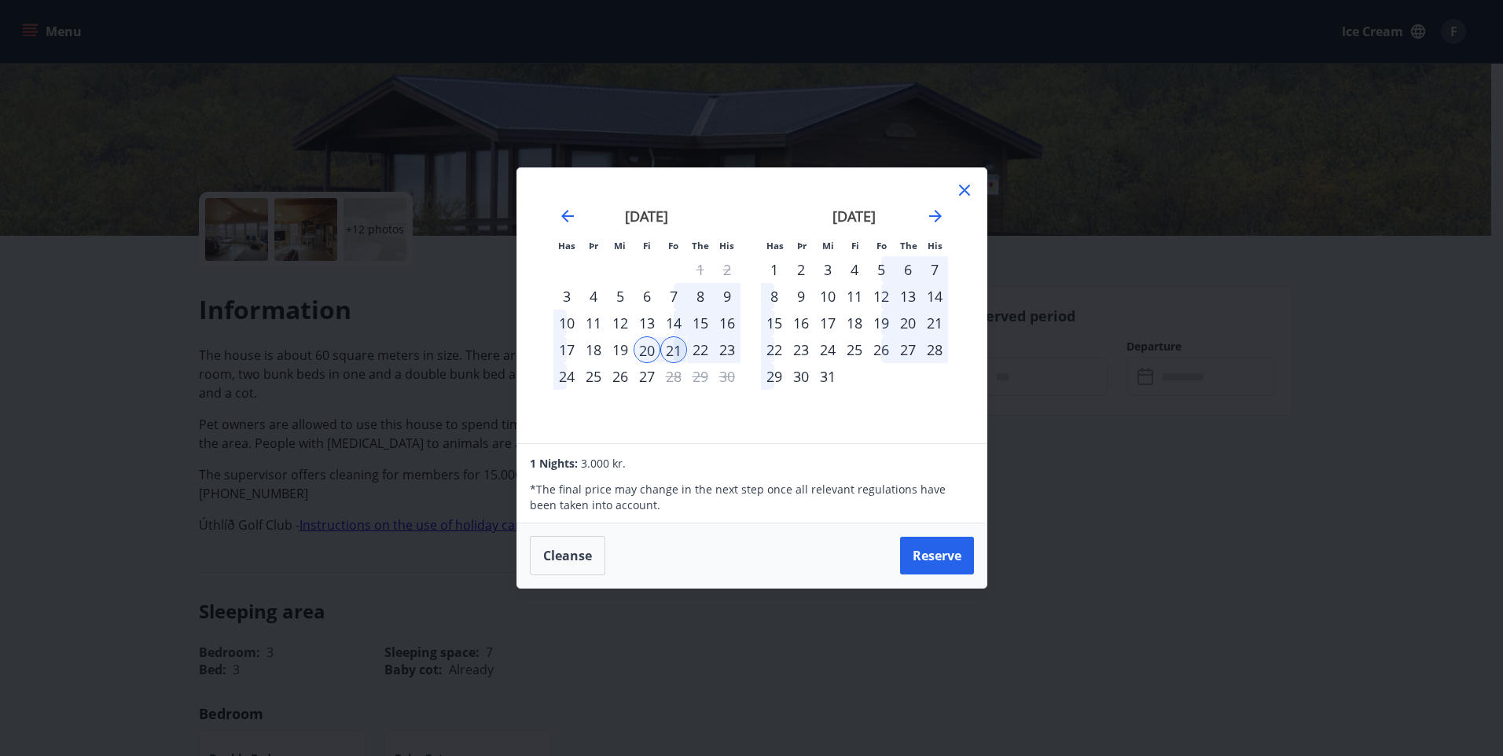
click at [885, 351] on div "26" at bounding box center [881, 349] width 27 height 27
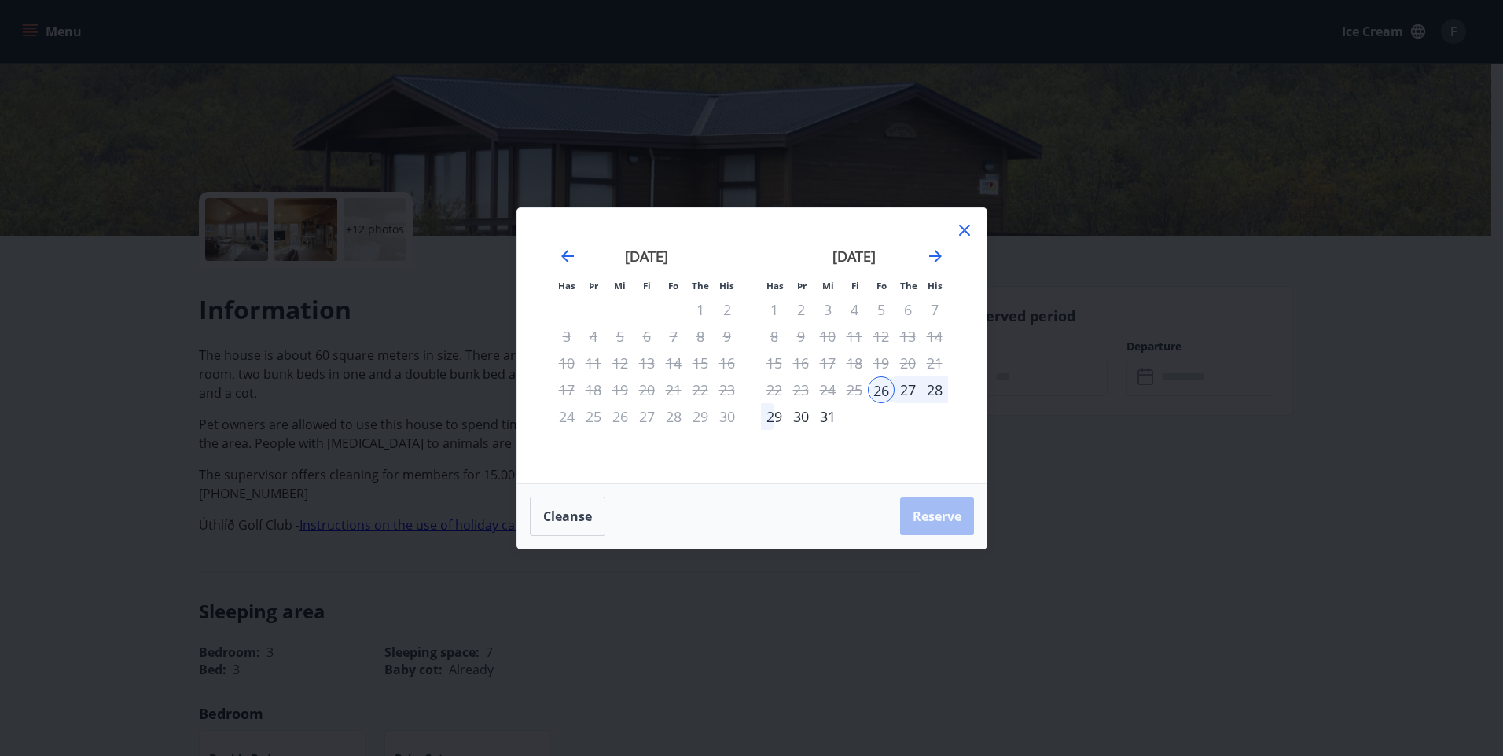
click at [852, 389] on div "25" at bounding box center [854, 389] width 27 height 27
click at [771, 413] on div "29" at bounding box center [774, 416] width 27 height 27
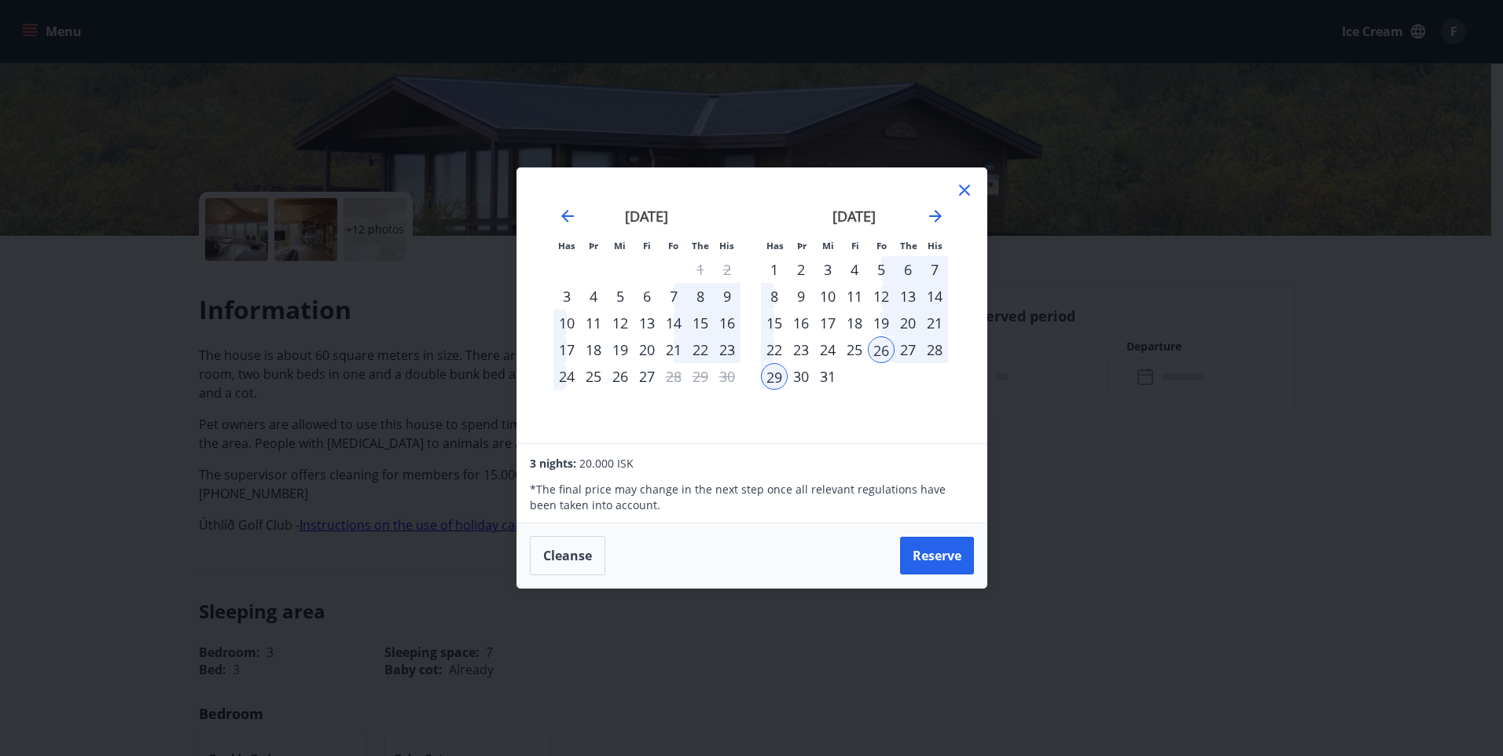
click at [969, 191] on icon at bounding box center [964, 190] width 19 height 19
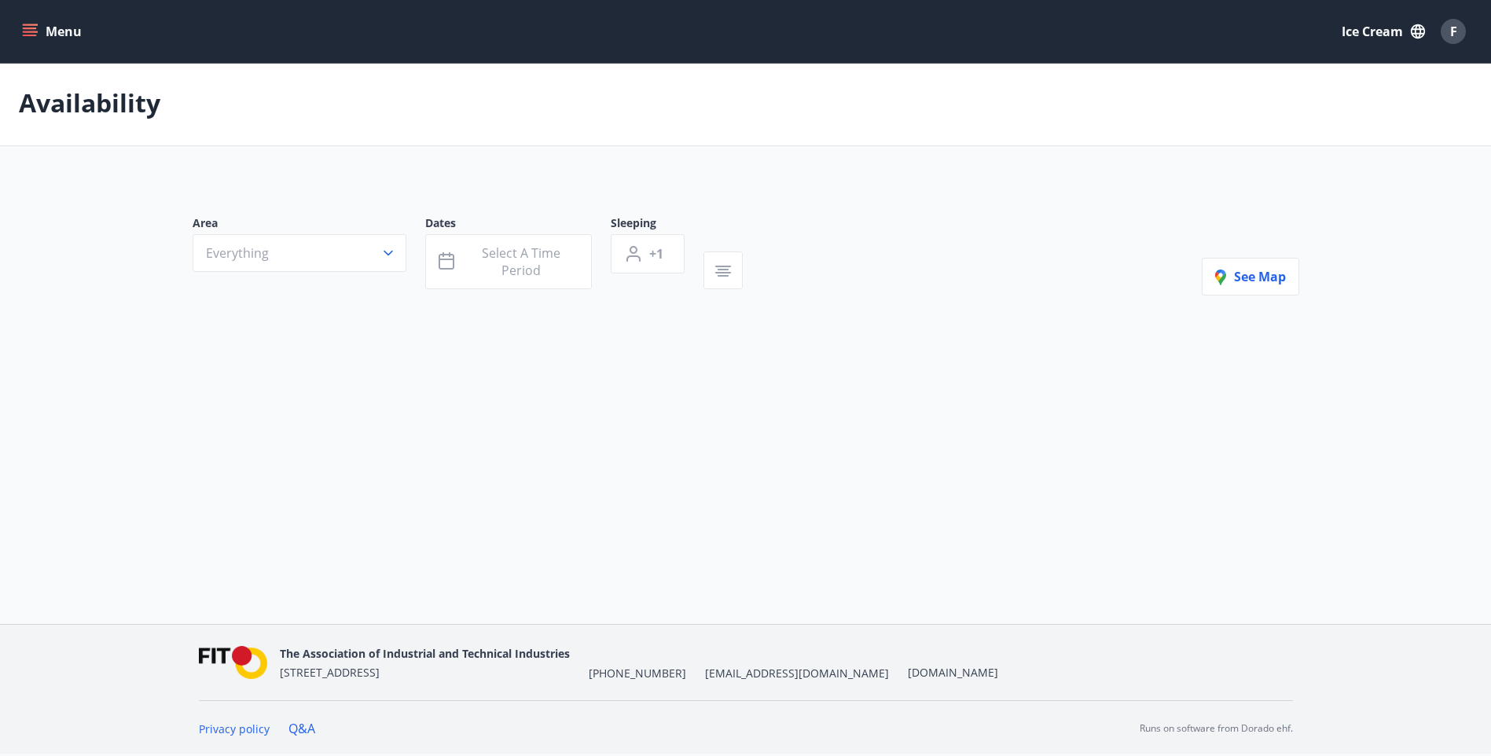
scroll to position [2, 0]
type input "*"
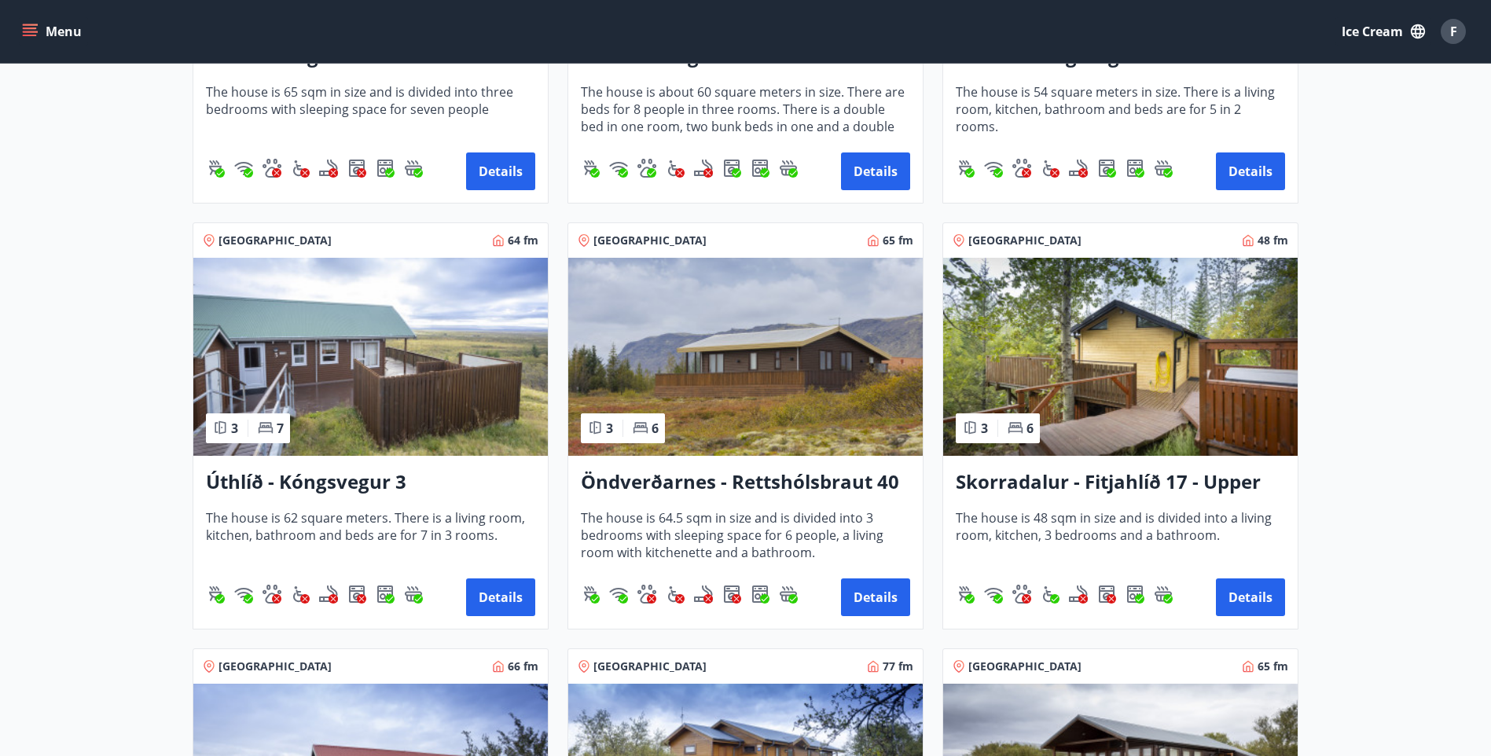
scroll to position [1417, 0]
click at [376, 490] on h3 "Úthlíð - Kóngsvegur 3" at bounding box center [370, 482] width 329 height 28
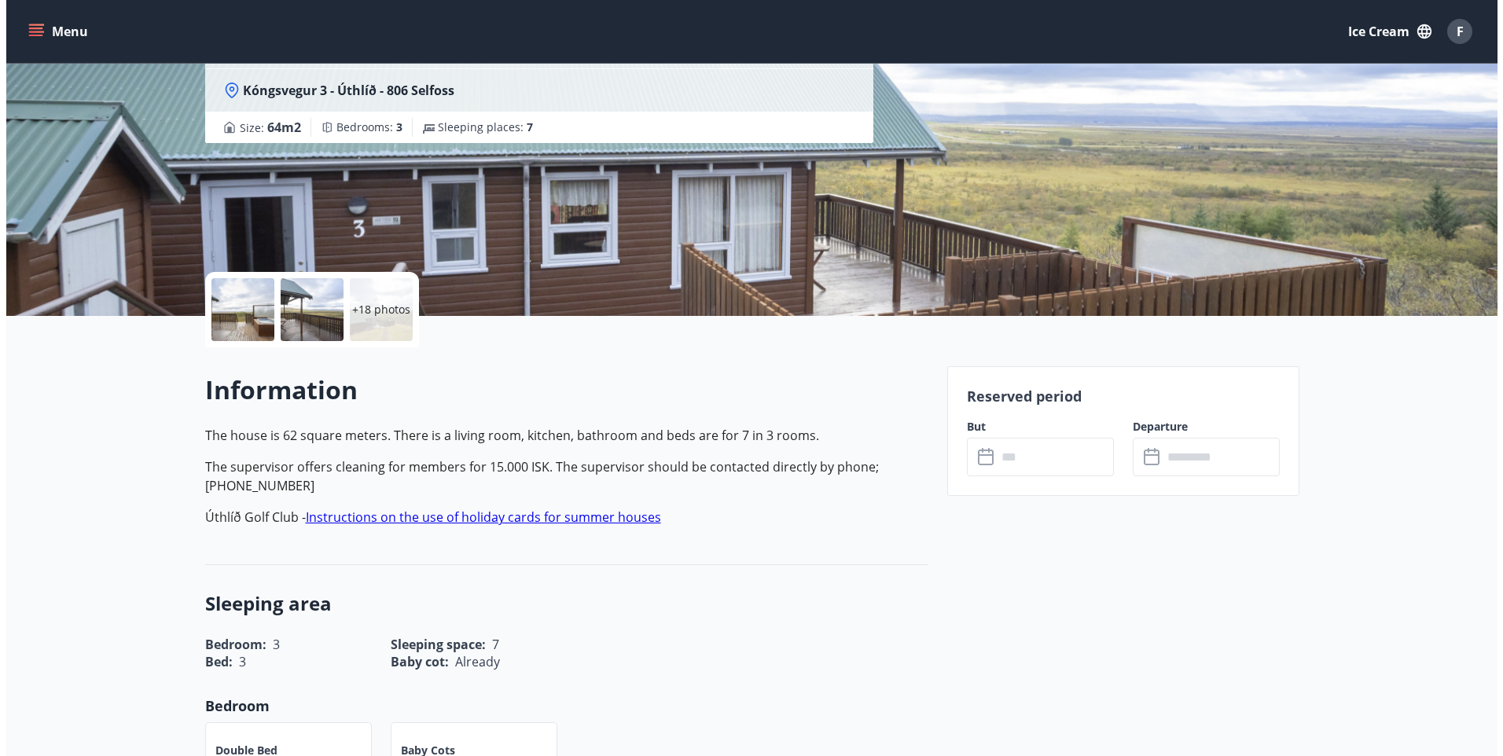
scroll to position [157, 0]
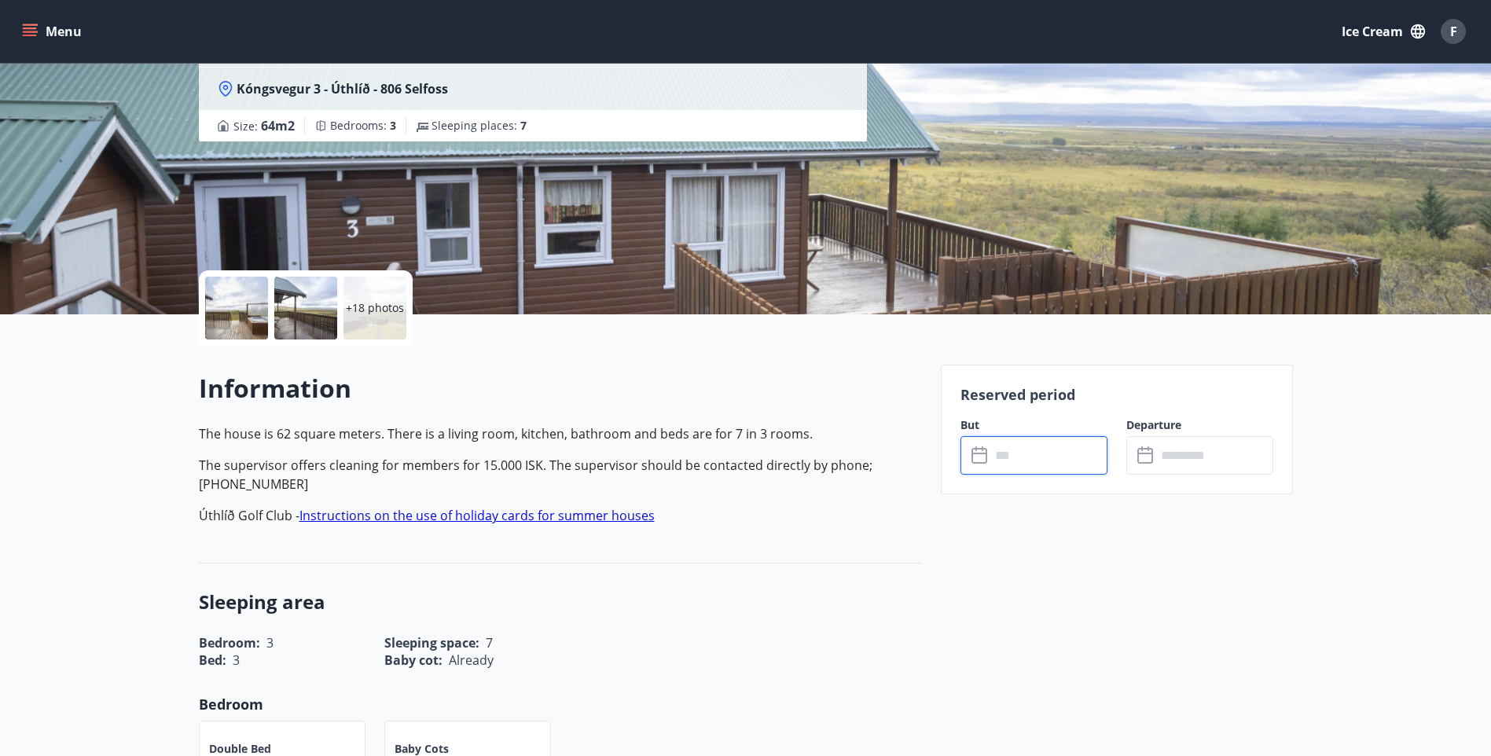
click at [1028, 467] on input "text" at bounding box center [1048, 455] width 117 height 39
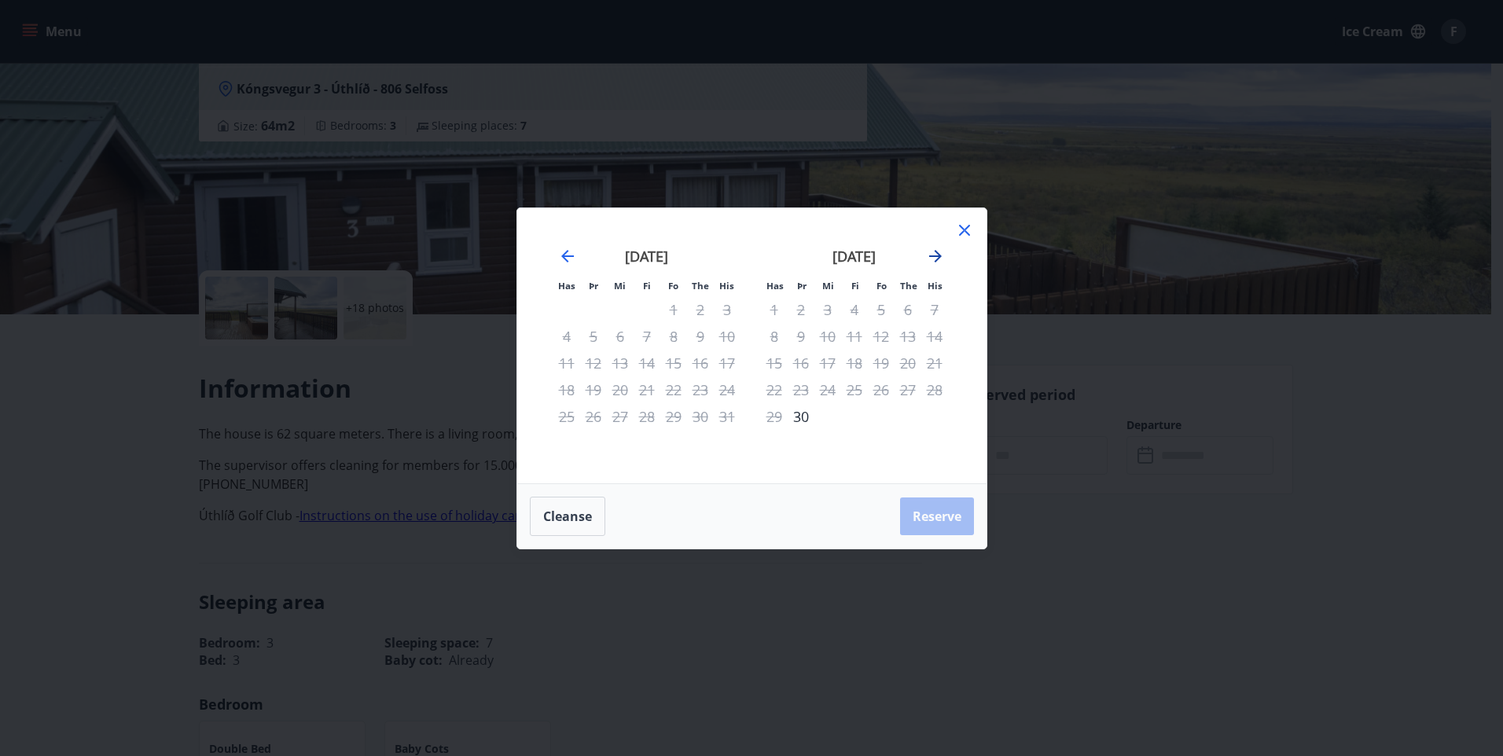
click at [929, 251] on icon "Move forward to switch to the next month." at bounding box center [935, 256] width 19 height 19
click at [932, 254] on icon "Move forward to switch to the next month." at bounding box center [935, 256] width 19 height 19
click at [941, 255] on icon "Move forward to switch to the next month." at bounding box center [935, 256] width 19 height 19
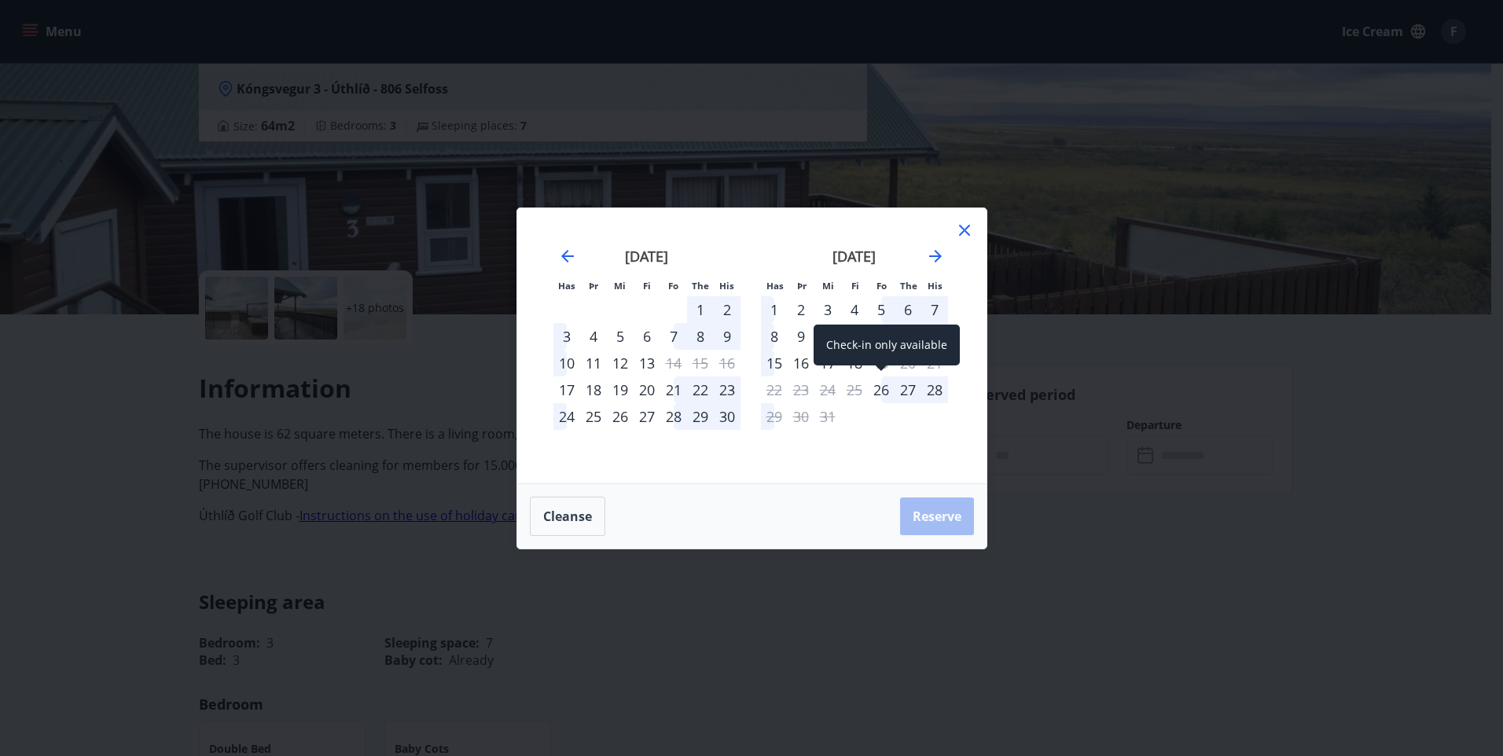
click at [883, 388] on div "26" at bounding box center [881, 389] width 27 height 27
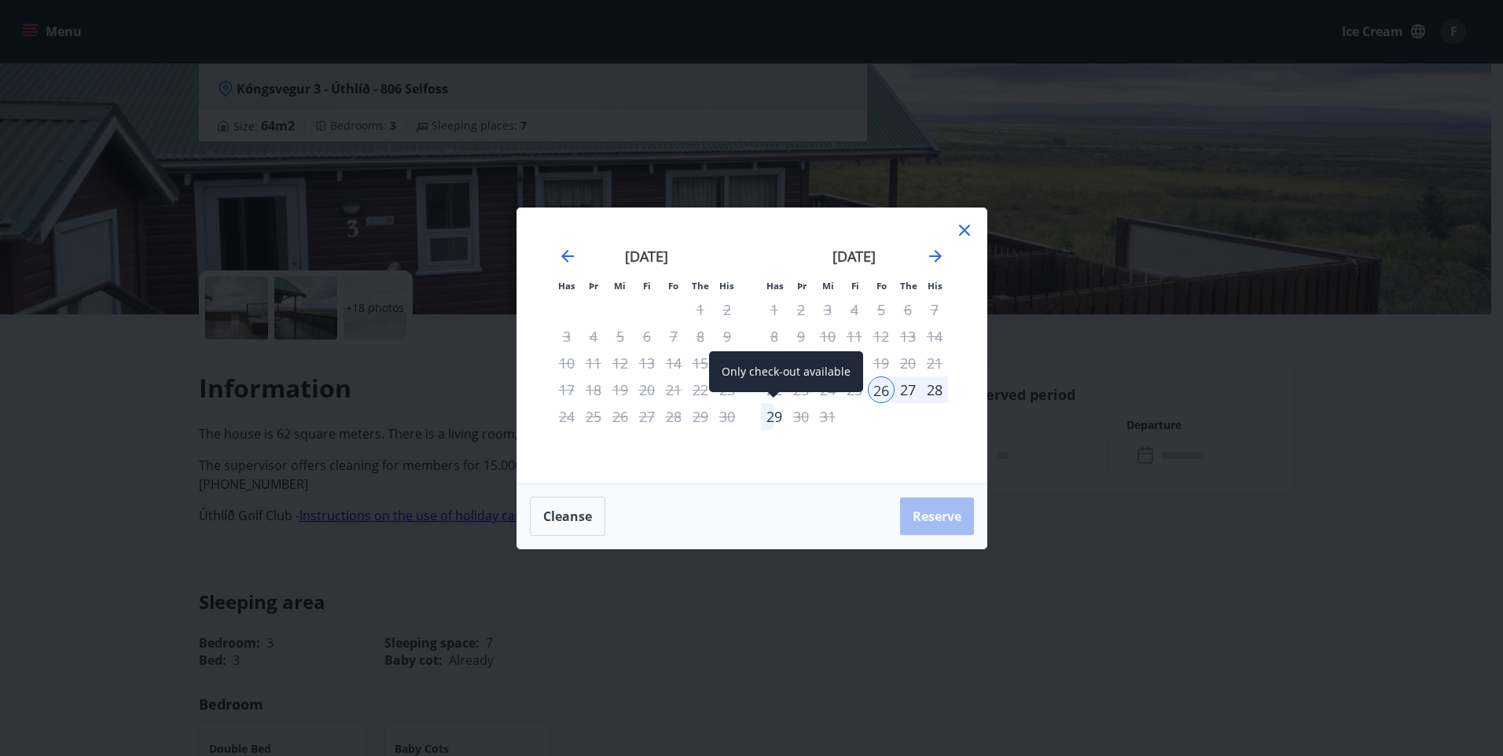
click at [769, 417] on div "29" at bounding box center [774, 416] width 27 height 27
